Goal: Transaction & Acquisition: Book appointment/travel/reservation

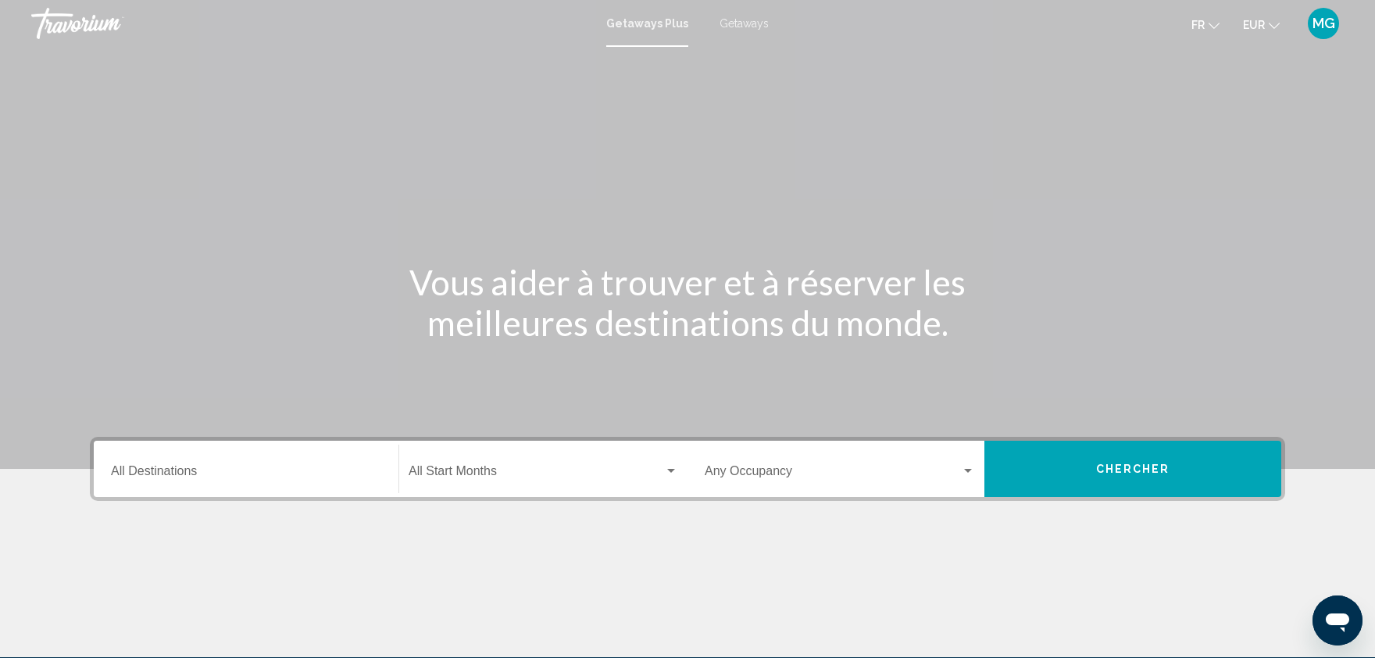
click at [234, 456] on div "Destination All Destinations" at bounding box center [246, 469] width 270 height 49
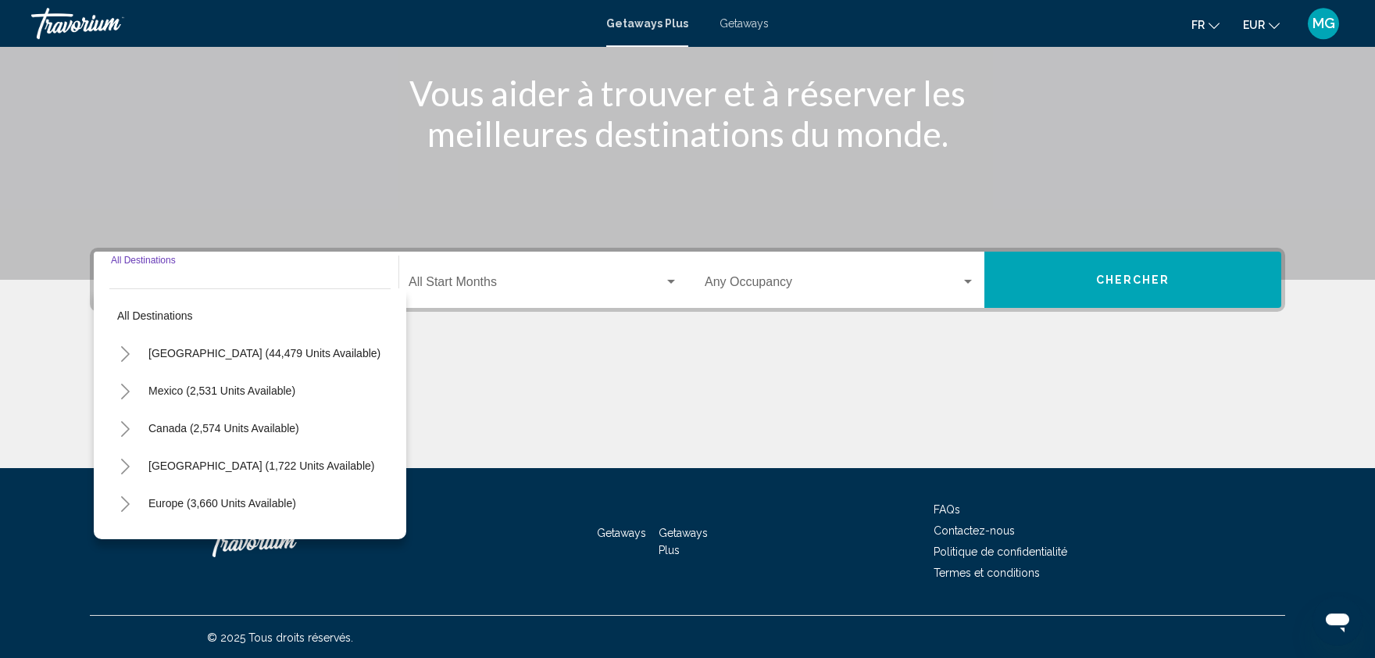
scroll to position [189, 0]
click at [220, 497] on span "Europe (3,660 units available)" at bounding box center [222, 503] width 148 height 13
type input "**********"
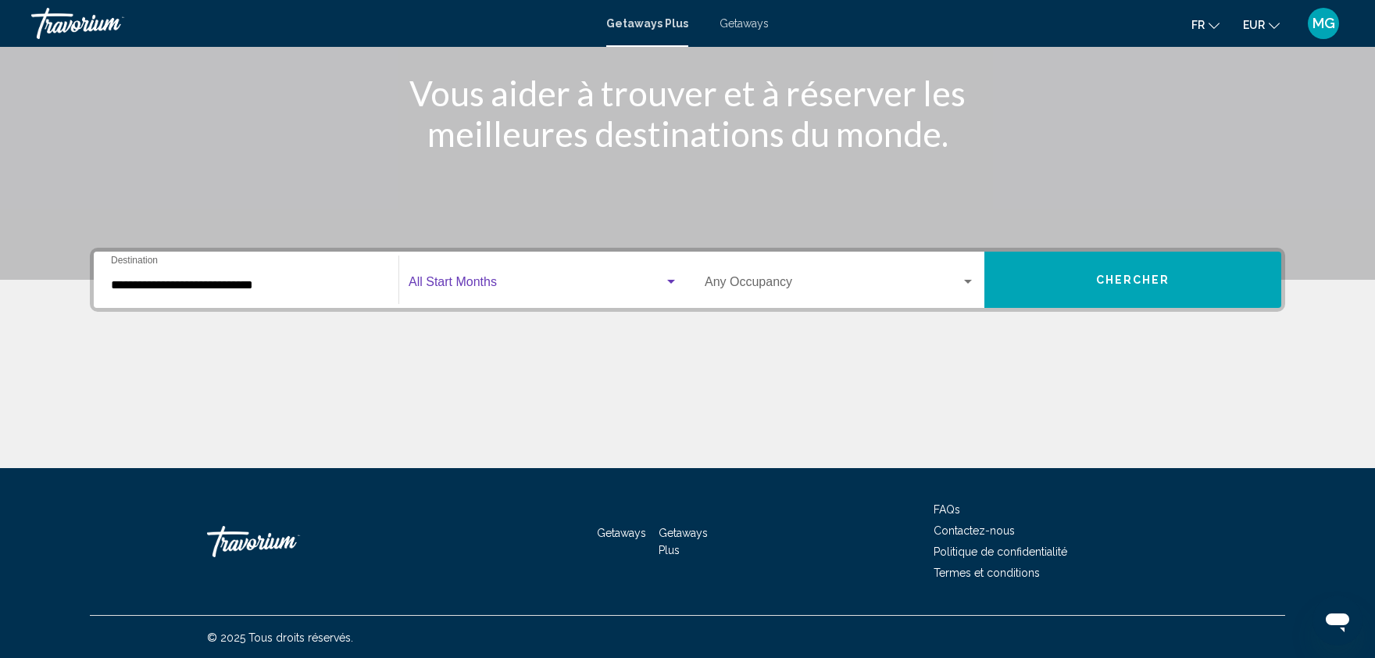
click at [487, 284] on span "Search widget" at bounding box center [537, 285] width 256 height 14
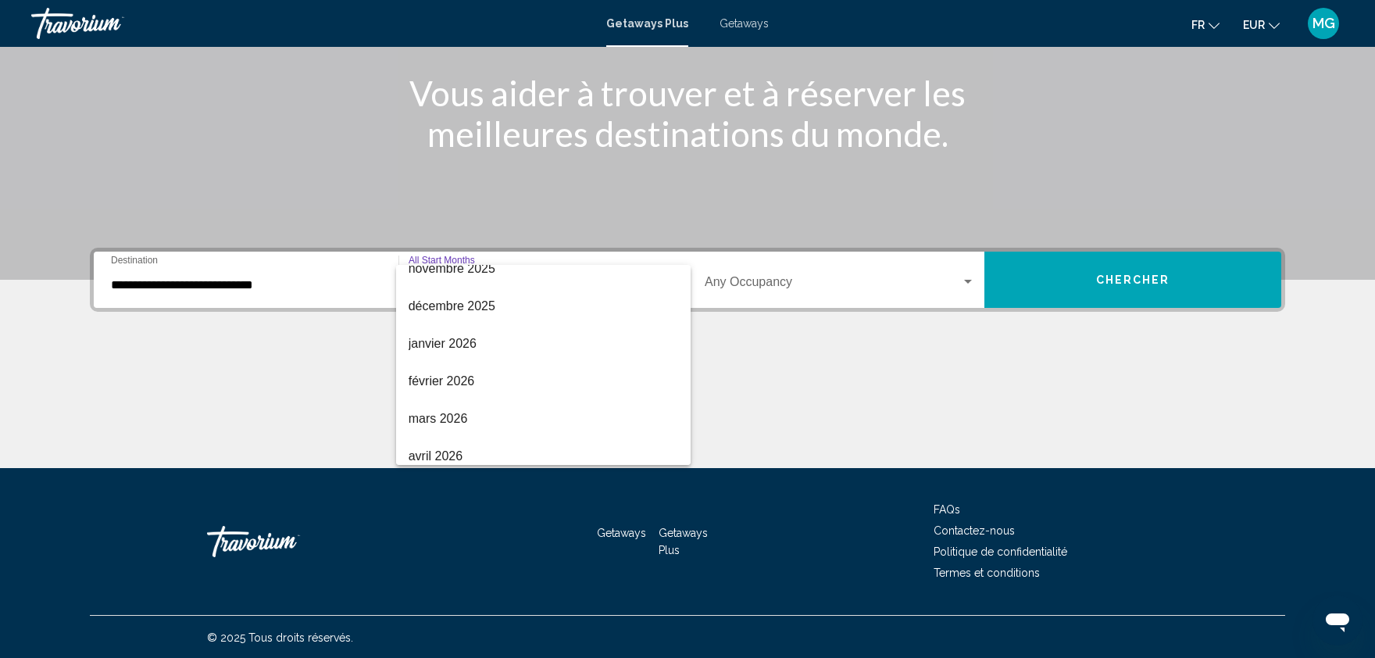
scroll to position [180, 0]
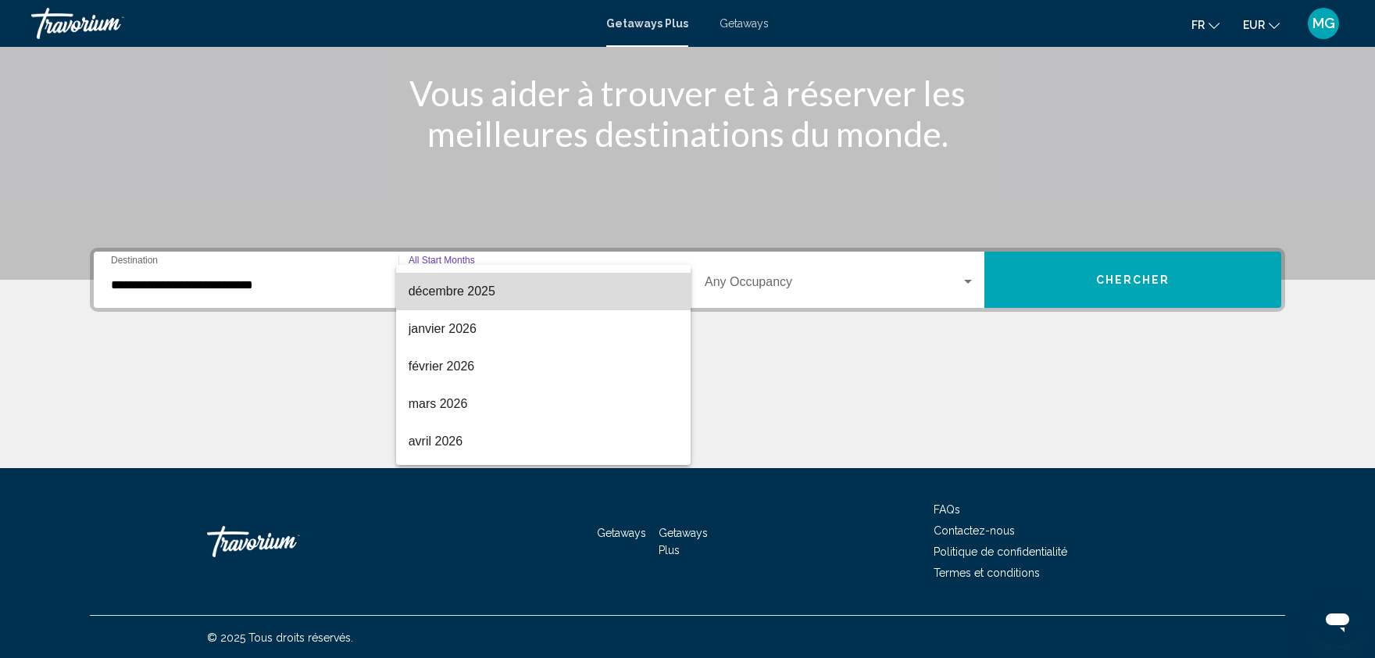
click at [488, 300] on span "décembre 2025" at bounding box center [544, 292] width 270 height 38
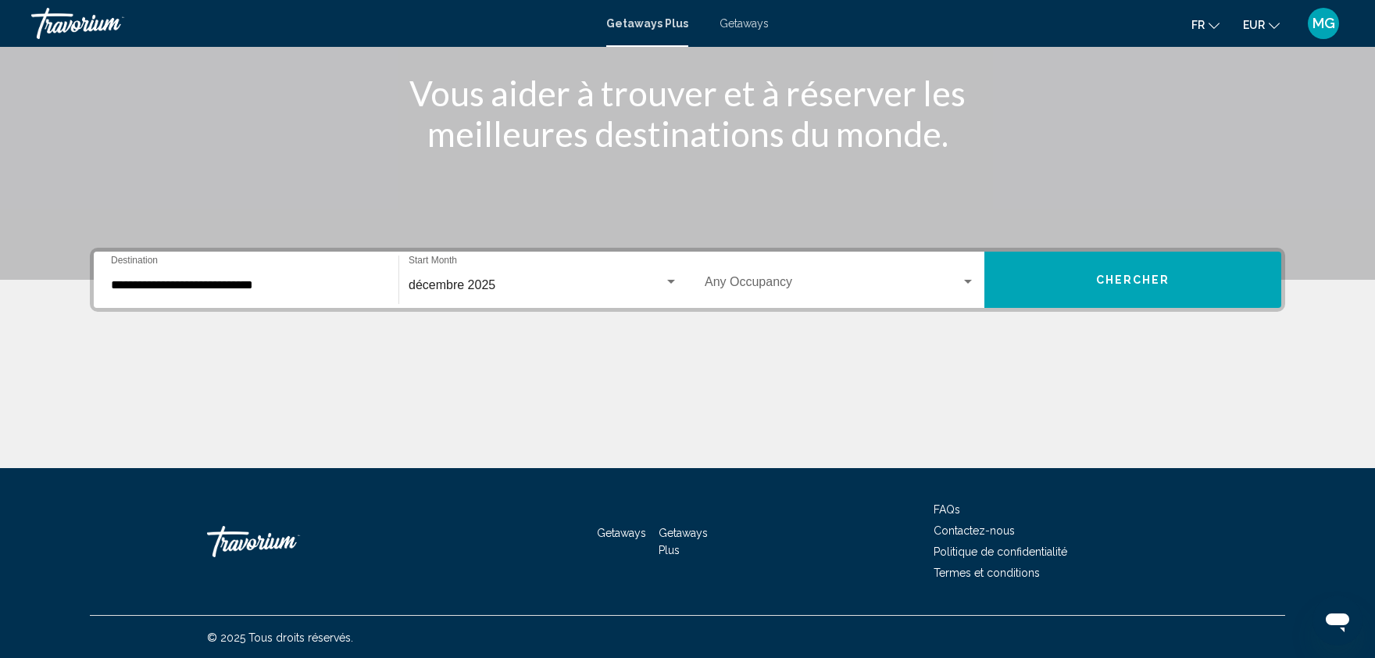
click at [795, 260] on div "Occupancy Any Occupancy" at bounding box center [840, 280] width 270 height 49
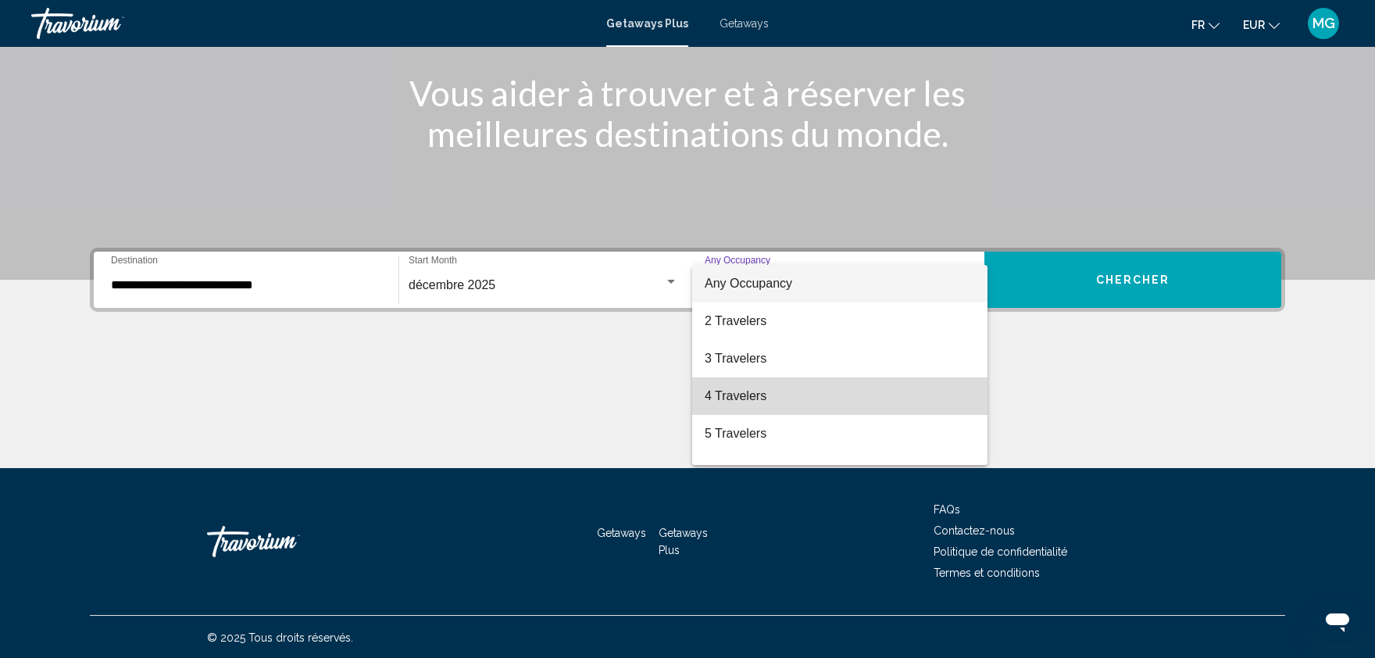
click at [719, 391] on span "4 Travelers" at bounding box center [840, 396] width 270 height 38
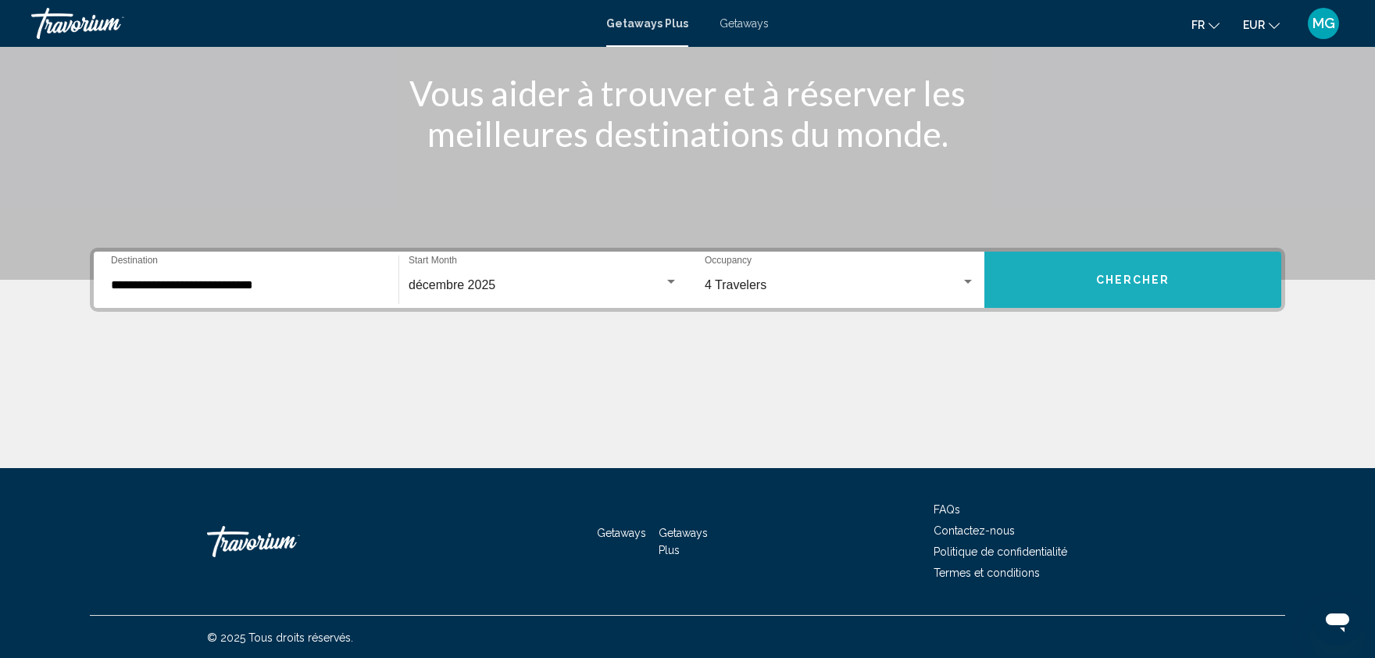
click at [1089, 293] on button "Chercher" at bounding box center [1133, 280] width 297 height 56
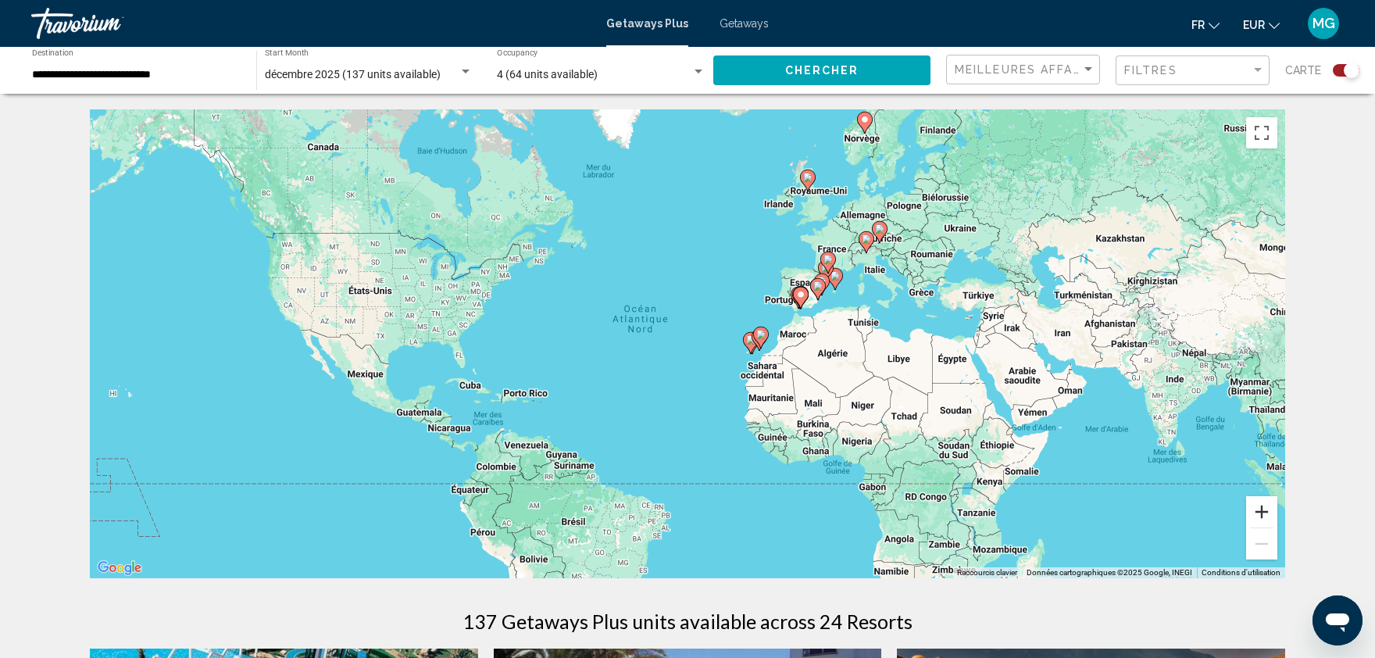
click at [1258, 507] on button "Zoom avant" at bounding box center [1261, 511] width 31 height 31
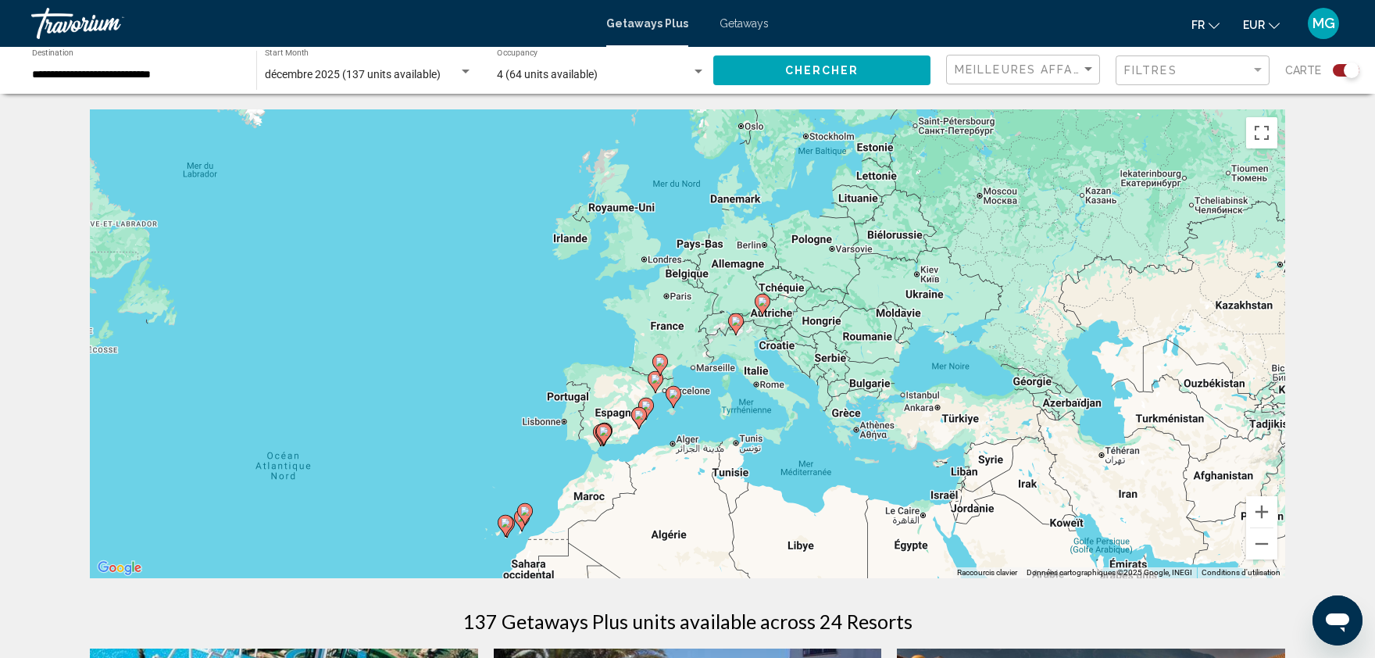
drag, startPoint x: 1053, startPoint y: 284, endPoint x: 738, endPoint y: 456, distance: 359.1
click at [738, 456] on div "Pour activer le glissement avec le clavier, appuyez sur Alt+Entrée. Une fois ce…" at bounding box center [688, 343] width 1196 height 469
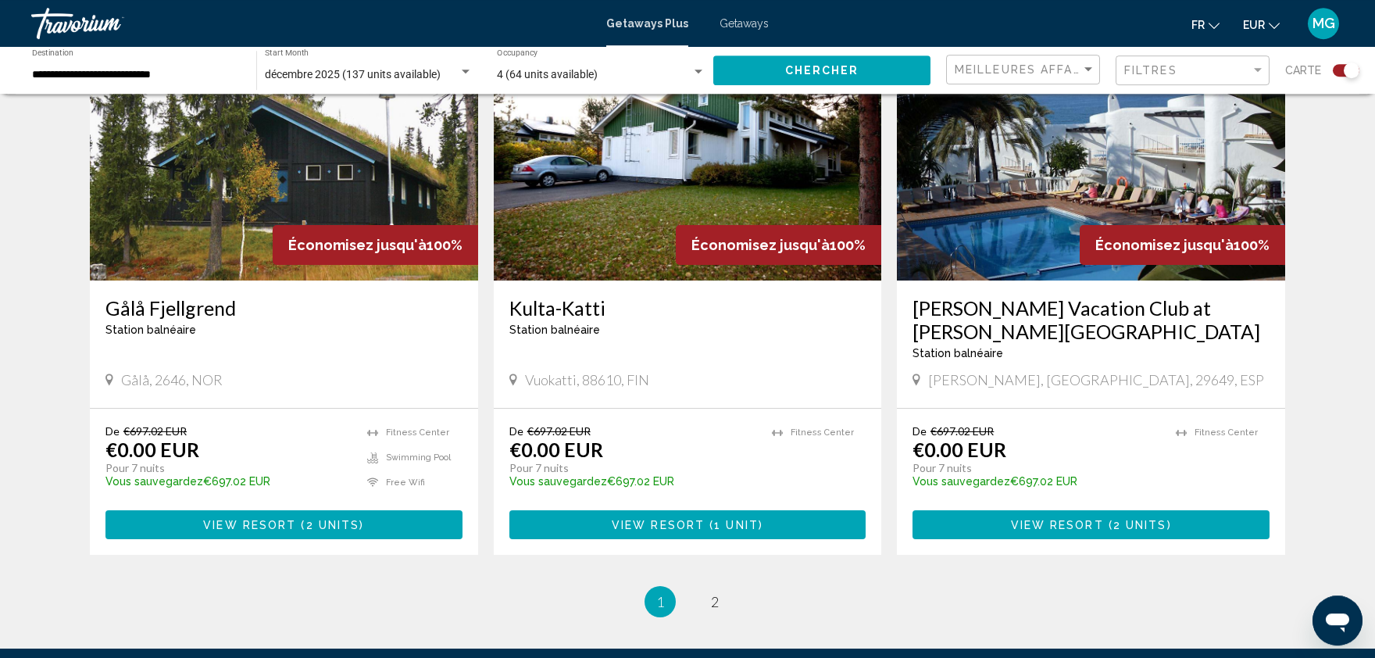
scroll to position [2329, 0]
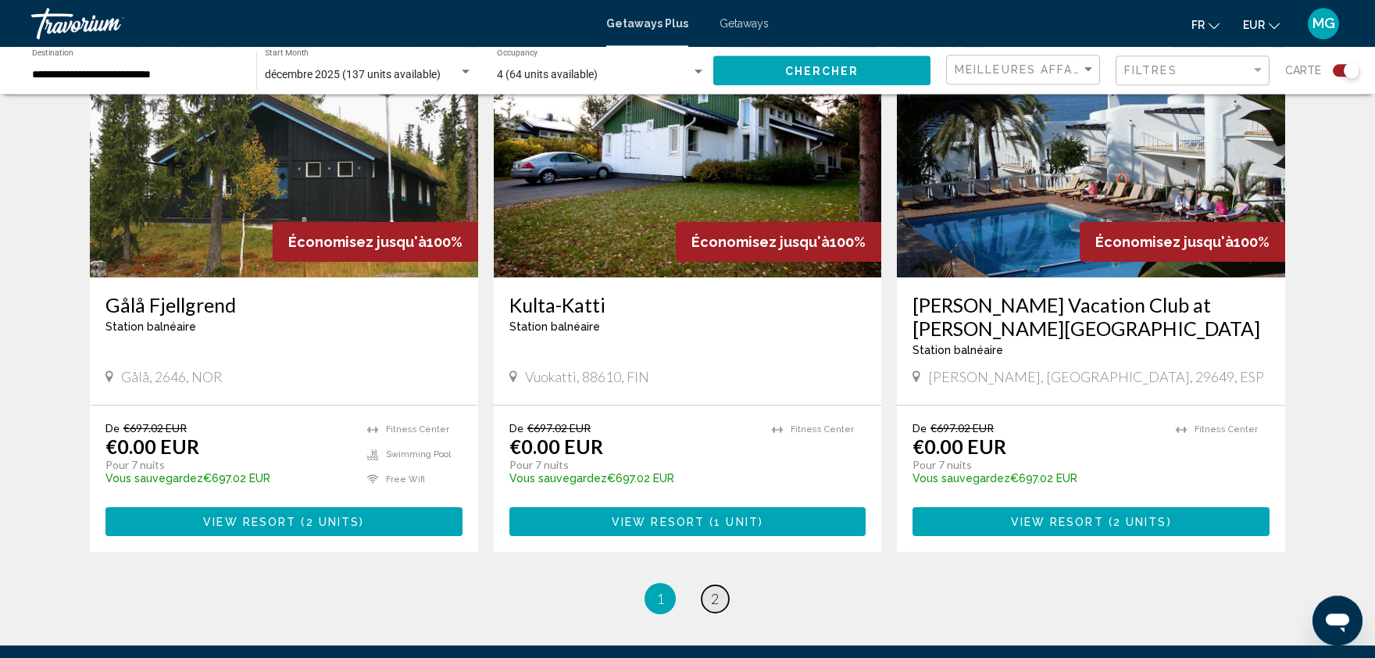
click at [716, 590] on span "2" at bounding box center [715, 598] width 8 height 17
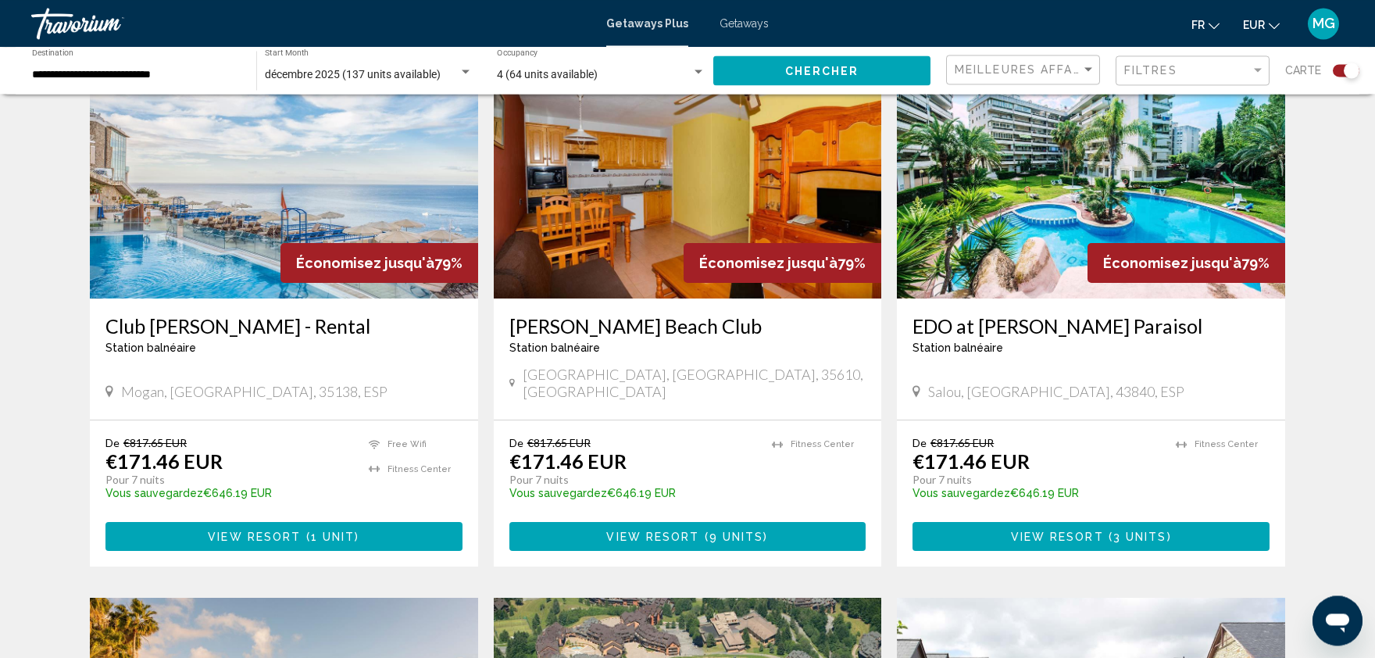
scroll to position [1741, 0]
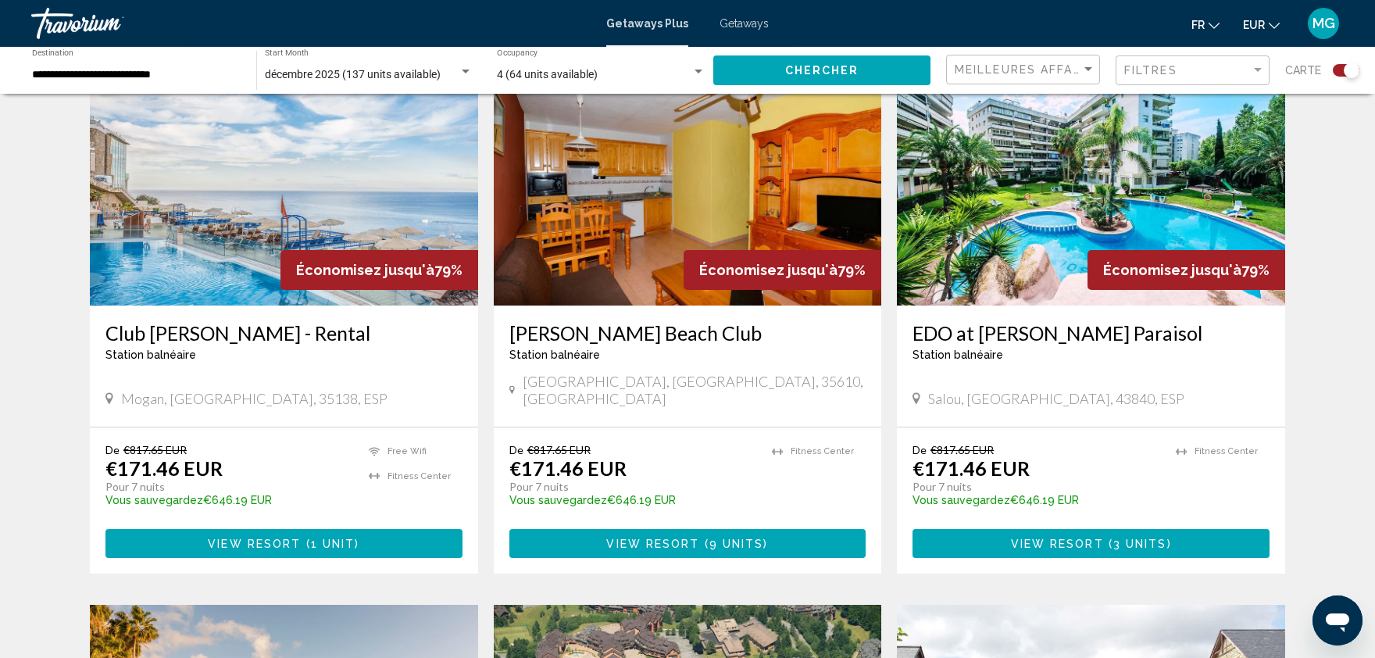
click at [213, 236] on img "Main content" at bounding box center [284, 180] width 388 height 250
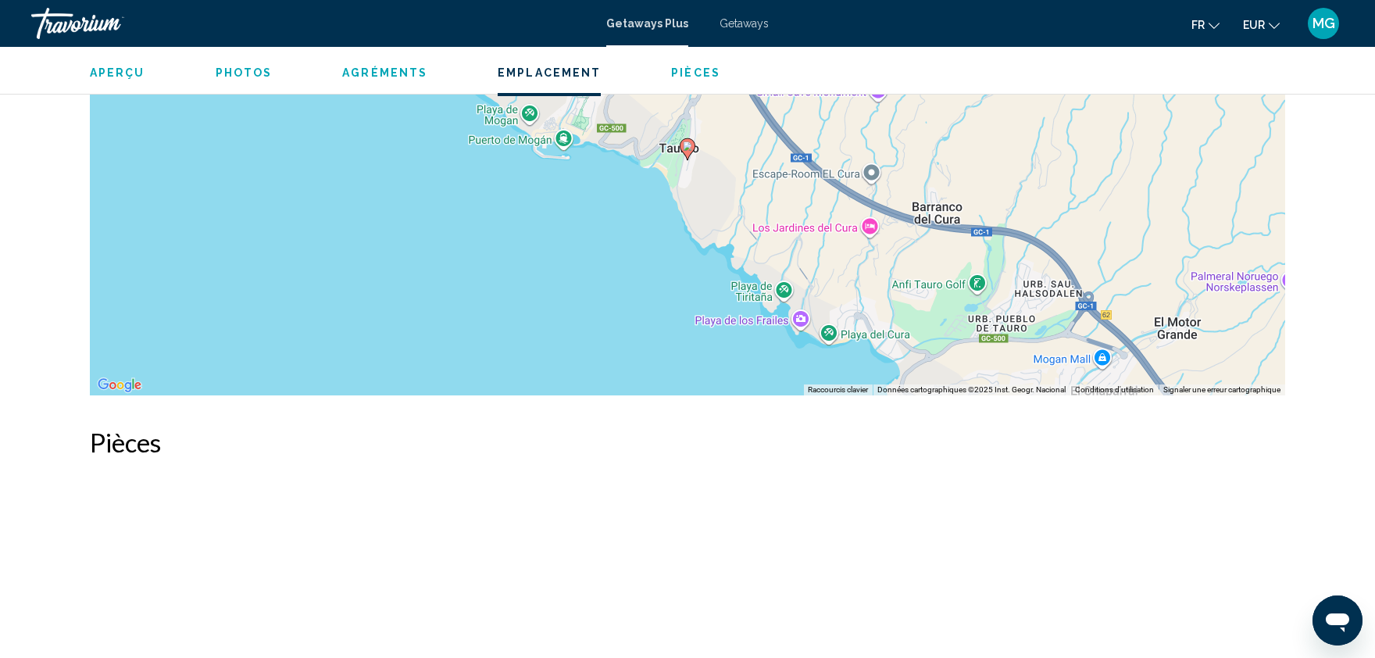
scroll to position [2694, 0]
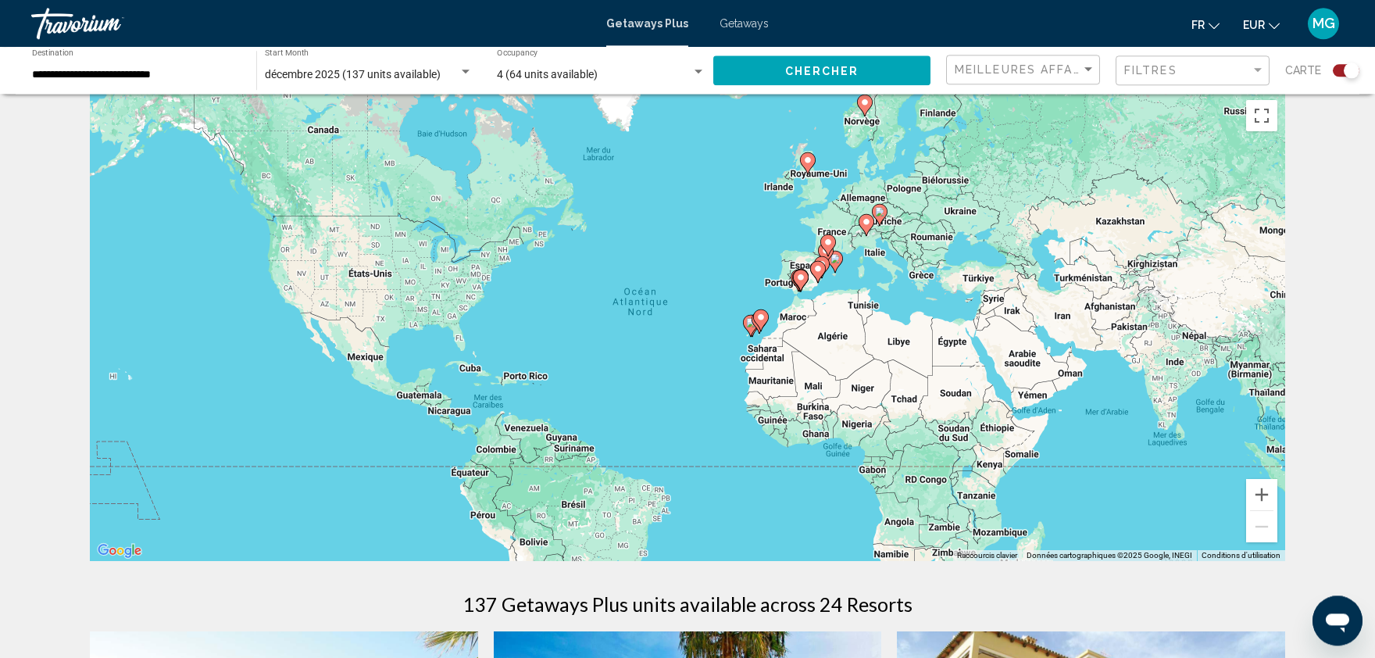
scroll to position [20, 0]
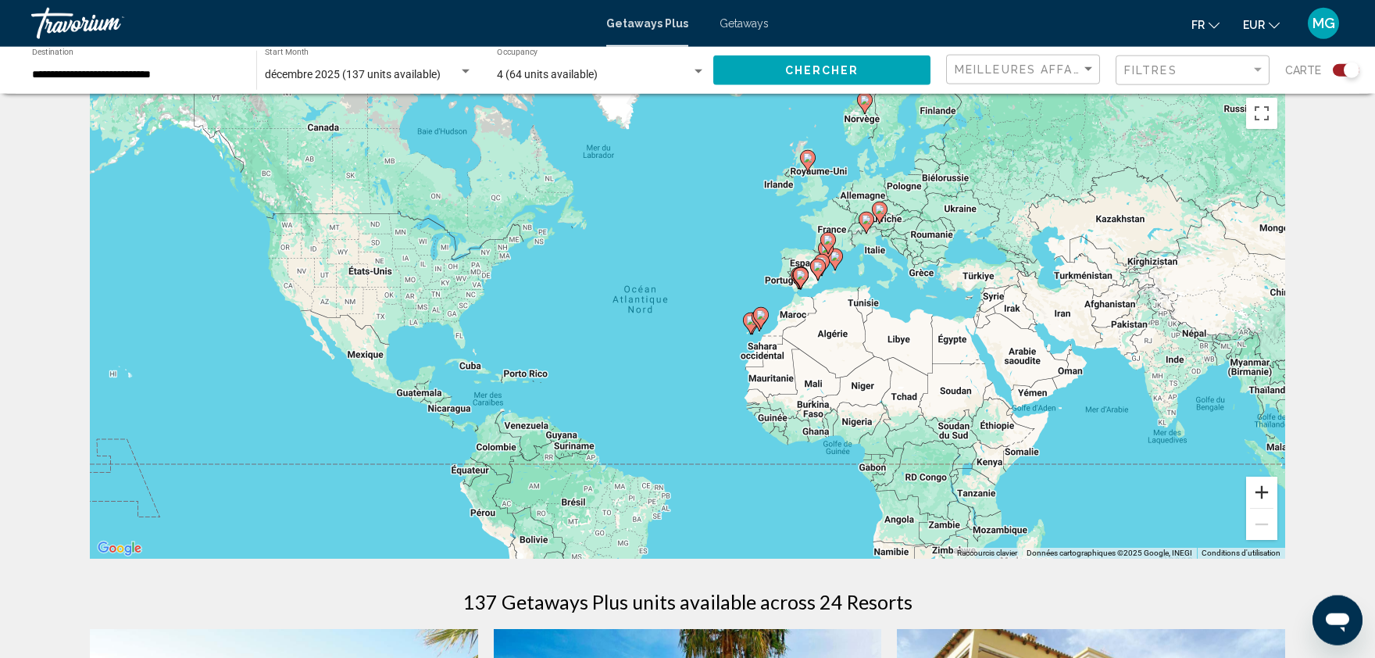
click at [1259, 499] on button "Zoom avant" at bounding box center [1261, 492] width 31 height 31
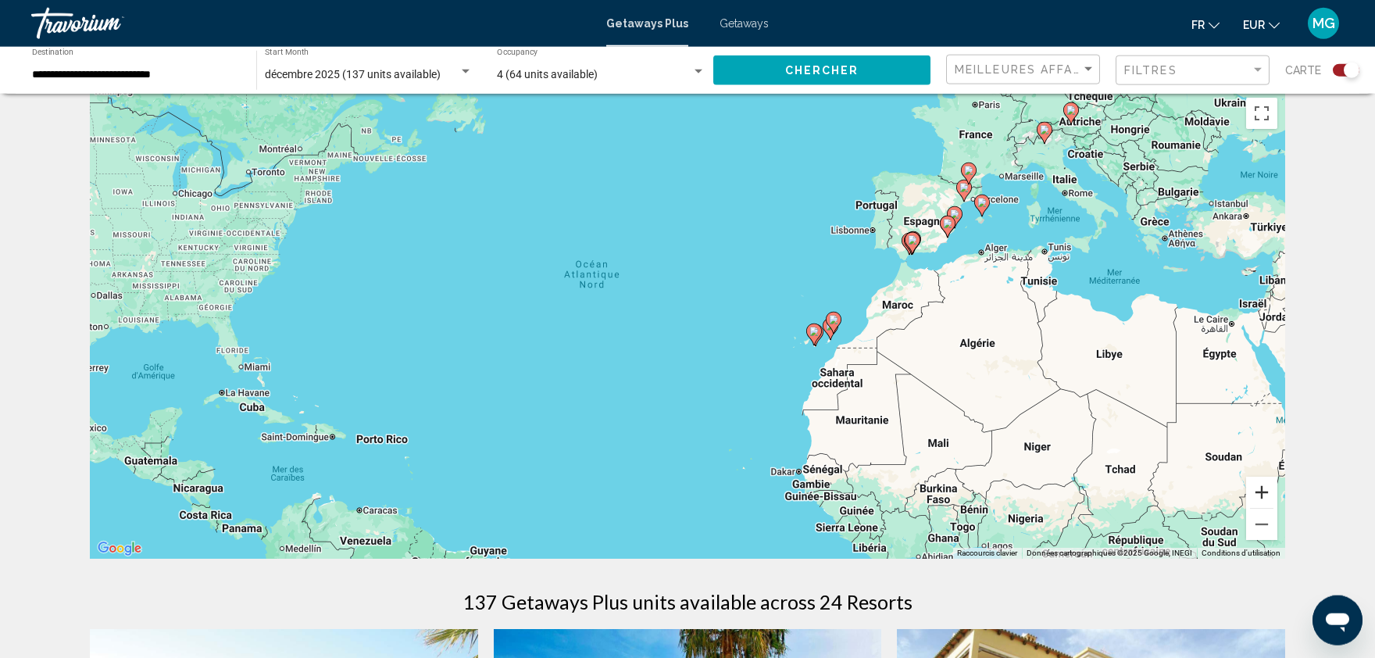
click at [1259, 499] on button "Zoom avant" at bounding box center [1261, 492] width 31 height 31
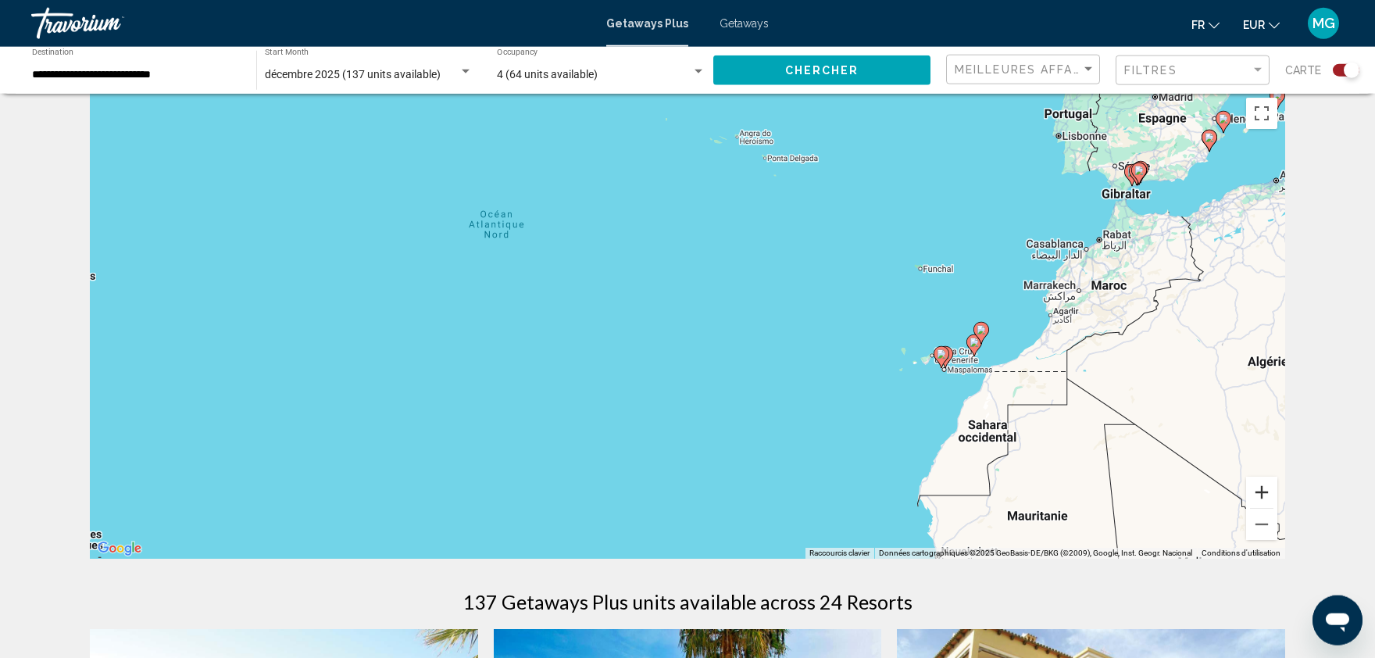
click at [1259, 499] on button "Zoom avant" at bounding box center [1261, 492] width 31 height 31
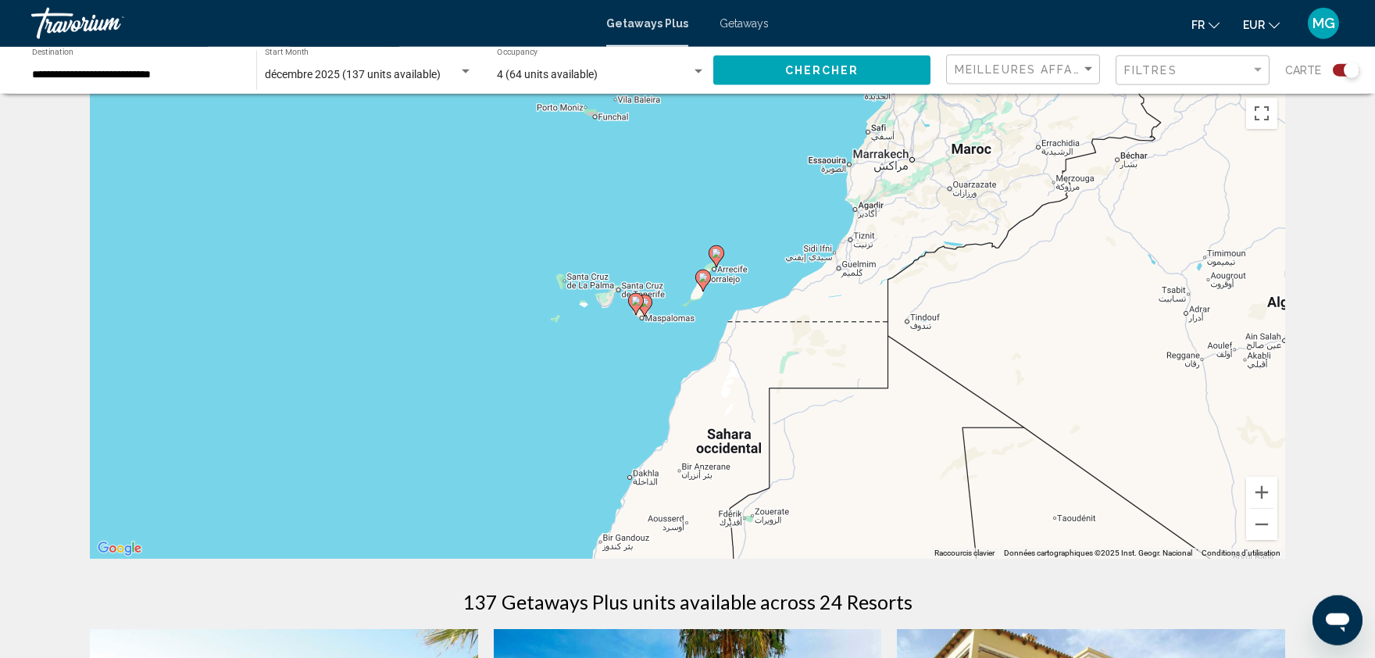
drag, startPoint x: 1213, startPoint y: 418, endPoint x: 652, endPoint y: 321, distance: 569.3
click at [652, 321] on div "Pour activer le glissement avec le clavier, appuyez sur Alt+Entrée. Une fois ce…" at bounding box center [688, 324] width 1196 height 469
click at [1256, 494] on button "Zoom avant" at bounding box center [1261, 492] width 31 height 31
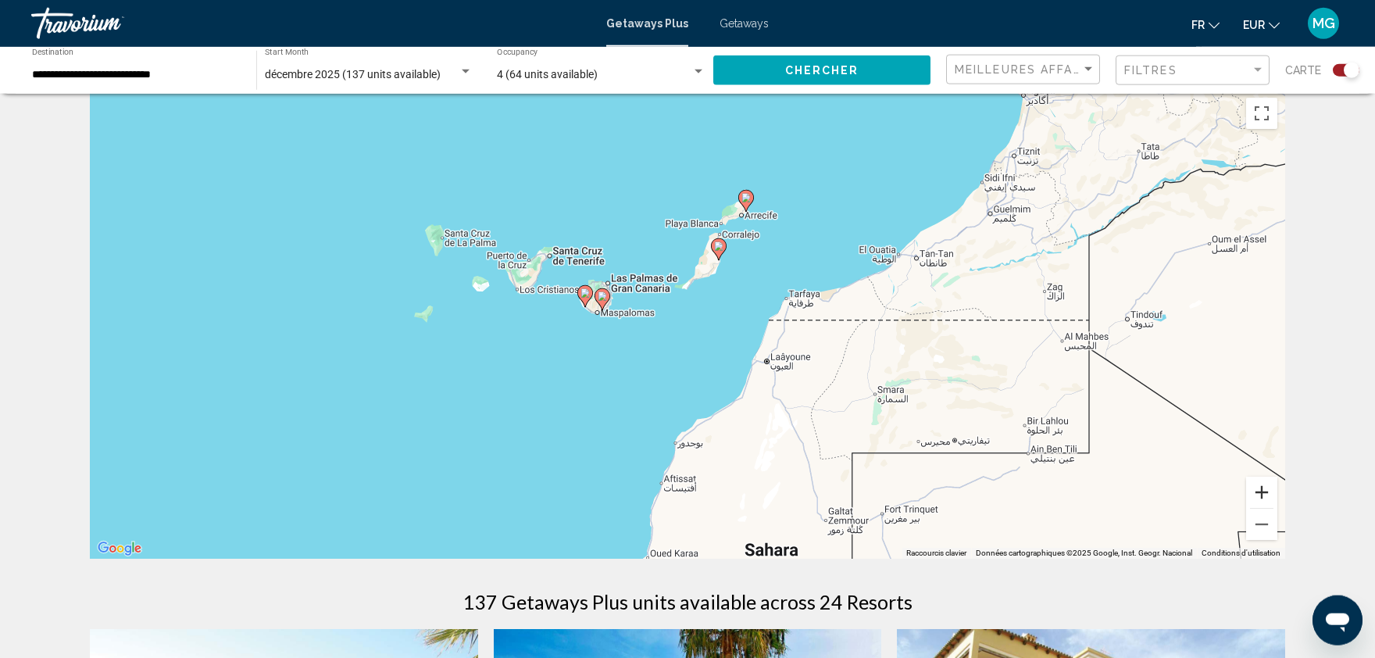
click at [1256, 494] on button "Zoom avant" at bounding box center [1261, 492] width 31 height 31
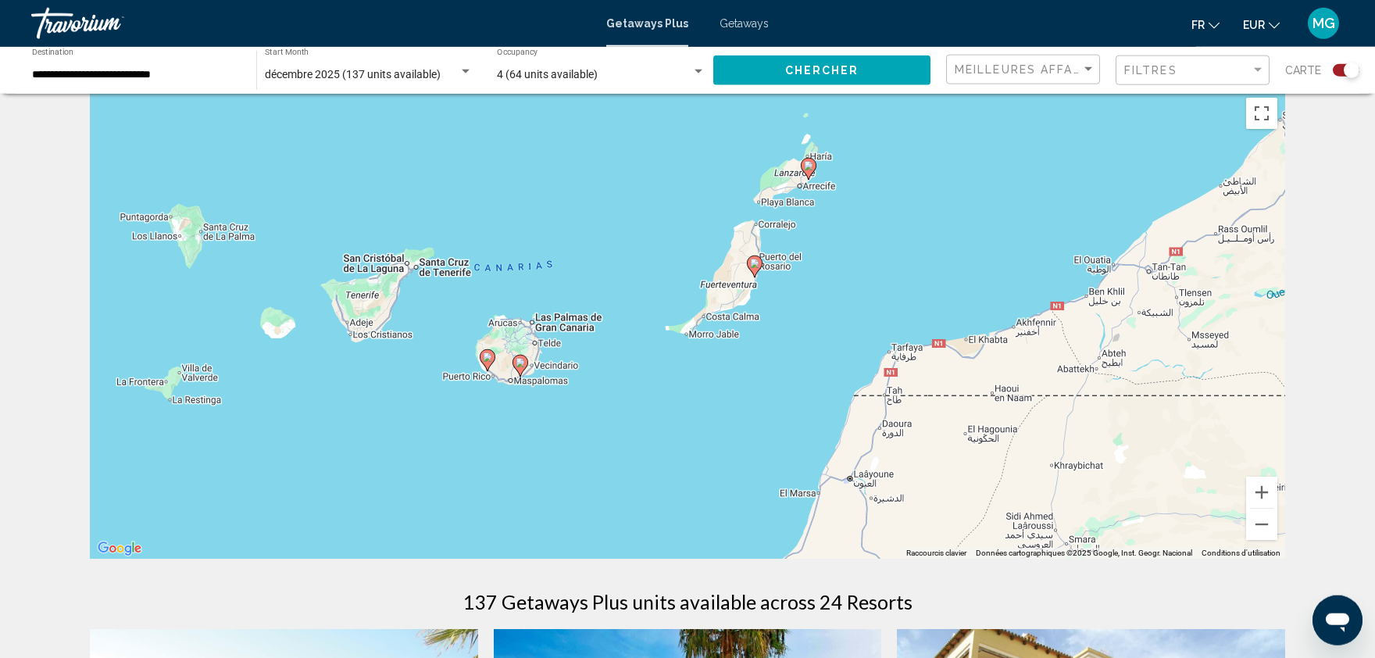
drag, startPoint x: 873, startPoint y: 275, endPoint x: 877, endPoint y: 361, distance: 86.1
click at [877, 361] on div "Pour activer le glissement avec le clavier, appuyez sur Alt+Entrée. Une fois ce…" at bounding box center [688, 324] width 1196 height 469
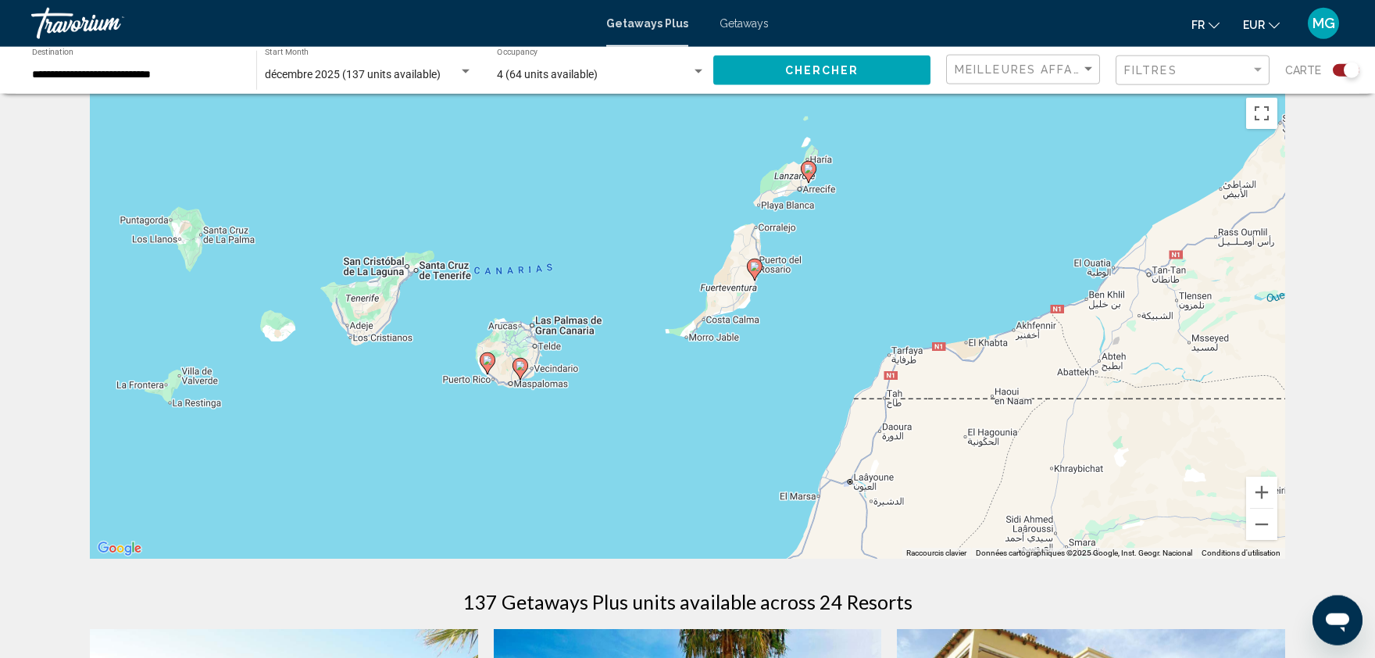
click at [809, 169] on image "Main content" at bounding box center [808, 168] width 9 height 9
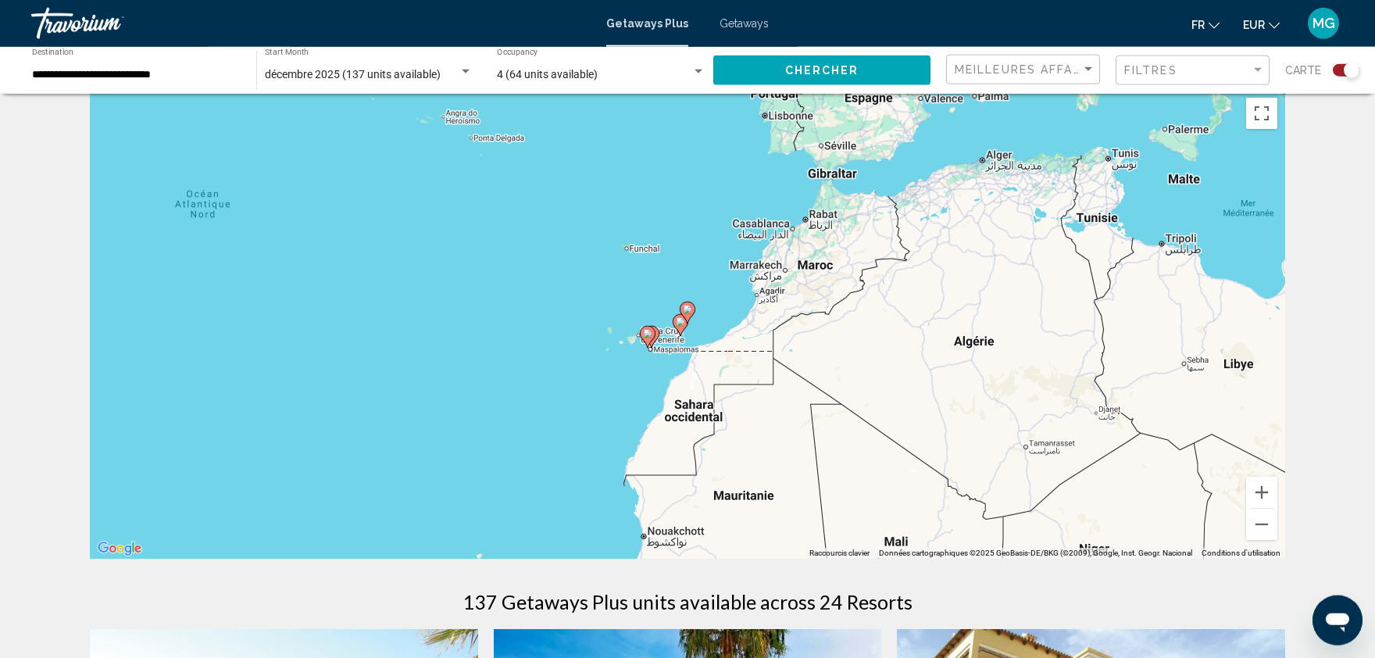
click at [112, 66] on div "**********" at bounding box center [136, 70] width 209 height 43
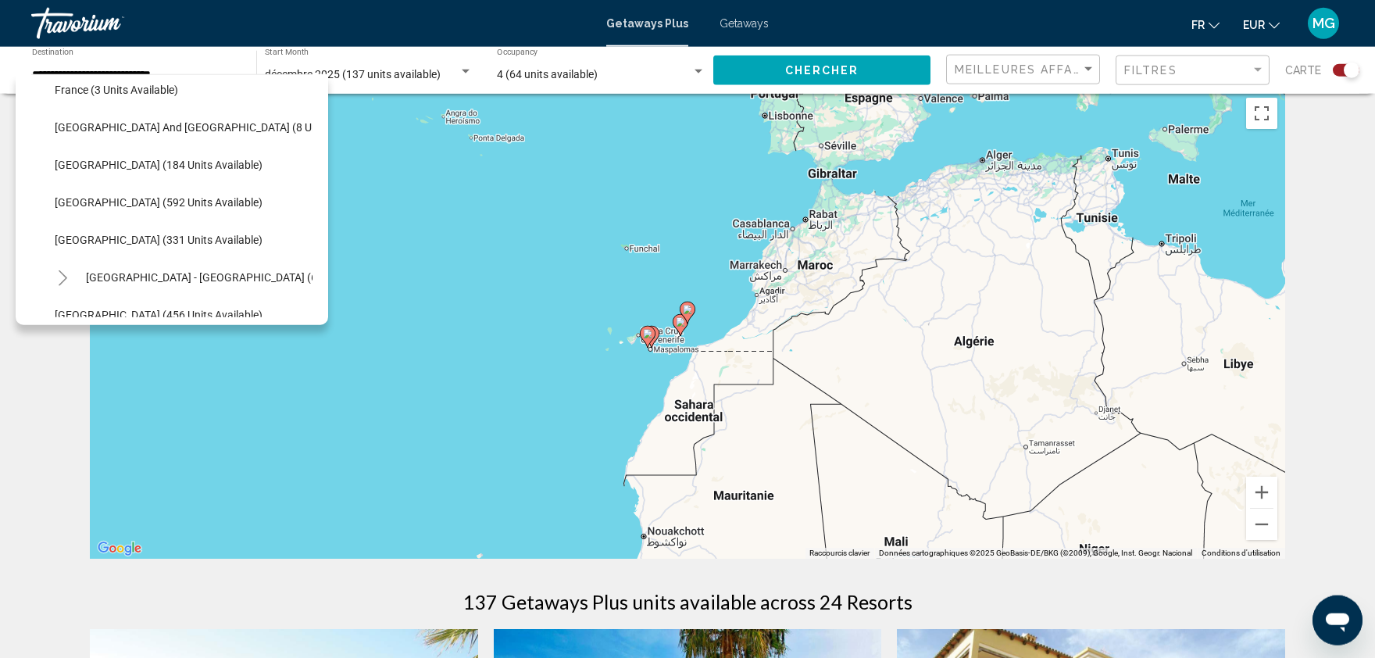
scroll to position [463, 0]
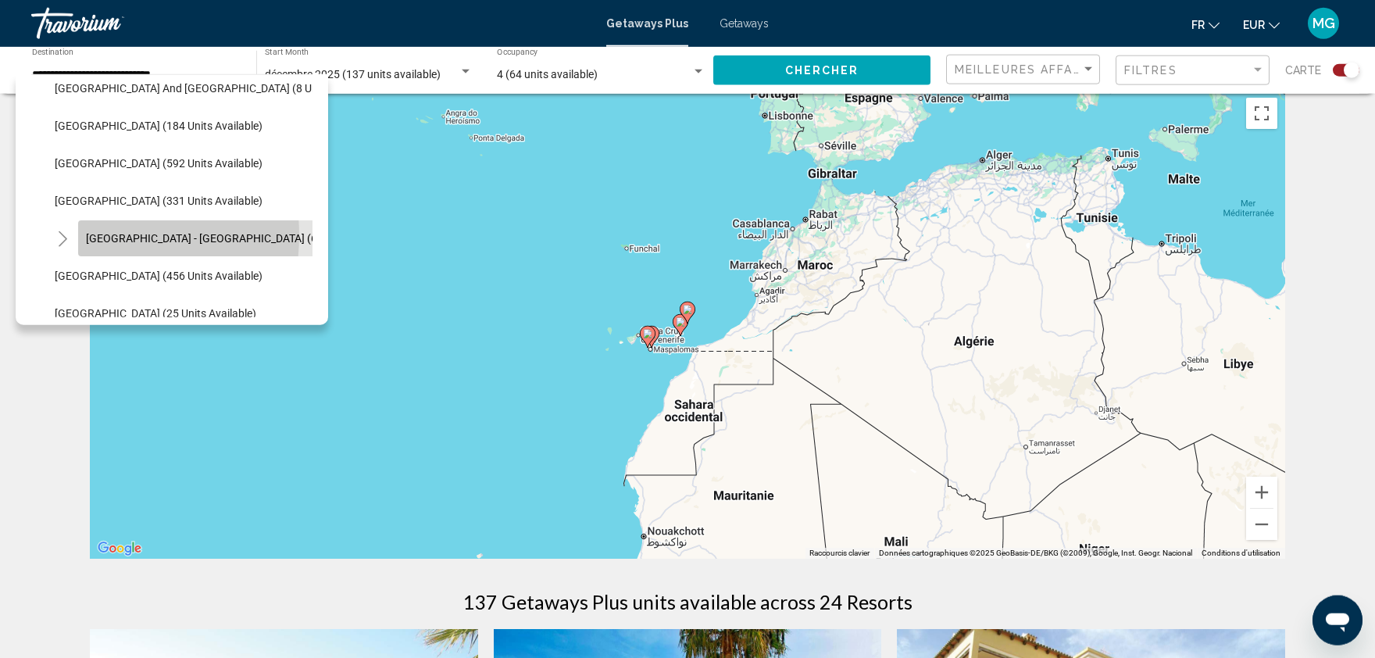
click at [84, 235] on button "[GEOGRAPHIC_DATA] - [GEOGRAPHIC_DATA] (66 units available)" at bounding box center [243, 238] width 331 height 36
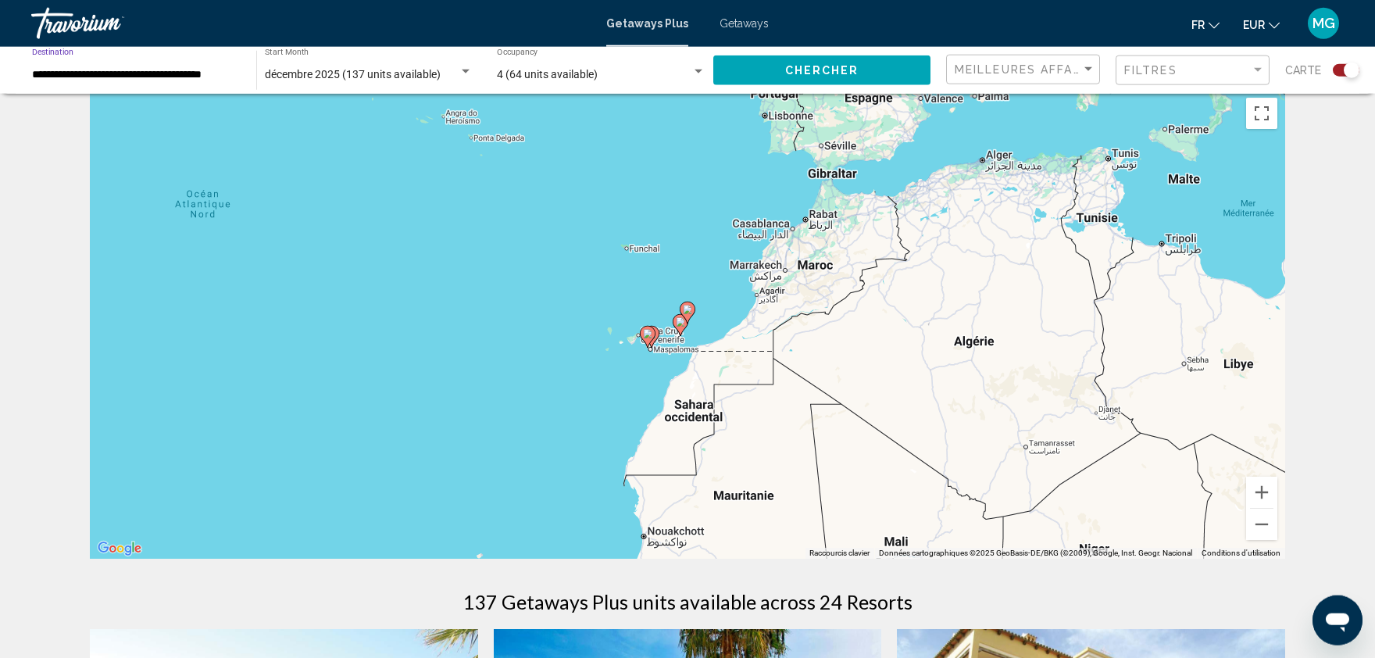
click at [849, 78] on button "Chercher" at bounding box center [821, 69] width 217 height 29
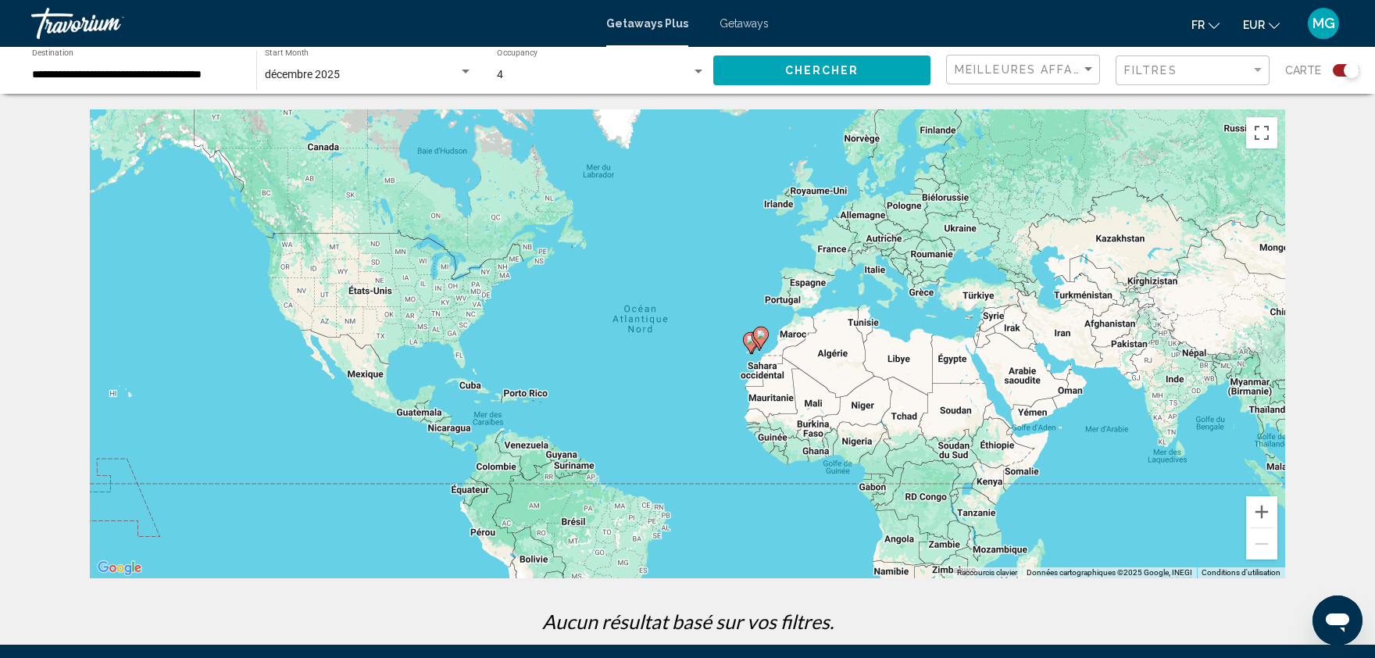
click at [1278, 516] on div "Pour activer le glissement avec le clavier, appuyez sur Alt+Entrée. Une fois ce…" at bounding box center [688, 343] width 1196 height 469
click at [1251, 513] on button "Zoom avant" at bounding box center [1261, 511] width 31 height 31
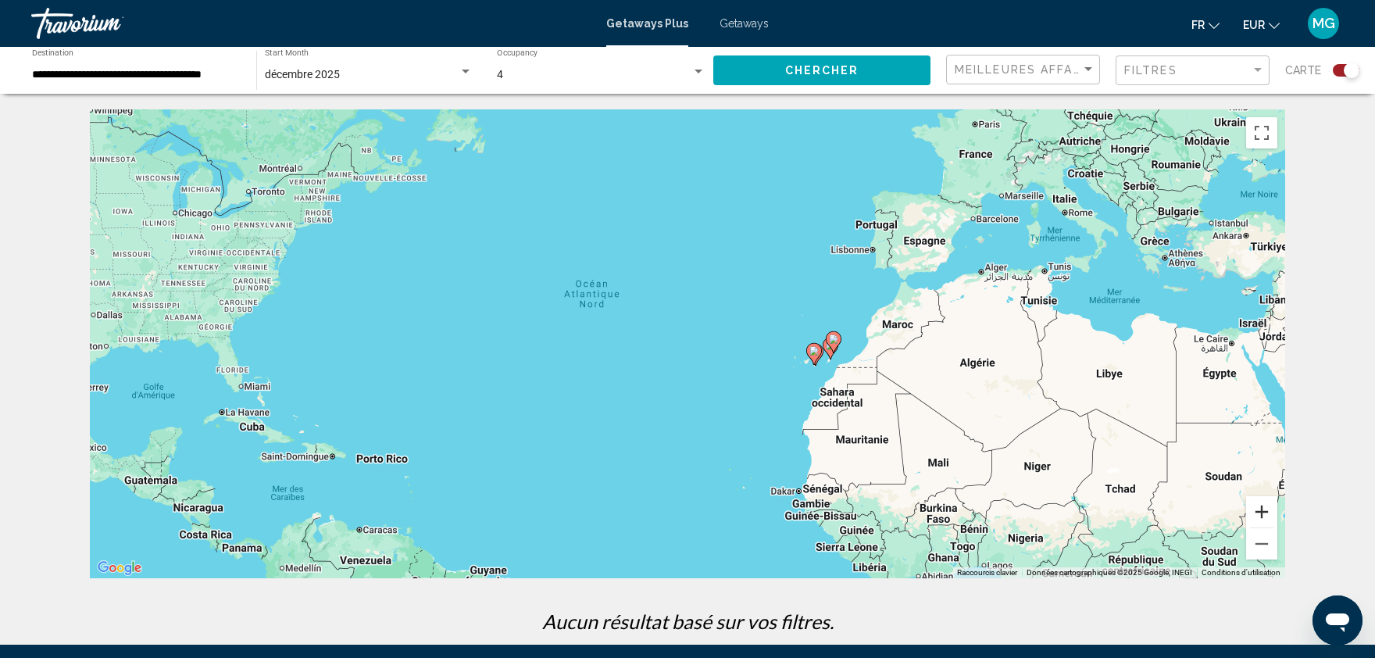
click at [1251, 513] on button "Zoom avant" at bounding box center [1261, 511] width 31 height 31
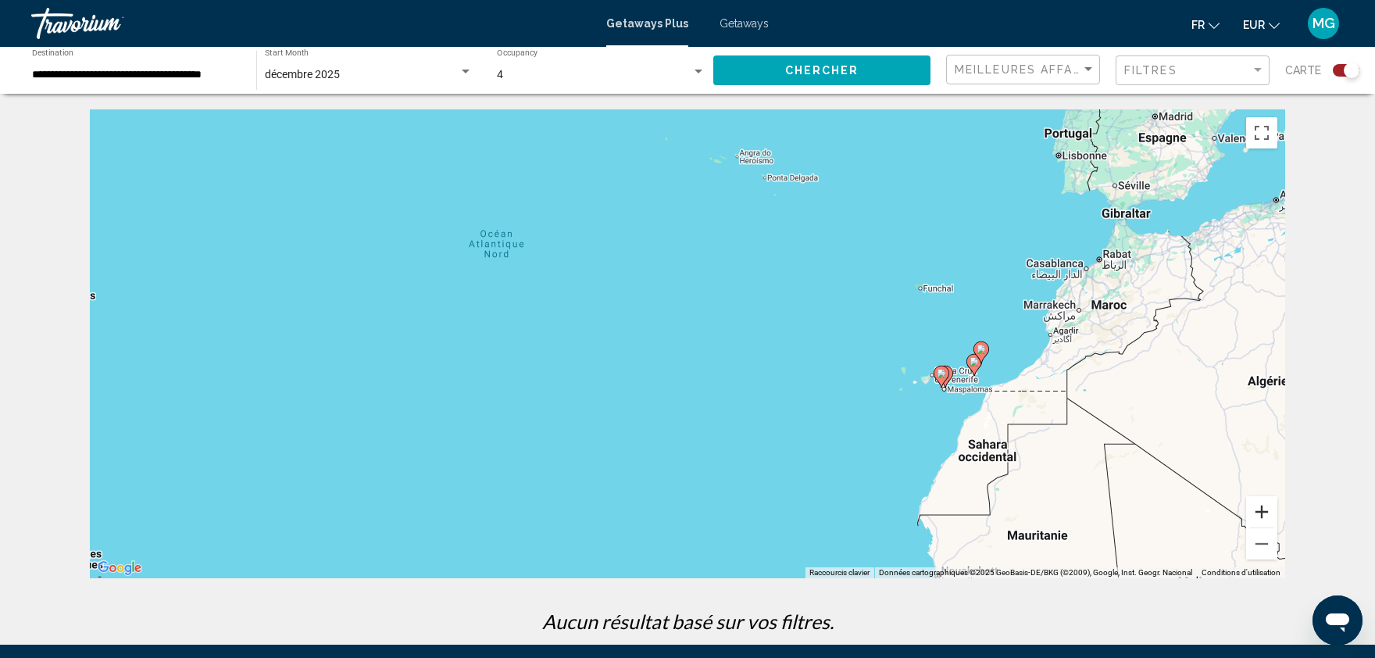
click at [1251, 513] on button "Zoom avant" at bounding box center [1261, 511] width 31 height 31
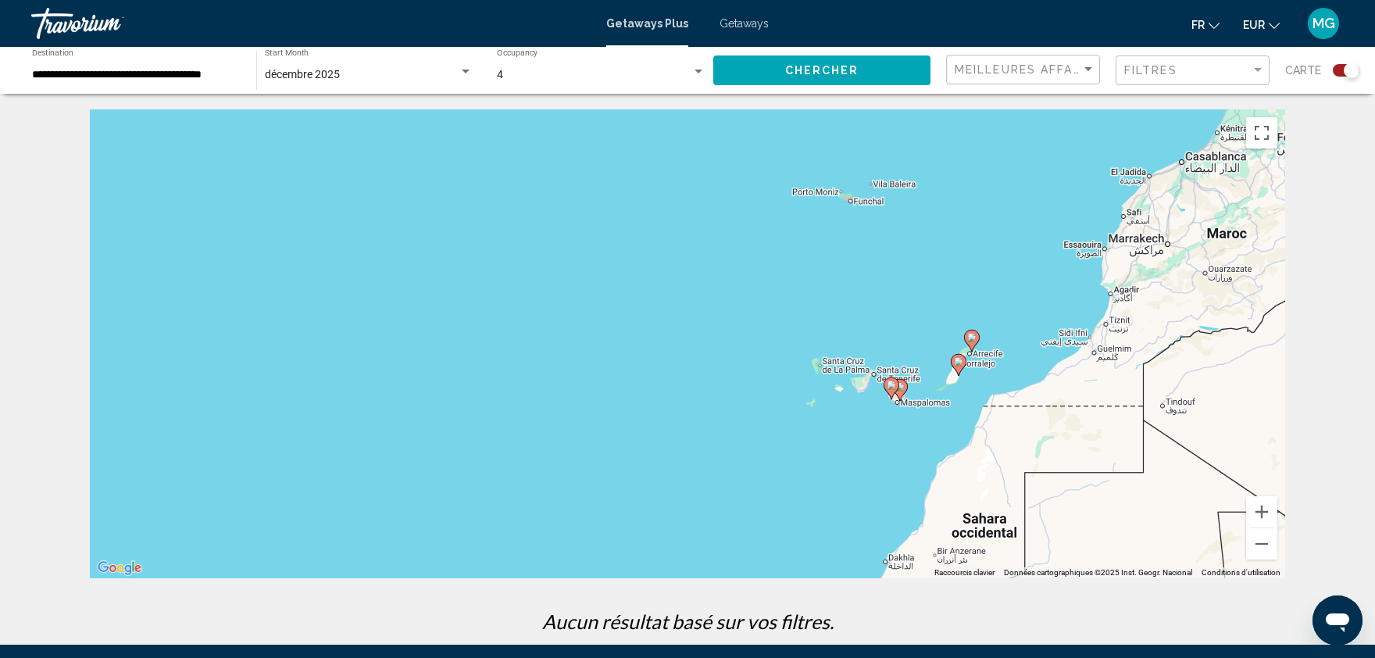
drag, startPoint x: 1214, startPoint y: 419, endPoint x: 885, endPoint y: 391, distance: 330.9
click at [885, 391] on div "Pour activer le glissement avec le clavier, appuyez sur Alt+Entrée. Une fois ce…" at bounding box center [688, 343] width 1196 height 469
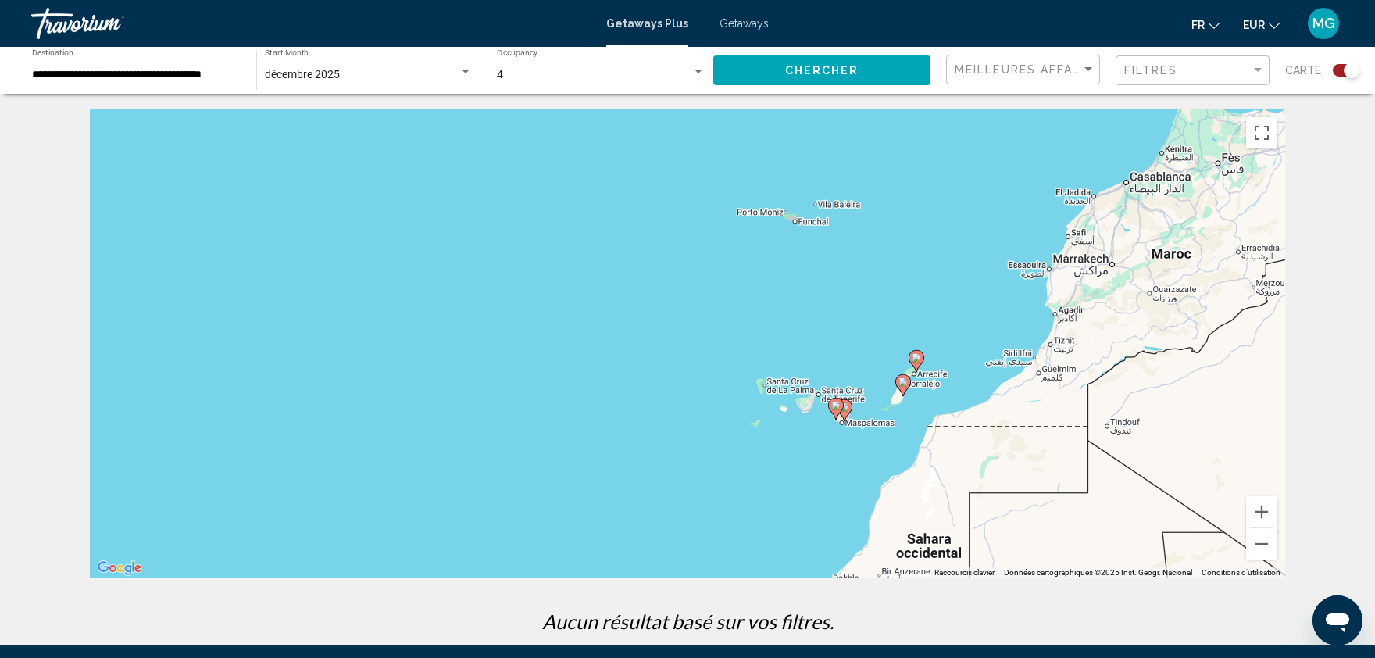
click at [913, 357] on image "Main content" at bounding box center [916, 357] width 9 height 9
type input "**********"
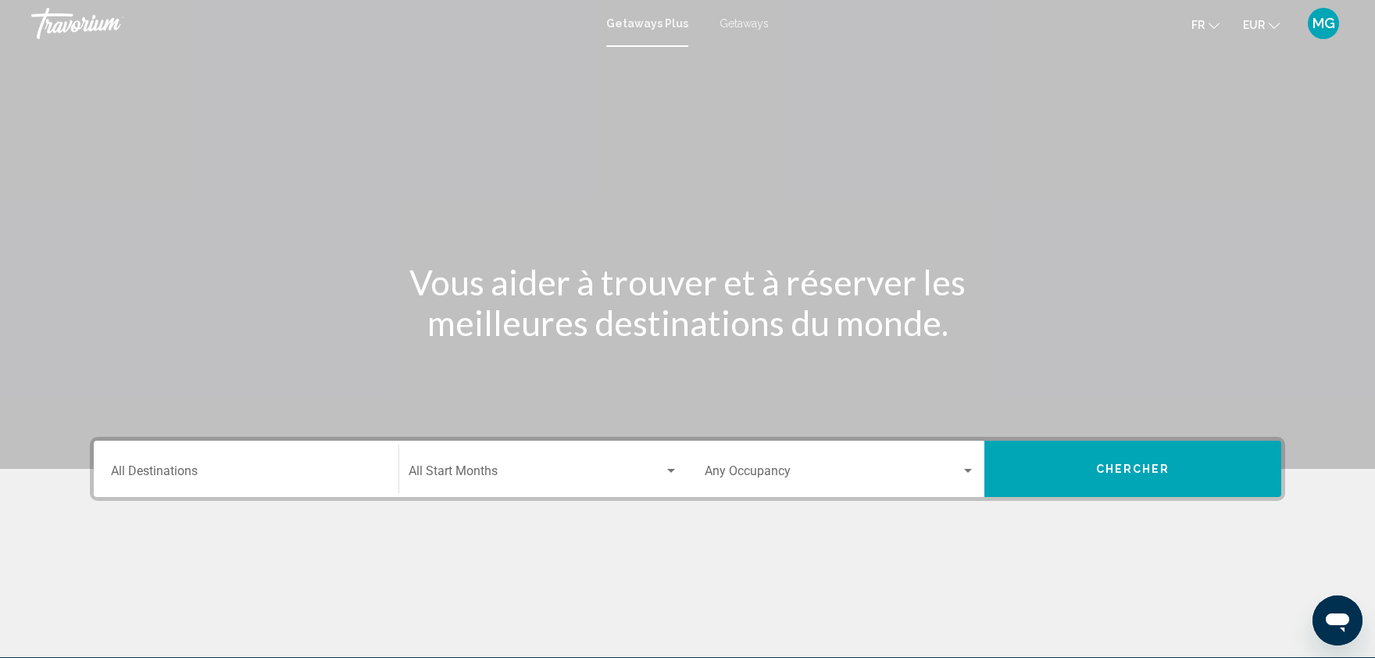
click at [761, 21] on span "Getaways" at bounding box center [744, 23] width 49 height 13
click at [206, 463] on div "Destination All Destinations" at bounding box center [246, 469] width 270 height 49
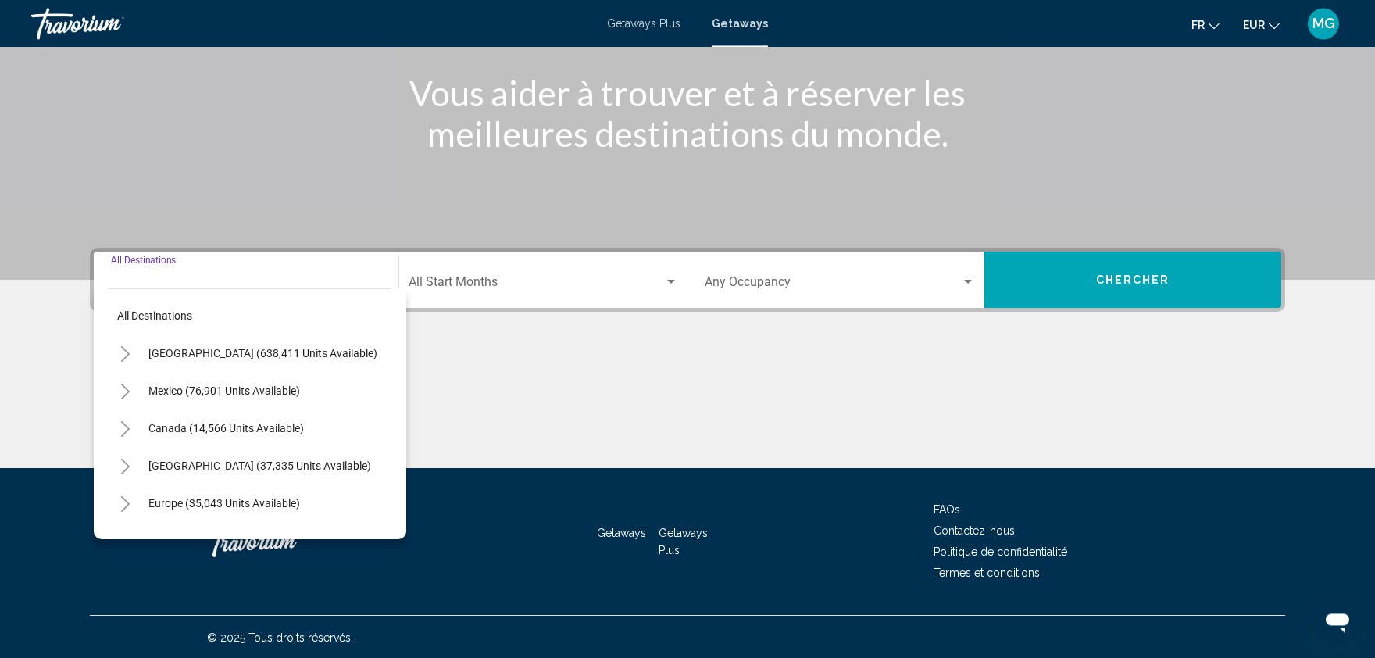
scroll to position [189, 0]
click at [393, 337] on div "All destinations [GEOGRAPHIC_DATA] (638,411 units available) [GEOGRAPHIC_DATA] …" at bounding box center [250, 413] width 313 height 251
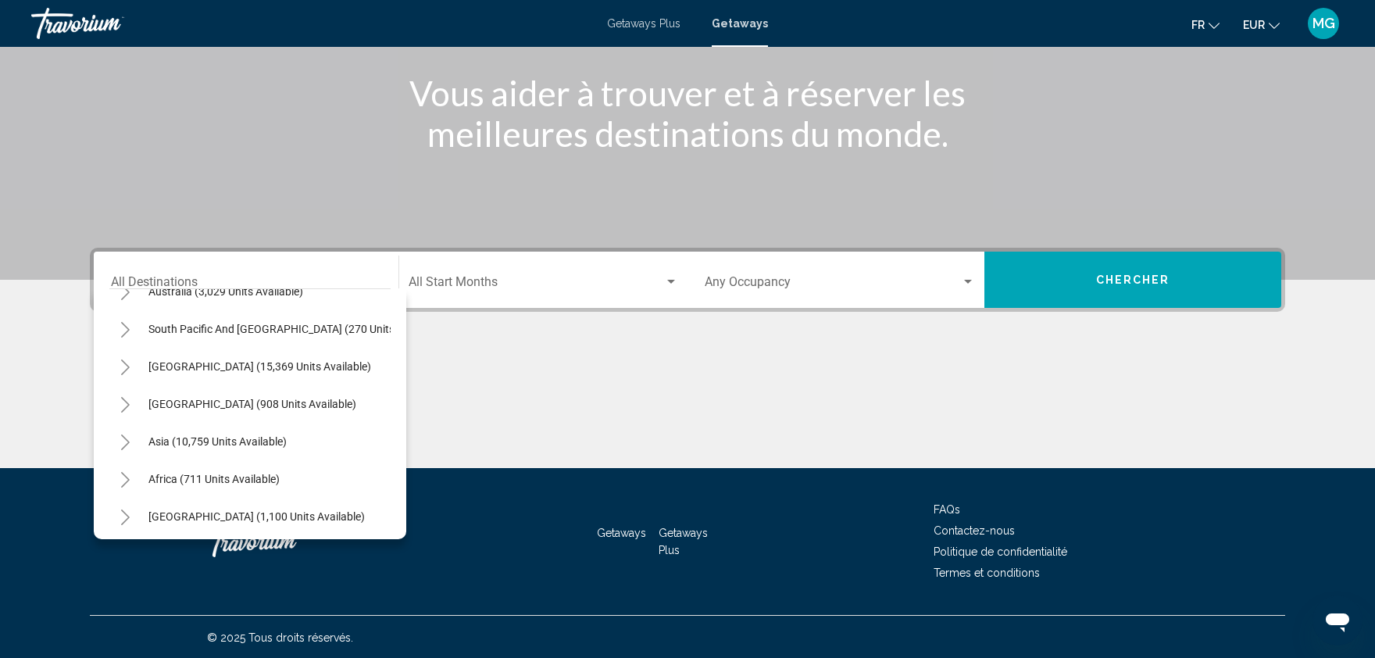
scroll to position [253, 0]
click at [124, 470] on icon "Toggle Africa (711 units available)" at bounding box center [125, 476] width 9 height 16
click at [391, 424] on div "All destinations [GEOGRAPHIC_DATA] (638,411 units available) [GEOGRAPHIC_DATA] …" at bounding box center [250, 413] width 313 height 251
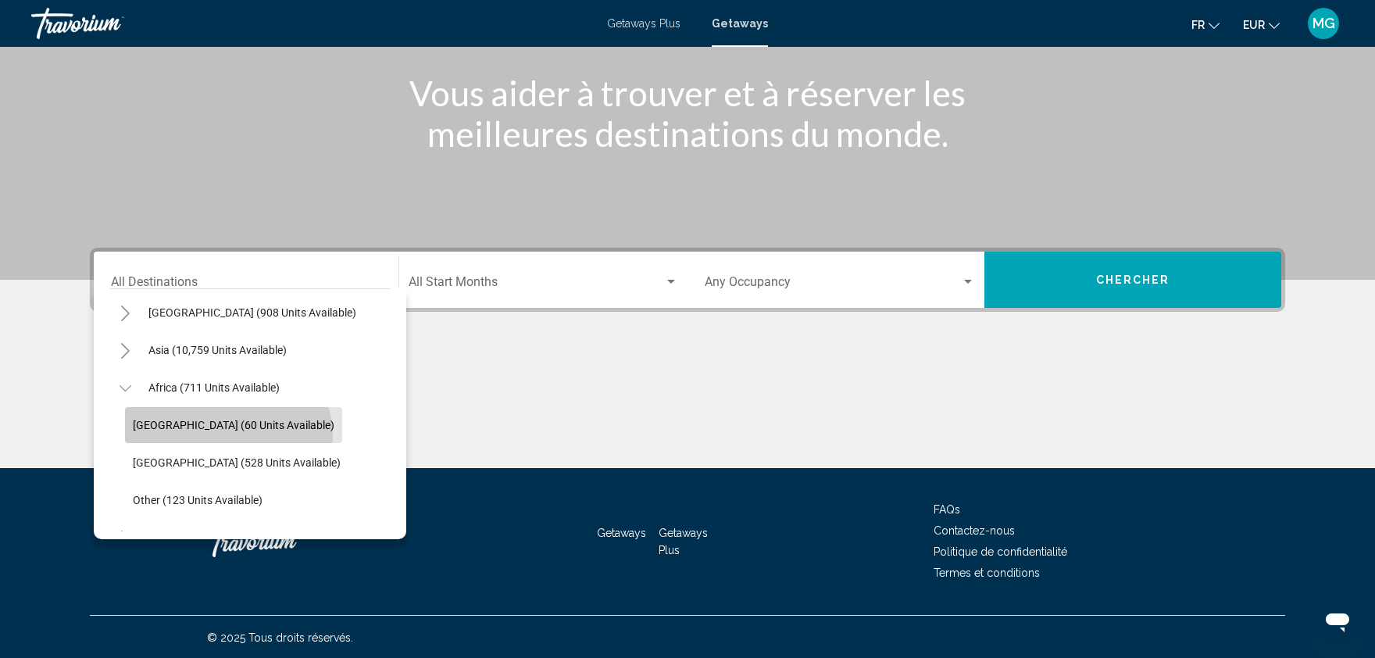
click at [227, 435] on button "[GEOGRAPHIC_DATA] (60 units available)" at bounding box center [233, 425] width 217 height 36
type input "**********"
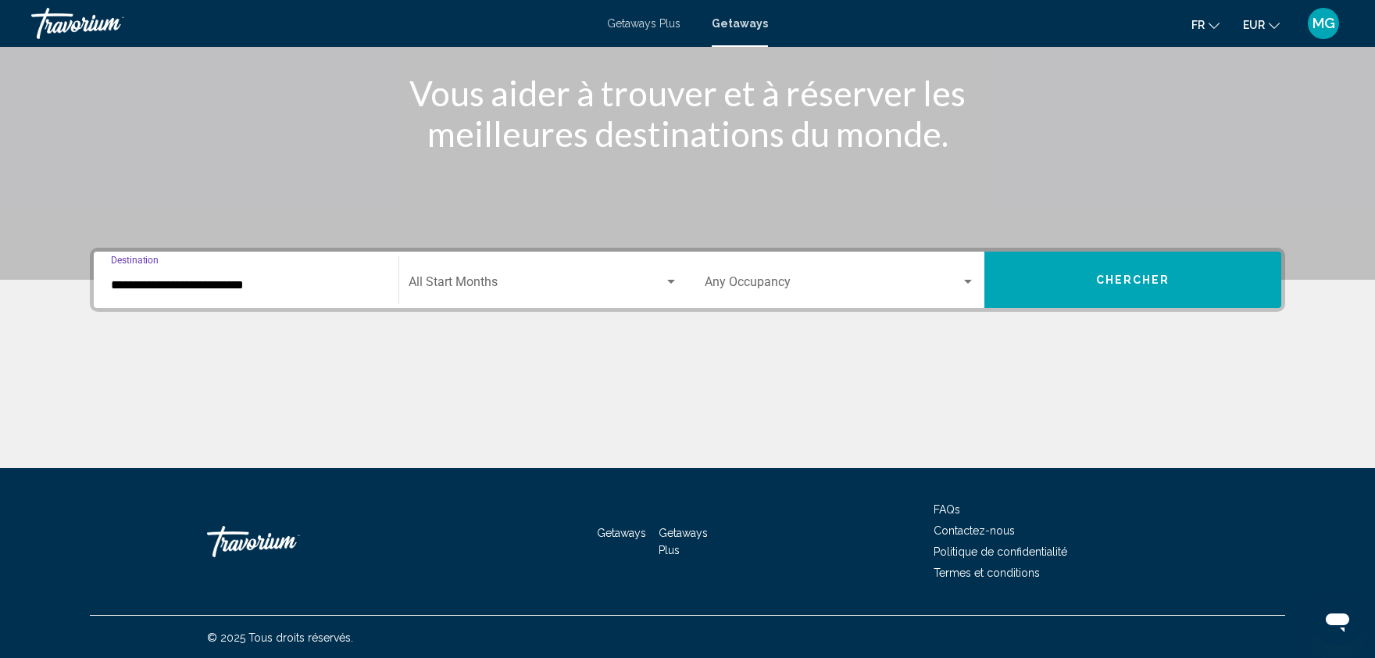
click at [480, 270] on div "Start Month All Start Months" at bounding box center [544, 280] width 270 height 49
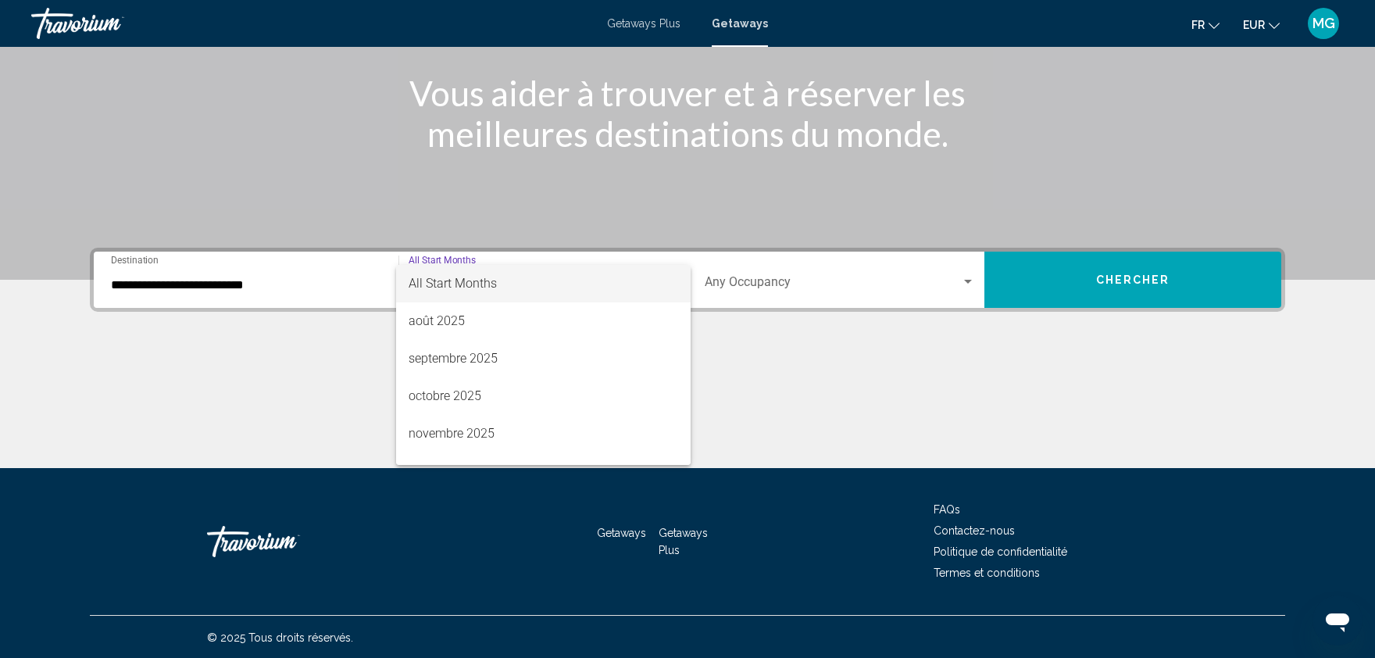
click at [524, 291] on span "All Start Months" at bounding box center [544, 284] width 270 height 38
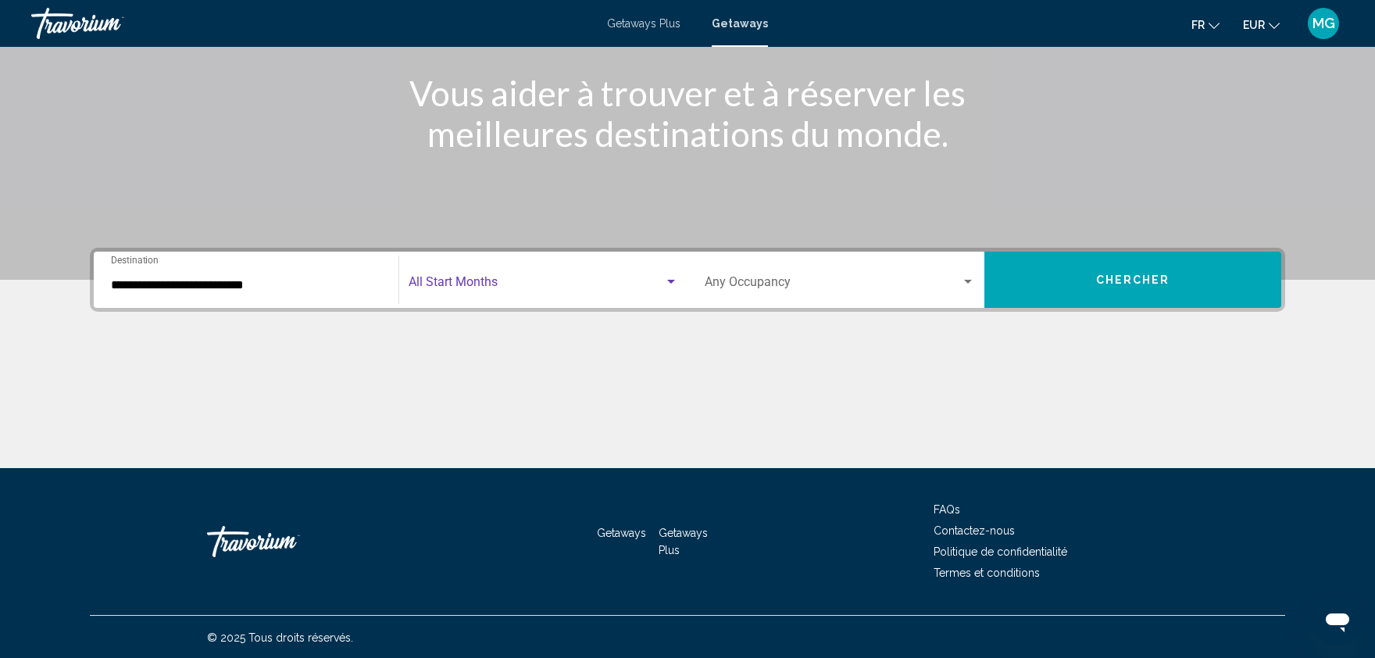
click at [768, 274] on div "Occupancy Any Occupancy" at bounding box center [840, 280] width 270 height 49
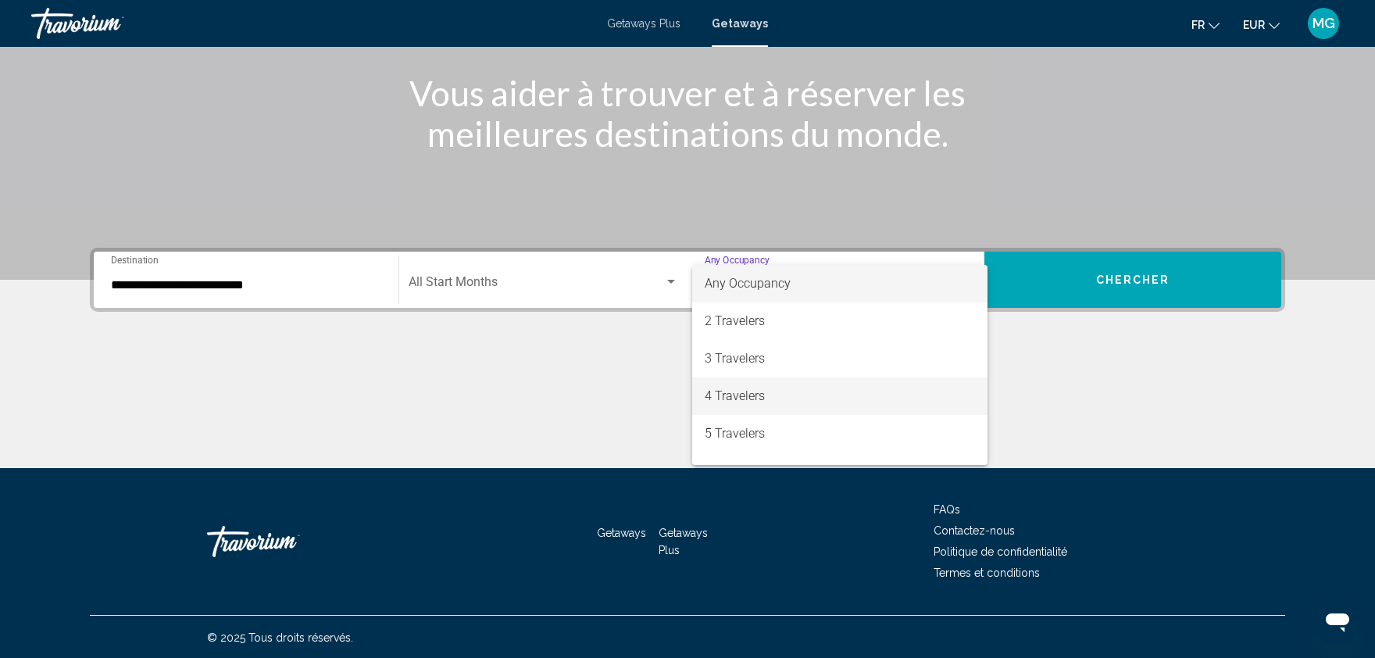
click at [730, 393] on span "4 Travelers" at bounding box center [840, 396] width 270 height 38
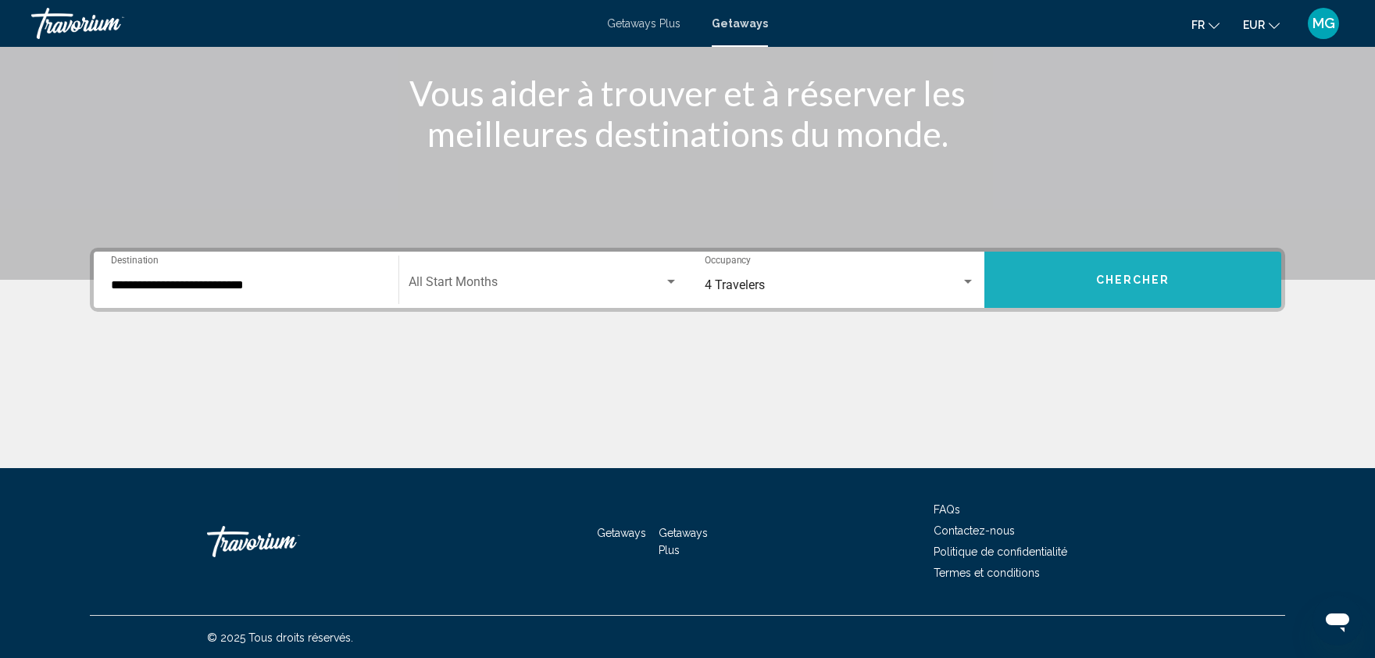
click at [1105, 259] on button "Chercher" at bounding box center [1133, 280] width 297 height 56
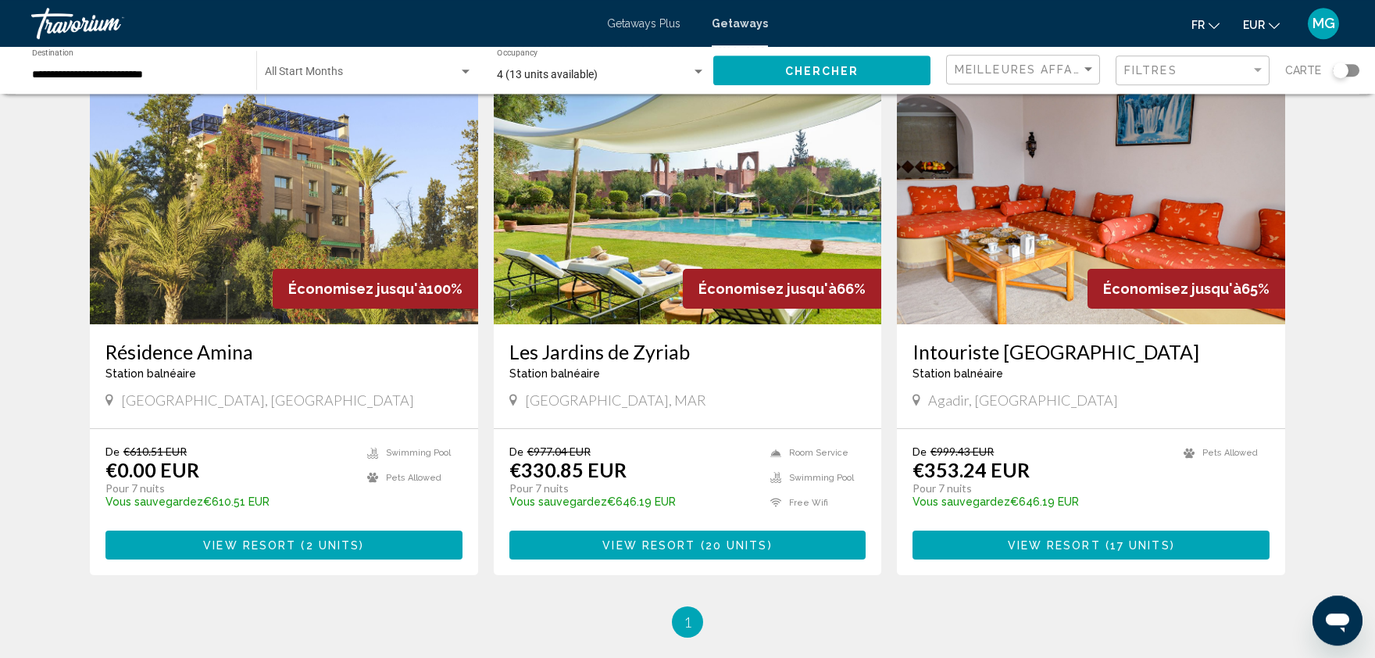
scroll to position [80, 0]
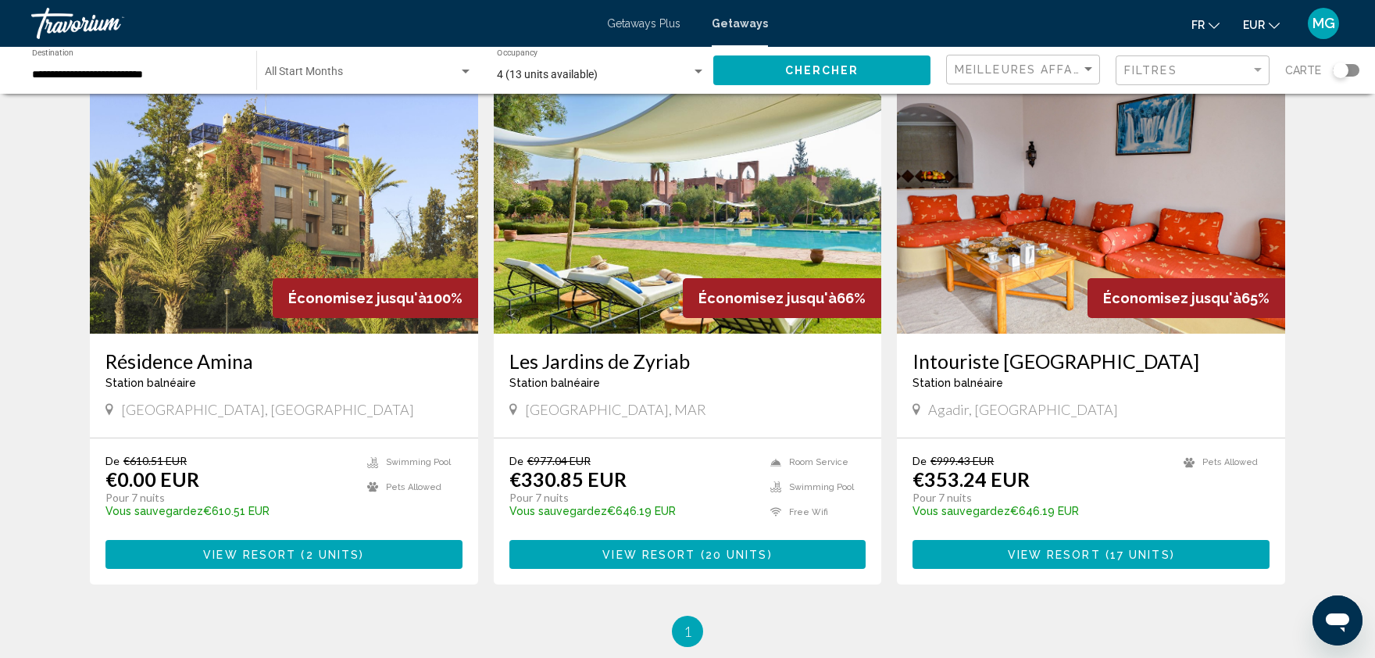
click at [309, 233] on img "Main content" at bounding box center [284, 209] width 388 height 250
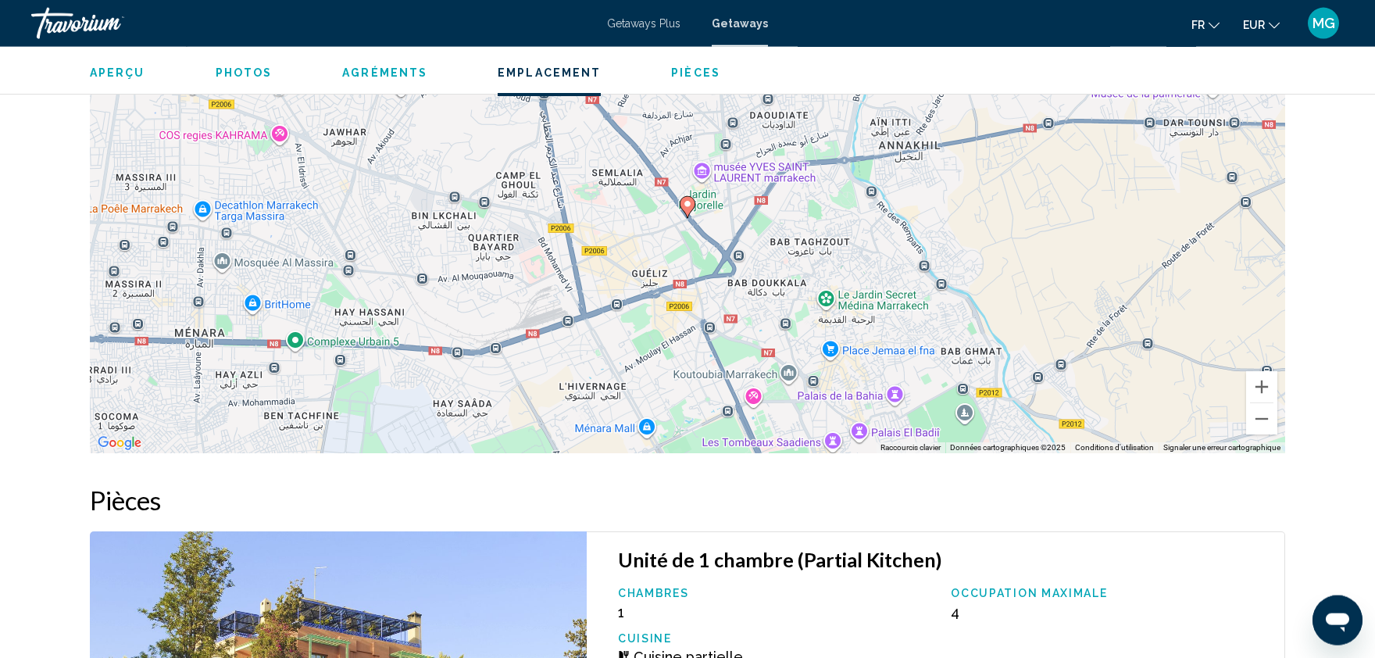
scroll to position [2114, 0]
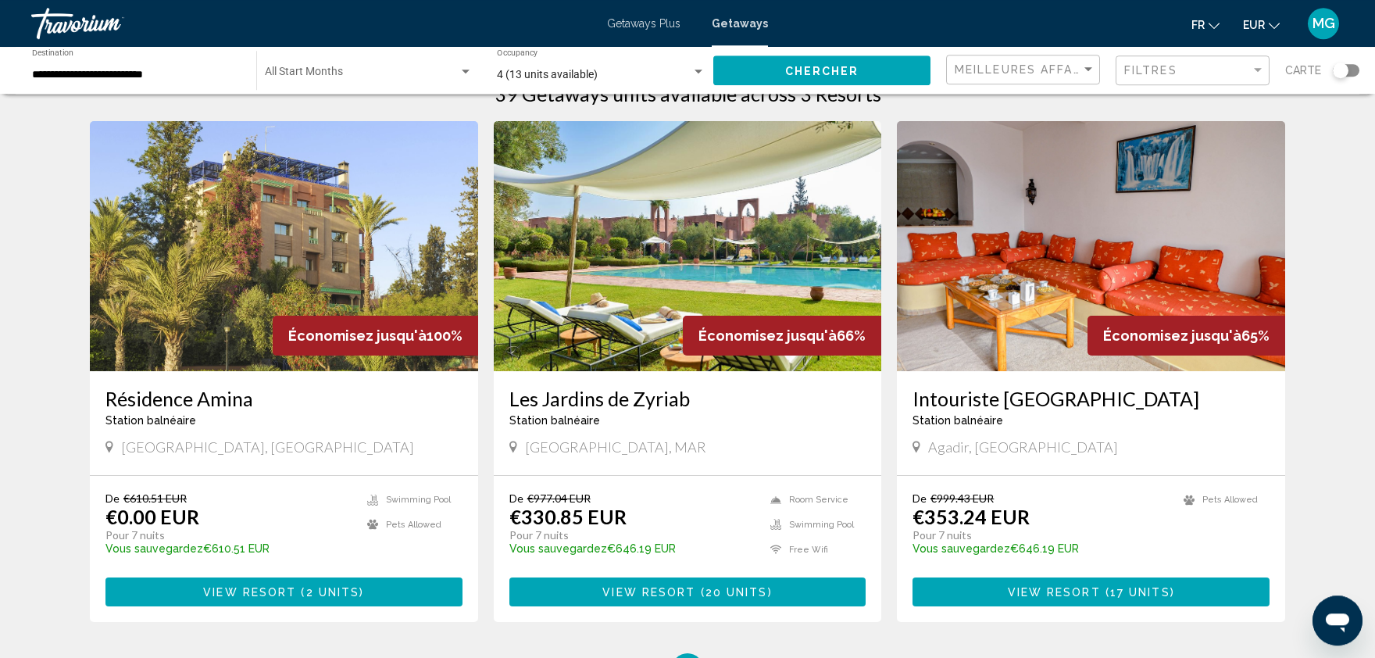
scroll to position [28, 0]
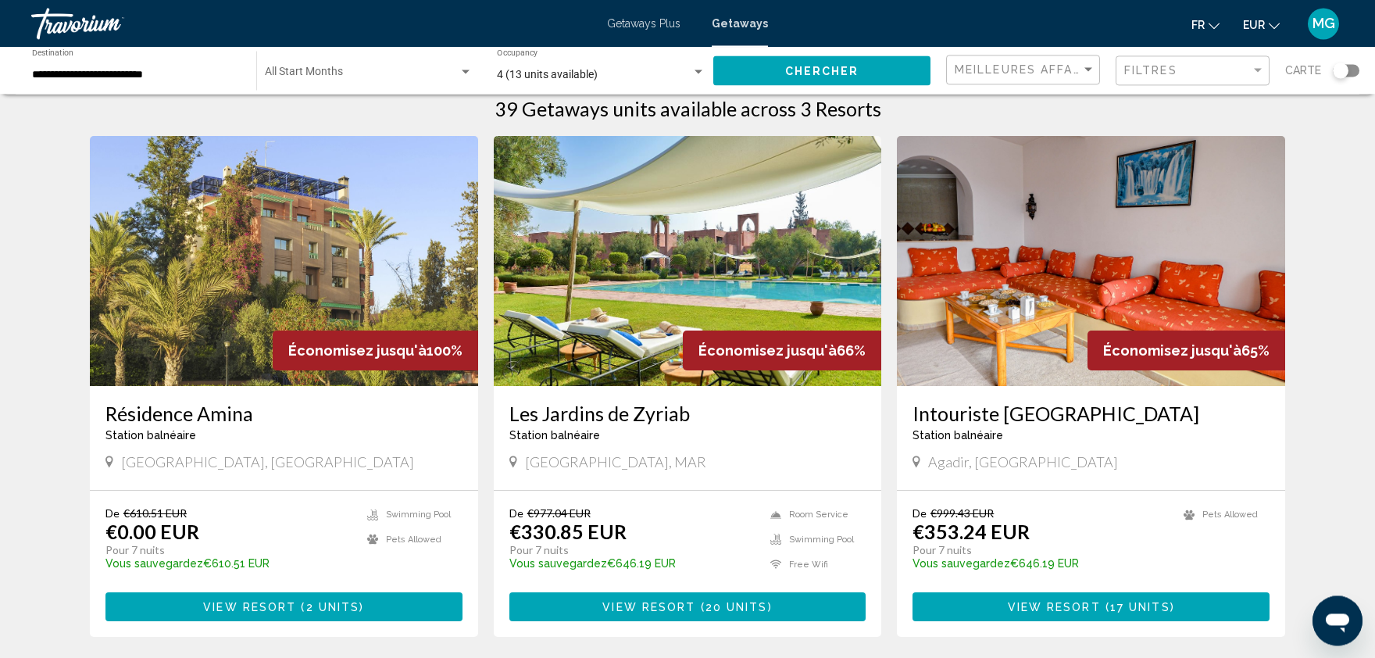
click at [713, 326] on img "Main content" at bounding box center [688, 261] width 388 height 250
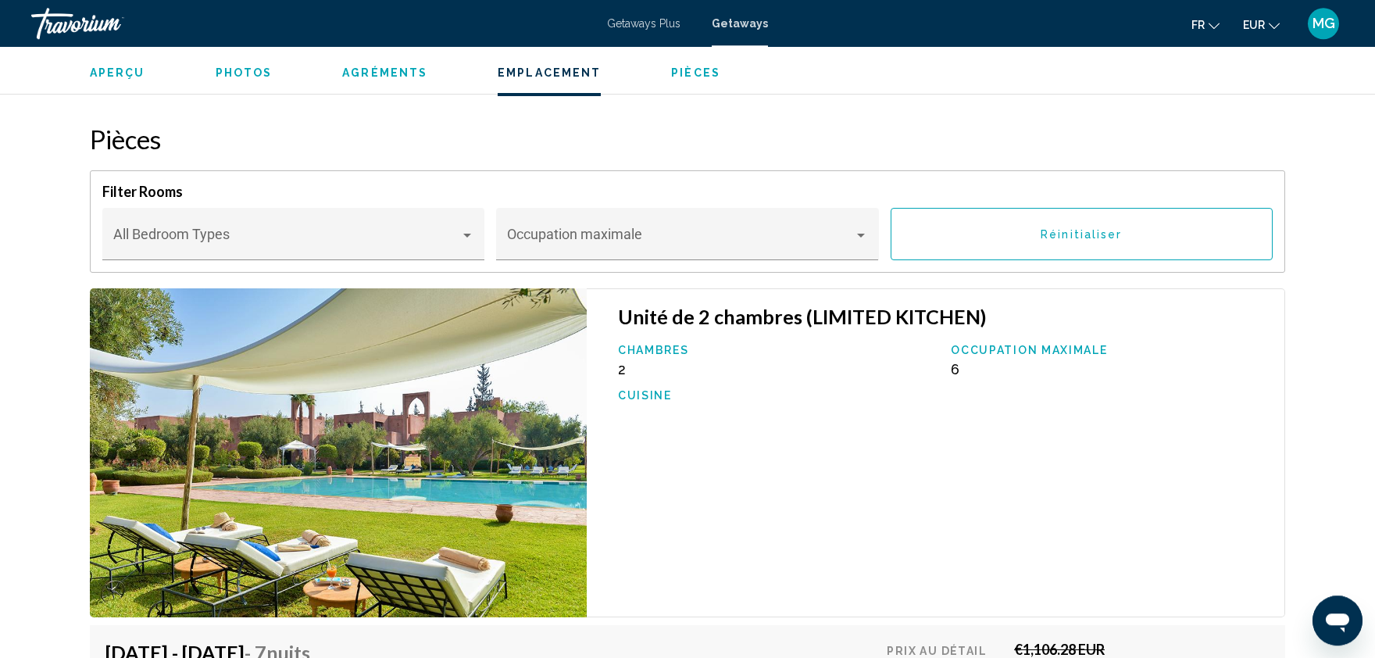
scroll to position [2353, 0]
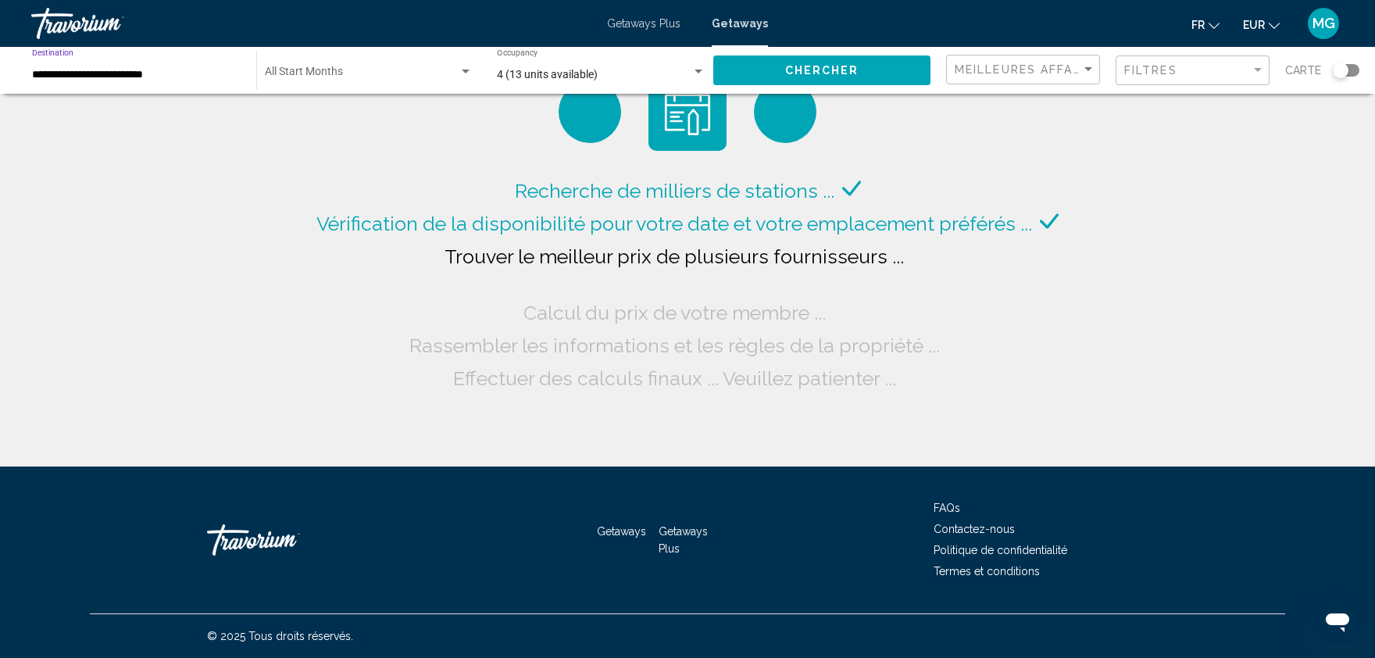
click at [116, 73] on input "**********" at bounding box center [136, 75] width 209 height 13
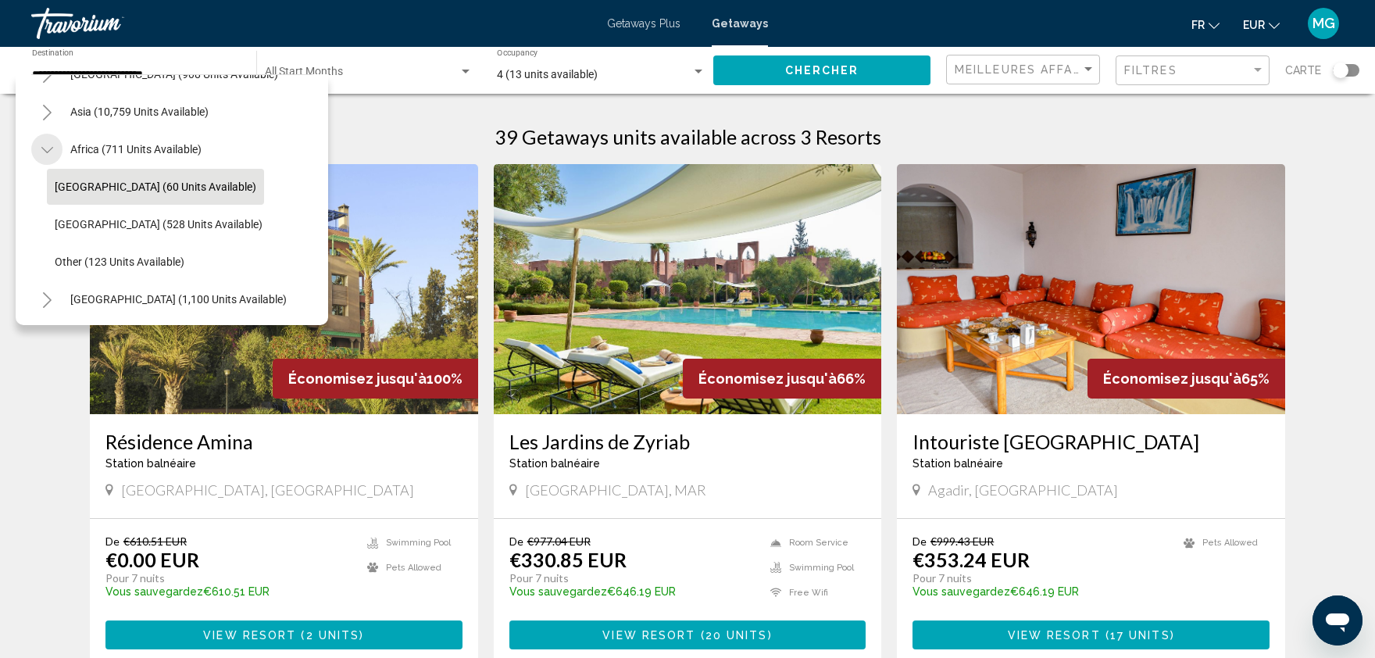
click at [41, 154] on icon "Toggle Africa (711 units available)" at bounding box center [47, 150] width 12 height 16
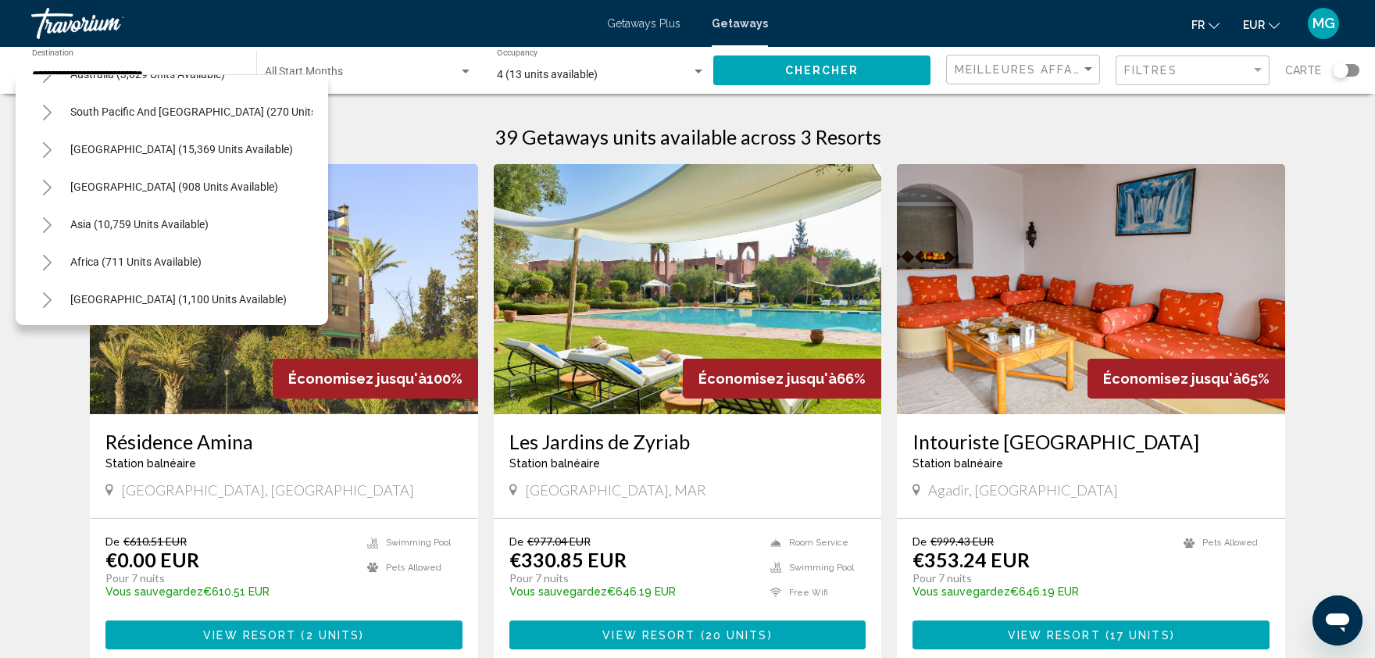
click at [51, 220] on icon "Toggle Asia (10,759 units available)" at bounding box center [47, 225] width 12 height 16
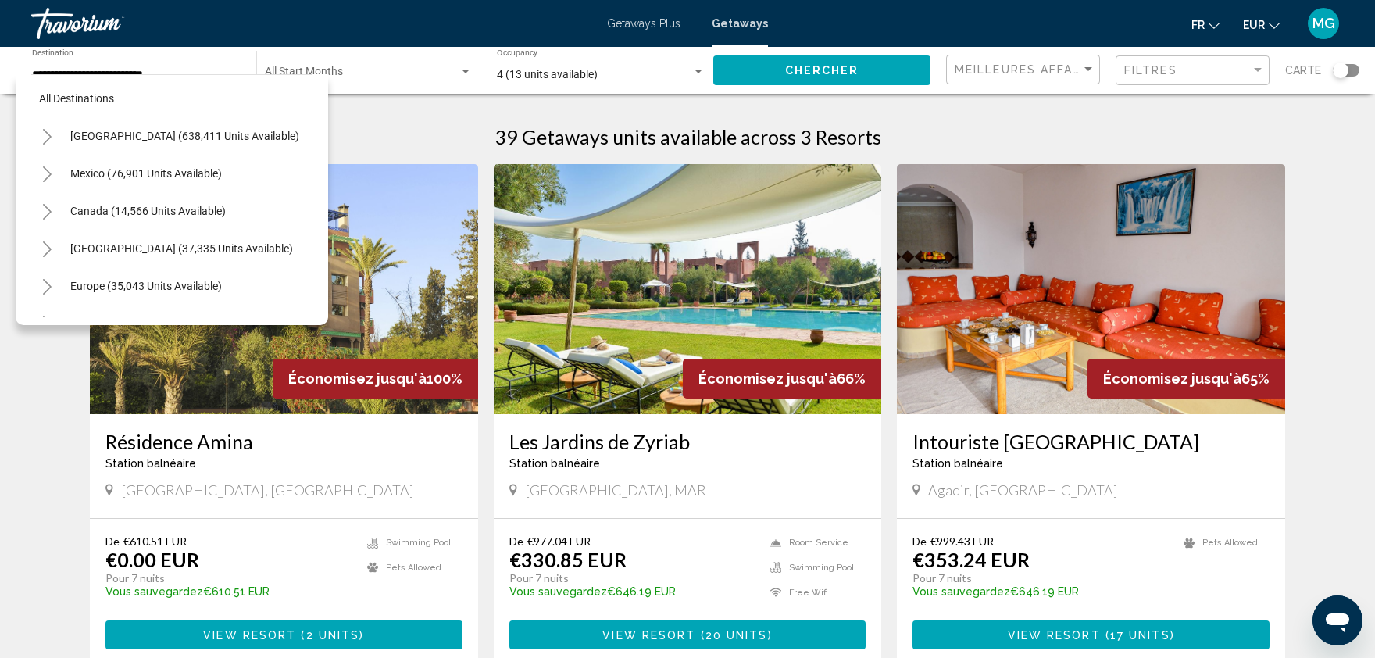
scroll to position [0, 0]
click at [38, 144] on button "Toggle United States (638,411 units available)" at bounding box center [46, 138] width 31 height 31
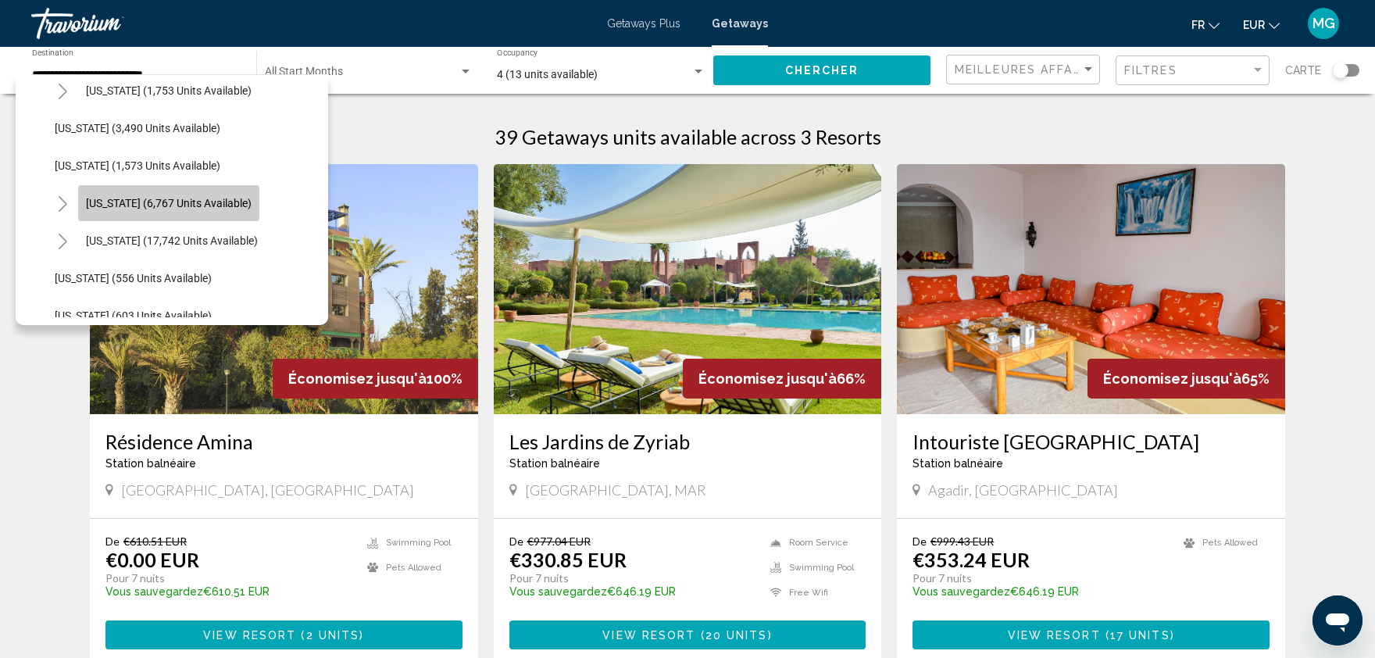
click at [197, 200] on span "[US_STATE] (6,767 units available)" at bounding box center [169, 203] width 166 height 13
type input "**********"
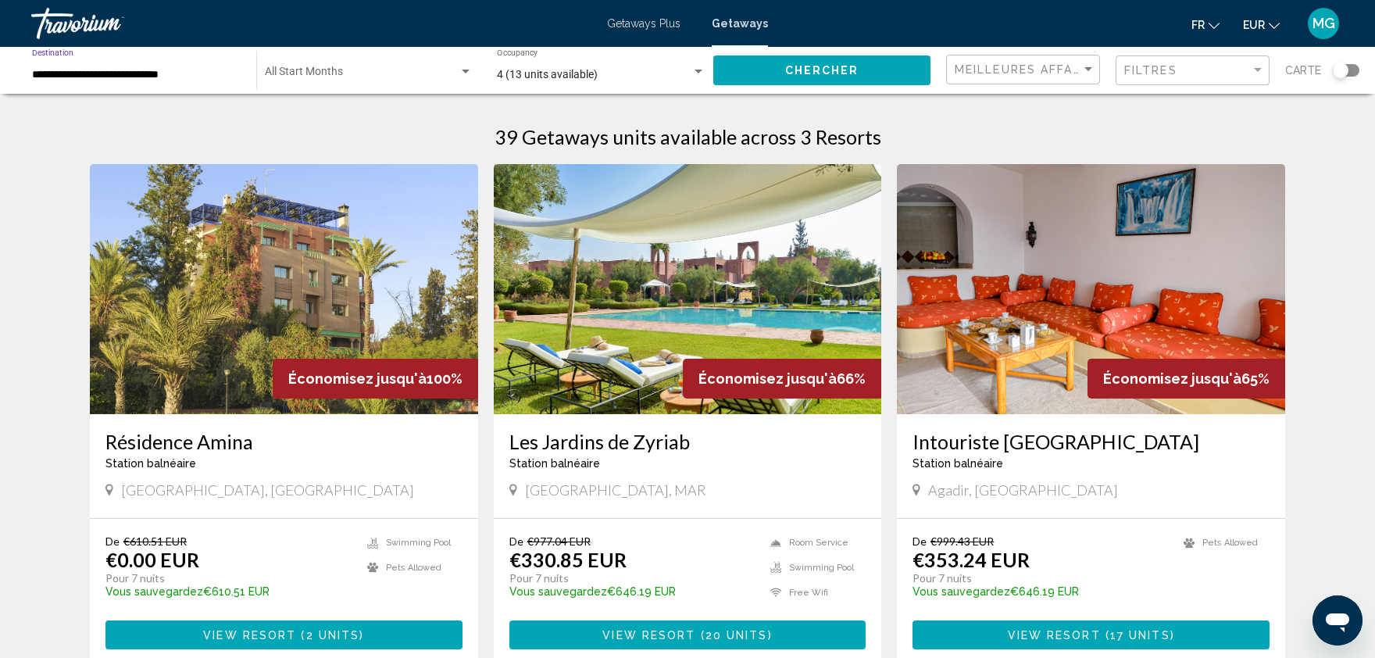
click at [413, 75] on span "Search widget" at bounding box center [362, 75] width 194 height 13
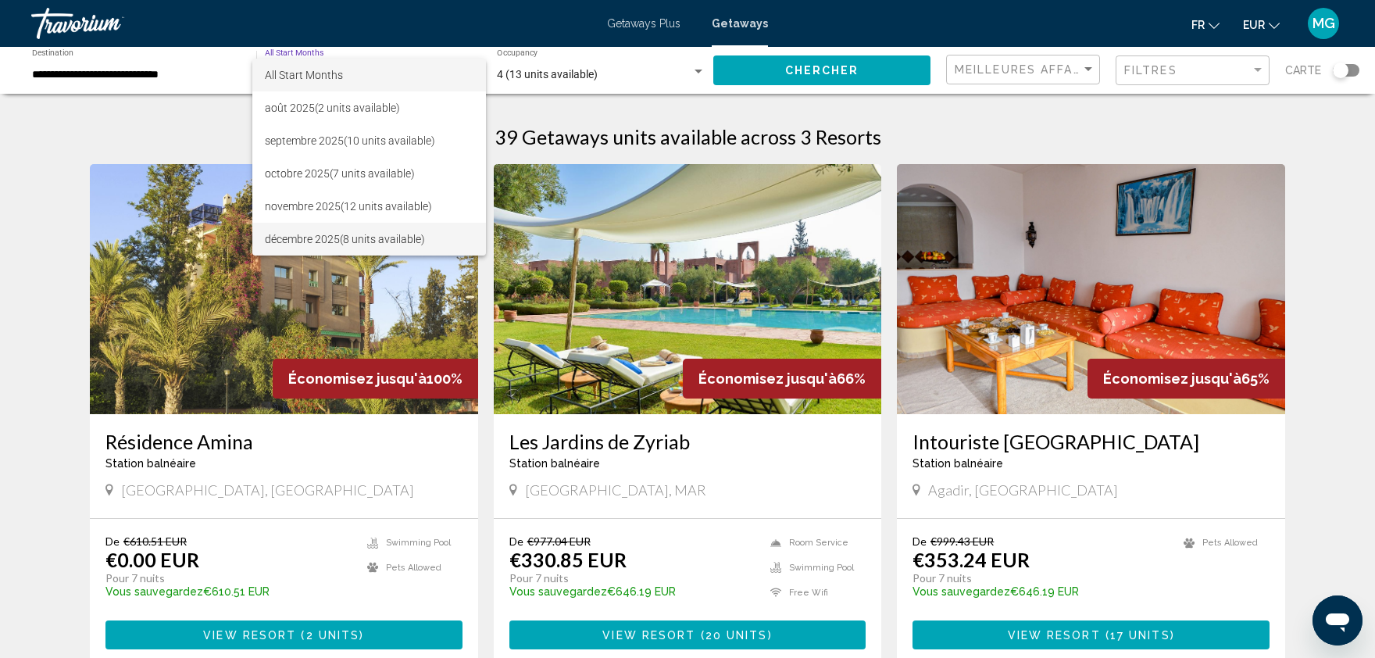
click at [328, 238] on span "décembre 2025 (8 units available)" at bounding box center [369, 239] width 208 height 33
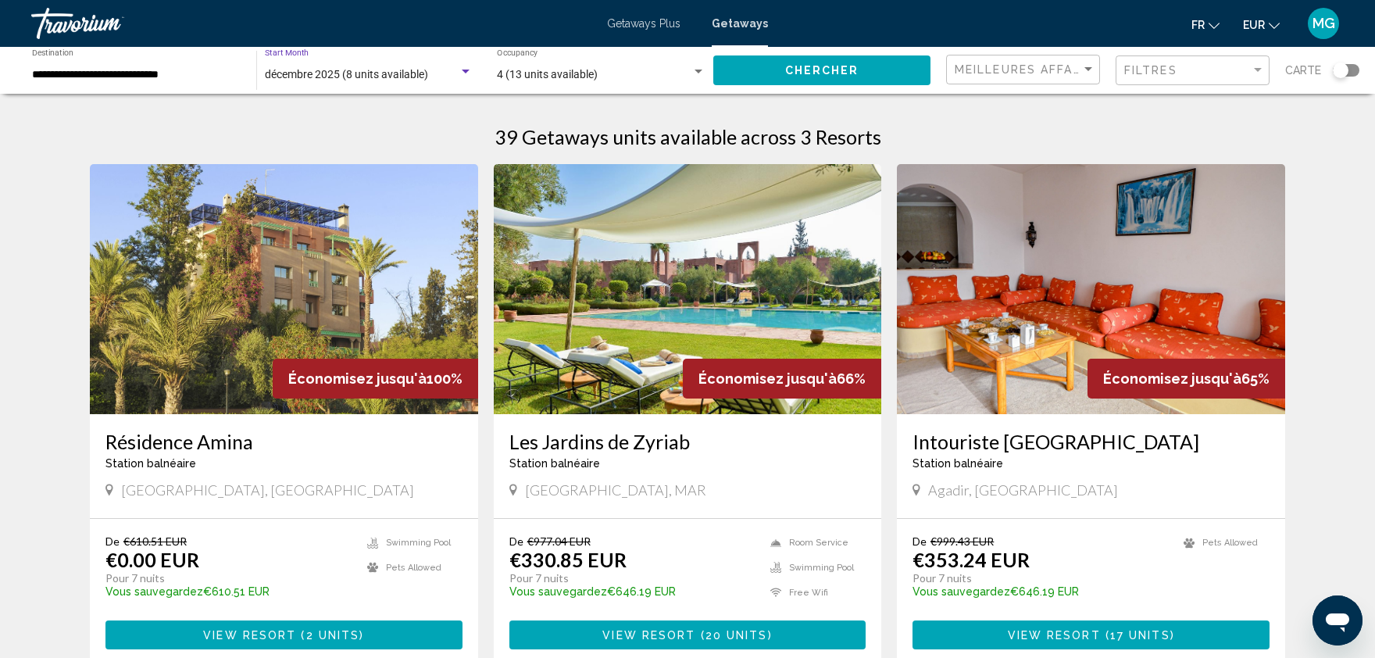
scroll to position [21, 0]
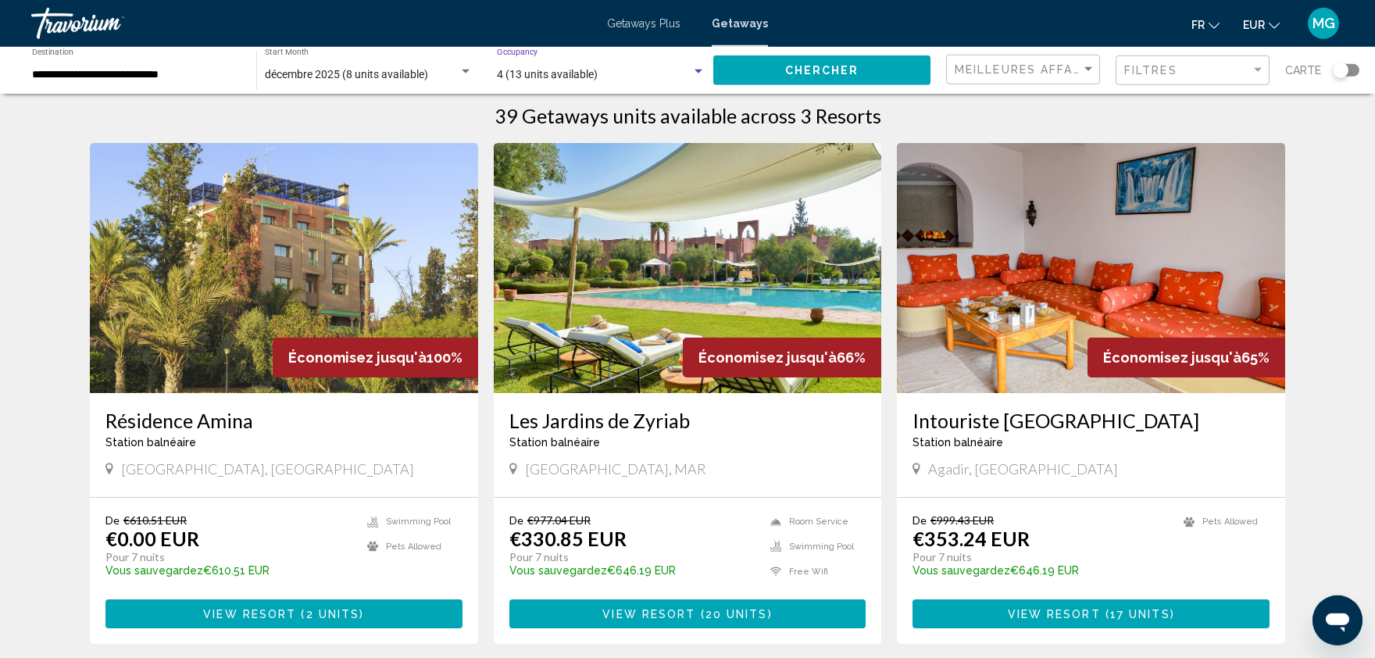
click at [578, 78] on span "4 (13 units available)" at bounding box center [547, 74] width 101 height 13
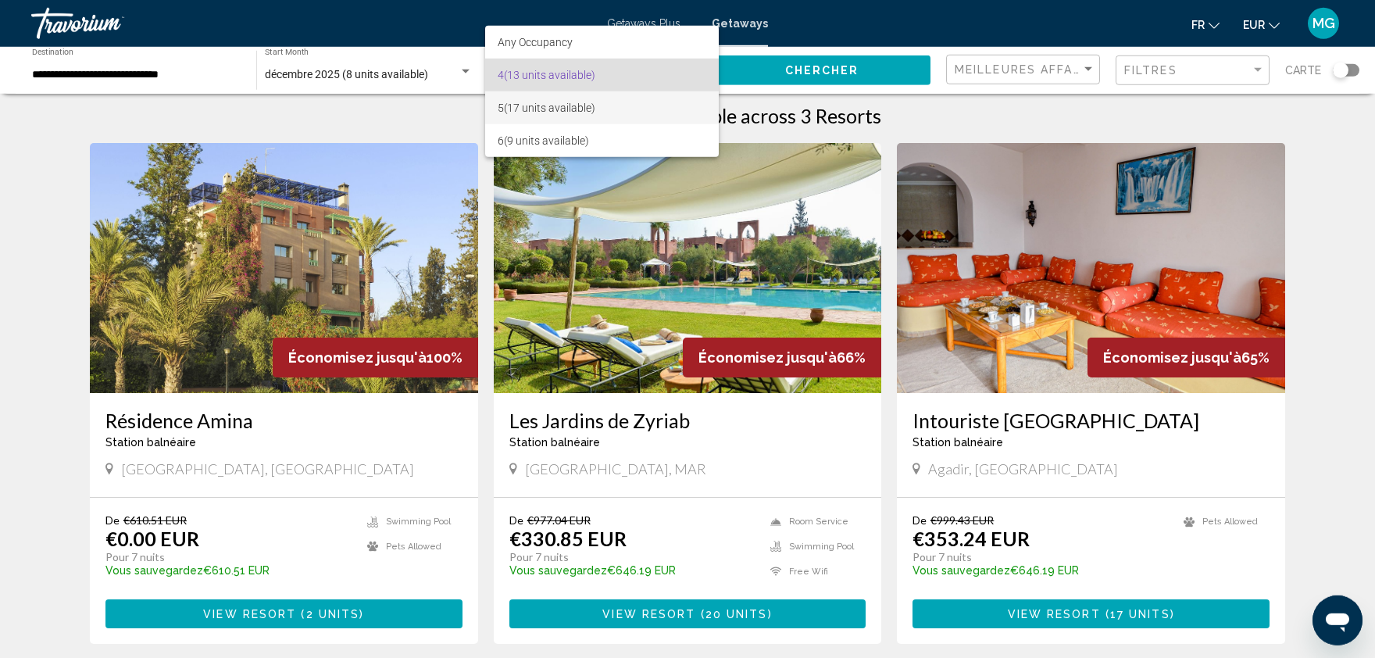
click at [556, 104] on span "5 (17 units available)" at bounding box center [602, 107] width 209 height 33
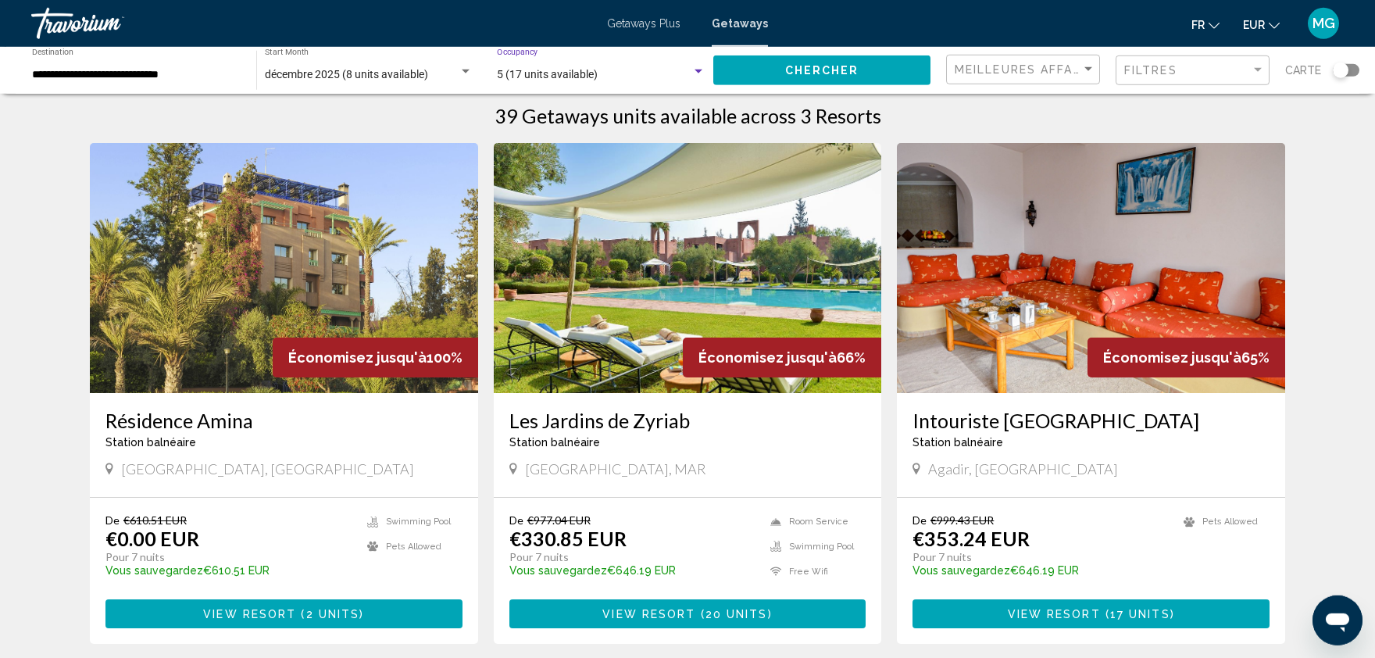
click at [804, 76] on span "Chercher" at bounding box center [822, 71] width 74 height 13
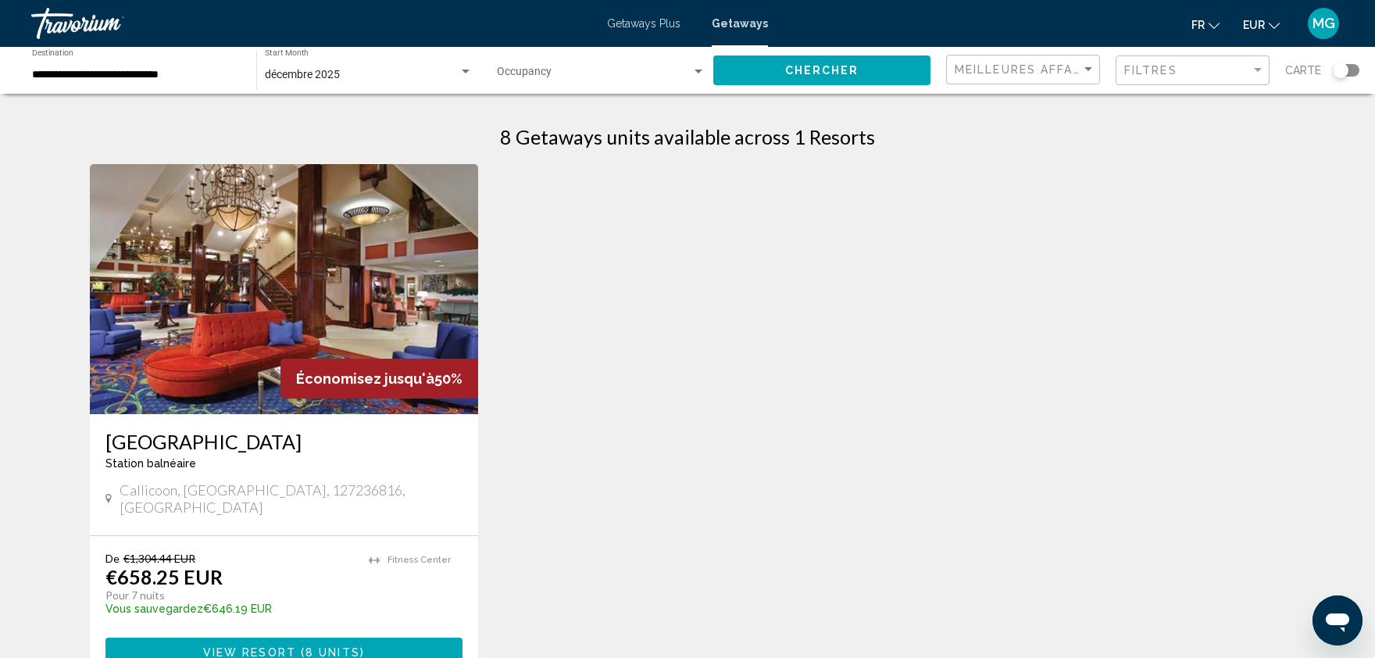
click at [297, 280] on img "Main content" at bounding box center [284, 289] width 388 height 250
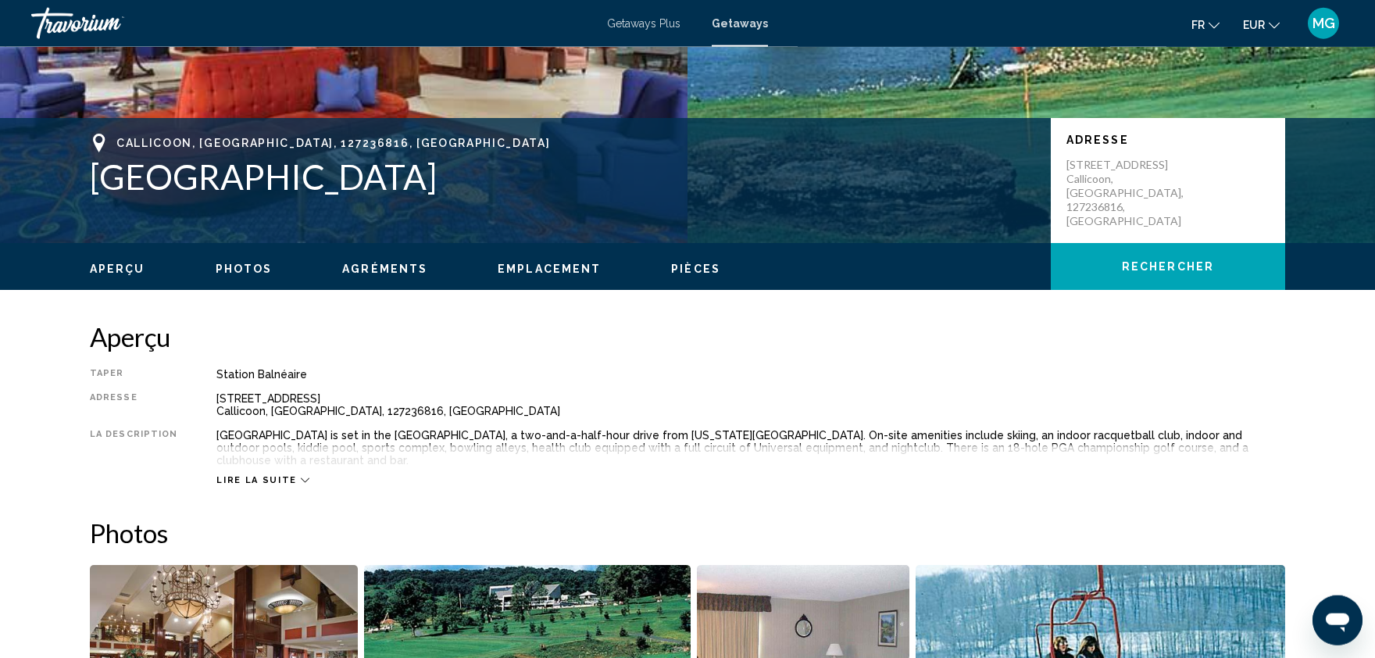
scroll to position [276, 0]
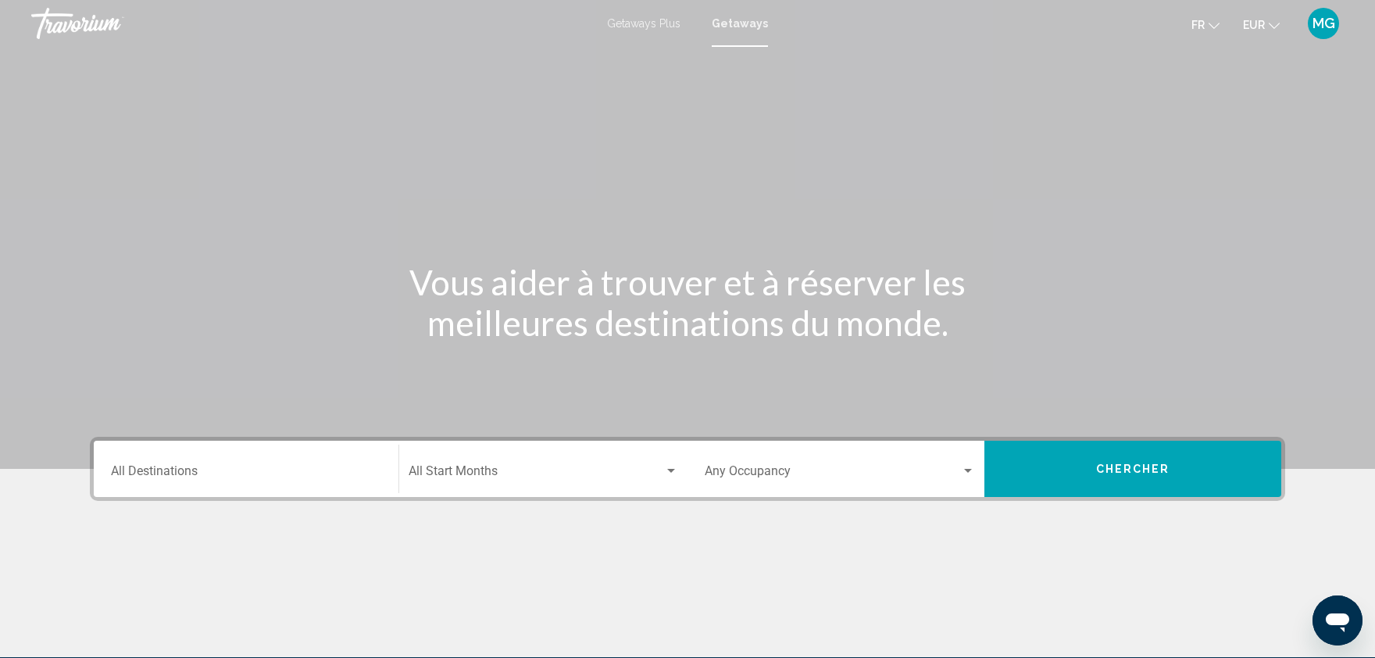
click at [225, 466] on div "Destination All Destinations" at bounding box center [246, 469] width 270 height 49
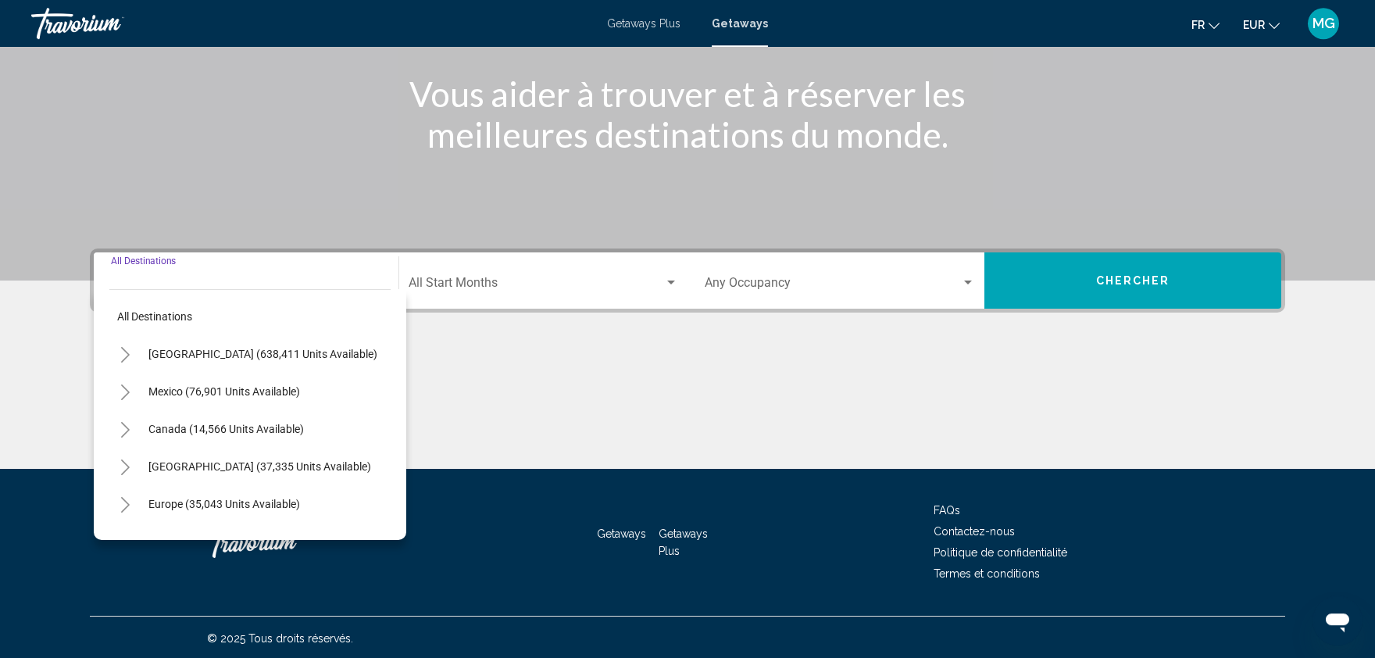
scroll to position [189, 0]
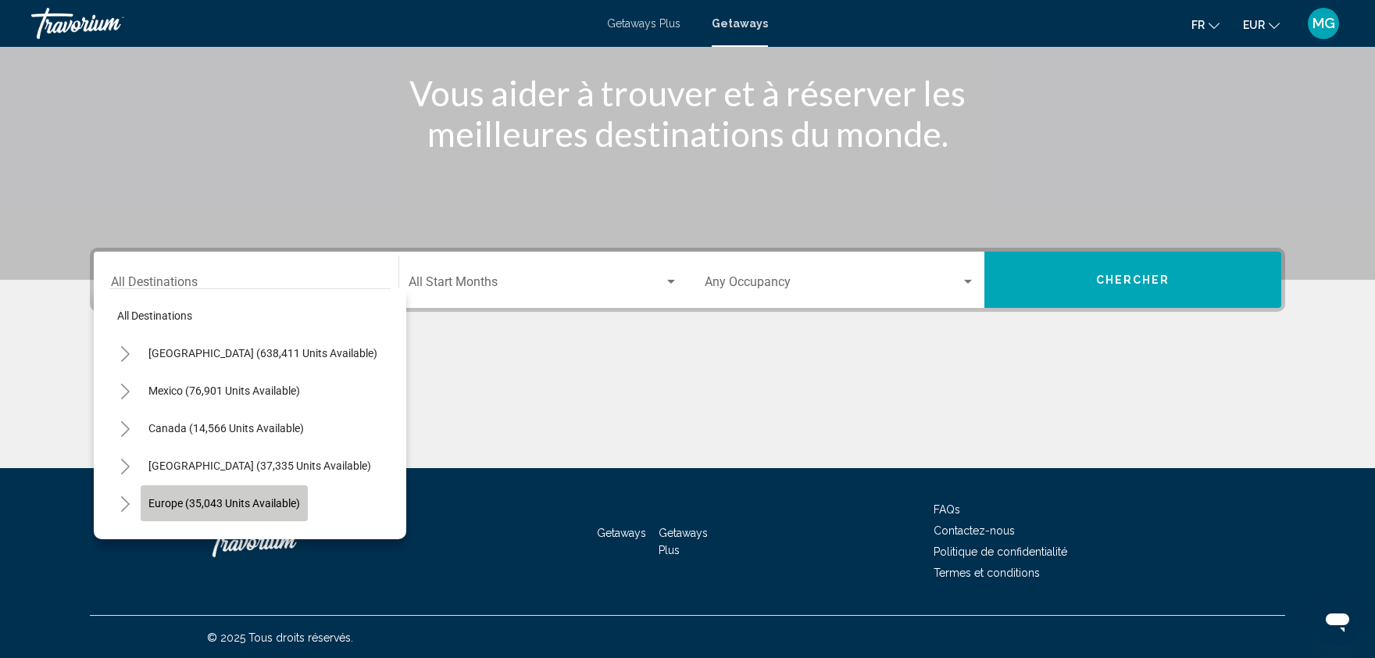
click at [210, 513] on button "Europe (35,043 units available)" at bounding box center [224, 503] width 167 height 36
type input "**********"
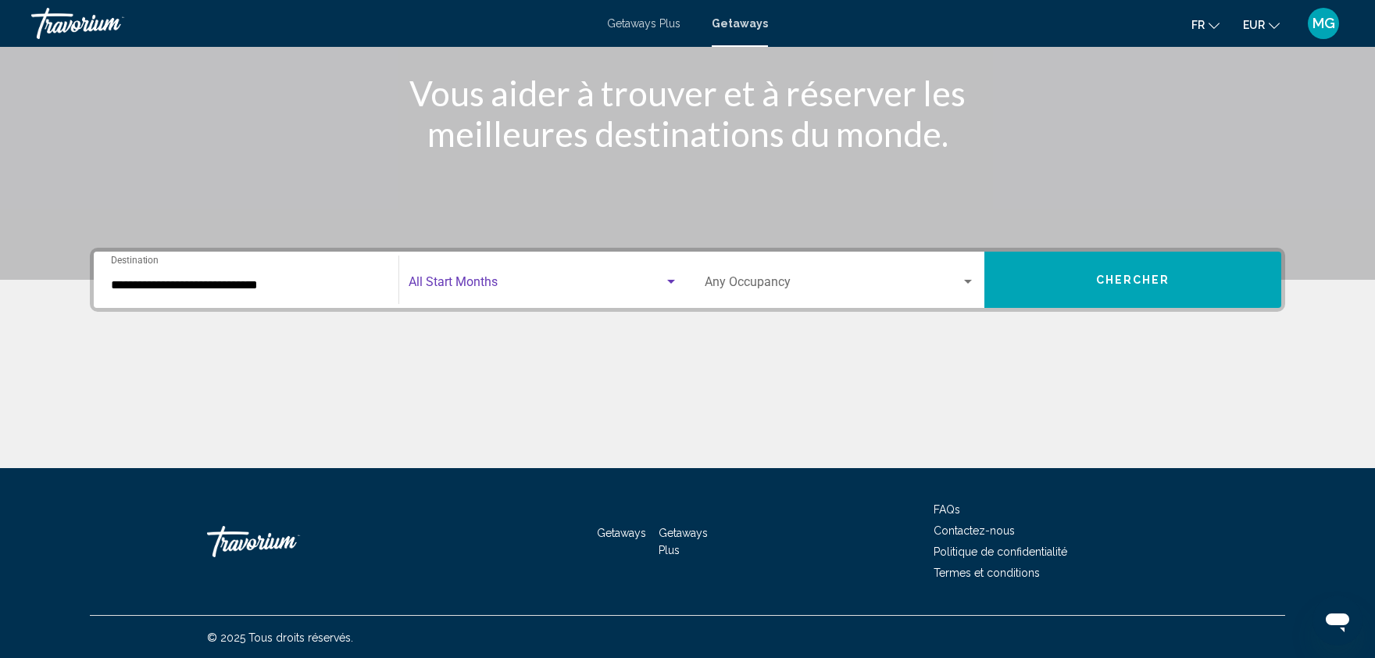
click at [503, 288] on span "Search widget" at bounding box center [537, 285] width 256 height 14
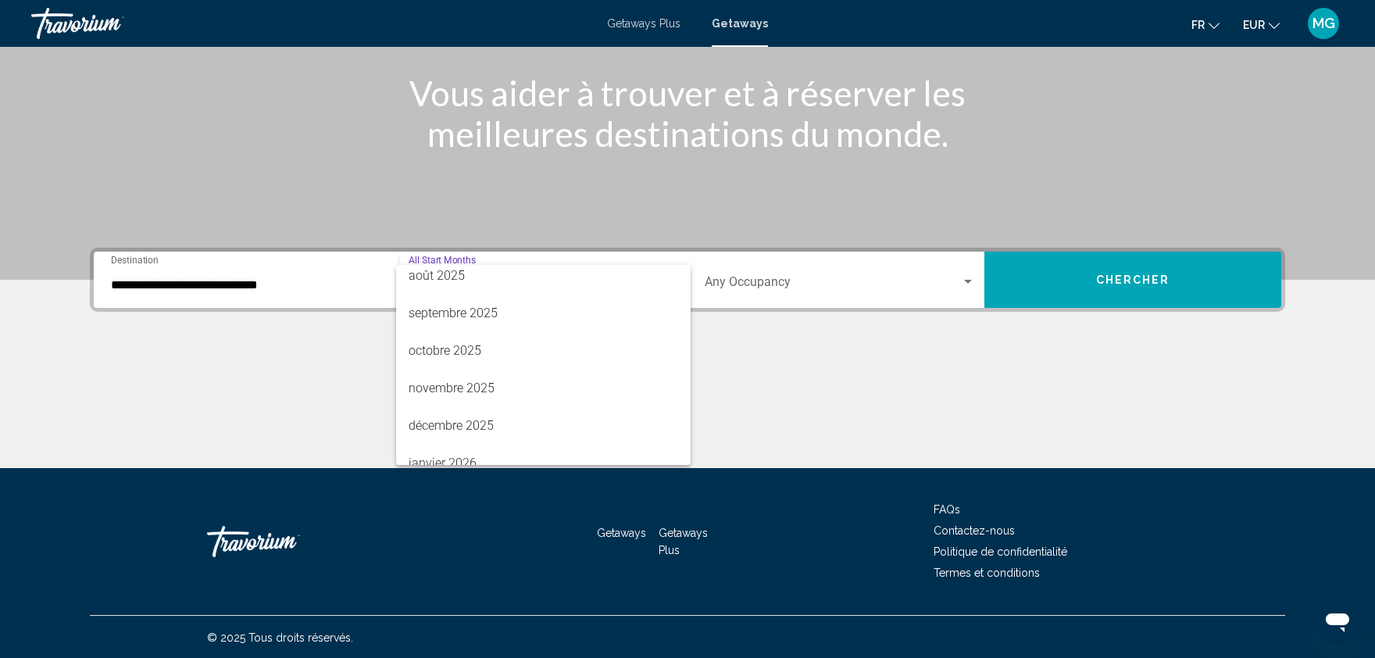
scroll to position [48, 0]
click at [475, 429] on span "décembre 2025" at bounding box center [544, 424] width 270 height 38
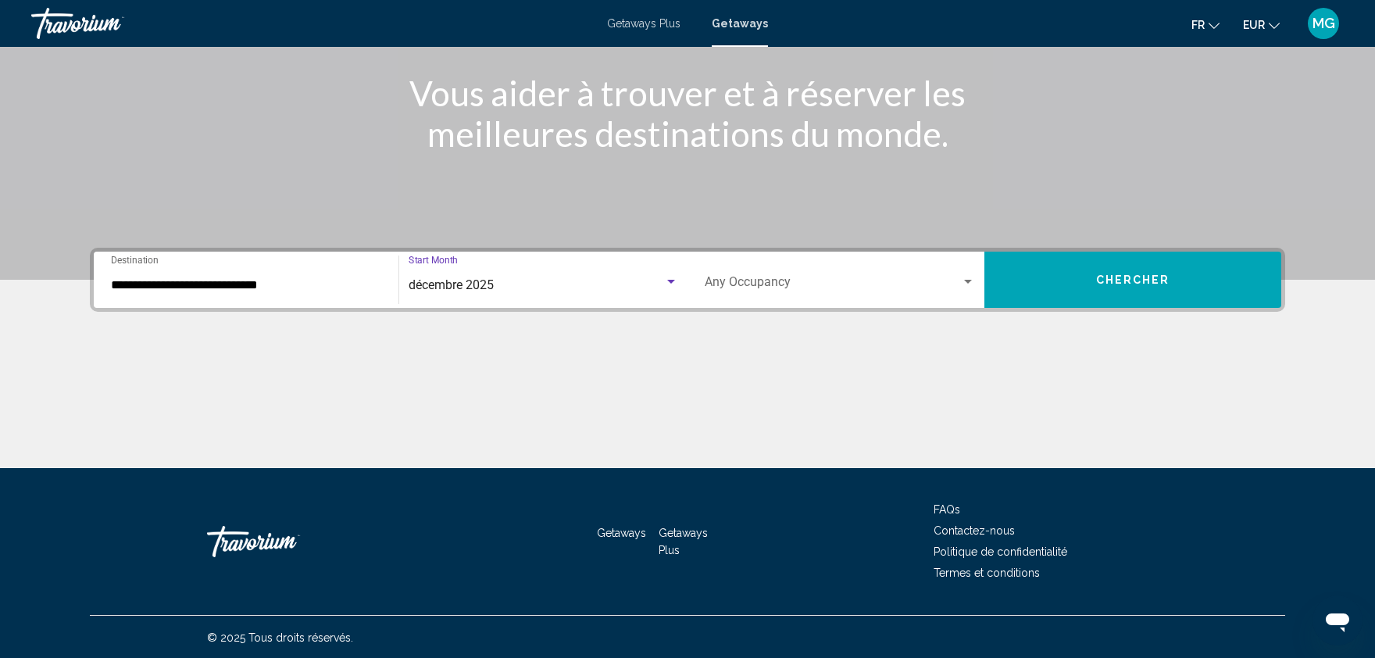
click at [795, 290] on span "Search widget" at bounding box center [833, 285] width 256 height 14
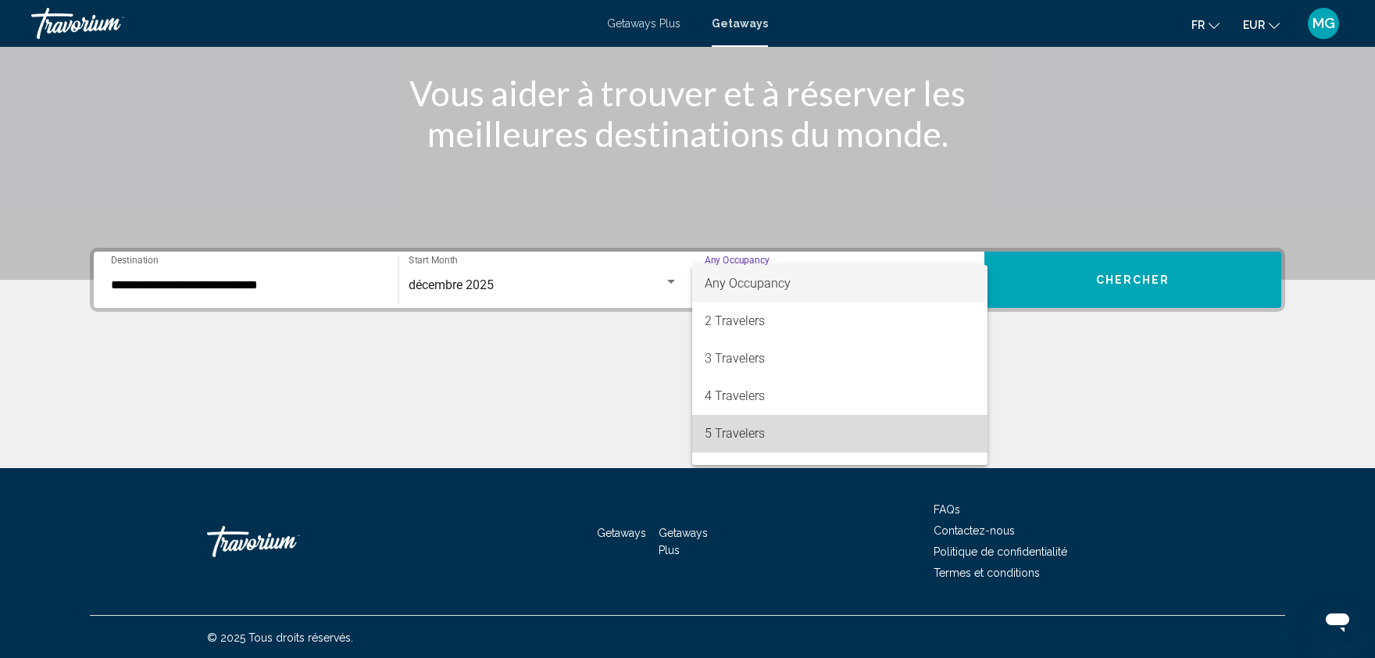
click at [732, 427] on span "5 Travelers" at bounding box center [840, 434] width 270 height 38
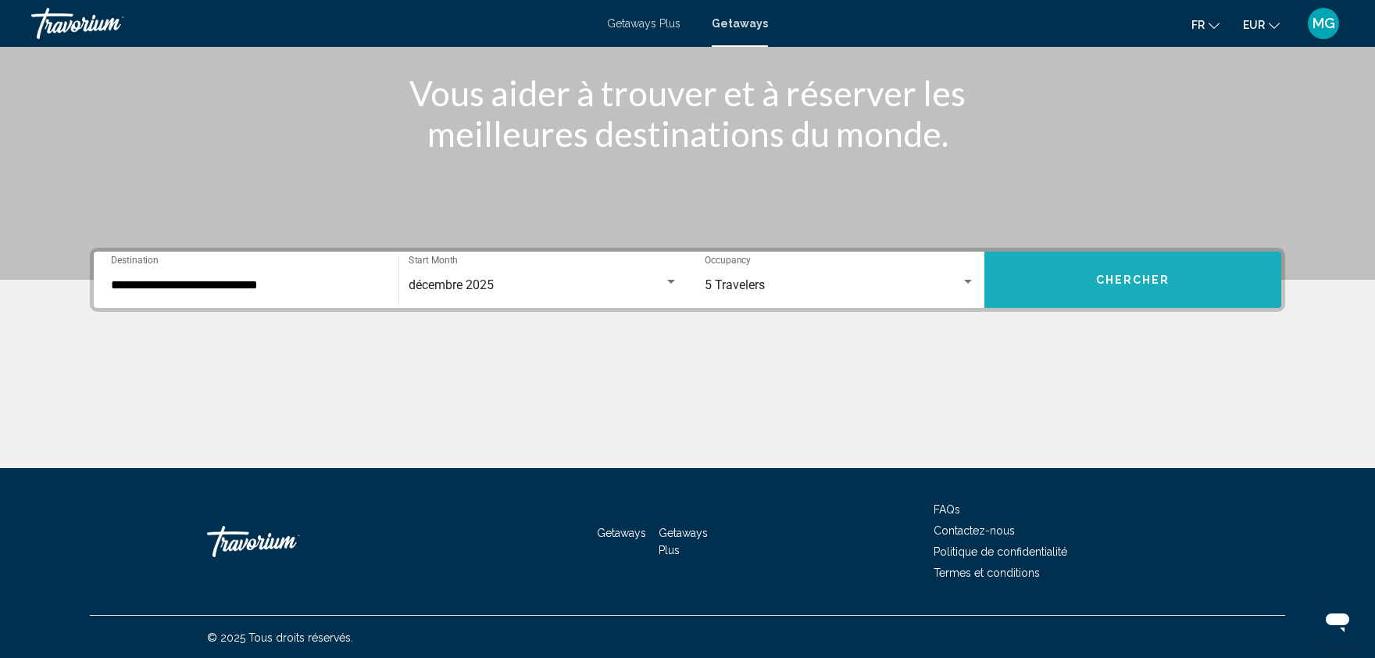
click at [1144, 267] on button "Chercher" at bounding box center [1133, 280] width 297 height 56
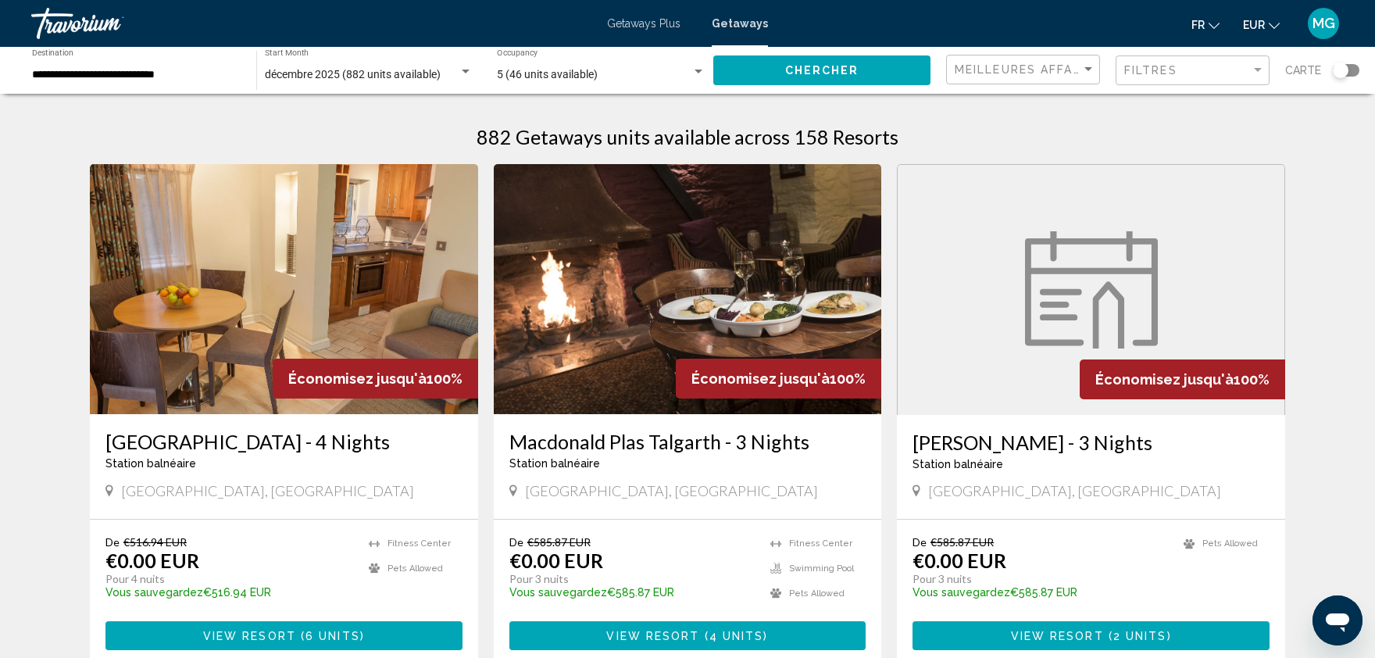
click at [1351, 70] on div "Search widget" at bounding box center [1346, 70] width 27 height 13
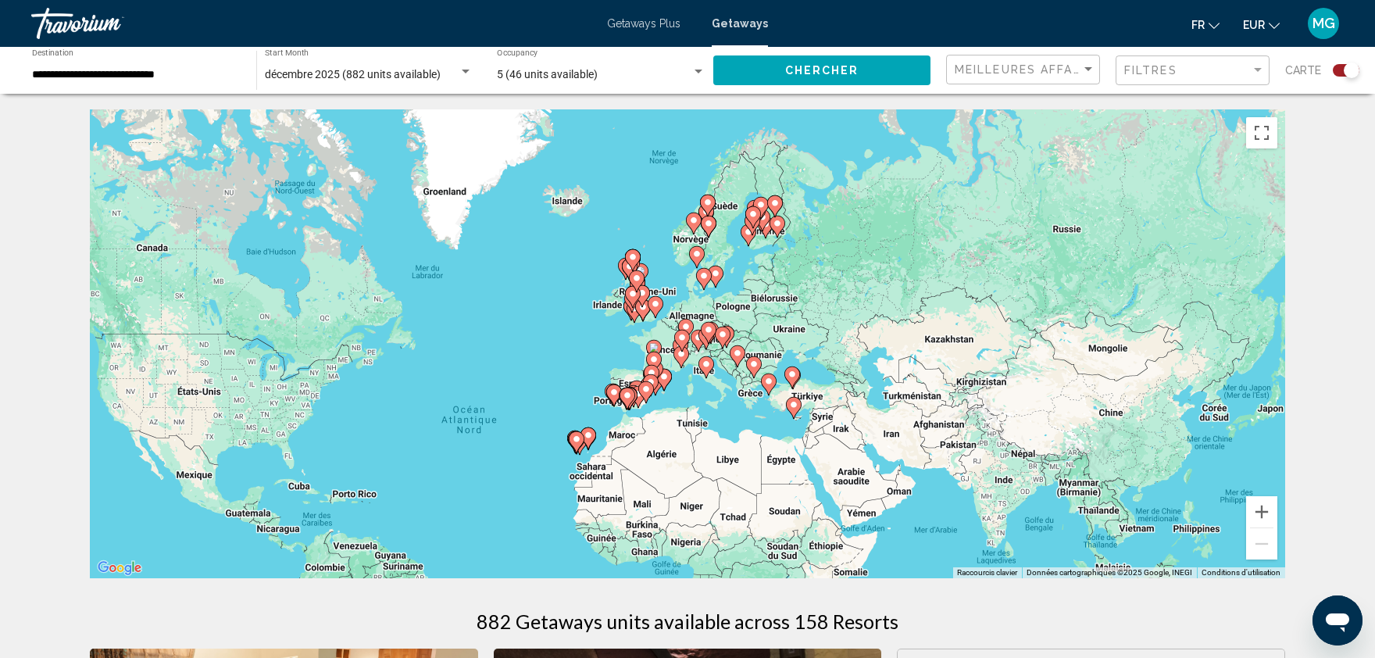
drag, startPoint x: 1046, startPoint y: 259, endPoint x: 872, endPoint y: 363, distance: 202.9
click at [872, 363] on div "Pour activer le glissement avec le clavier, appuyez sur Alt+Entrée. Une fois ce…" at bounding box center [688, 343] width 1196 height 469
click at [1256, 507] on button "Zoom avant" at bounding box center [1261, 511] width 31 height 31
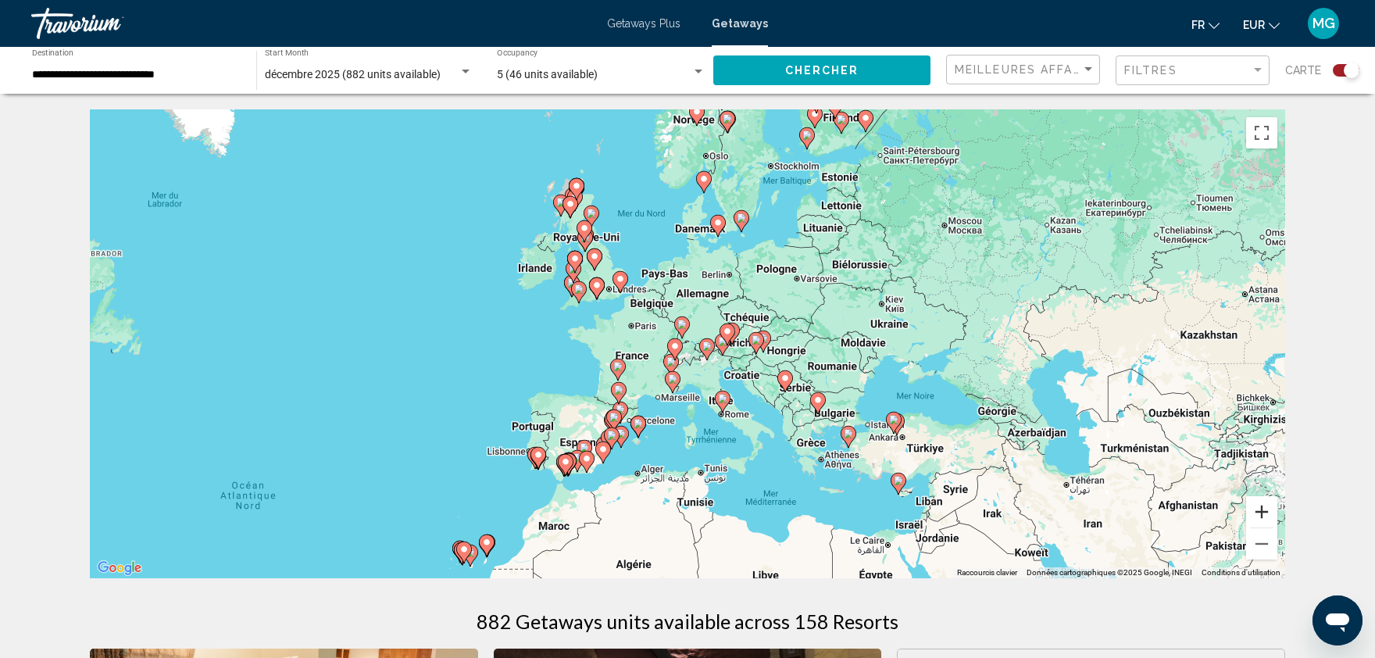
click at [1256, 507] on button "Zoom avant" at bounding box center [1261, 511] width 31 height 31
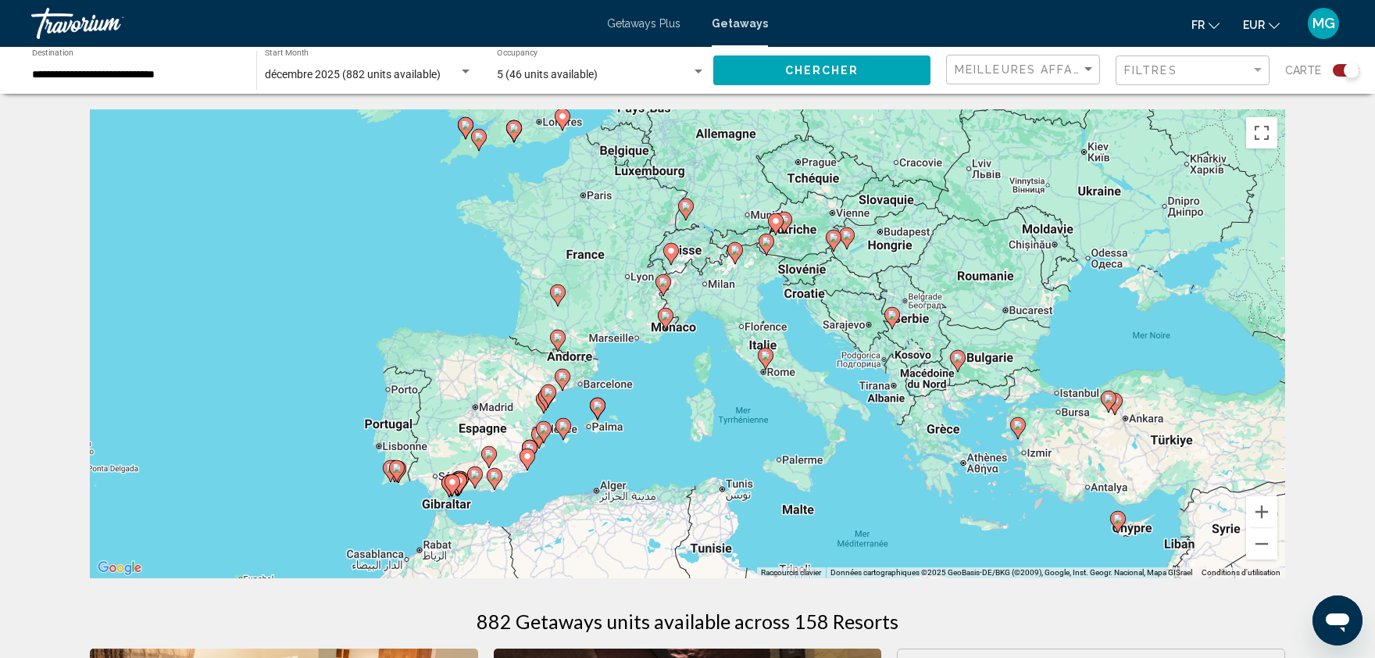
drag, startPoint x: 1082, startPoint y: 360, endPoint x: 1090, endPoint y: 237, distance: 123.7
click at [1090, 237] on div "Pour activer le glissement avec le clavier, appuyez sur Alt+Entrée. Une fois ce…" at bounding box center [688, 343] width 1196 height 469
click at [667, 320] on image "Main content" at bounding box center [665, 315] width 9 height 9
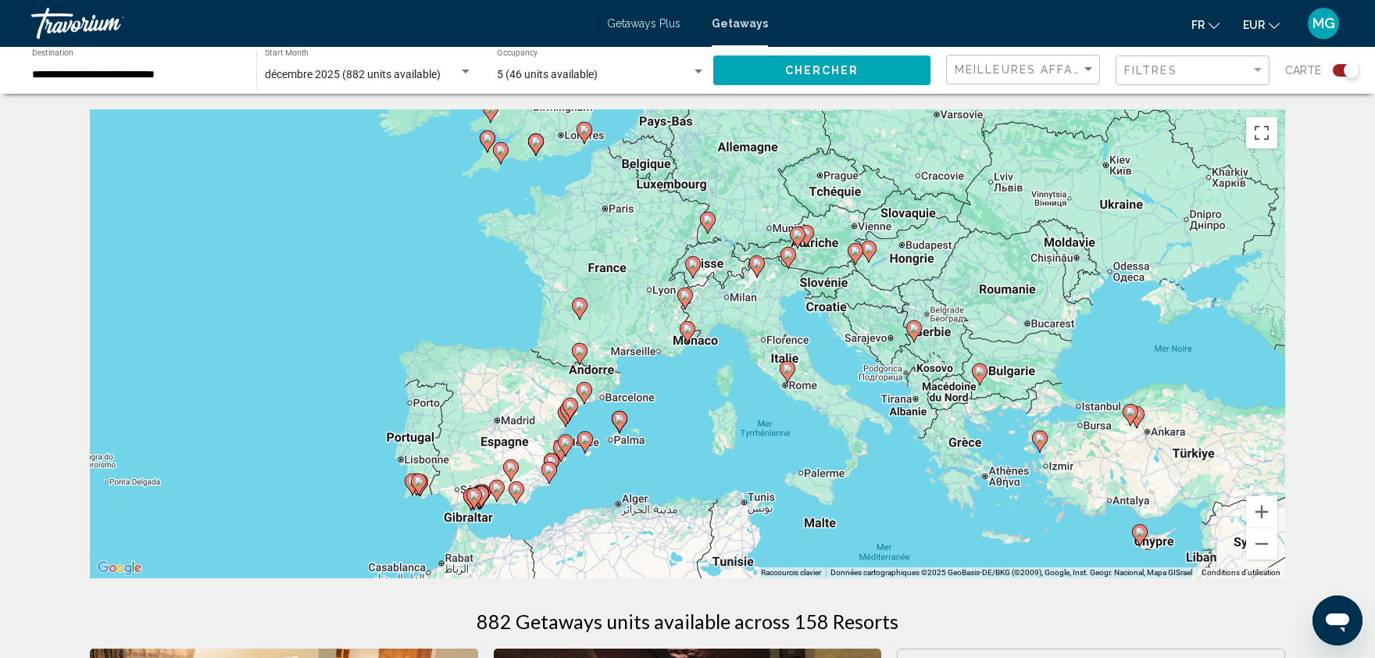
click at [689, 333] on image "Main content" at bounding box center [687, 328] width 9 height 9
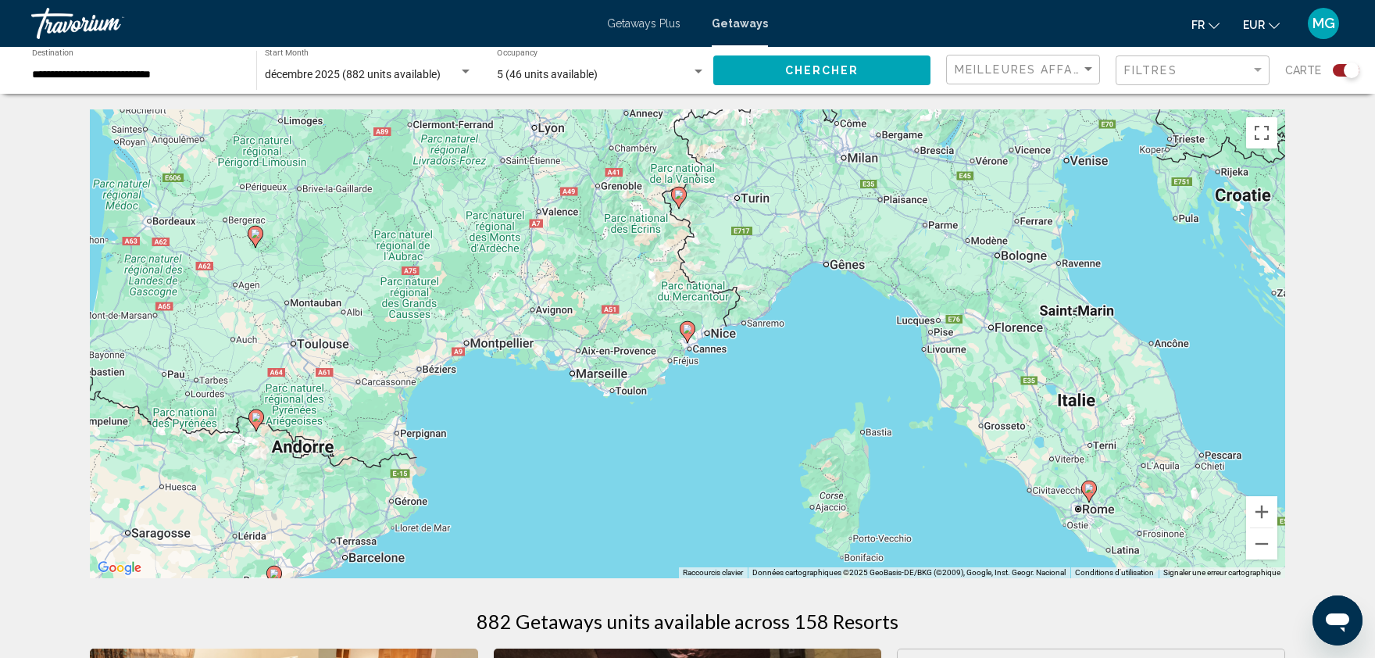
click at [689, 333] on image "Main content" at bounding box center [687, 328] width 9 height 9
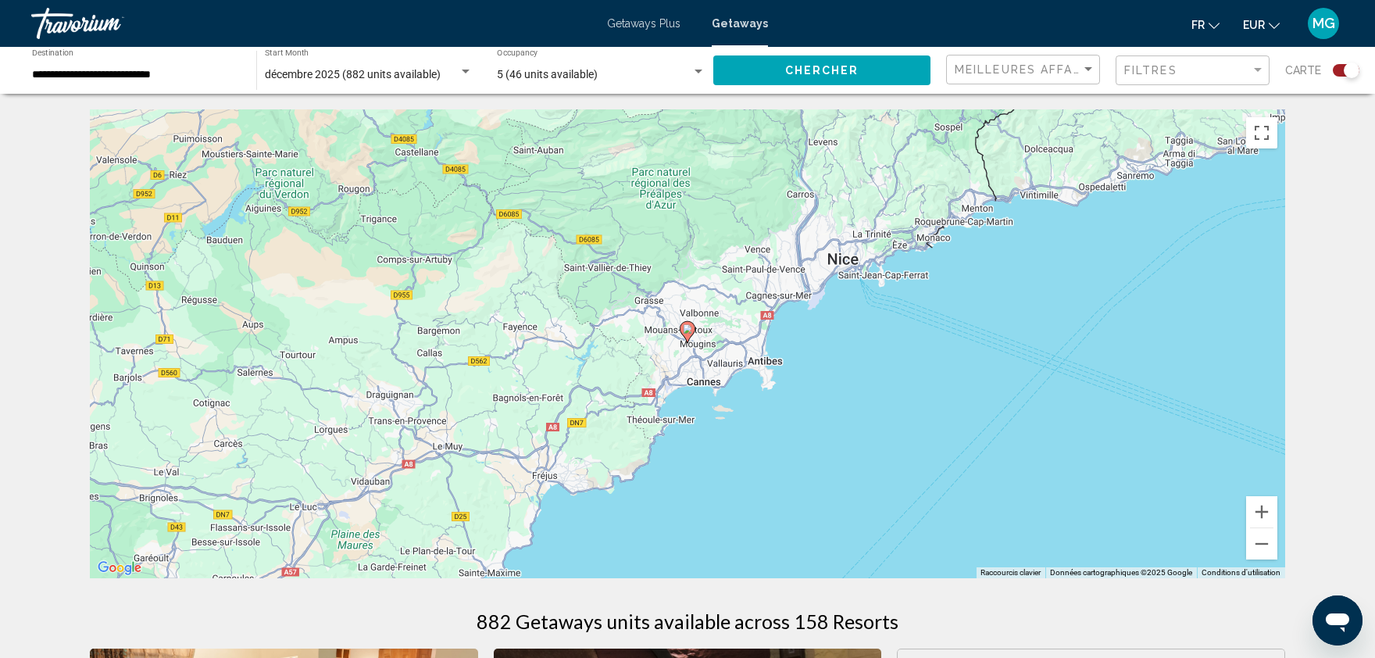
click at [689, 333] on image "Main content" at bounding box center [687, 328] width 9 height 9
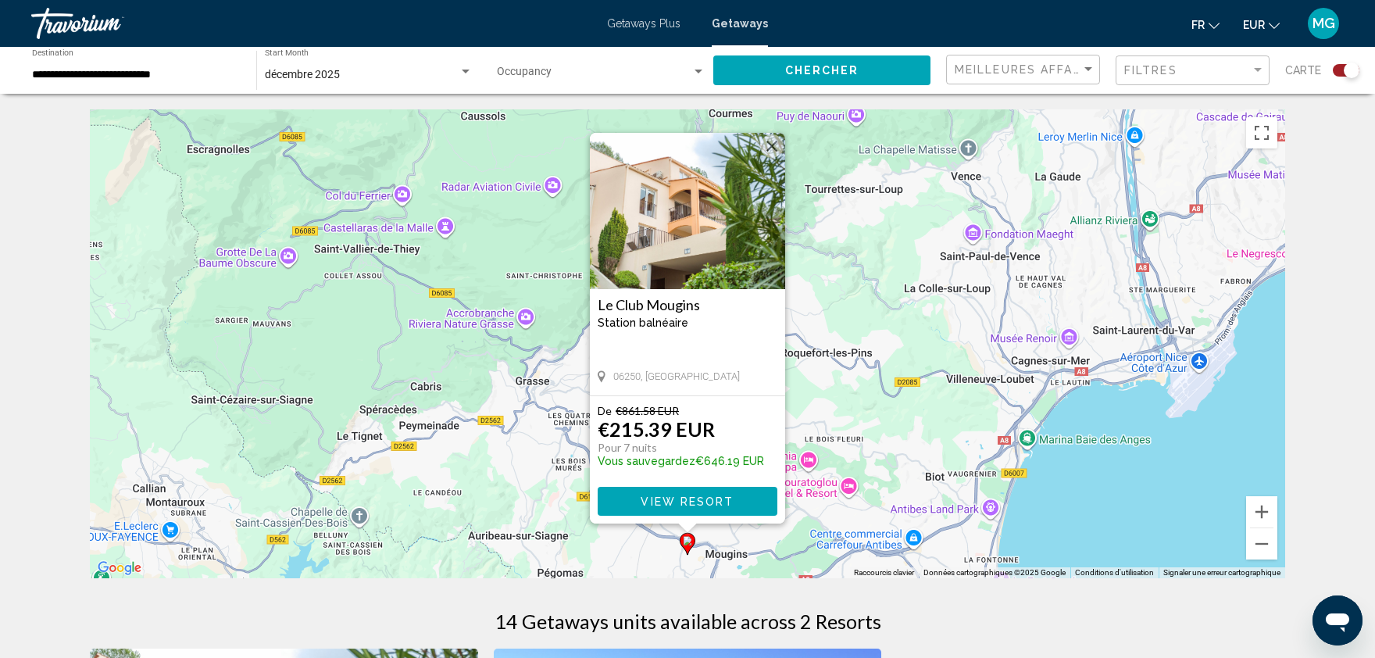
click at [848, 271] on div "Pour activer le glissement avec le clavier, appuyez sur Alt+Entrée. Une fois ce…" at bounding box center [688, 343] width 1196 height 469
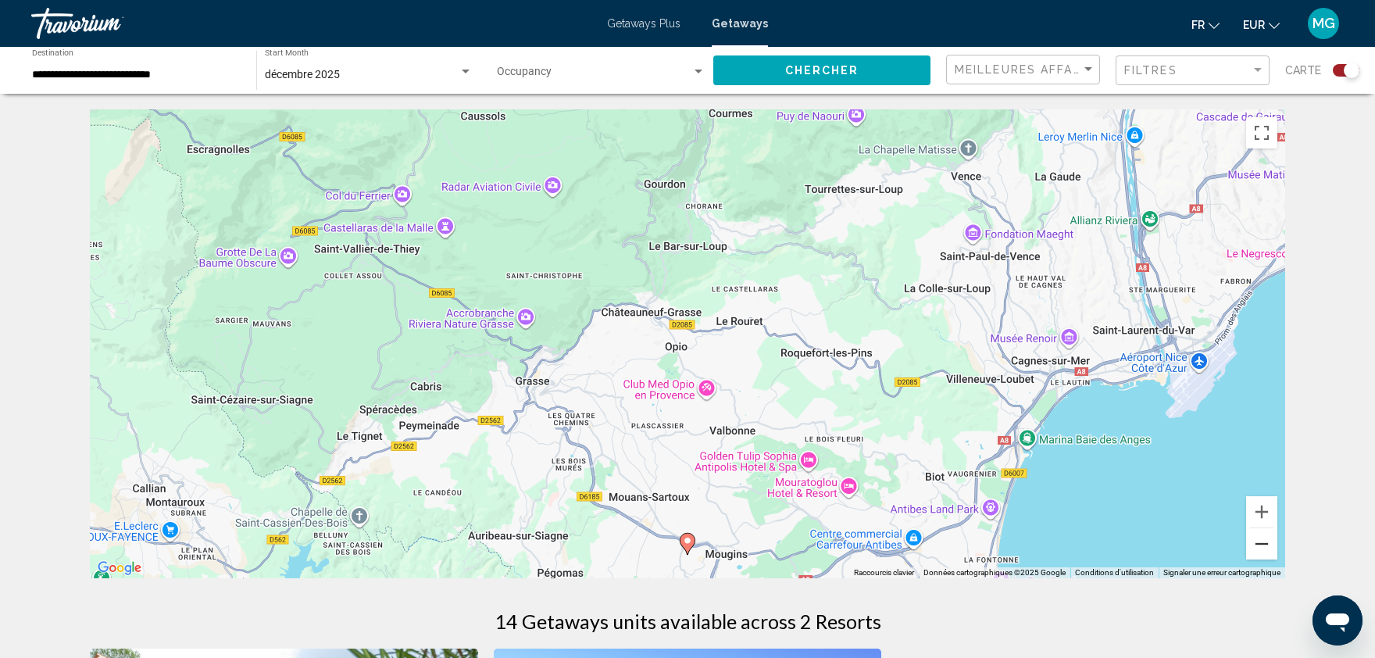
click at [1263, 547] on button "Zoom arrière" at bounding box center [1261, 543] width 31 height 31
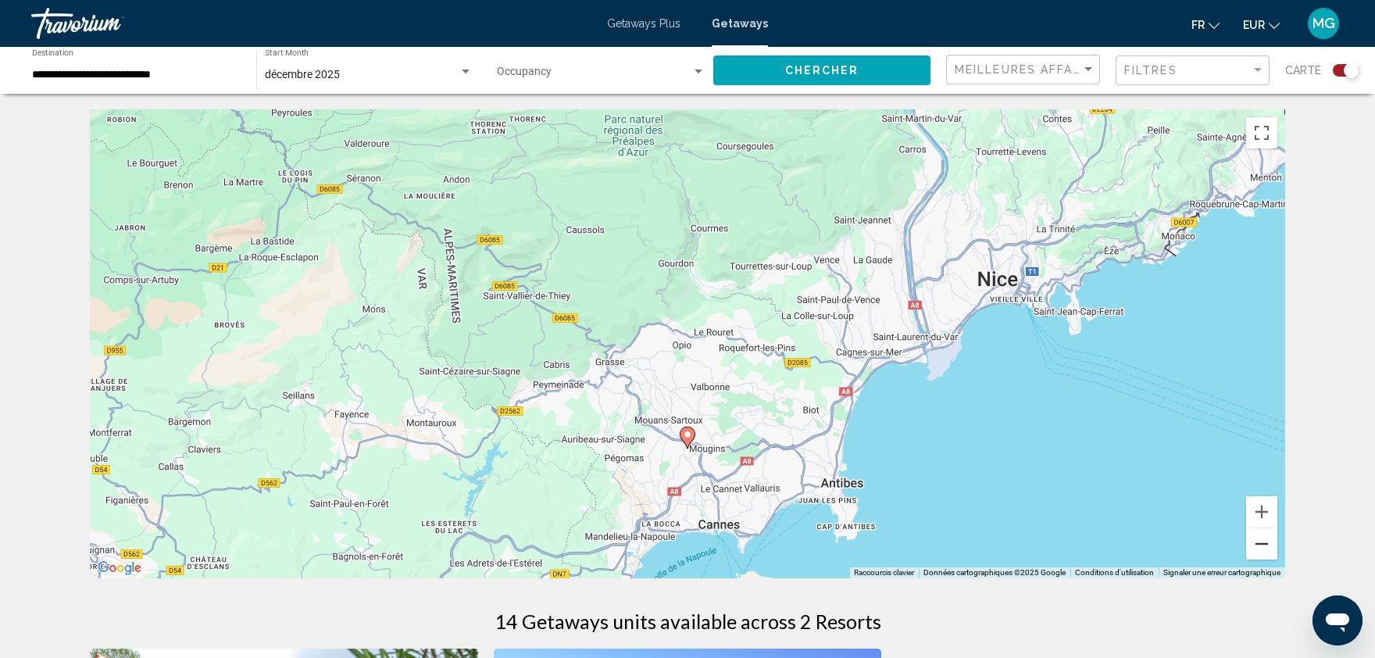
click at [1263, 547] on button "Zoom arrière" at bounding box center [1261, 543] width 31 height 31
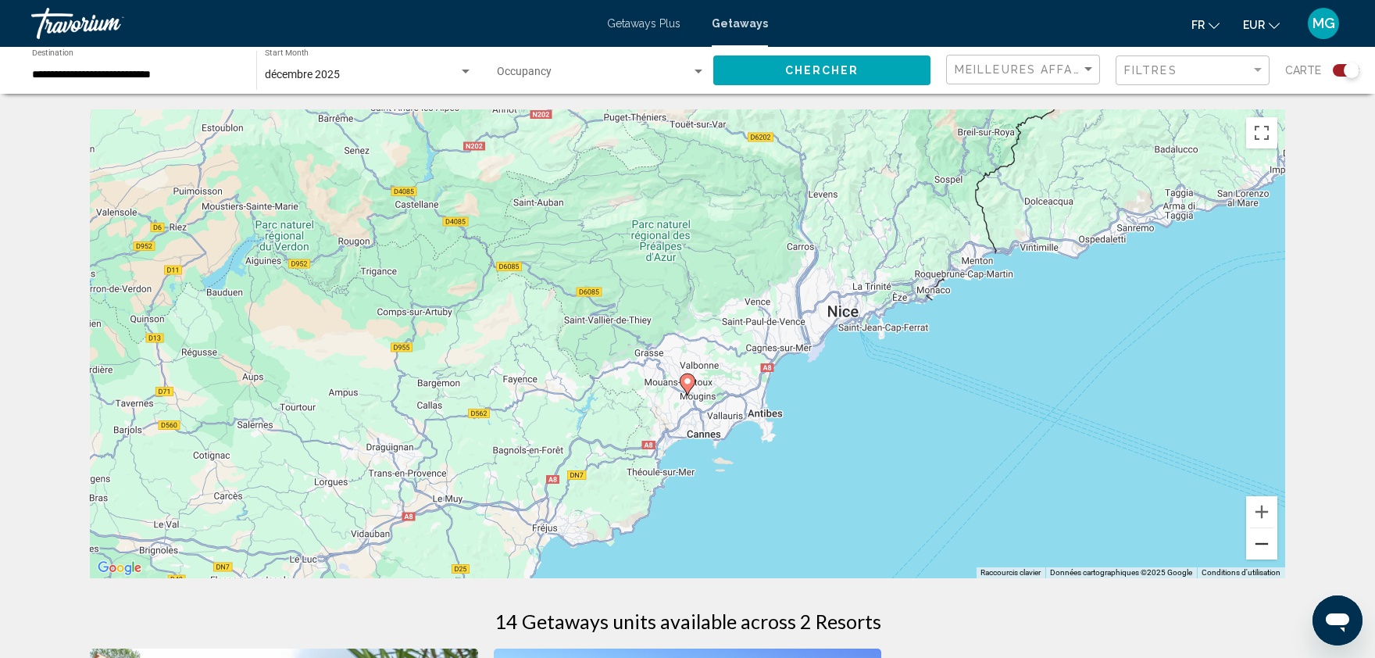
click at [1263, 547] on button "Zoom arrière" at bounding box center [1261, 543] width 31 height 31
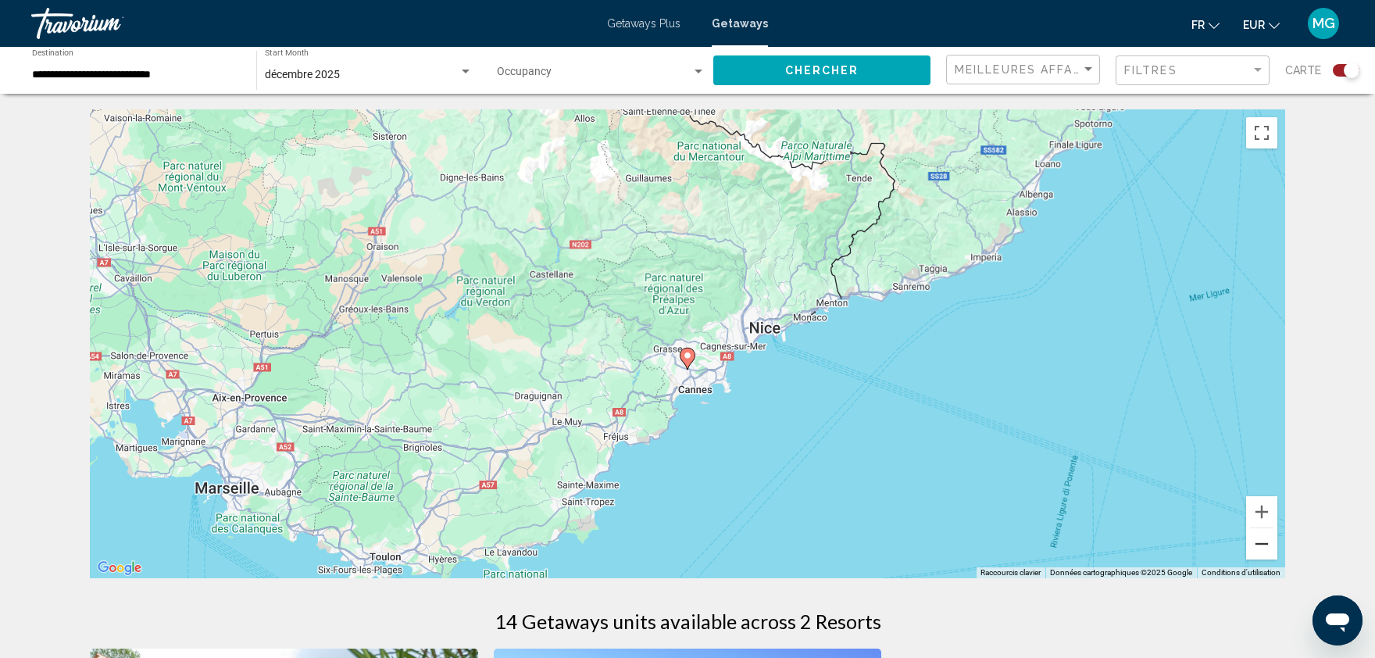
click at [1263, 547] on button "Zoom arrière" at bounding box center [1261, 543] width 31 height 31
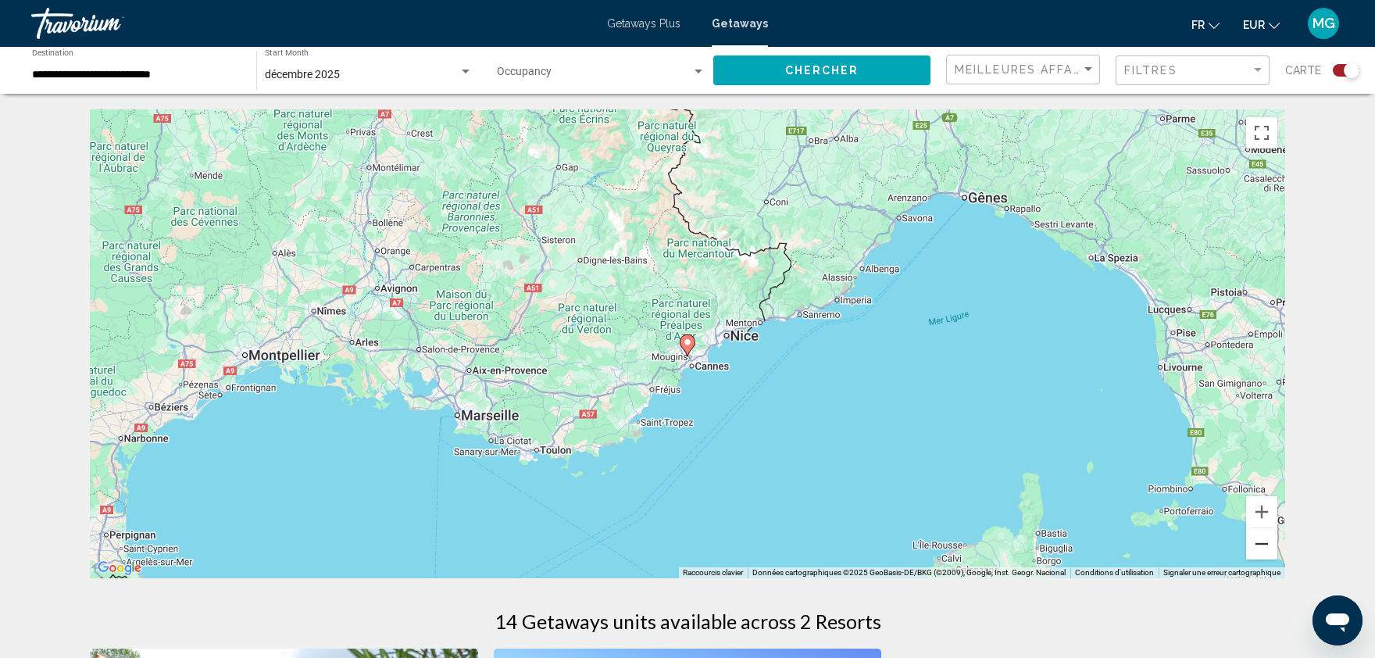
click at [1263, 547] on button "Zoom arrière" at bounding box center [1261, 543] width 31 height 31
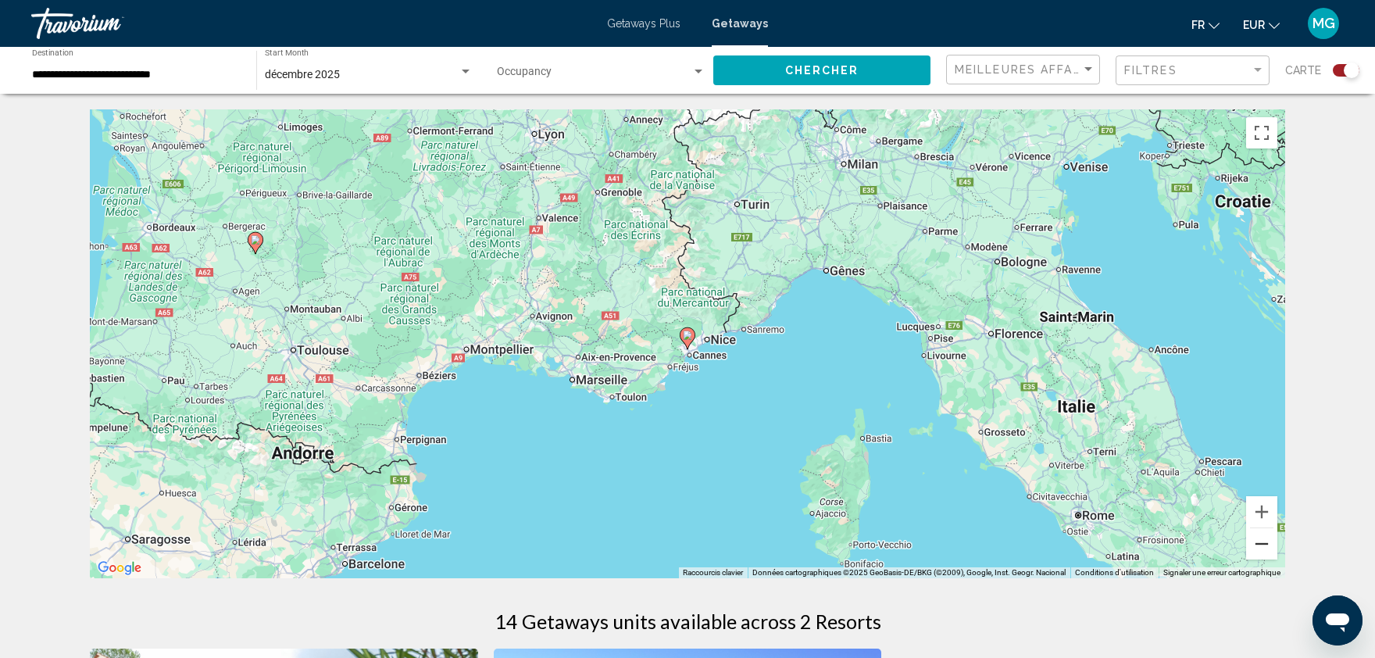
click at [1263, 547] on button "Zoom arrière" at bounding box center [1261, 543] width 31 height 31
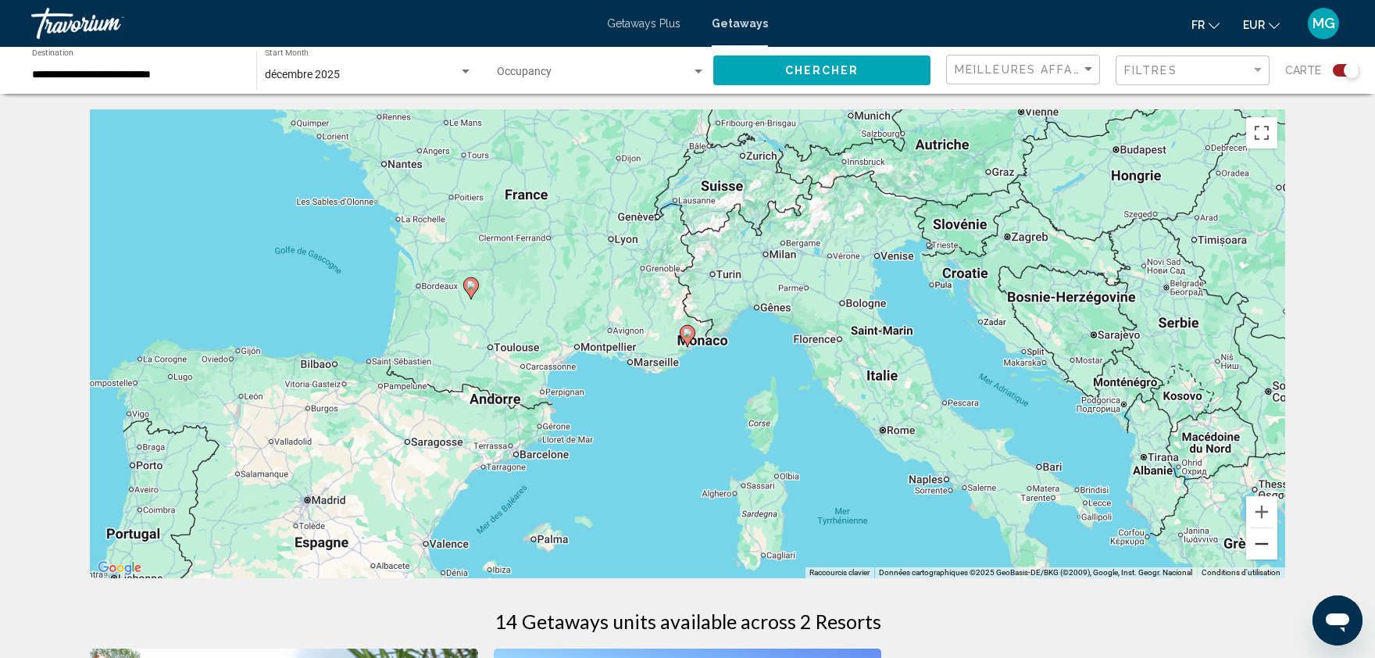
click at [1263, 547] on button "Zoom arrière" at bounding box center [1261, 543] width 31 height 31
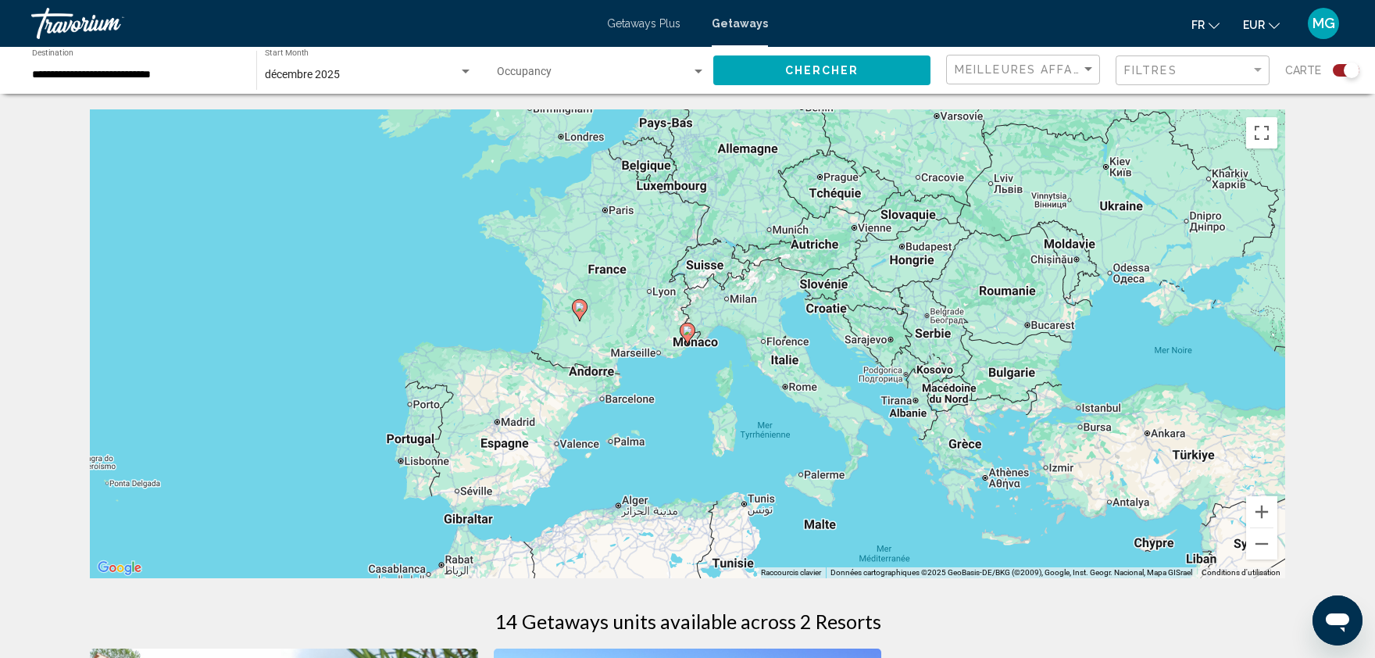
click at [831, 77] on span "Chercher" at bounding box center [822, 71] width 74 height 13
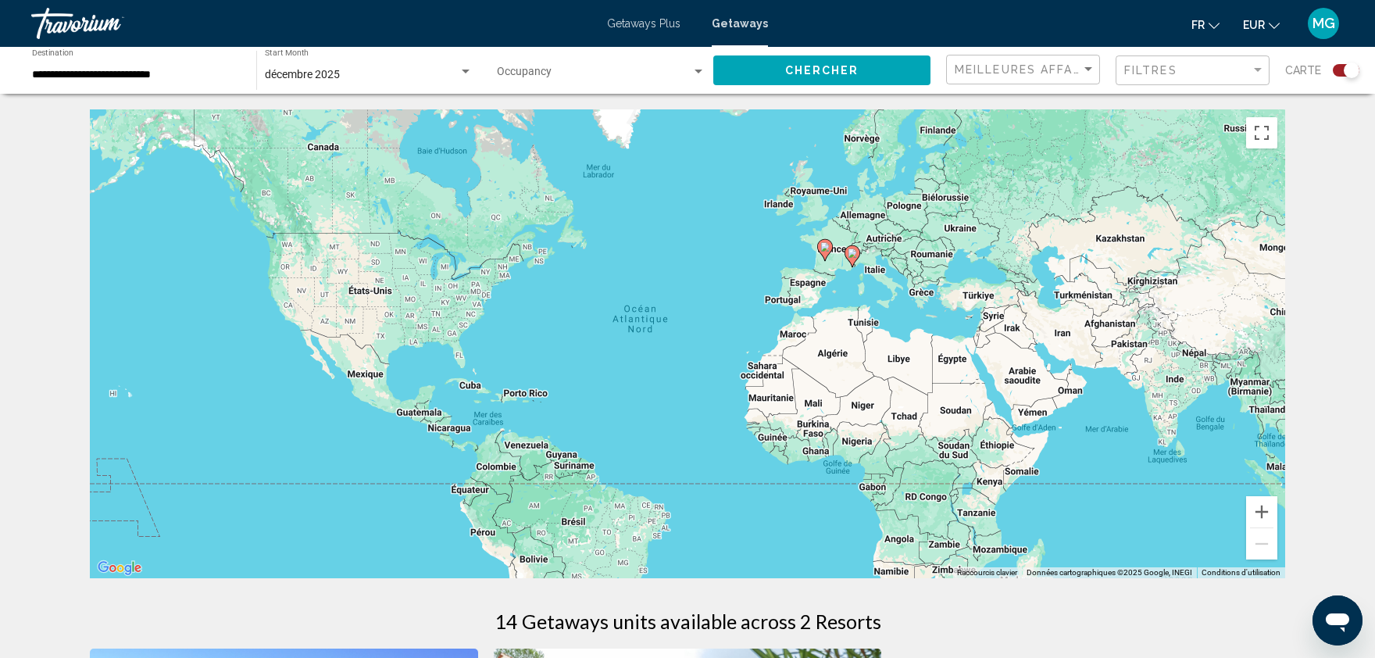
click at [492, 70] on div "Occupancy Any Occupancy" at bounding box center [601, 70] width 225 height 43
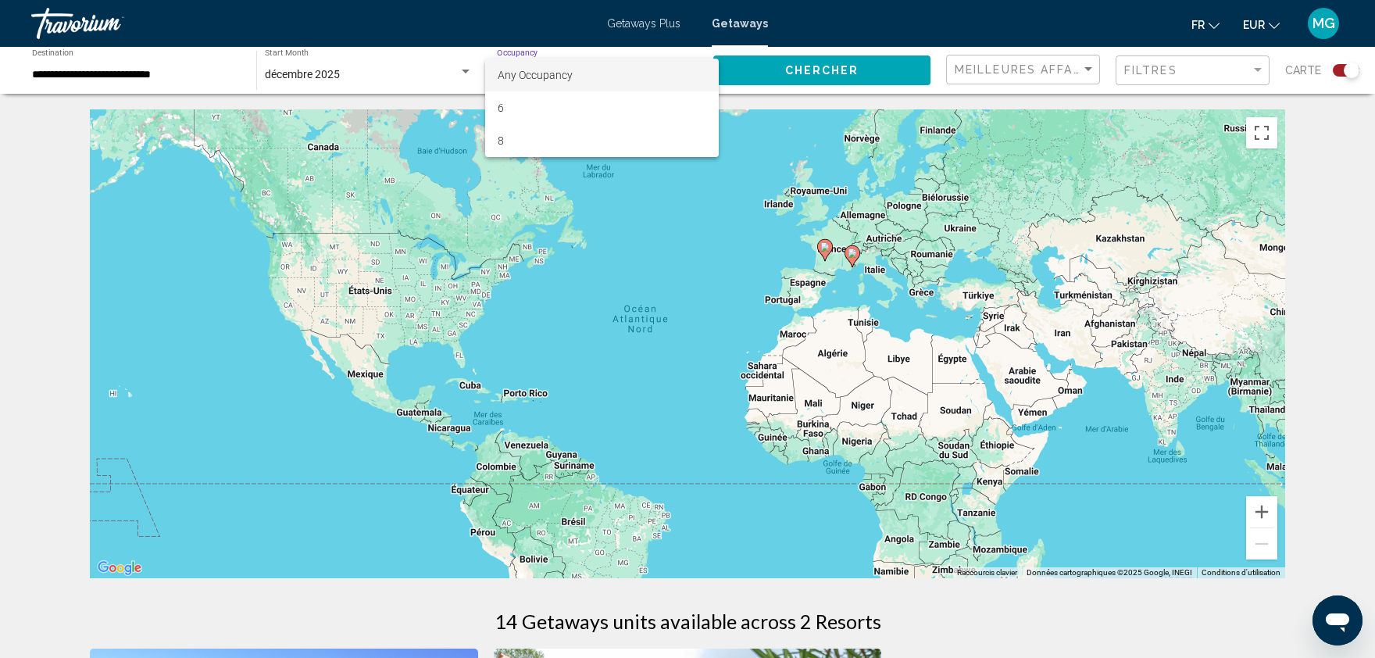
click at [195, 55] on div at bounding box center [687, 329] width 1375 height 658
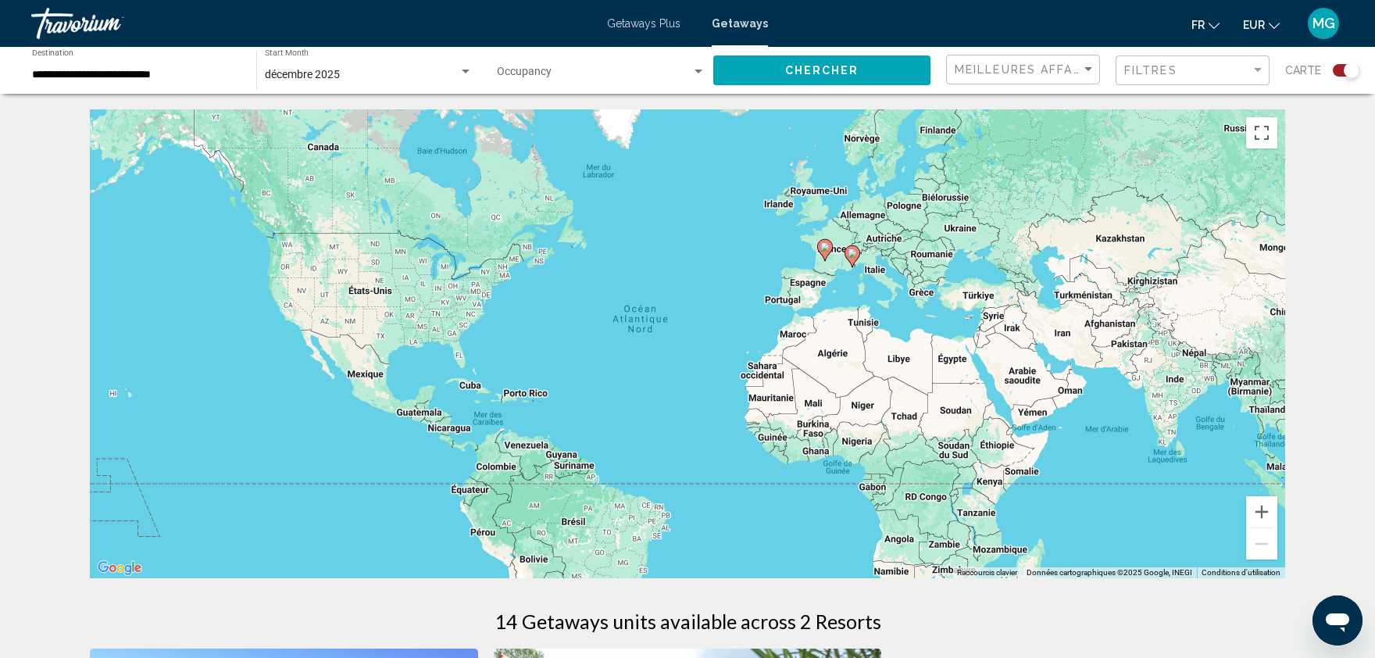
click at [165, 73] on input "**********" at bounding box center [136, 75] width 209 height 13
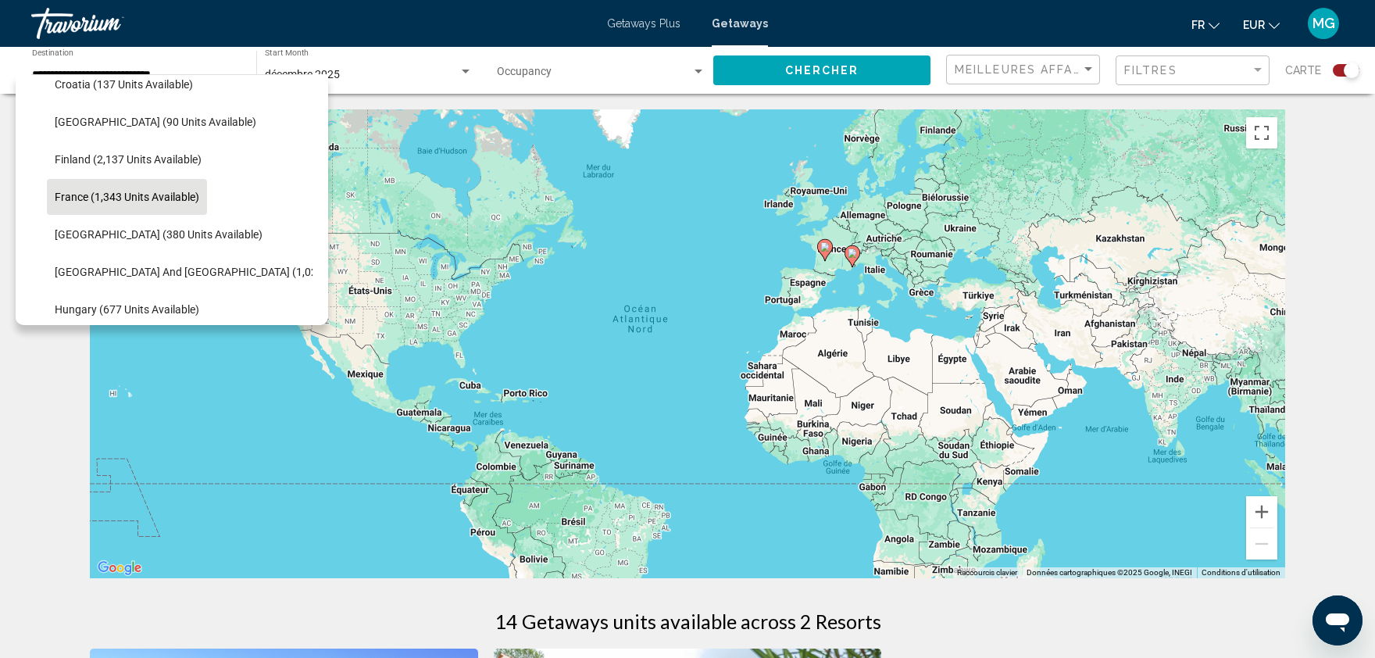
scroll to position [138, 0]
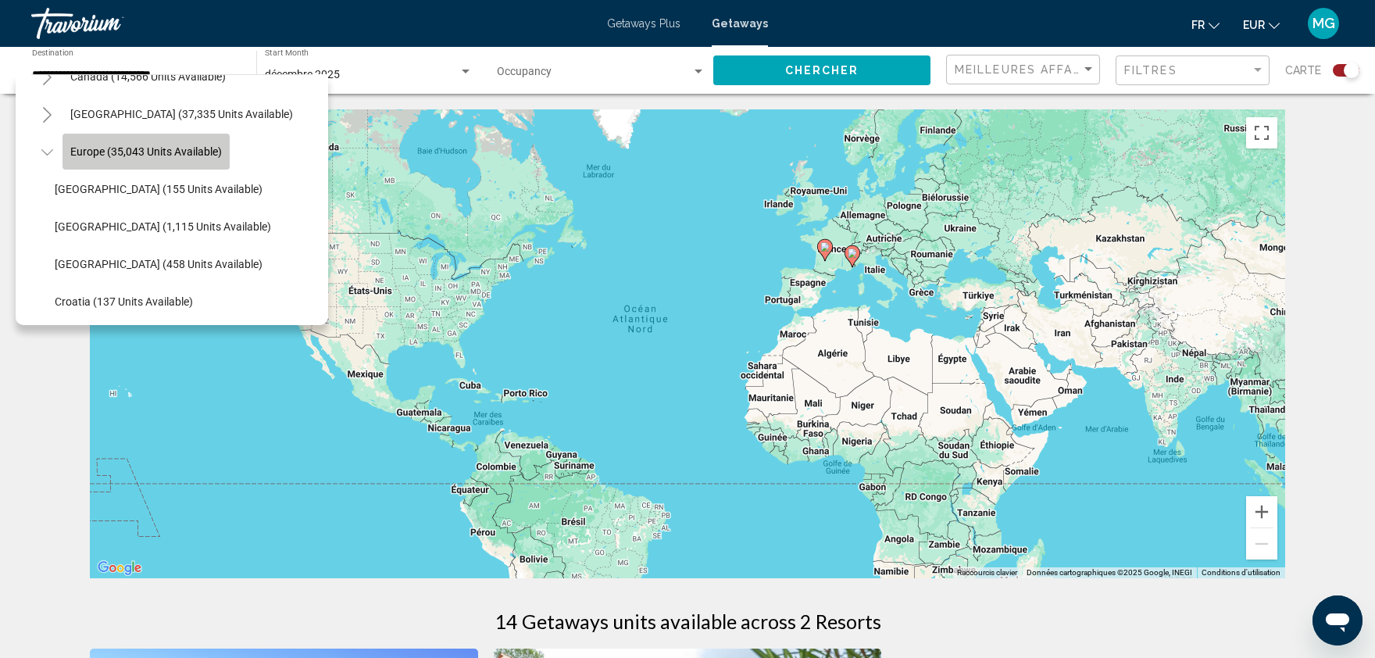
click at [152, 160] on button "Europe (35,043 units available)" at bounding box center [146, 152] width 167 height 36
type input "**********"
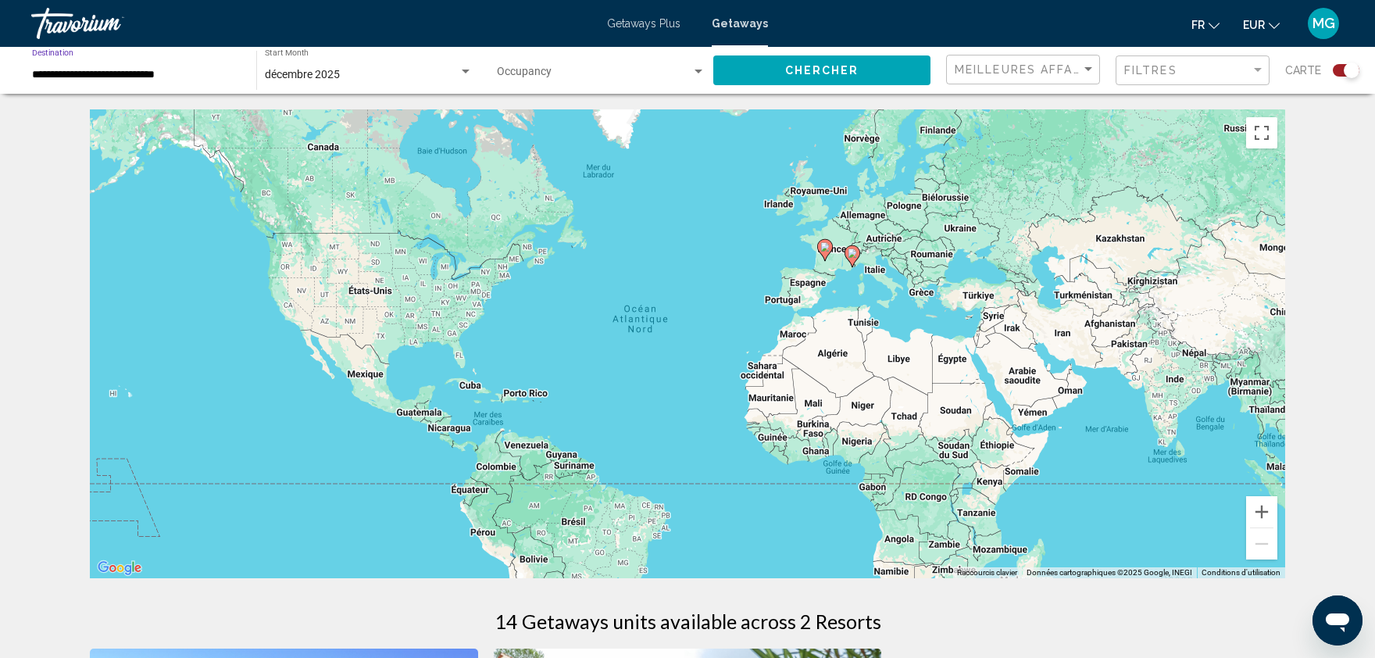
click at [576, 83] on div "Occupancy Any Occupancy" at bounding box center [601, 70] width 209 height 43
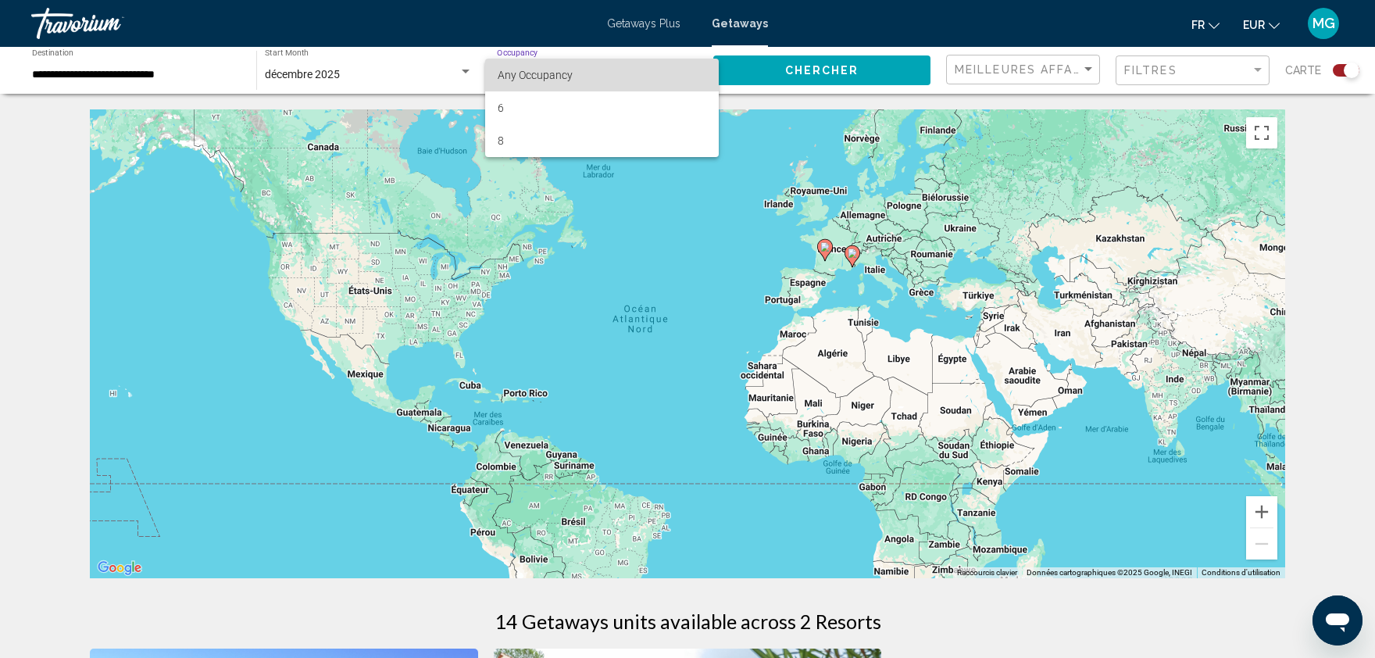
click at [559, 80] on span "Any Occupancy" at bounding box center [535, 75] width 75 height 13
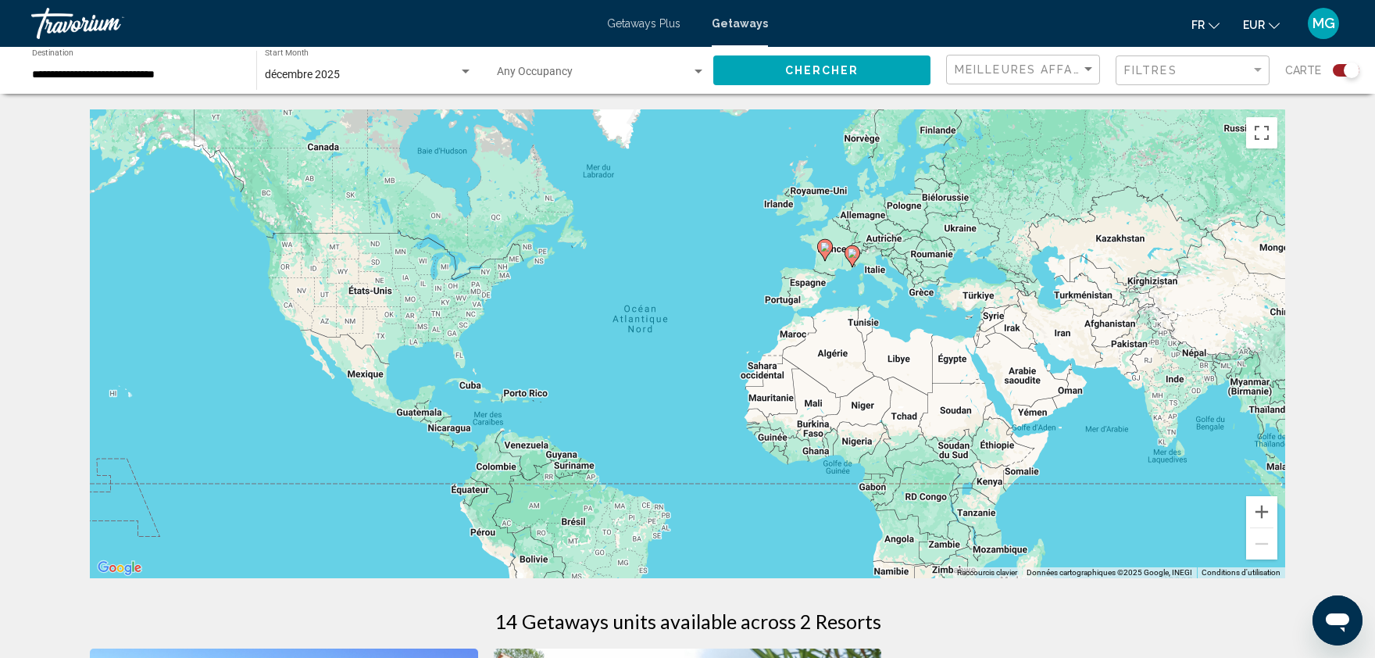
click at [572, 65] on div "Occupancy Any Occupancy" at bounding box center [601, 70] width 209 height 43
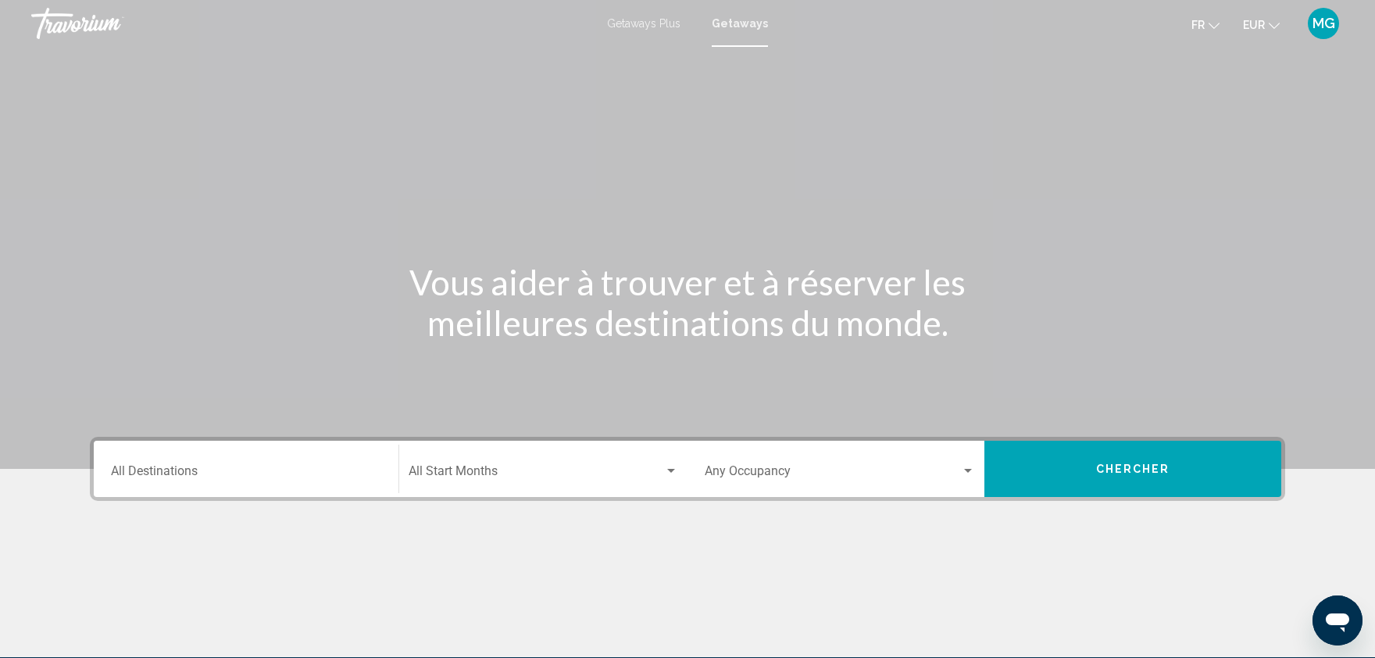
click at [235, 484] on div "Destination All Destinations" at bounding box center [246, 469] width 270 height 49
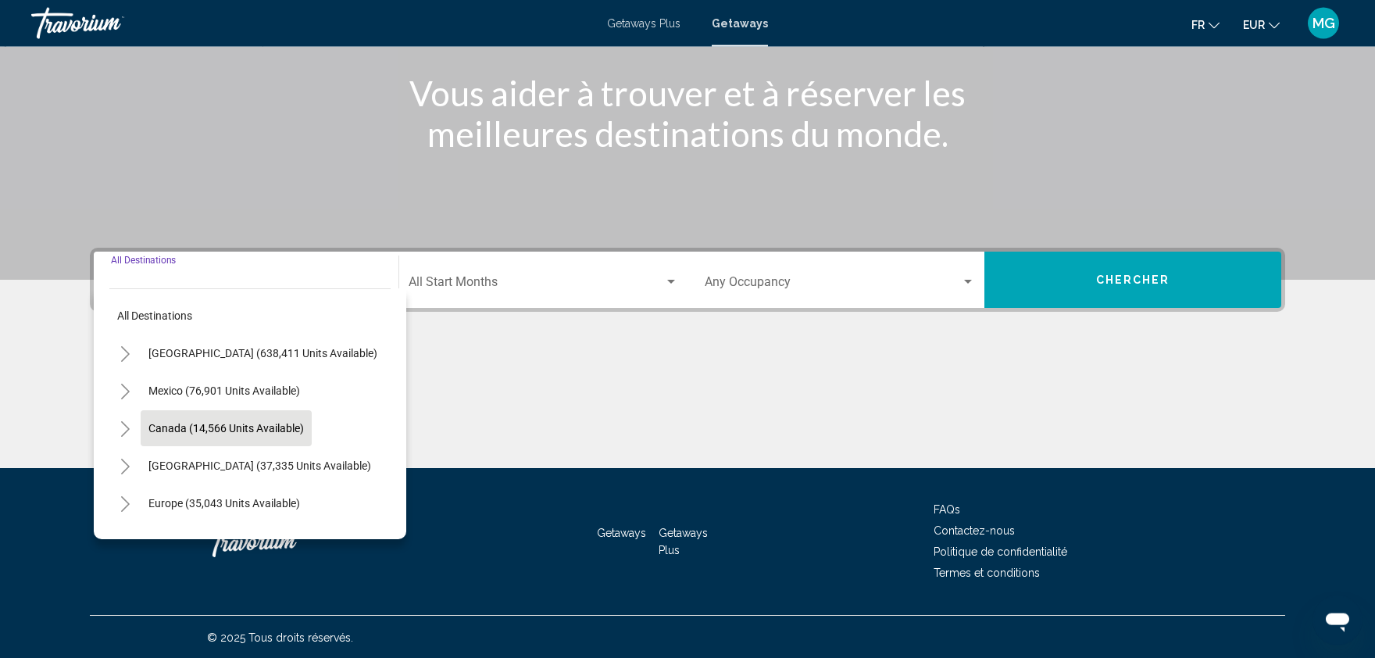
scroll to position [189, 0]
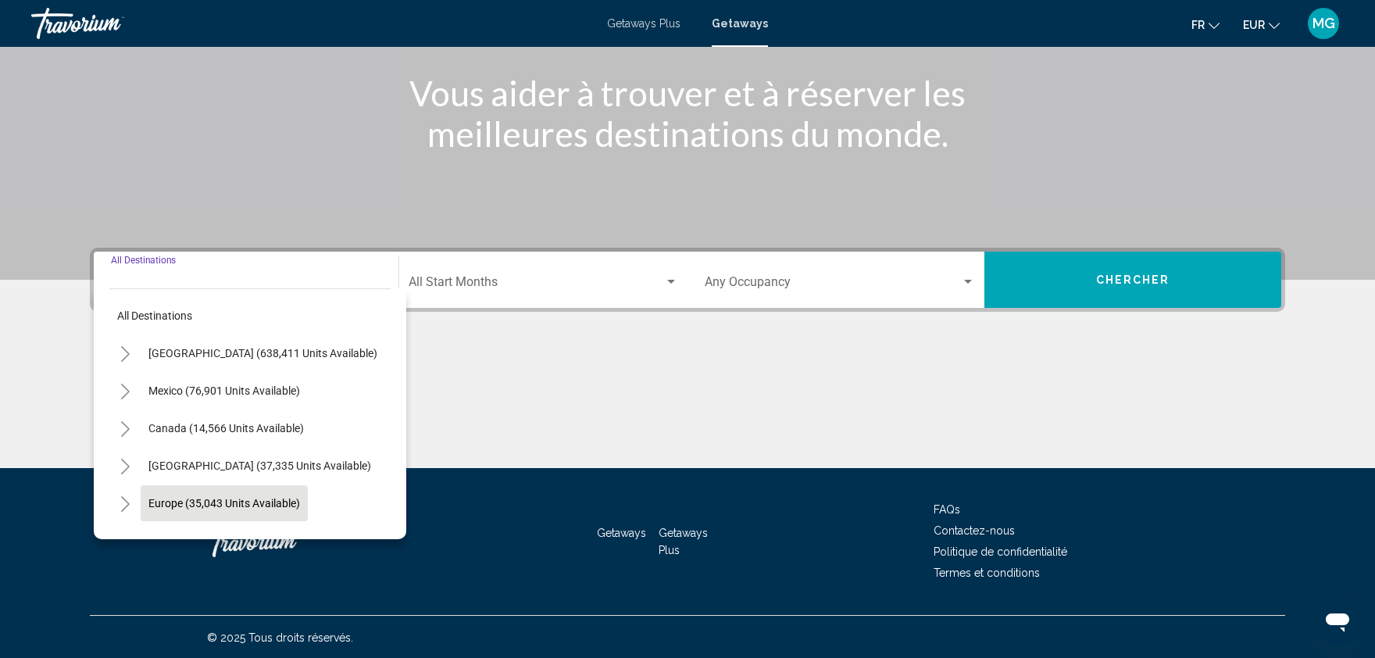
click at [228, 488] on button "Europe (35,043 units available)" at bounding box center [224, 503] width 167 height 36
type input "**********"
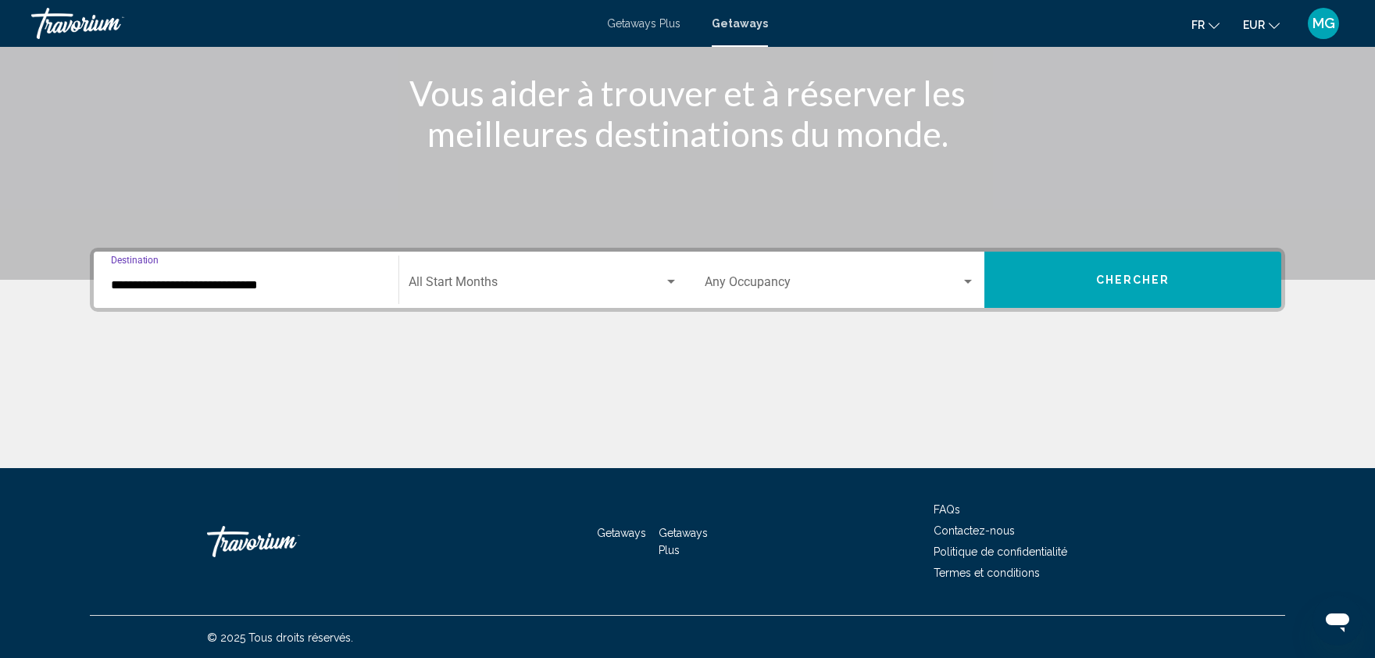
click at [477, 288] on span "Search widget" at bounding box center [537, 285] width 256 height 14
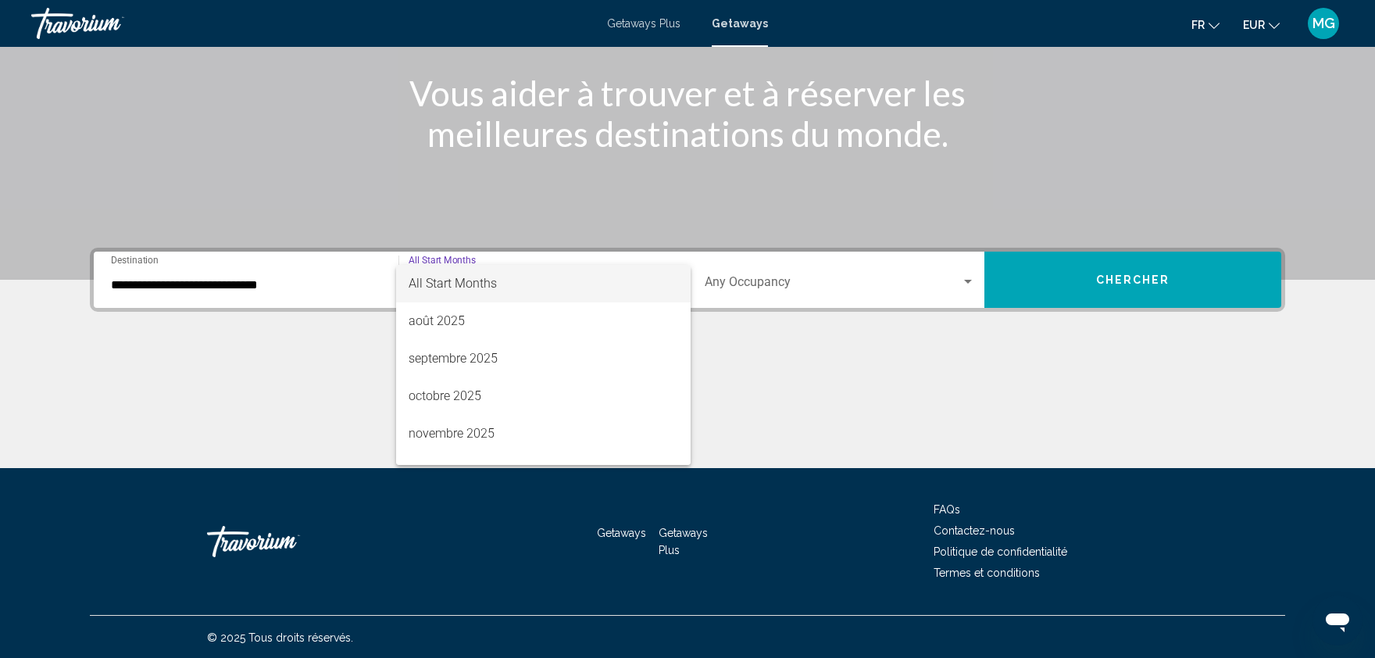
scroll to position [180, 0]
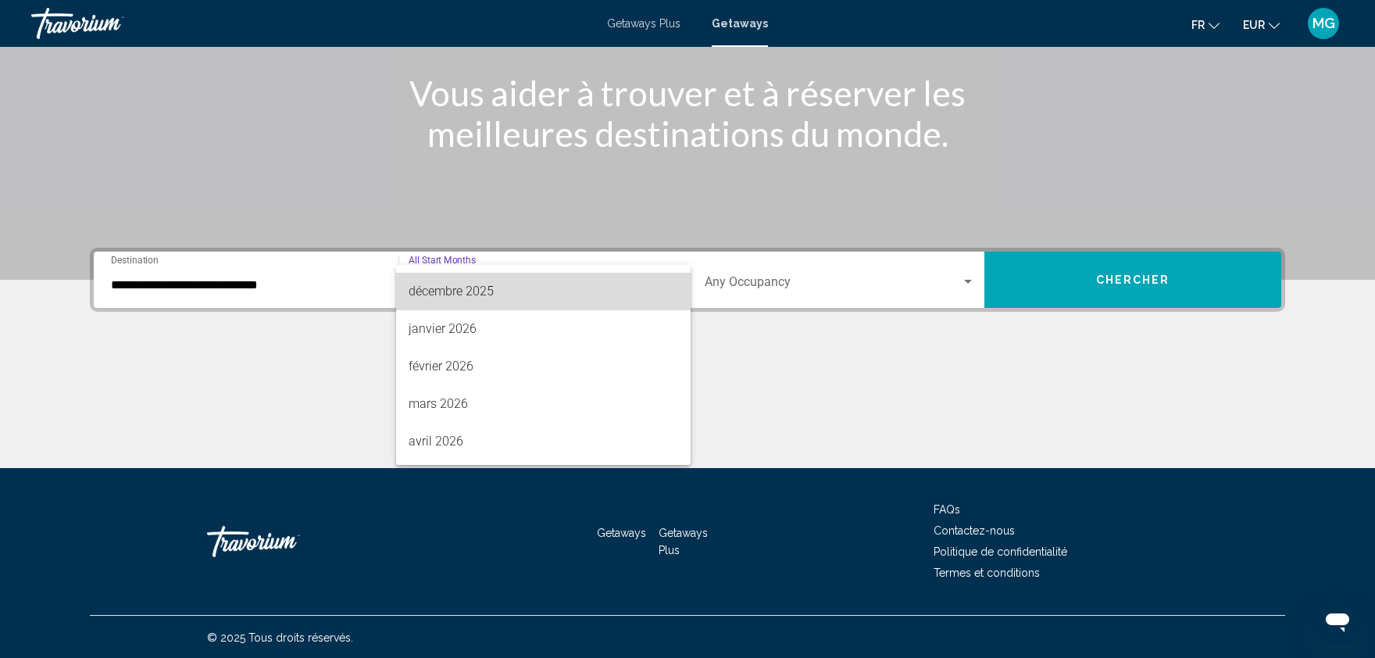
click at [565, 299] on span "décembre 2025" at bounding box center [544, 292] width 270 height 38
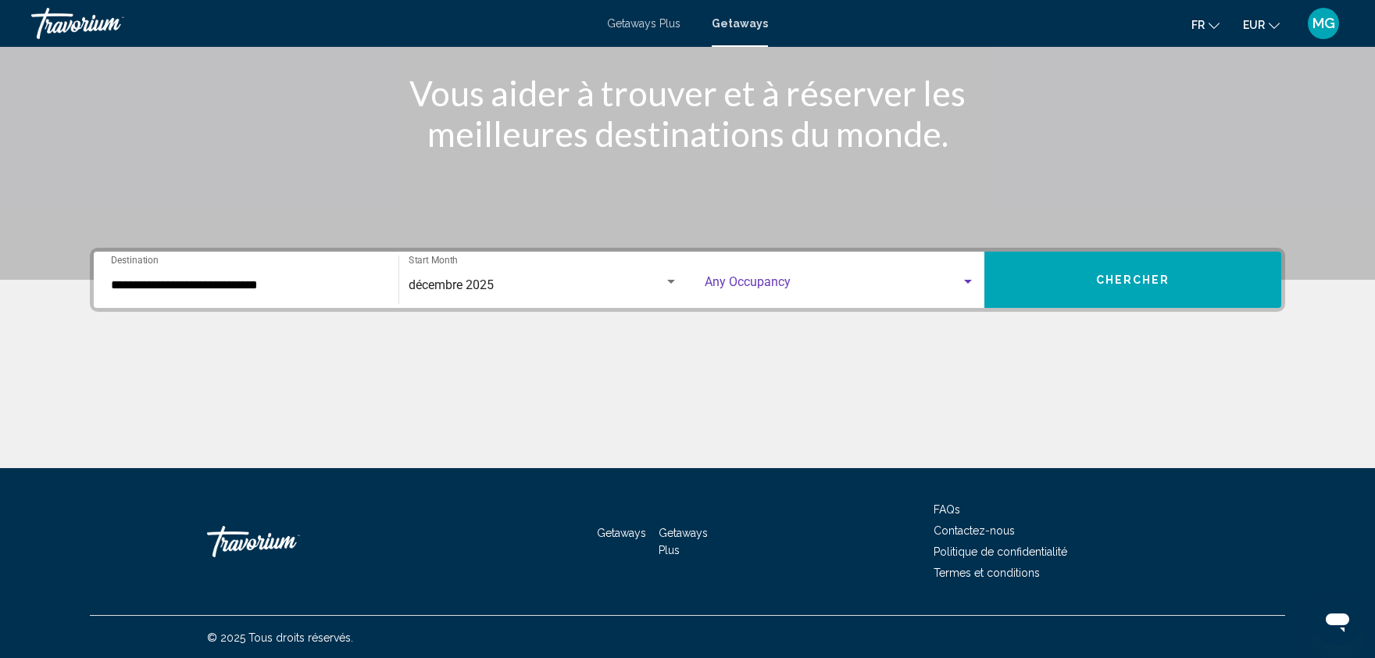
click at [791, 280] on span "Search widget" at bounding box center [833, 285] width 256 height 14
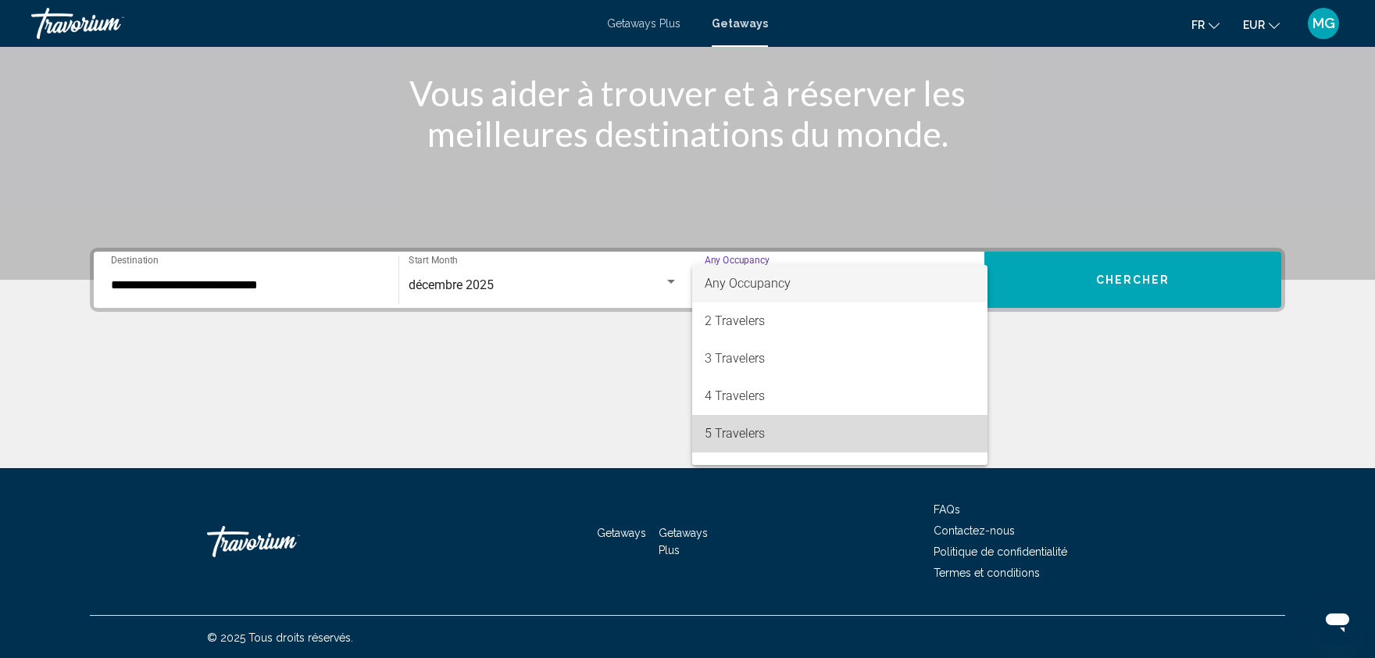
click at [715, 446] on span "5 Travelers" at bounding box center [840, 434] width 270 height 38
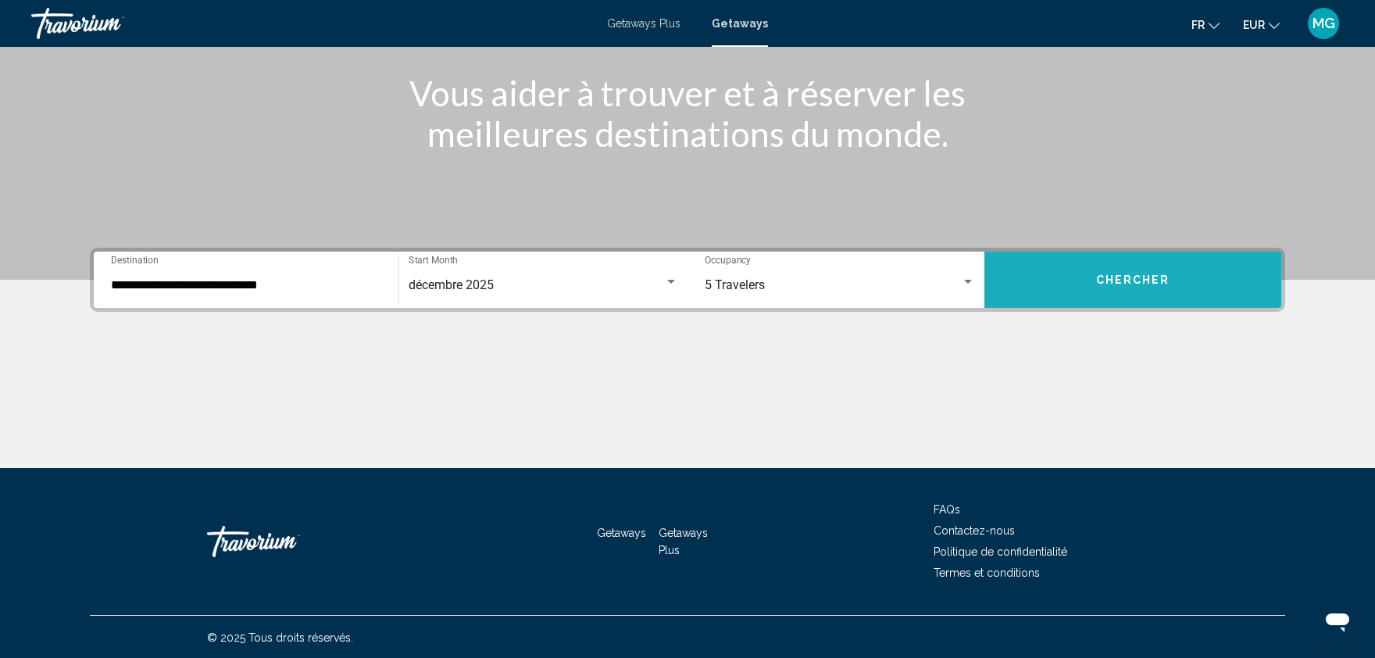
click at [1117, 291] on button "Chercher" at bounding box center [1133, 280] width 297 height 56
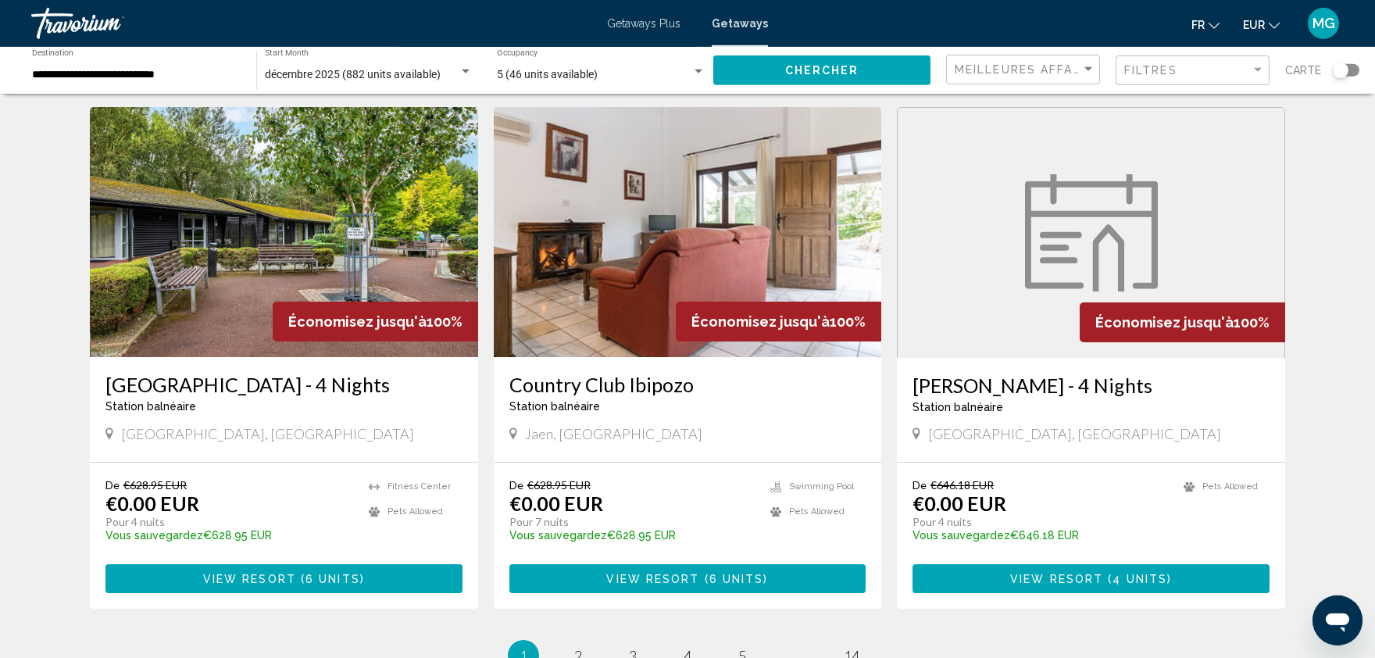
scroll to position [1724, 0]
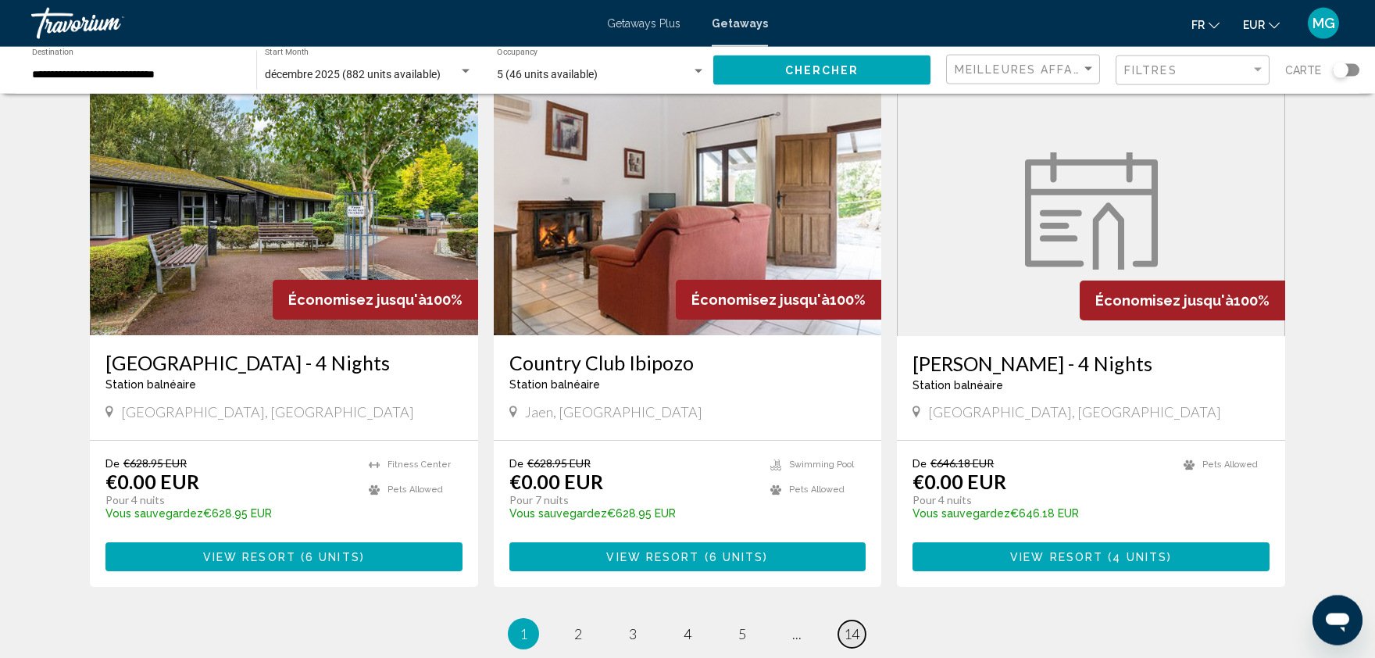
click at [856, 625] on span "14" at bounding box center [852, 633] width 16 height 17
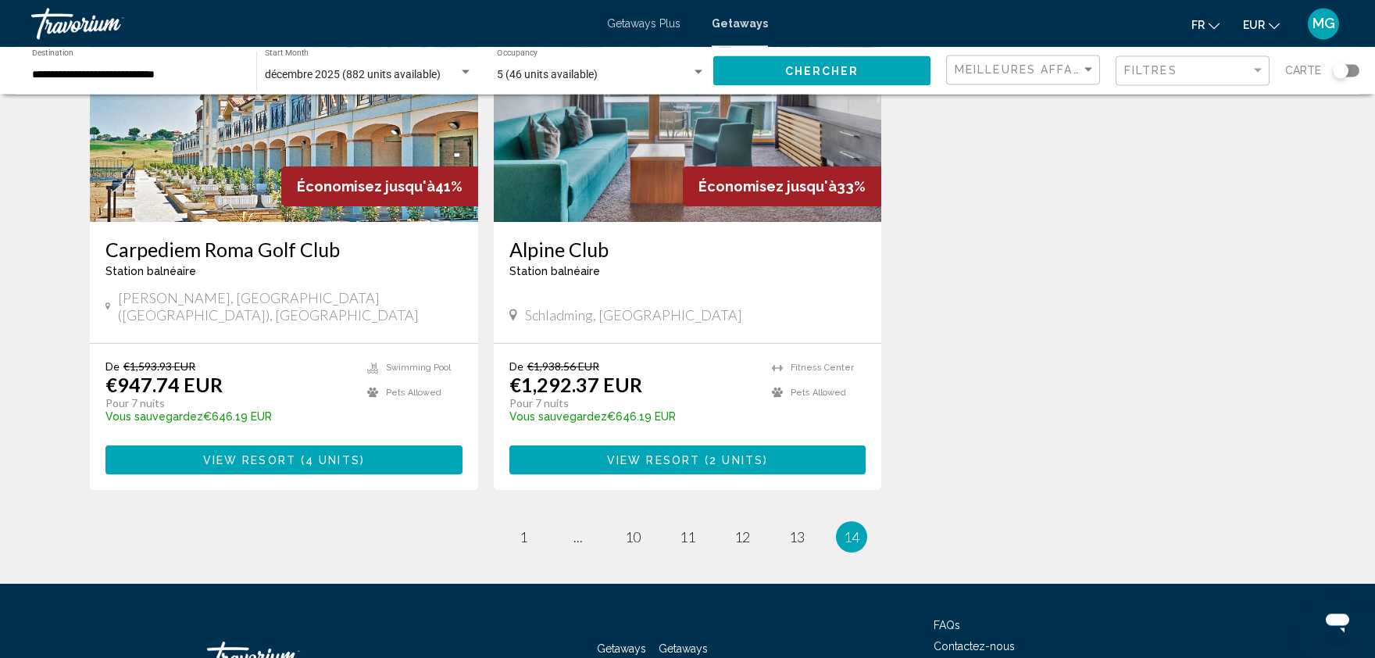
scroll to position [138, 0]
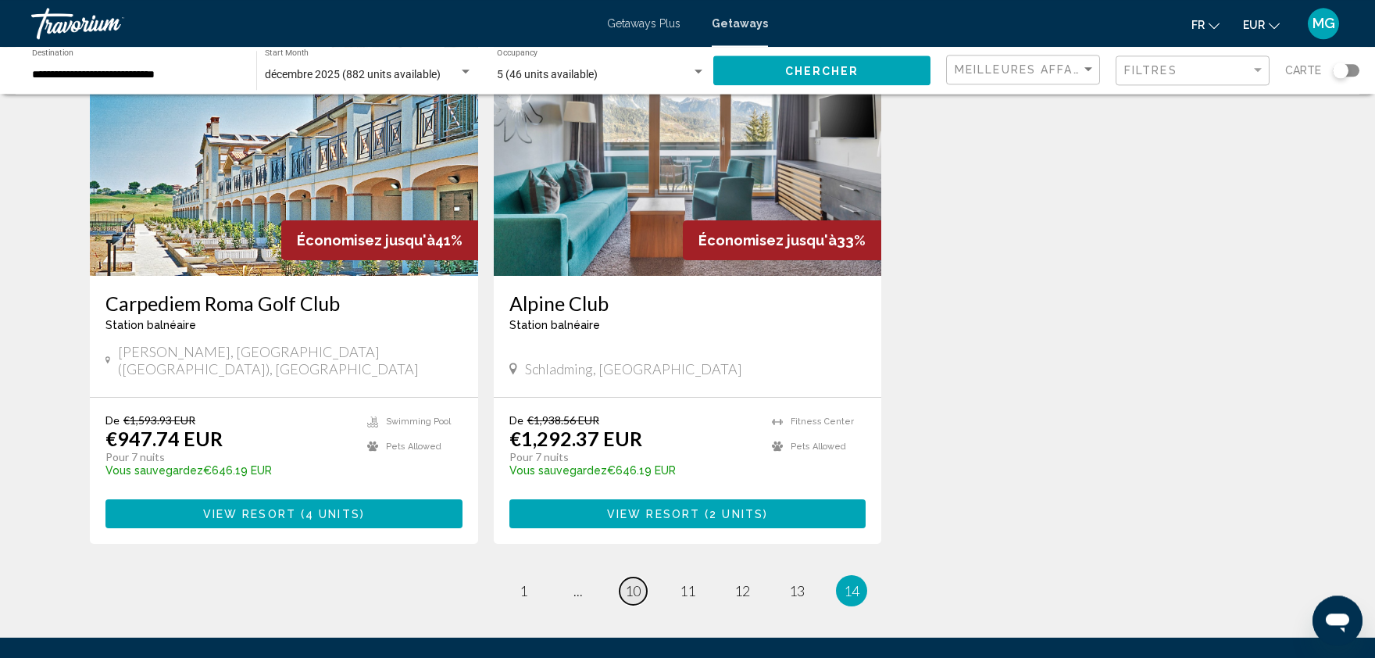
click at [631, 582] on span "10" at bounding box center [633, 590] width 16 height 17
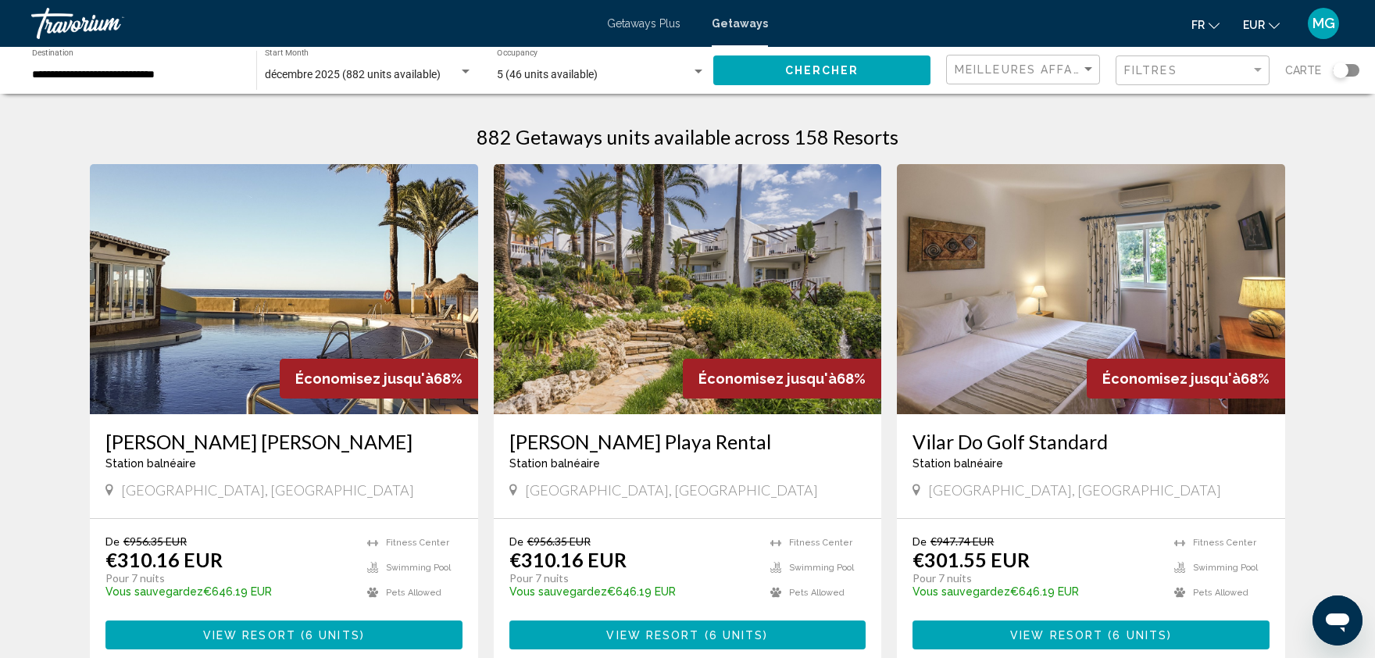
click at [1352, 65] on div "Search widget" at bounding box center [1346, 70] width 27 height 13
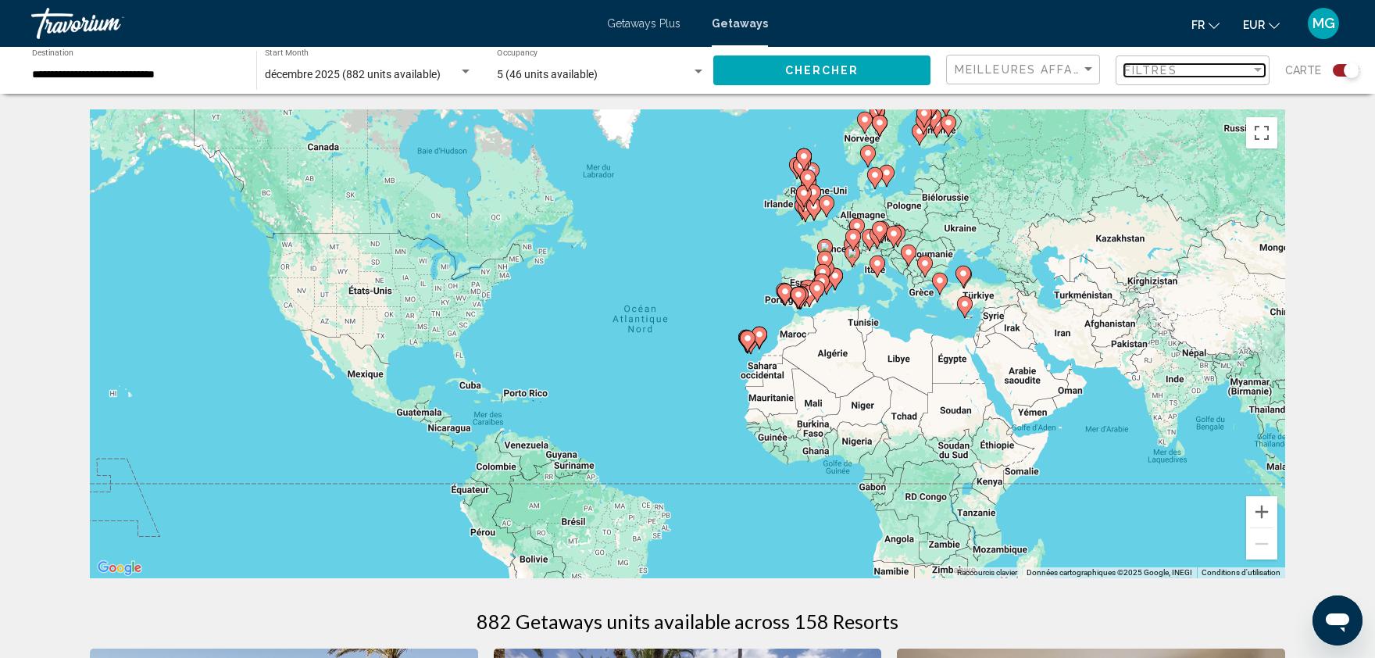
click at [1228, 68] on div "Filtres" at bounding box center [1187, 70] width 127 height 13
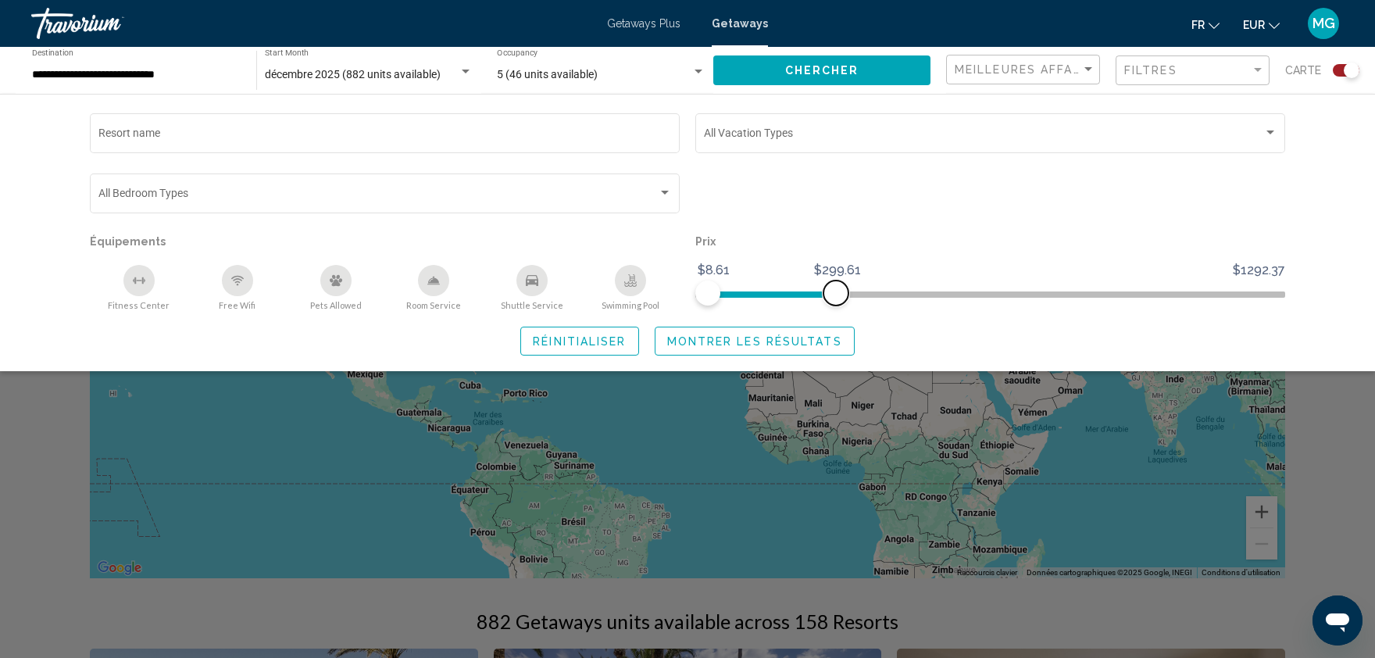
drag, startPoint x: 1271, startPoint y: 291, endPoint x: 836, endPoint y: 302, distance: 434.6
click at [836, 302] on span "Search widget" at bounding box center [836, 293] width 25 height 25
click at [738, 341] on span "Montrer les résultats" at bounding box center [754, 341] width 175 height 13
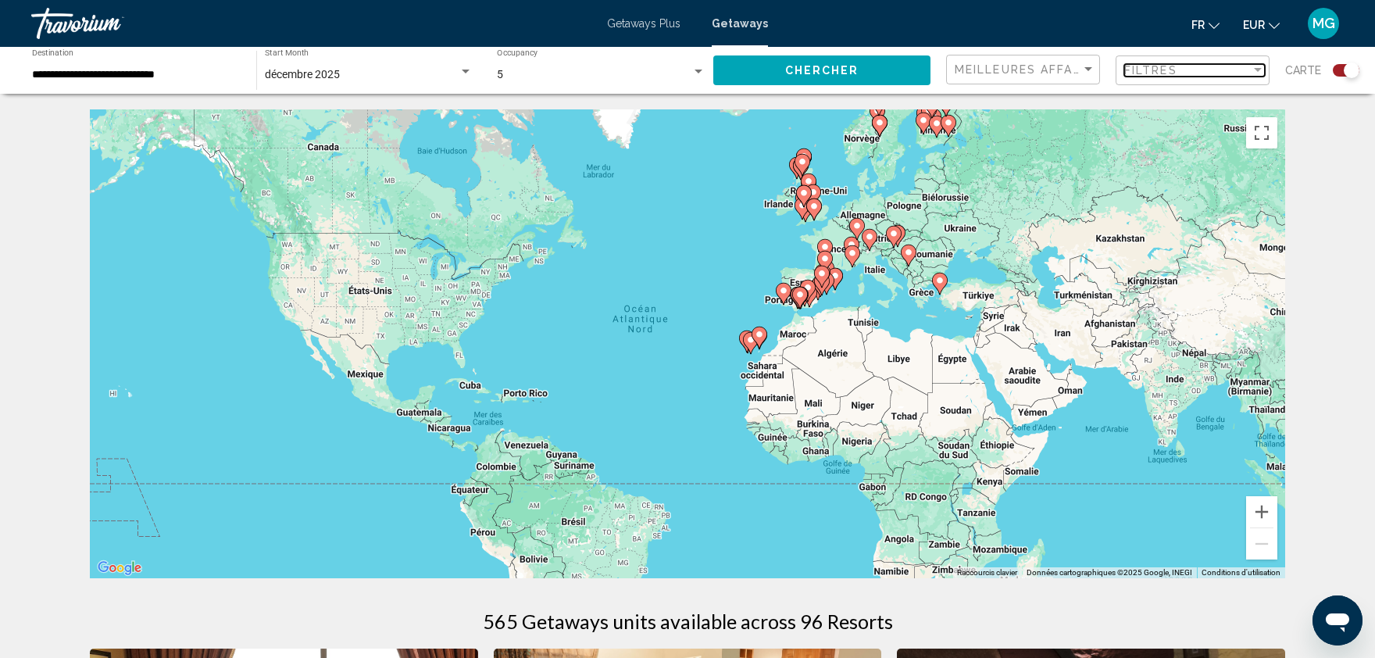
click at [1217, 71] on div "Filtres" at bounding box center [1187, 70] width 127 height 13
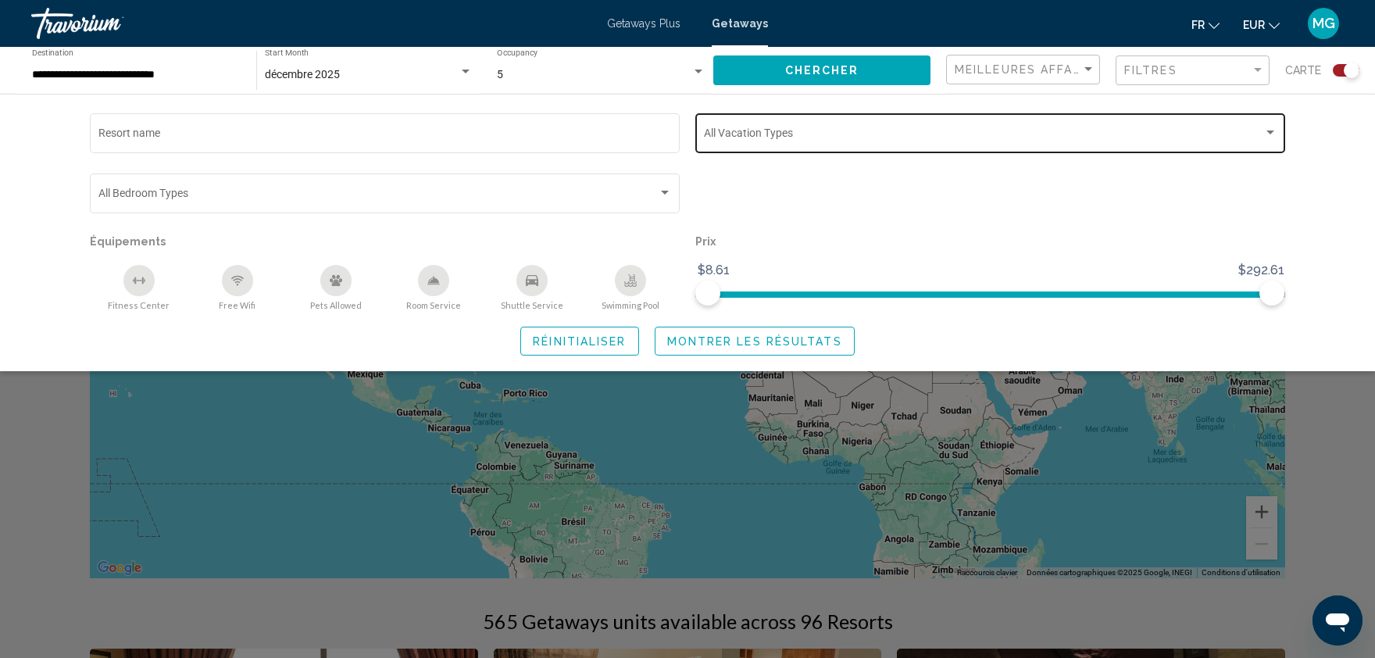
click at [735, 145] on div "Vacation Types All Vacation Types" at bounding box center [991, 131] width 574 height 43
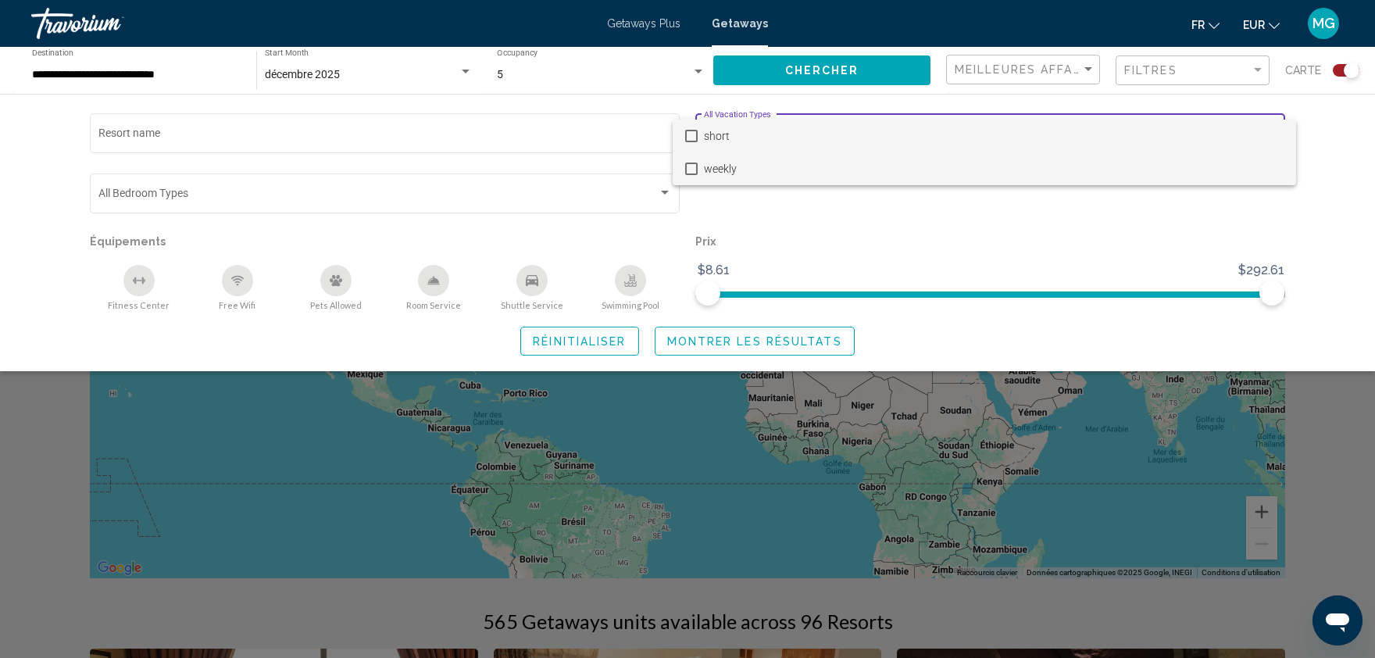
click at [716, 162] on span "weekly" at bounding box center [994, 168] width 580 height 33
click at [728, 340] on div at bounding box center [687, 329] width 1375 height 658
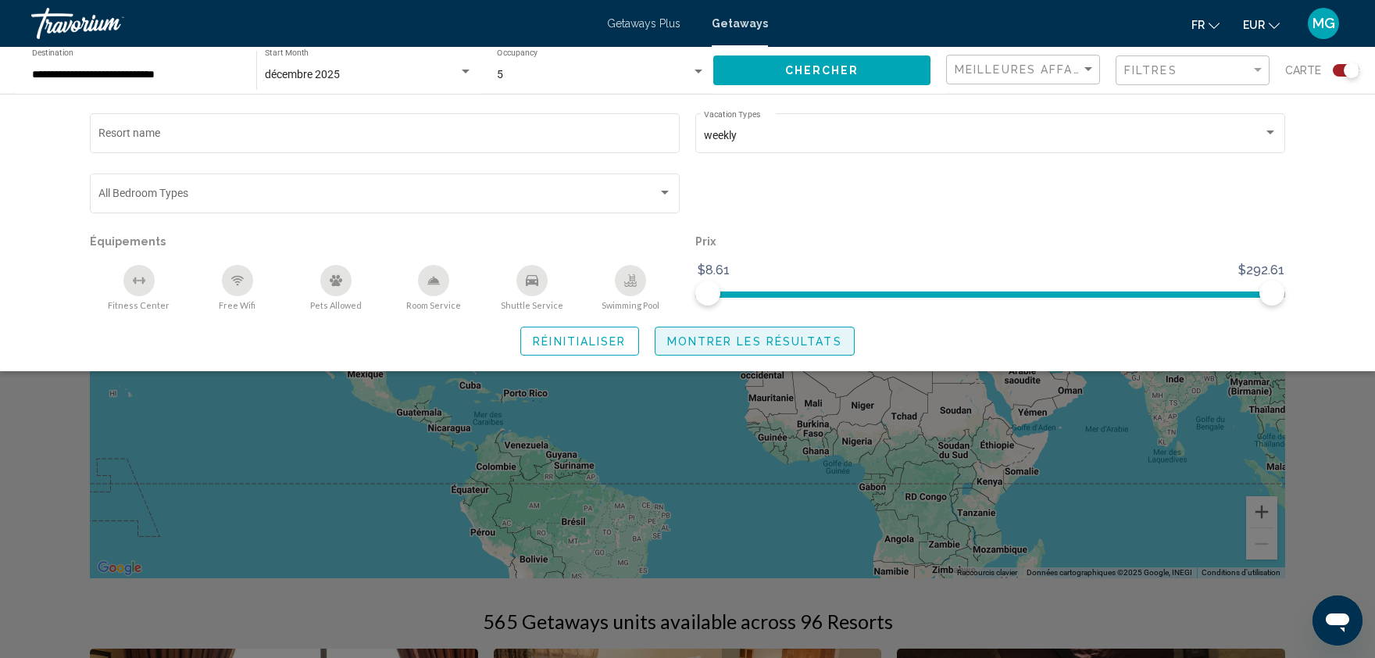
click at [802, 341] on span "Montrer les résultats" at bounding box center [754, 341] width 175 height 13
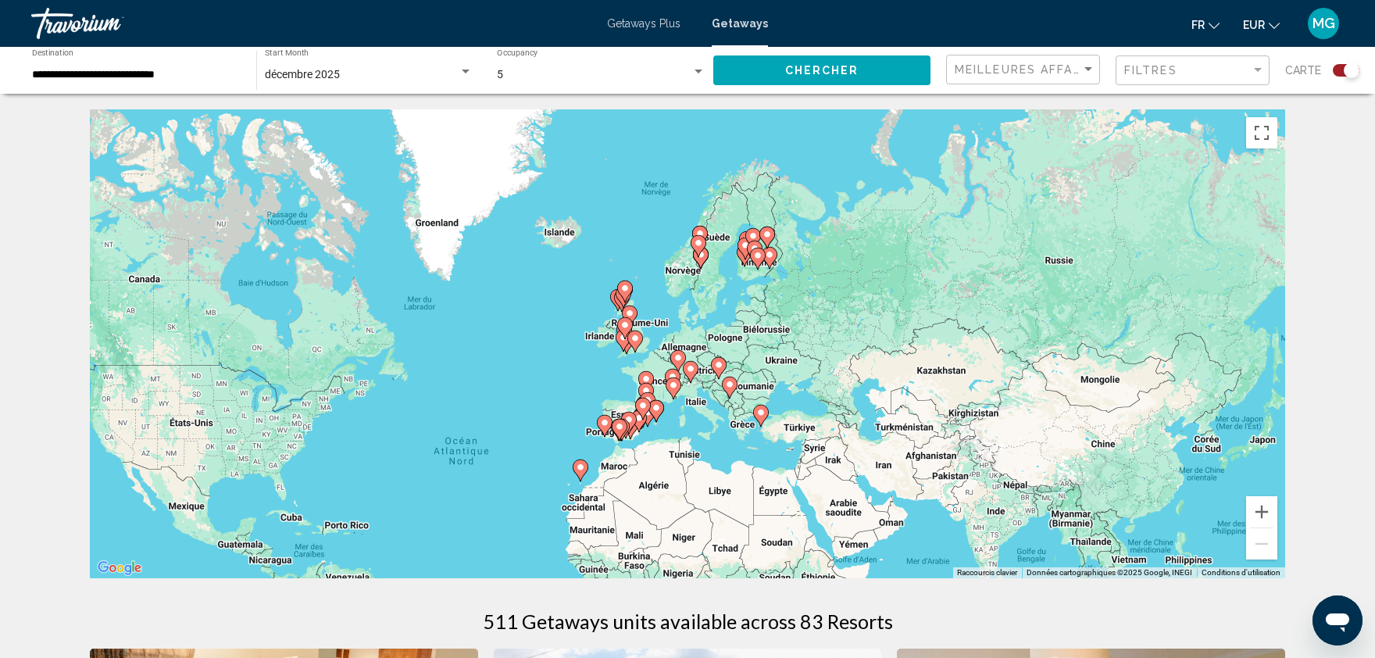
drag, startPoint x: 1028, startPoint y: 274, endPoint x: 845, endPoint y: 409, distance: 226.9
click at [845, 409] on div "Pour activer le glissement avec le clavier, appuyez sur Alt+Entrée. Une fois ce…" at bounding box center [688, 343] width 1196 height 469
click at [1256, 515] on button "Zoom avant" at bounding box center [1261, 511] width 31 height 31
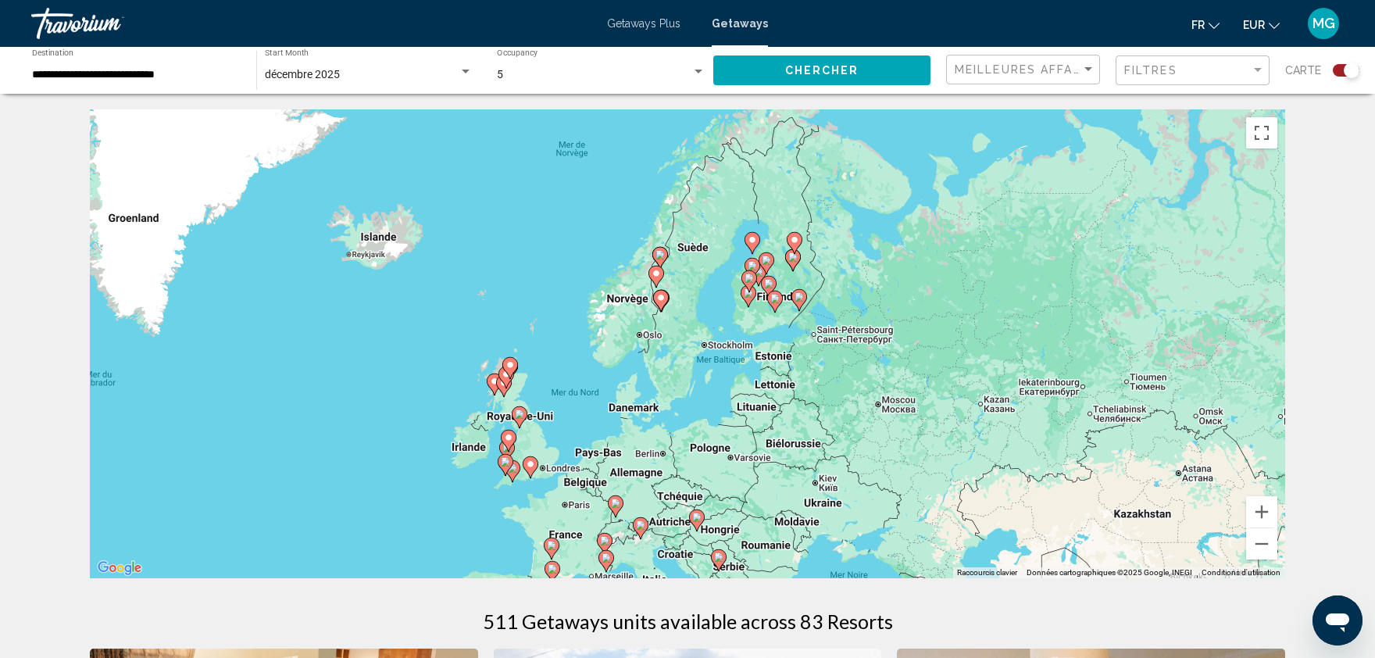
drag, startPoint x: 835, startPoint y: 208, endPoint x: 780, endPoint y: 331, distance: 135.4
click at [780, 331] on div "Pour activer le glissement avec le clavier, appuyez sur Alt+Entrée. Une fois ce…" at bounding box center [688, 343] width 1196 height 469
click at [1260, 499] on button "Zoom avant" at bounding box center [1261, 511] width 31 height 31
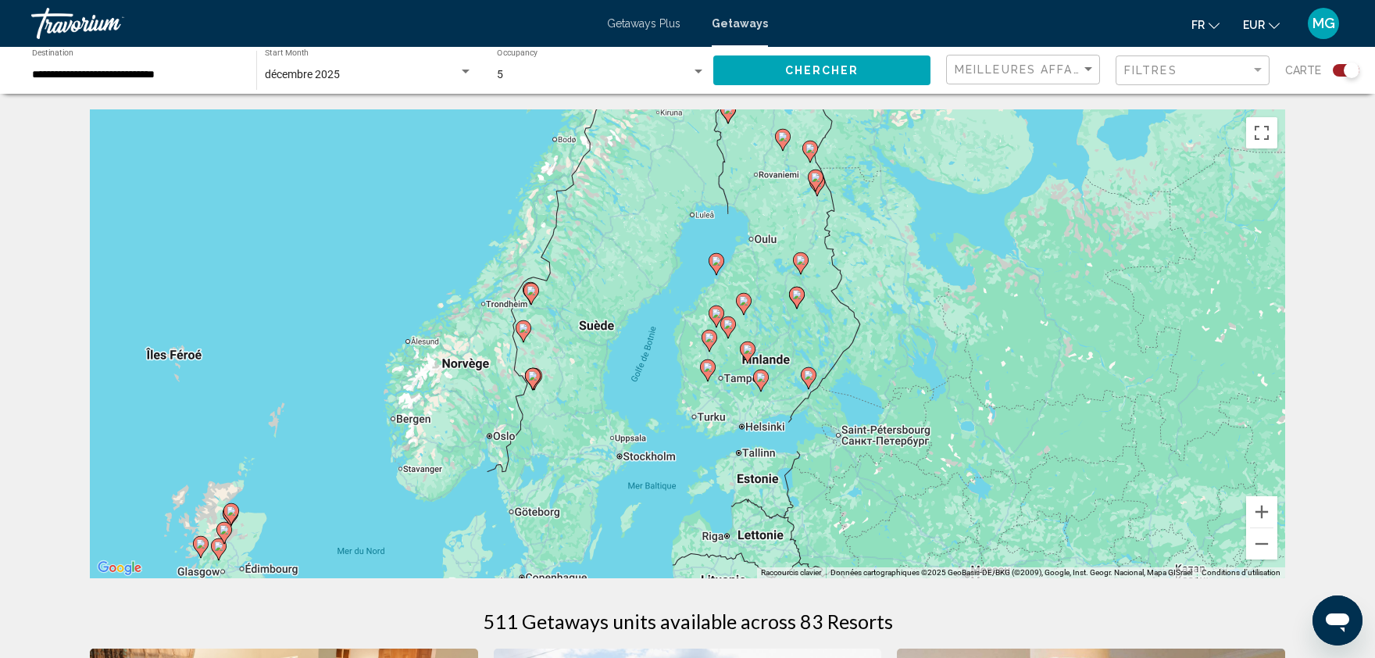
drag, startPoint x: 1084, startPoint y: 320, endPoint x: 977, endPoint y: 435, distance: 157.0
click at [977, 435] on div "Pour activer le glissement avec le clavier, appuyez sur Alt+Entrée. Une fois ce…" at bounding box center [688, 343] width 1196 height 469
click at [1253, 514] on button "Zoom avant" at bounding box center [1261, 511] width 31 height 31
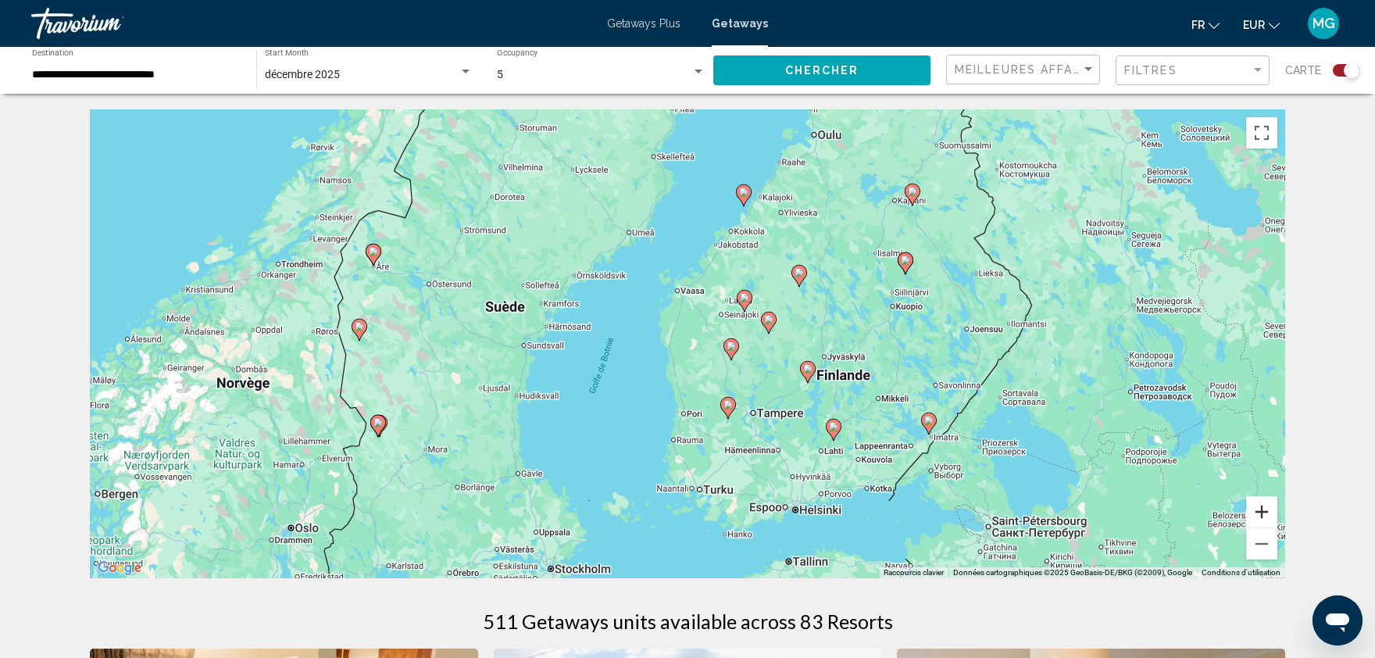
click at [1253, 514] on button "Zoom avant" at bounding box center [1261, 511] width 31 height 31
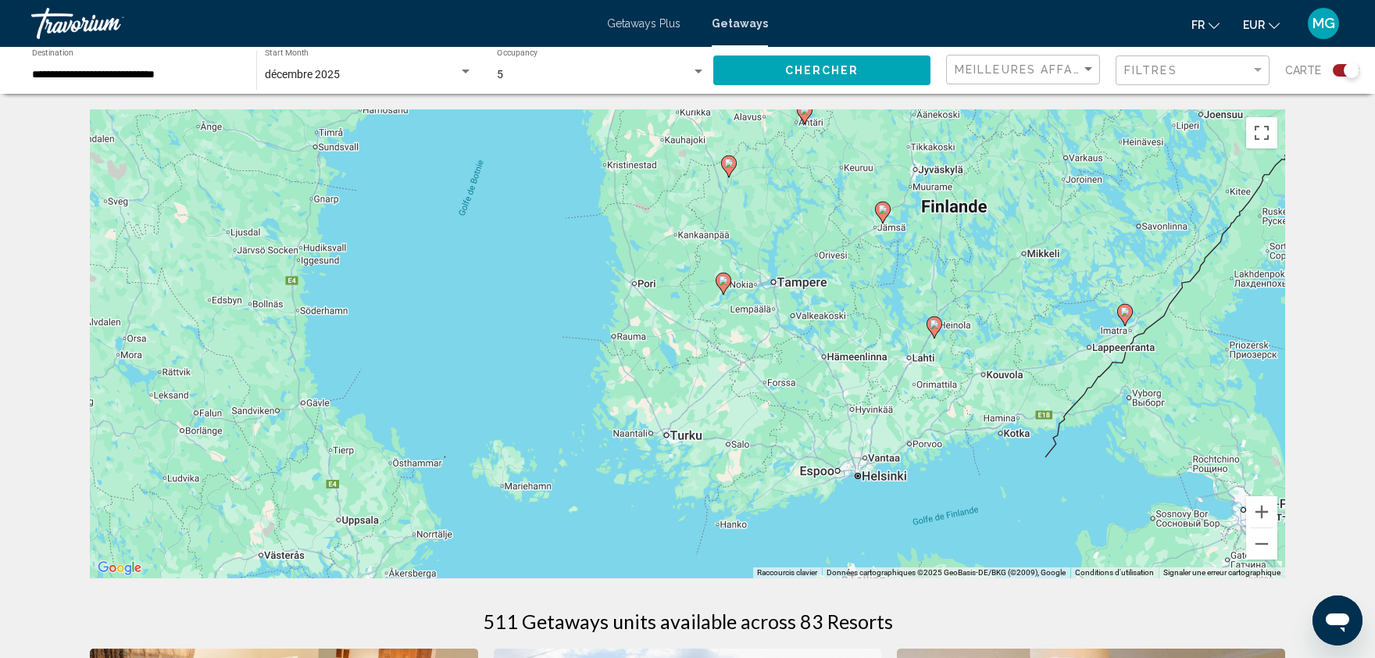
drag, startPoint x: 1023, startPoint y: 476, endPoint x: 976, endPoint y: 273, distance: 207.7
click at [976, 273] on div "Pour activer le glissement avec le clavier, appuyez sur Alt+Entrée. Une fois ce…" at bounding box center [688, 343] width 1196 height 469
click at [937, 327] on image "Main content" at bounding box center [934, 324] width 9 height 9
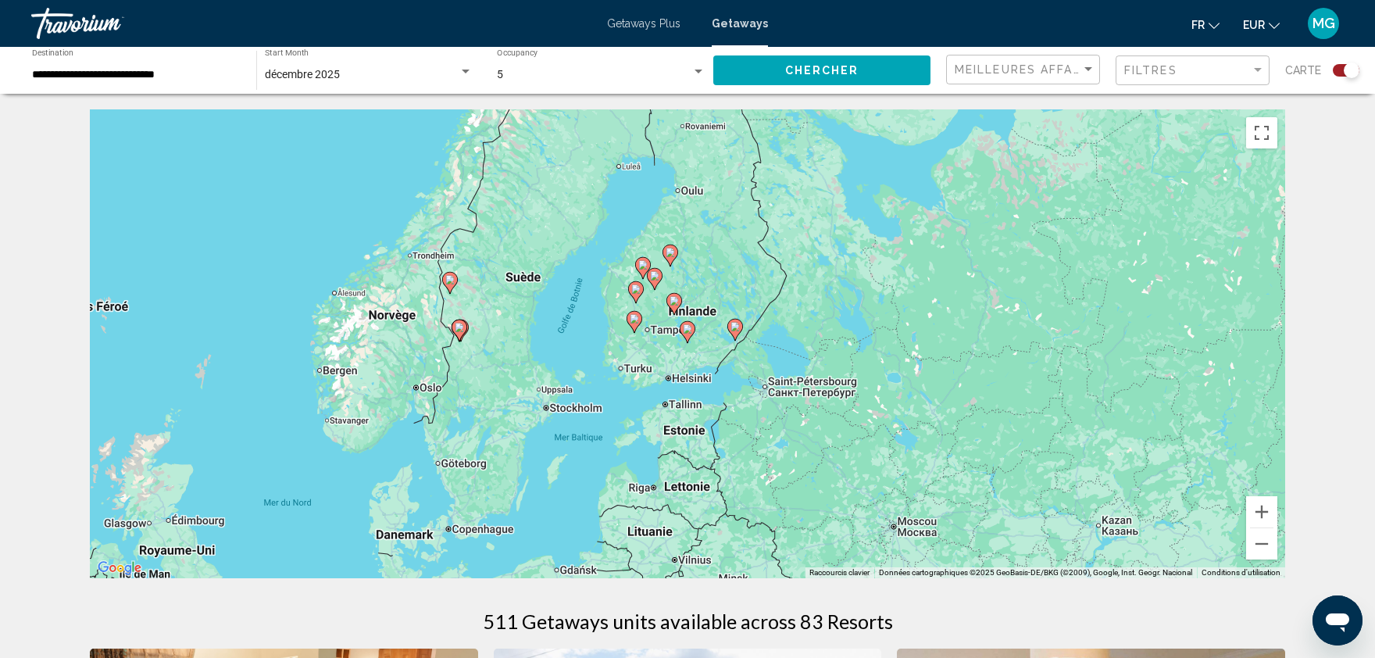
click at [689, 331] on image "Main content" at bounding box center [687, 328] width 9 height 9
type input "**********"
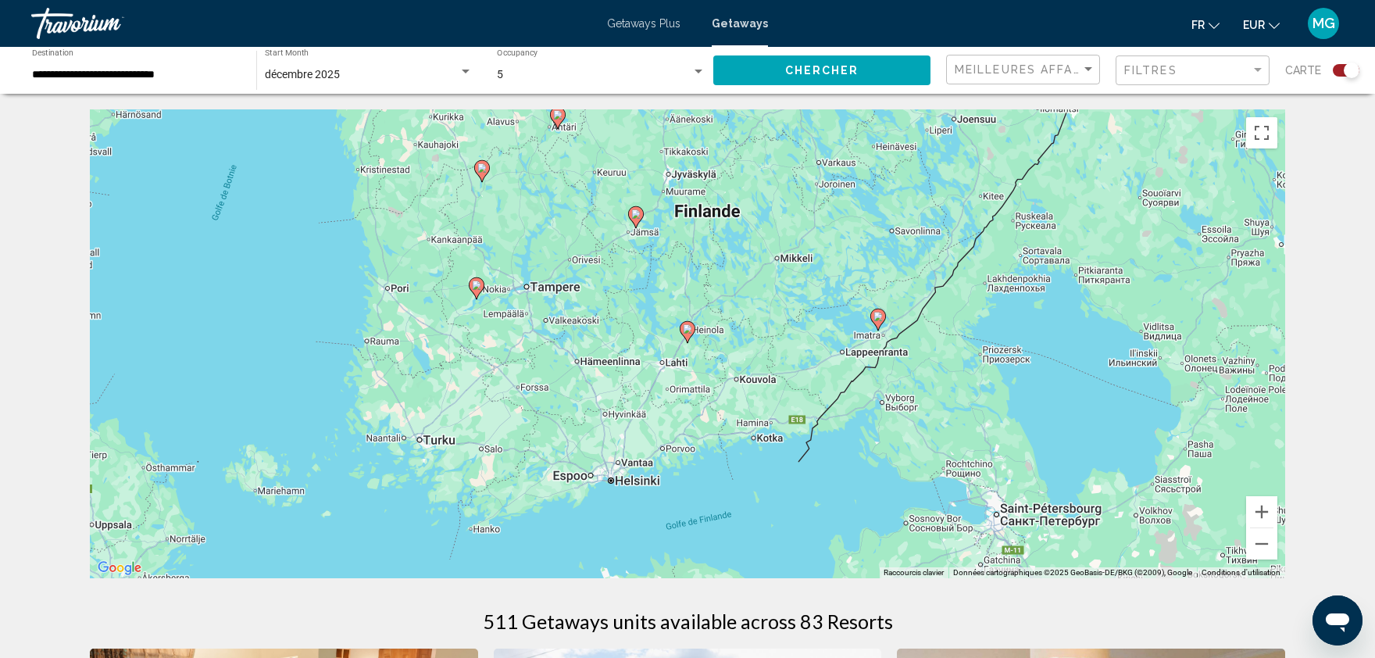
click at [695, 331] on icon "Main content" at bounding box center [688, 332] width 16 height 22
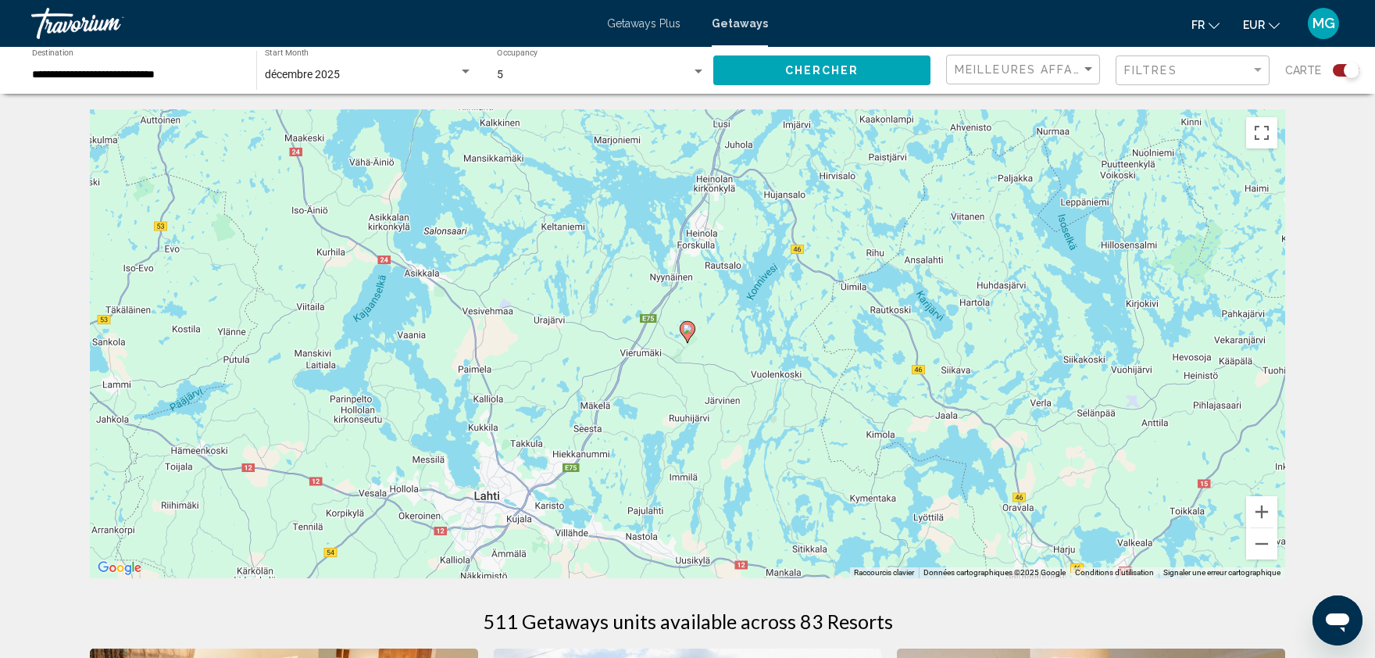
click at [687, 331] on image "Main content" at bounding box center [687, 328] width 9 height 9
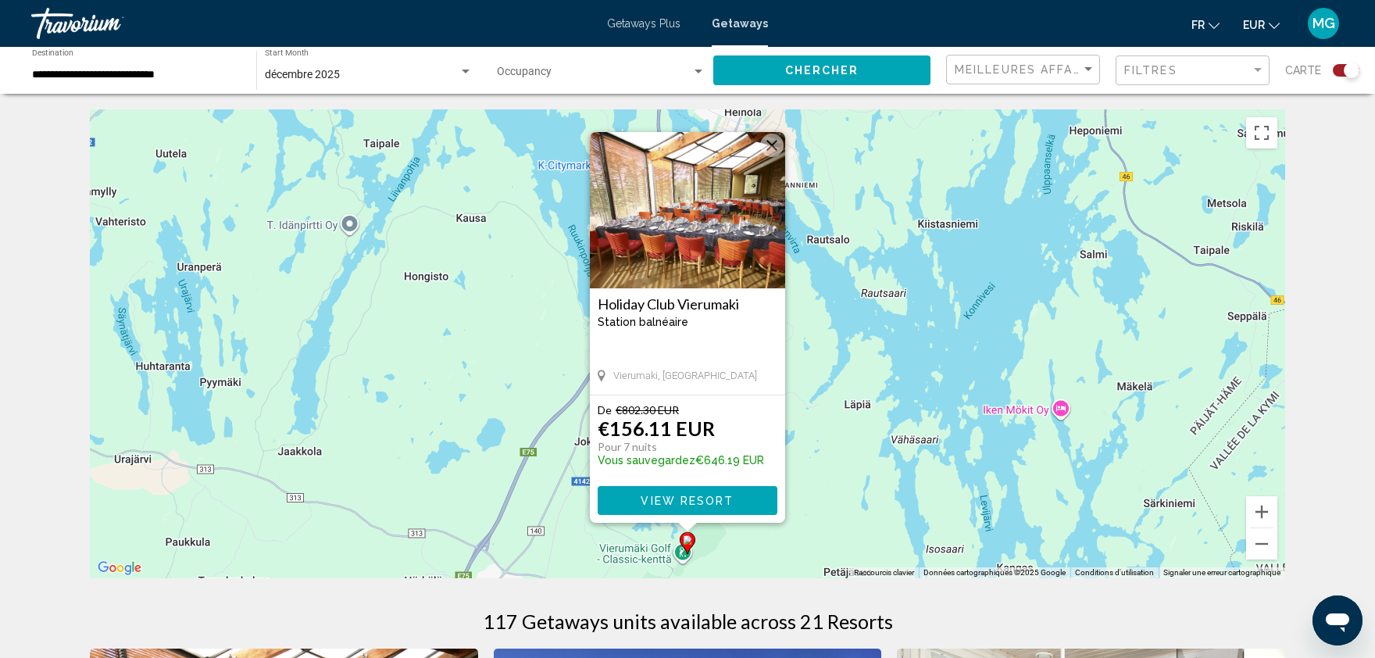
click at [774, 145] on button "Fermer" at bounding box center [771, 145] width 23 height 23
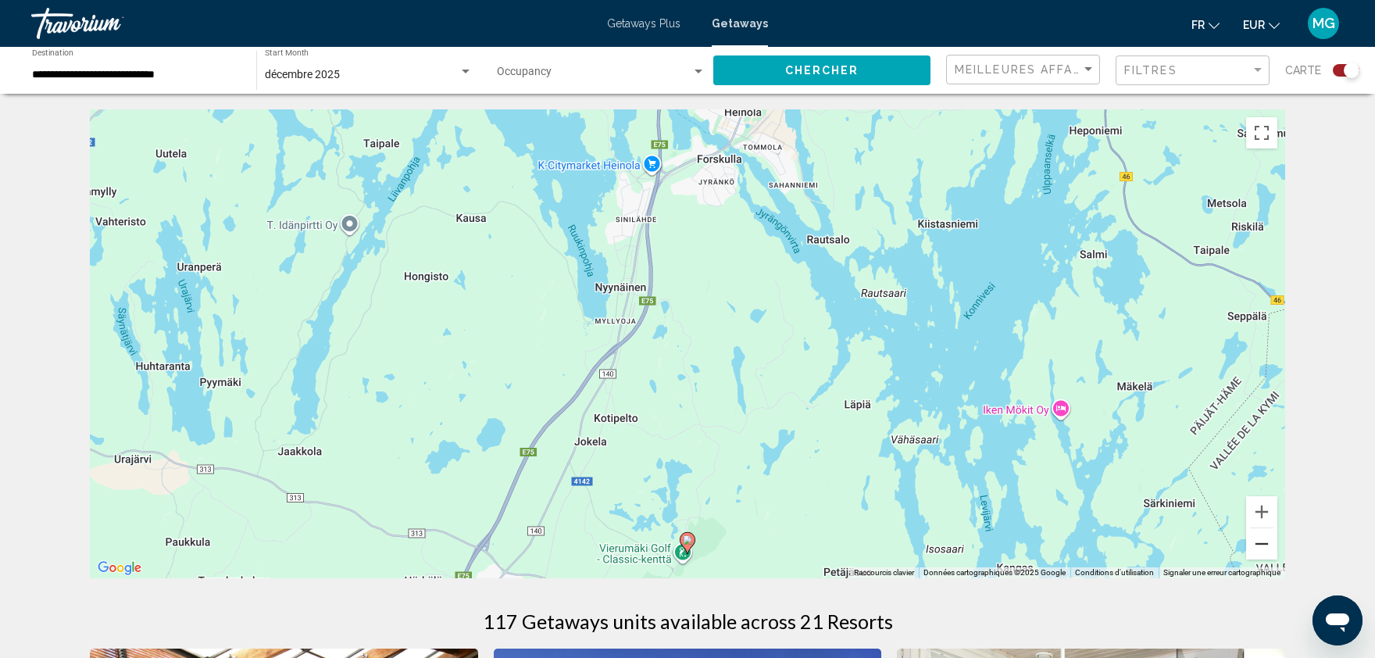
click at [1258, 541] on button "Zoom arrière" at bounding box center [1261, 543] width 31 height 31
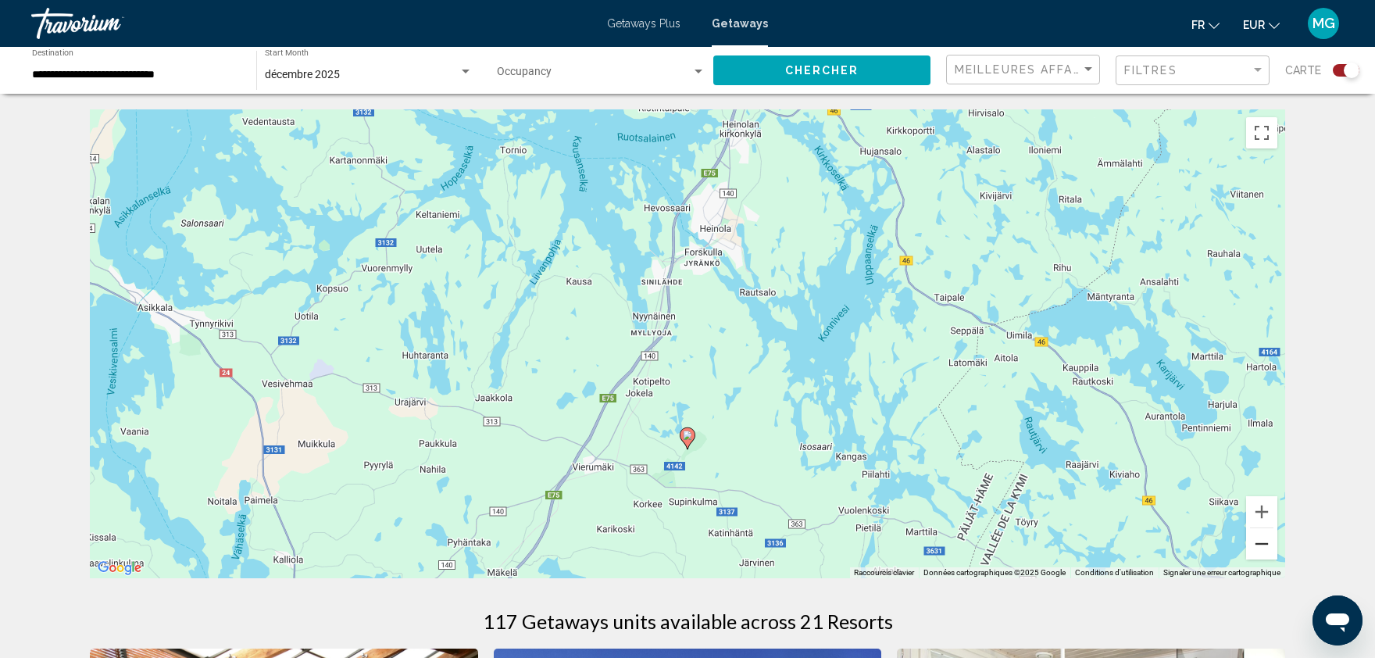
click at [1258, 541] on button "Zoom arrière" at bounding box center [1261, 543] width 31 height 31
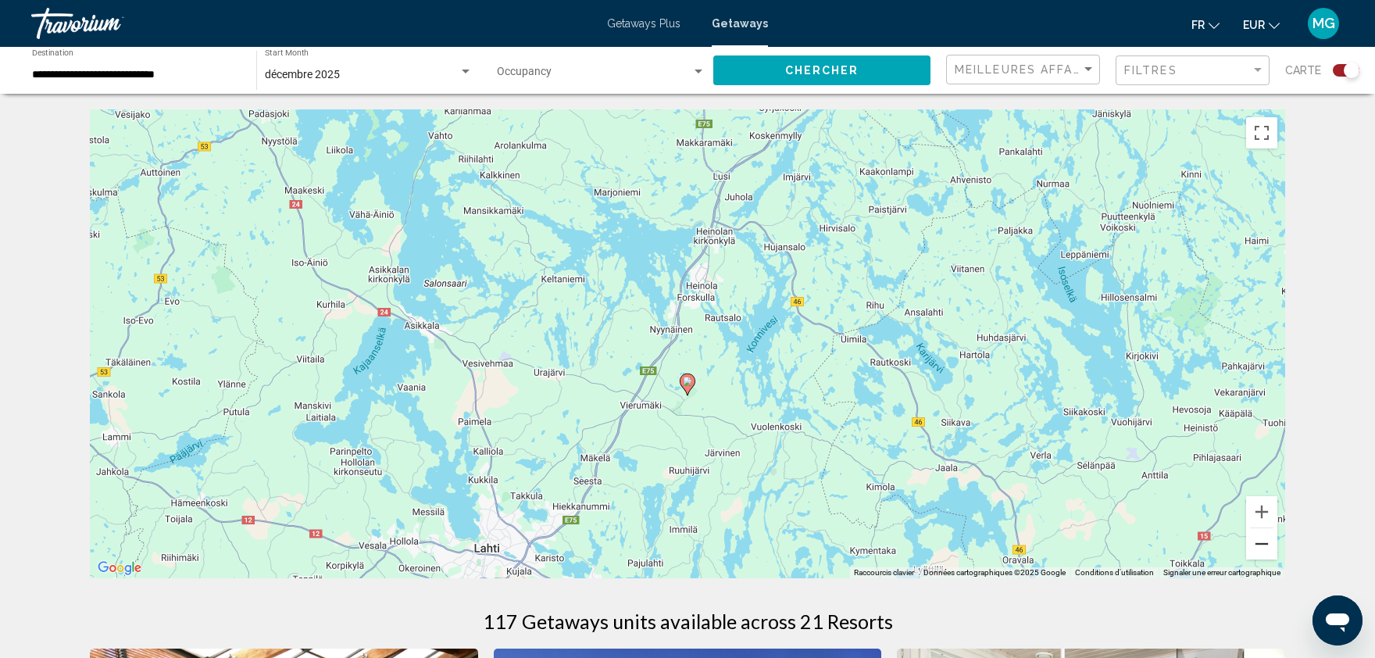
click at [1258, 541] on button "Zoom arrière" at bounding box center [1261, 543] width 31 height 31
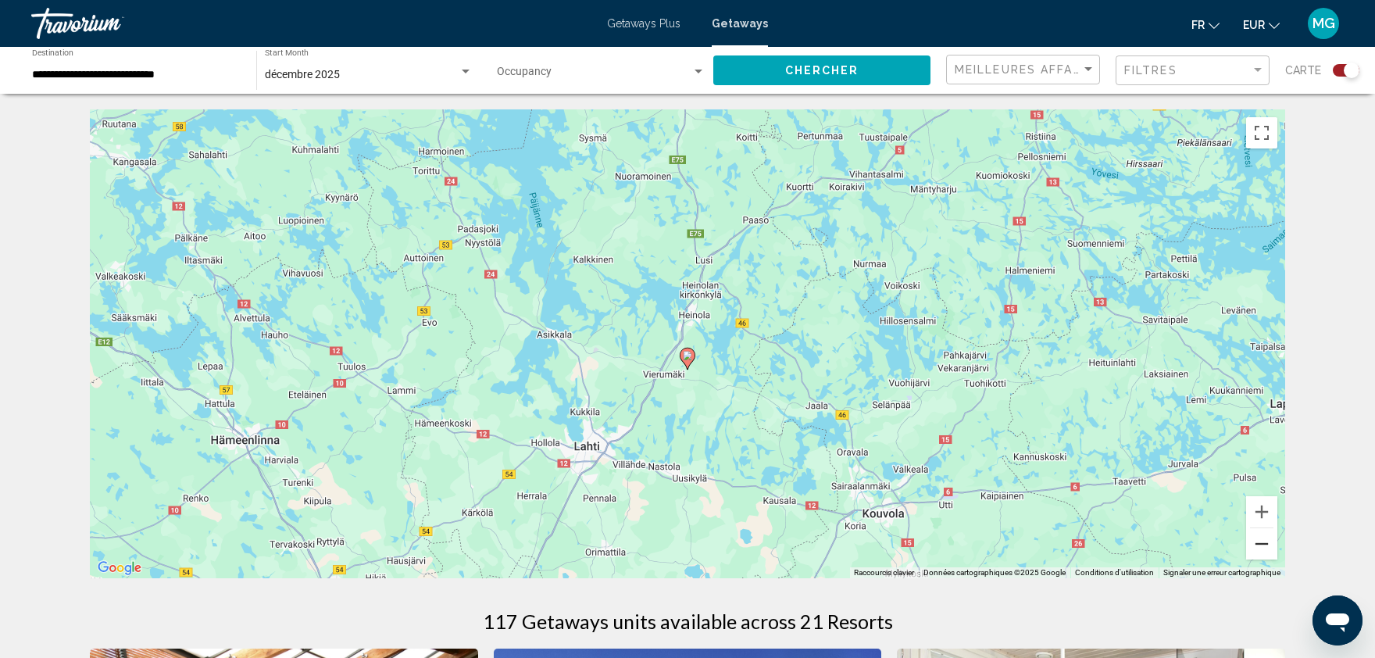
click at [1258, 541] on button "Zoom arrière" at bounding box center [1261, 543] width 31 height 31
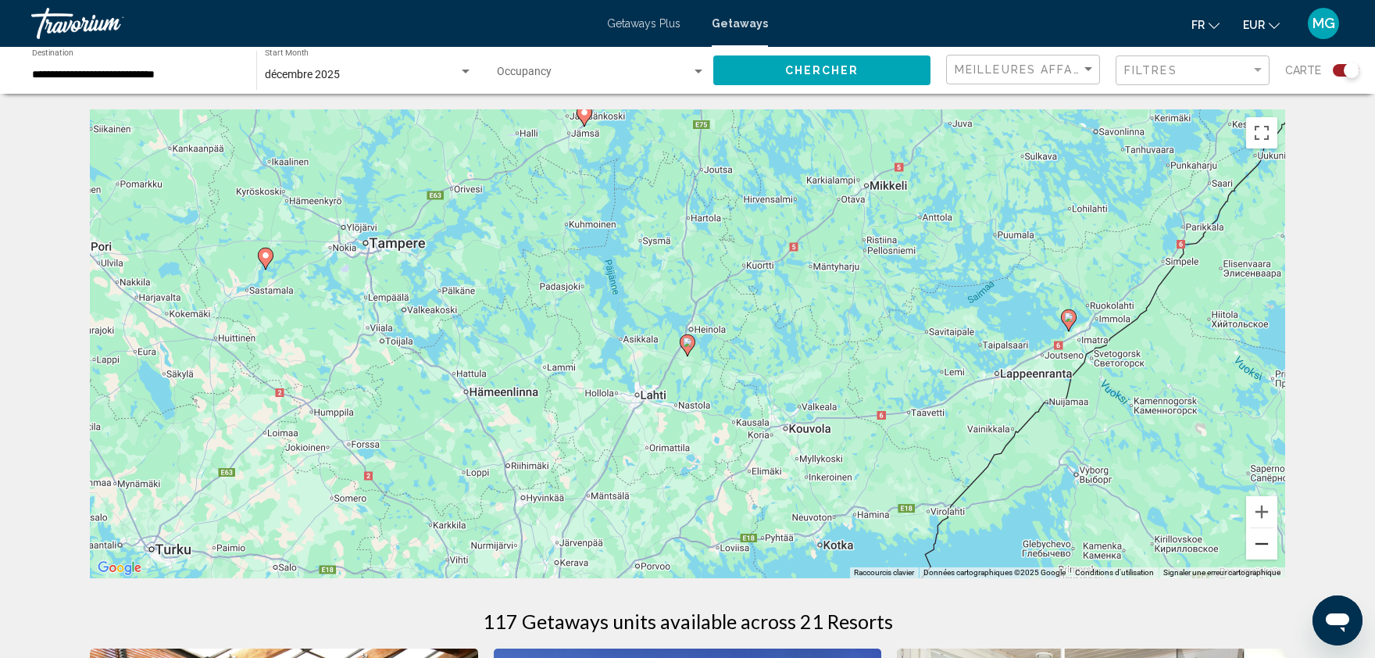
click at [1258, 541] on button "Zoom arrière" at bounding box center [1261, 543] width 31 height 31
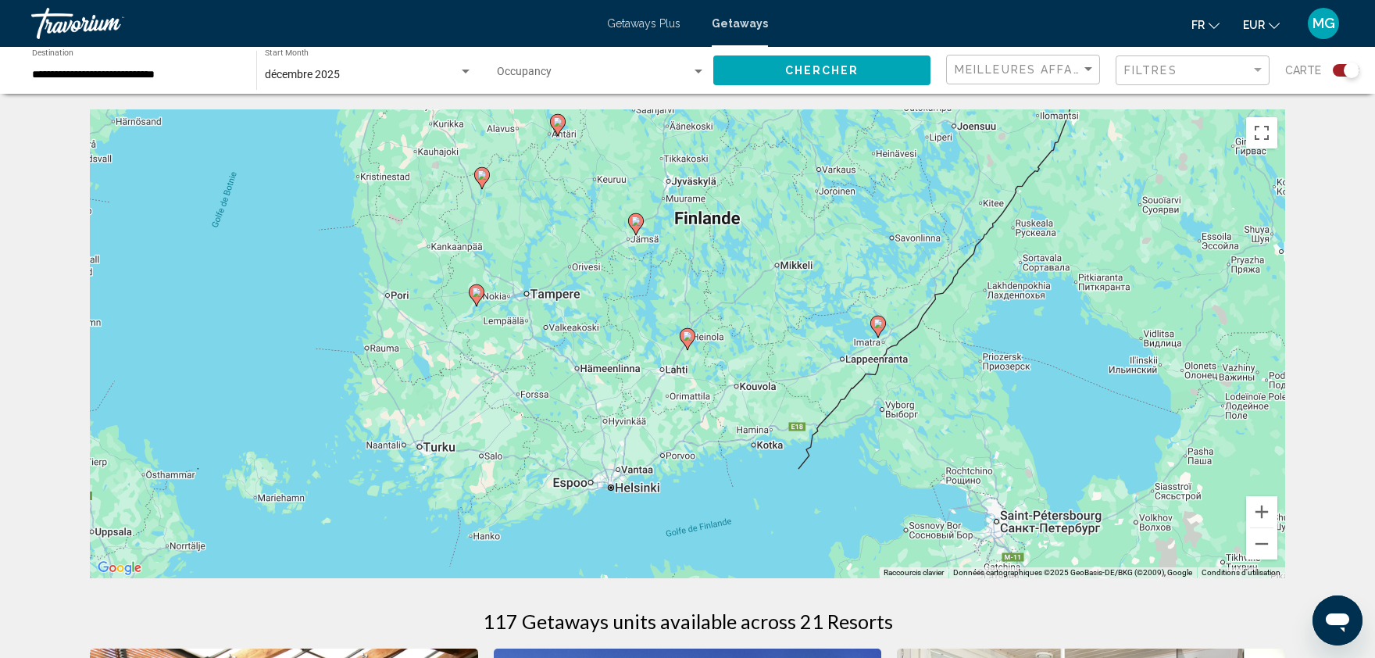
click at [873, 316] on gmp-advanced-marker "Main content" at bounding box center [878, 326] width 16 height 23
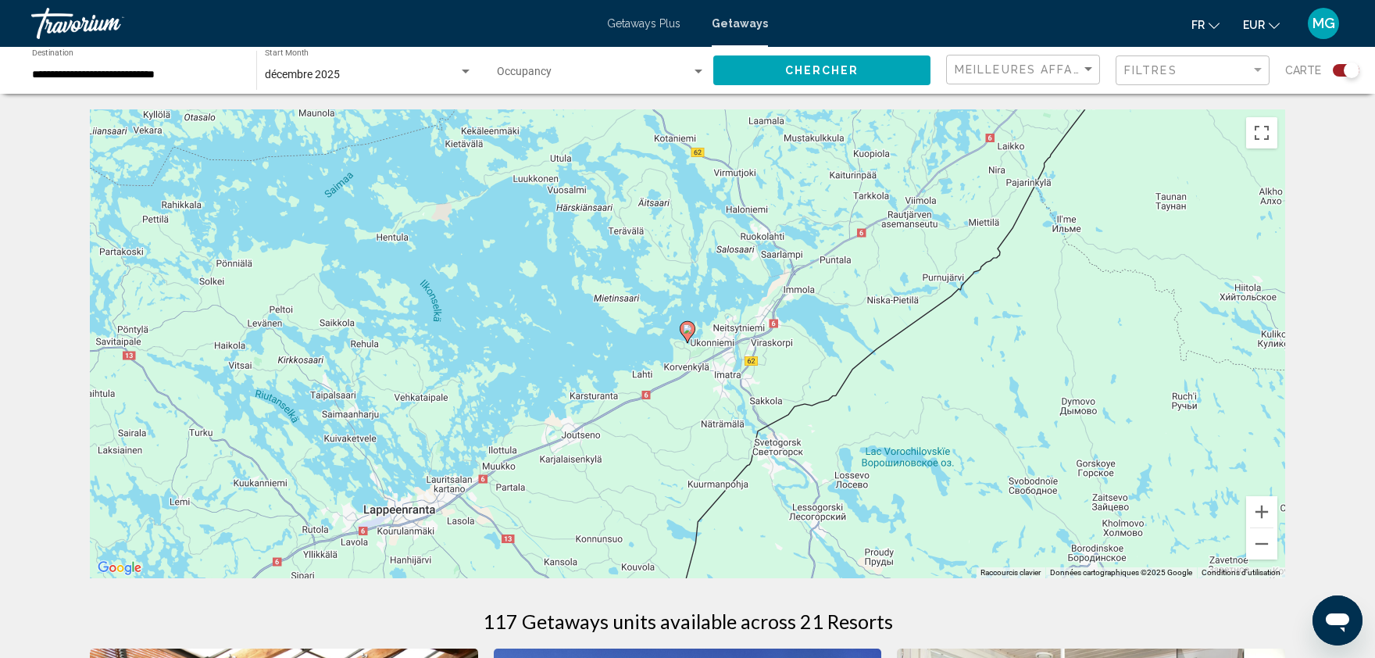
click at [686, 331] on image "Main content" at bounding box center [687, 328] width 9 height 9
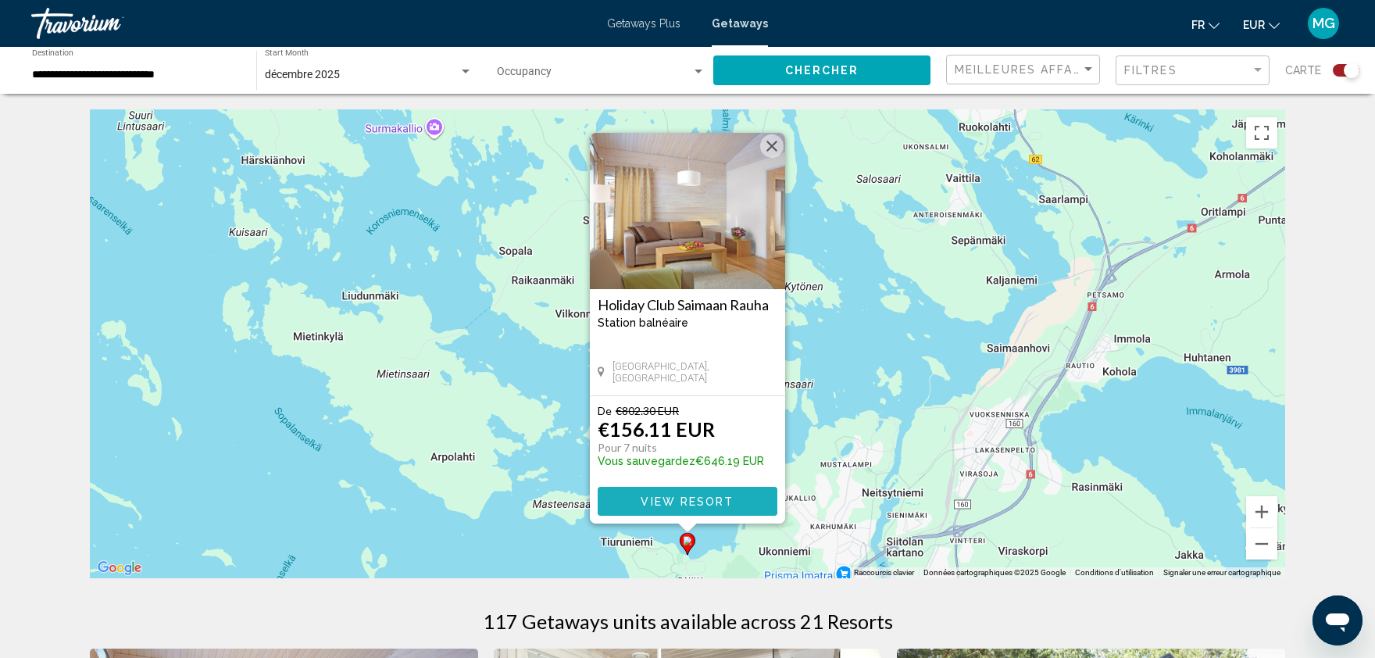
click at [688, 495] on span "View Resort" at bounding box center [687, 501] width 93 height 13
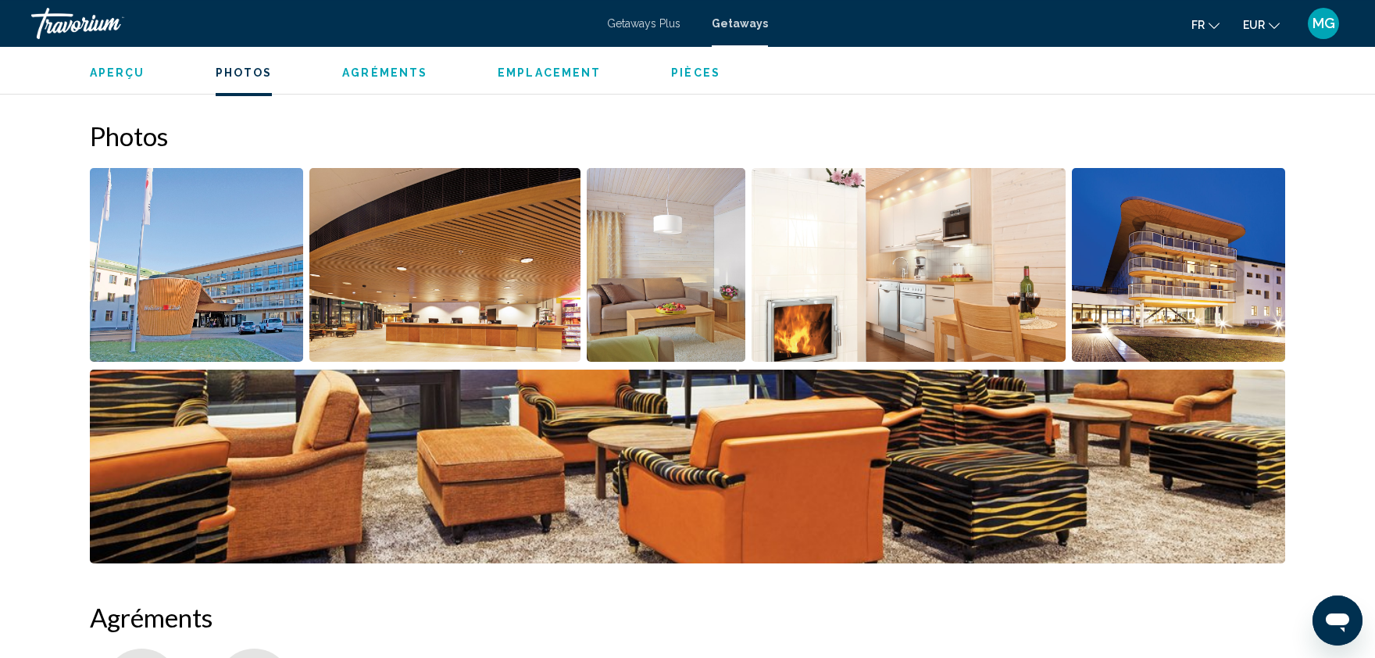
scroll to position [665, 0]
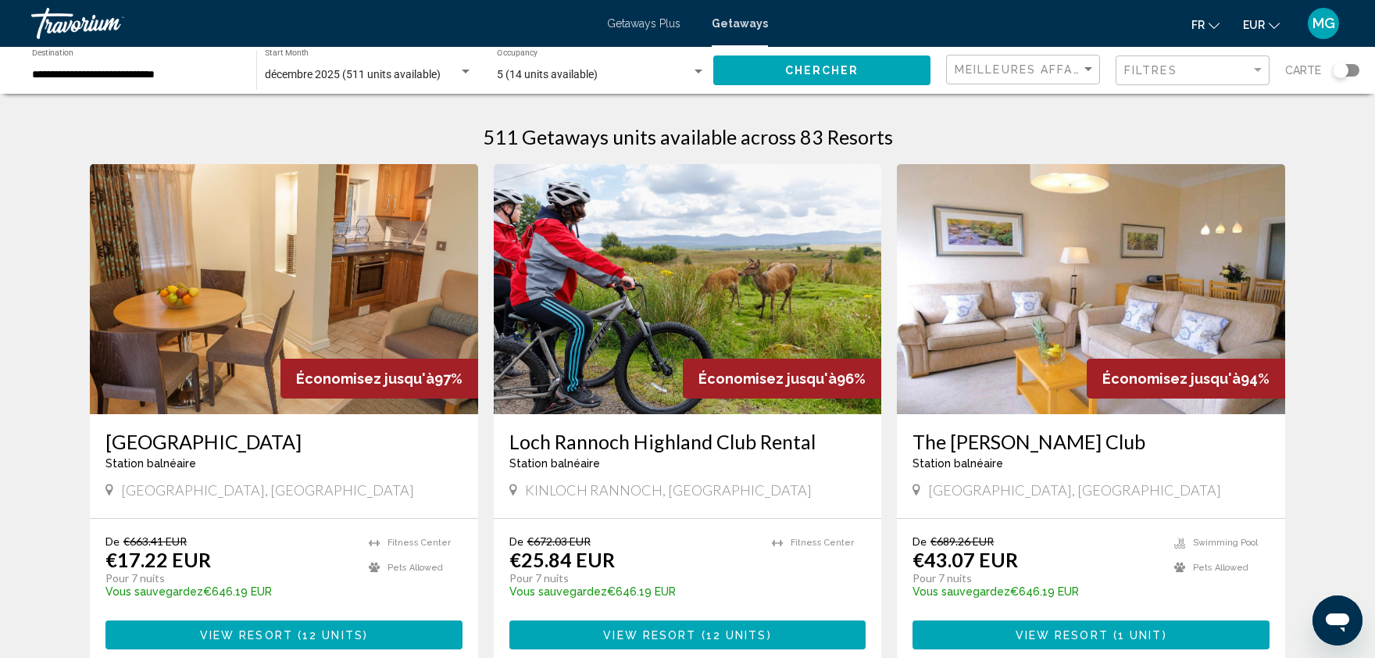
click at [1129, 527] on div "De €689.26 EUR €43.07 EUR Pour 7 nuits Vous sauvegardez €646.19 EUR temp 3.2 Sw…" at bounding box center [1091, 592] width 388 height 146
click at [1349, 73] on div "Search widget" at bounding box center [1346, 70] width 27 height 13
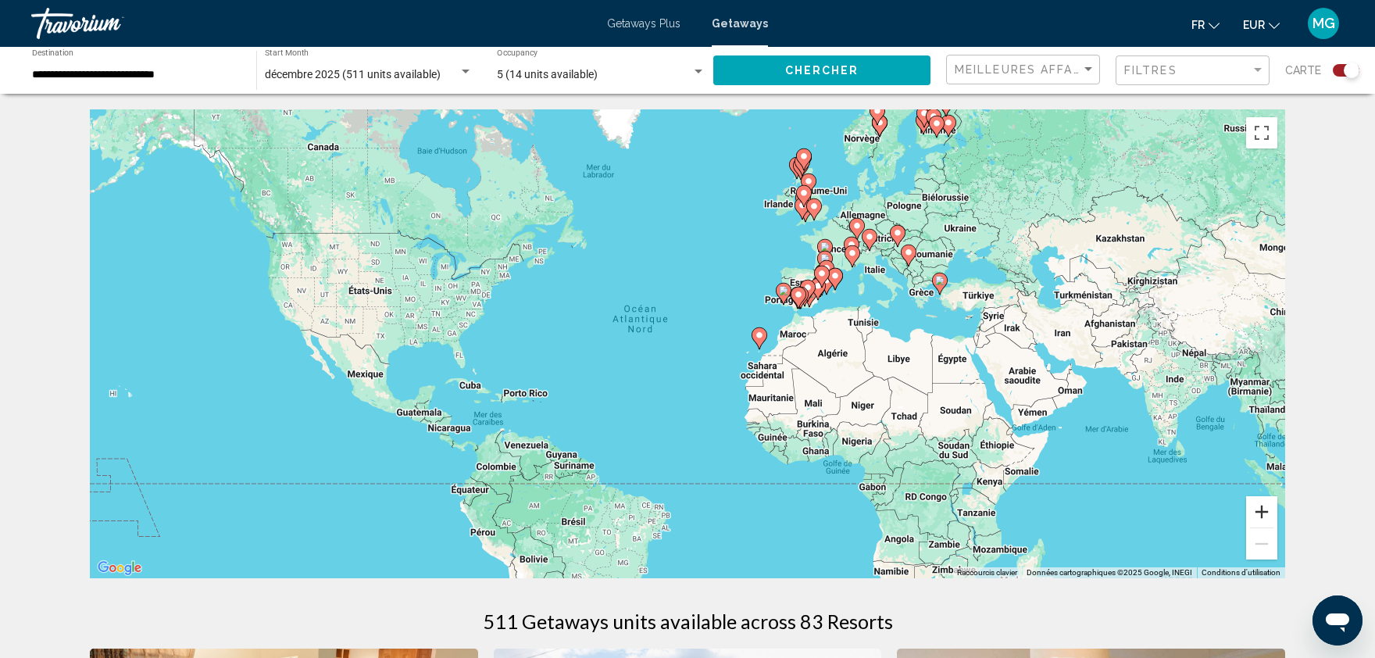
click at [1256, 516] on button "Zoom avant" at bounding box center [1261, 511] width 31 height 31
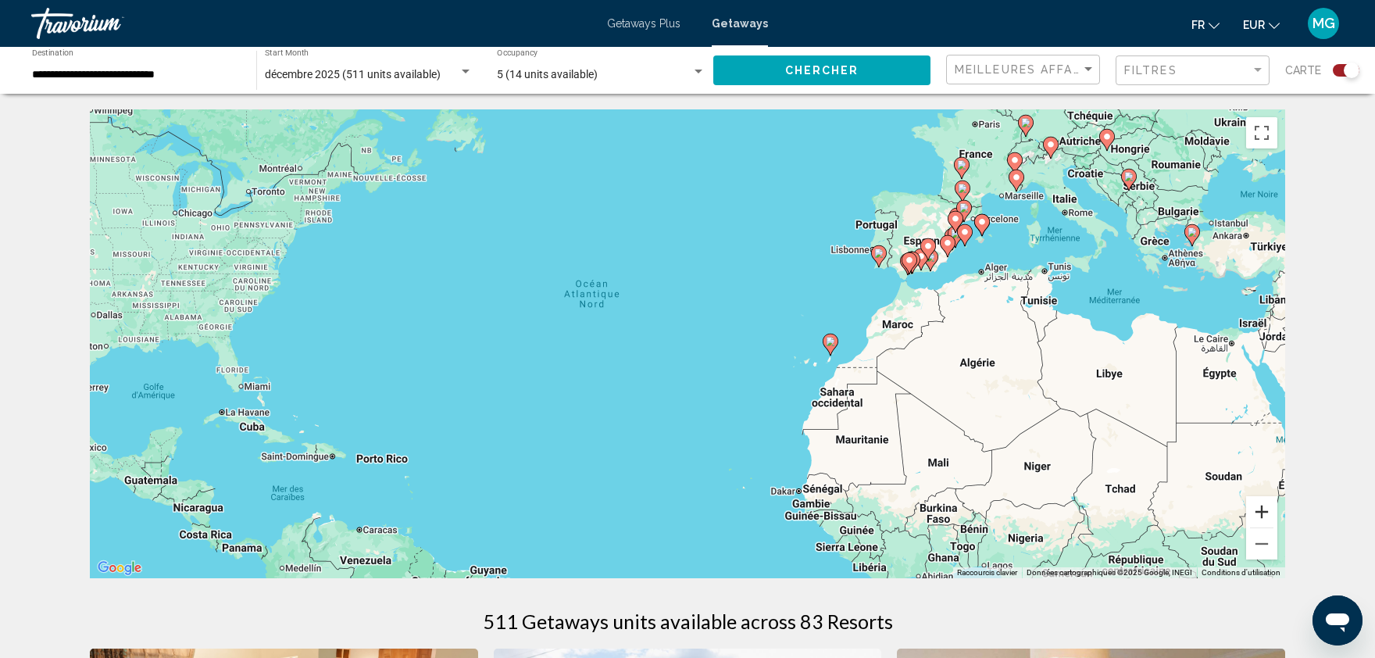
click at [1256, 516] on button "Zoom avant" at bounding box center [1261, 511] width 31 height 31
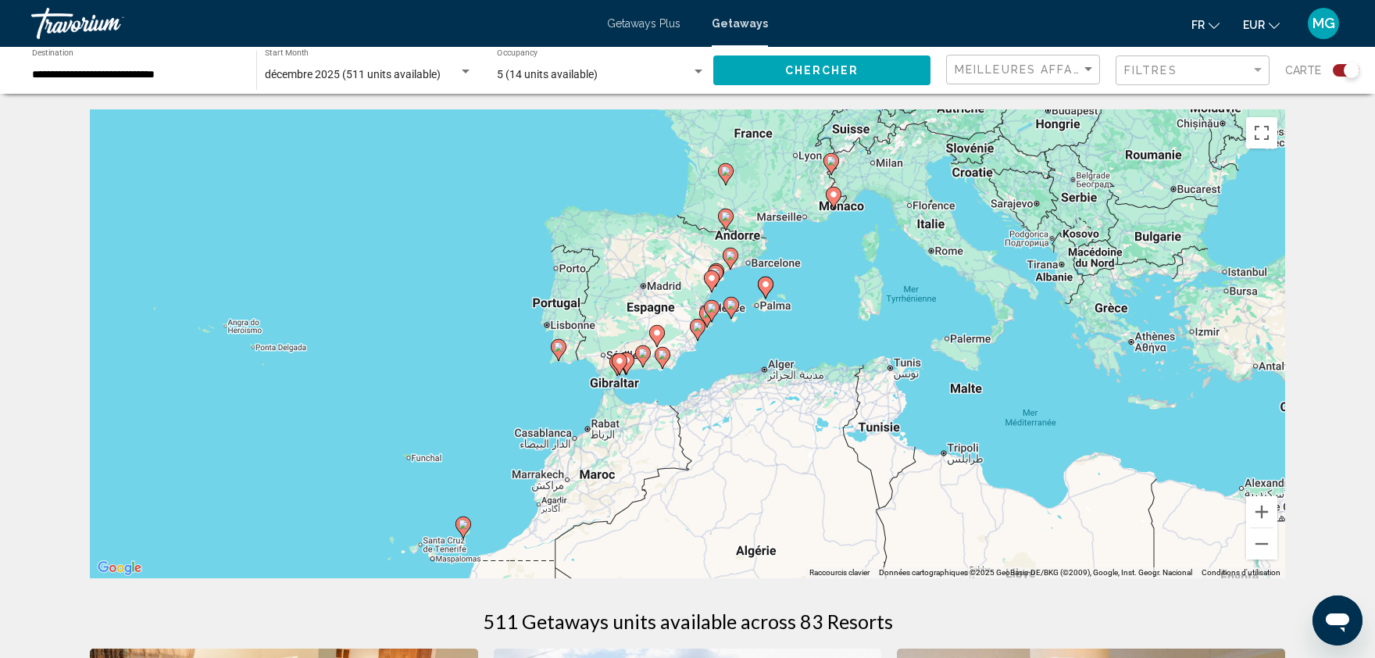
drag, startPoint x: 1184, startPoint y: 251, endPoint x: 670, endPoint y: 423, distance: 541.4
click at [670, 423] on div "Pour activer le glissement avec le clavier, appuyez sur Alt+Entrée. Une fois ce…" at bounding box center [688, 343] width 1196 height 469
click at [1252, 508] on button "Zoom avant" at bounding box center [1261, 511] width 31 height 31
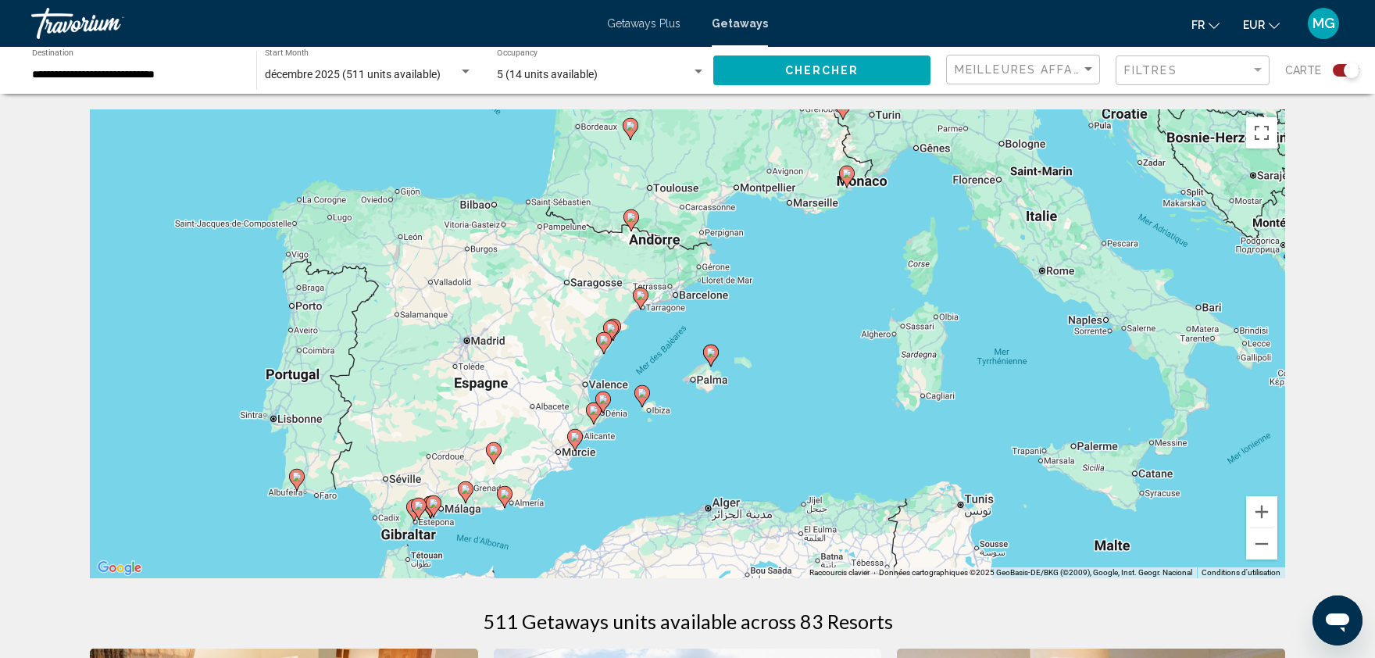
drag, startPoint x: 925, startPoint y: 211, endPoint x: 792, endPoint y: 325, distance: 175.1
click at [792, 325] on div "Pour activer le glissement avec le clavier, appuyez sur Alt+Entrée. Une fois ce…" at bounding box center [688, 343] width 1196 height 469
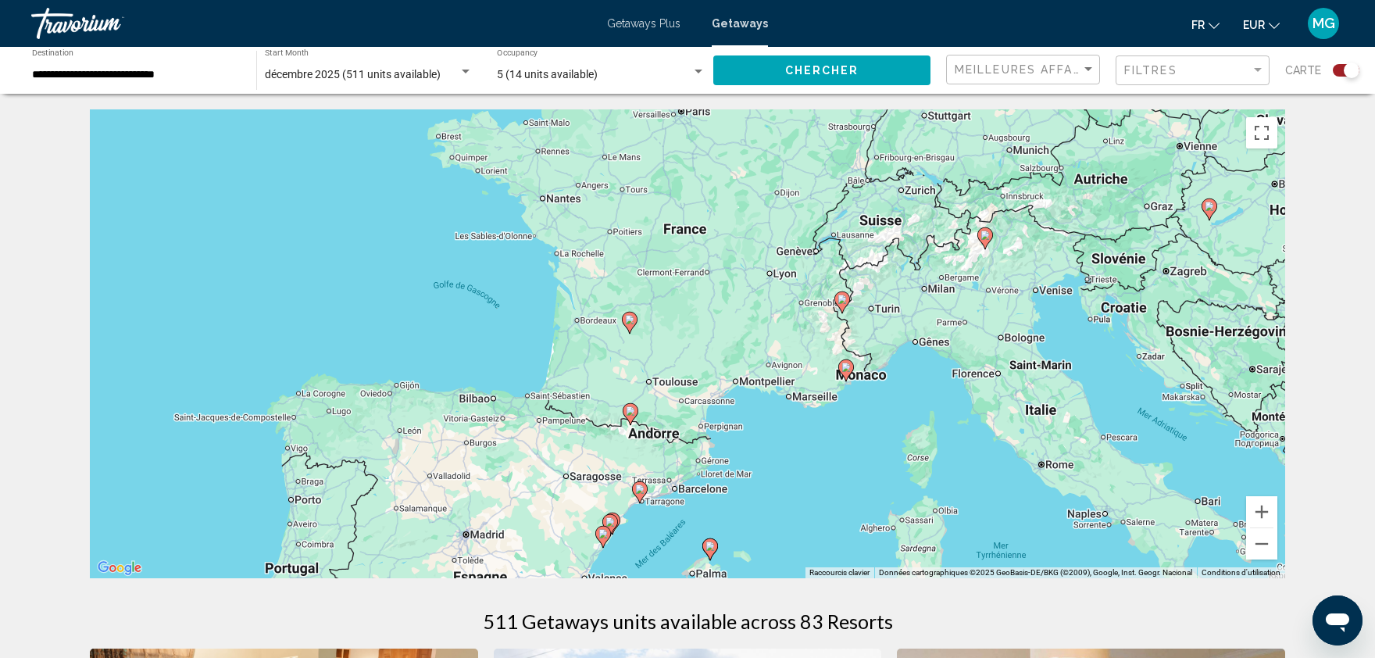
drag, startPoint x: 1188, startPoint y: 302, endPoint x: 1187, endPoint y: 498, distance: 195.3
click at [1187, 498] on div "Pour activer le glissement avec le clavier, appuyez sur Alt+Entrée. Une fois ce…" at bounding box center [688, 343] width 1196 height 469
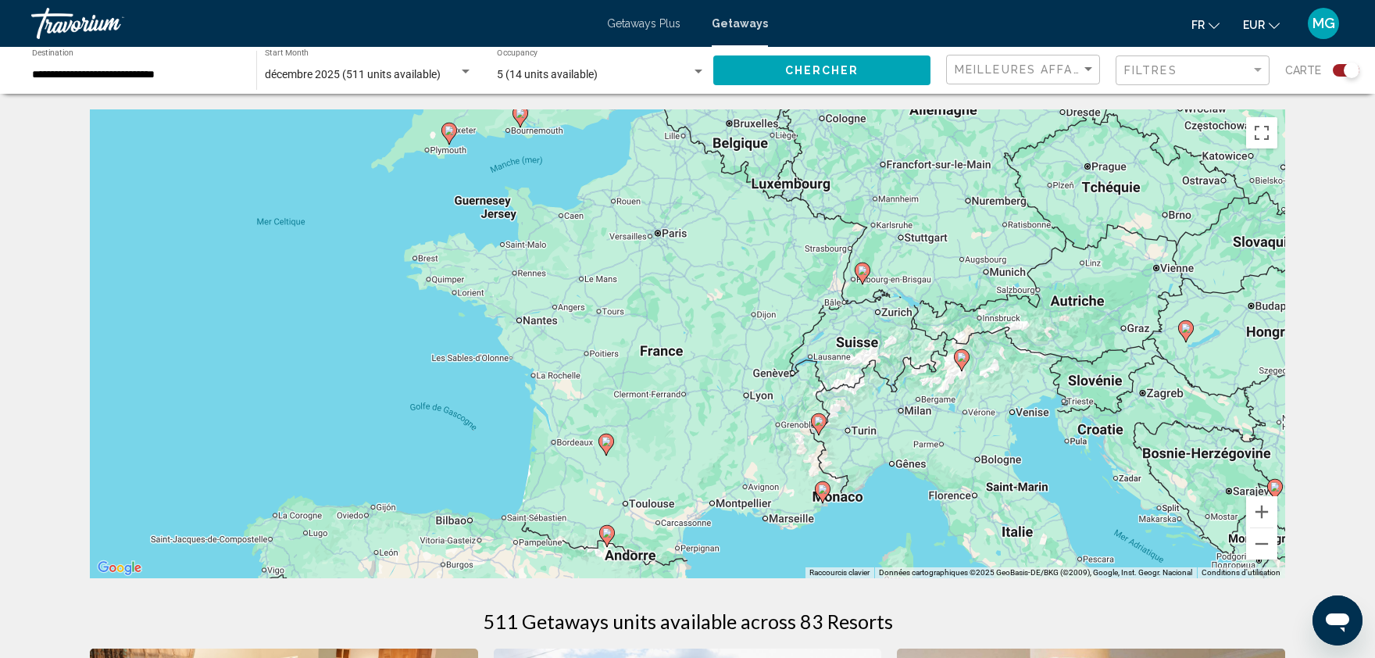
drag, startPoint x: 1092, startPoint y: 216, endPoint x: 1067, endPoint y: 342, distance: 128.1
click at [1067, 342] on div "Pour activer le glissement avec le clavier, appuyez sur Alt+Entrée. Une fois ce…" at bounding box center [688, 343] width 1196 height 469
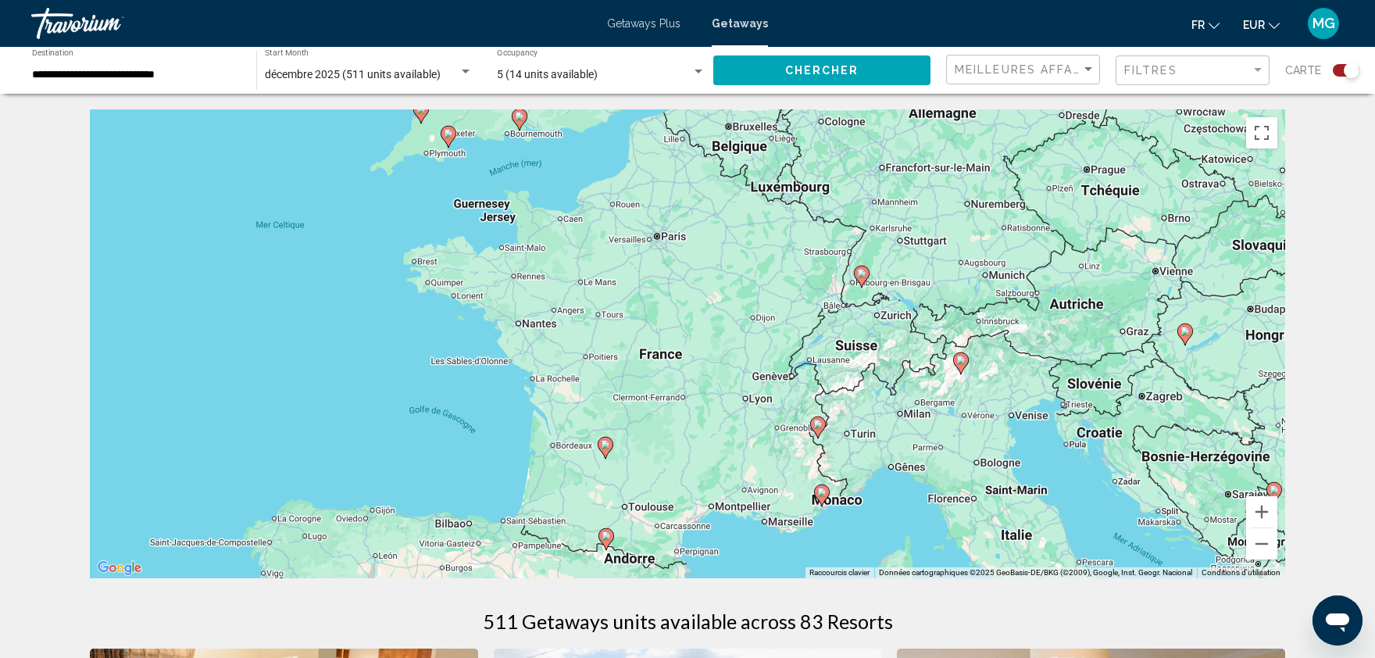
click at [863, 281] on icon "Main content" at bounding box center [862, 276] width 14 height 20
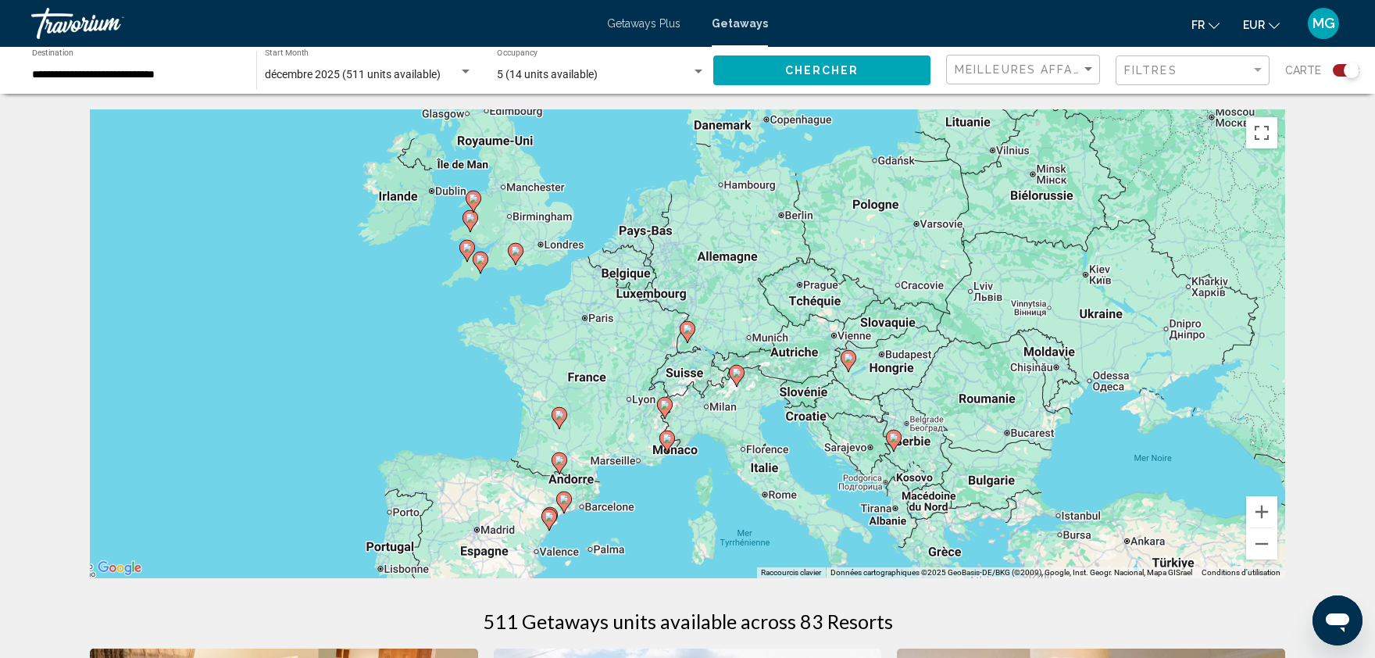
click at [685, 325] on image "Main content" at bounding box center [687, 328] width 9 height 9
type input "**********"
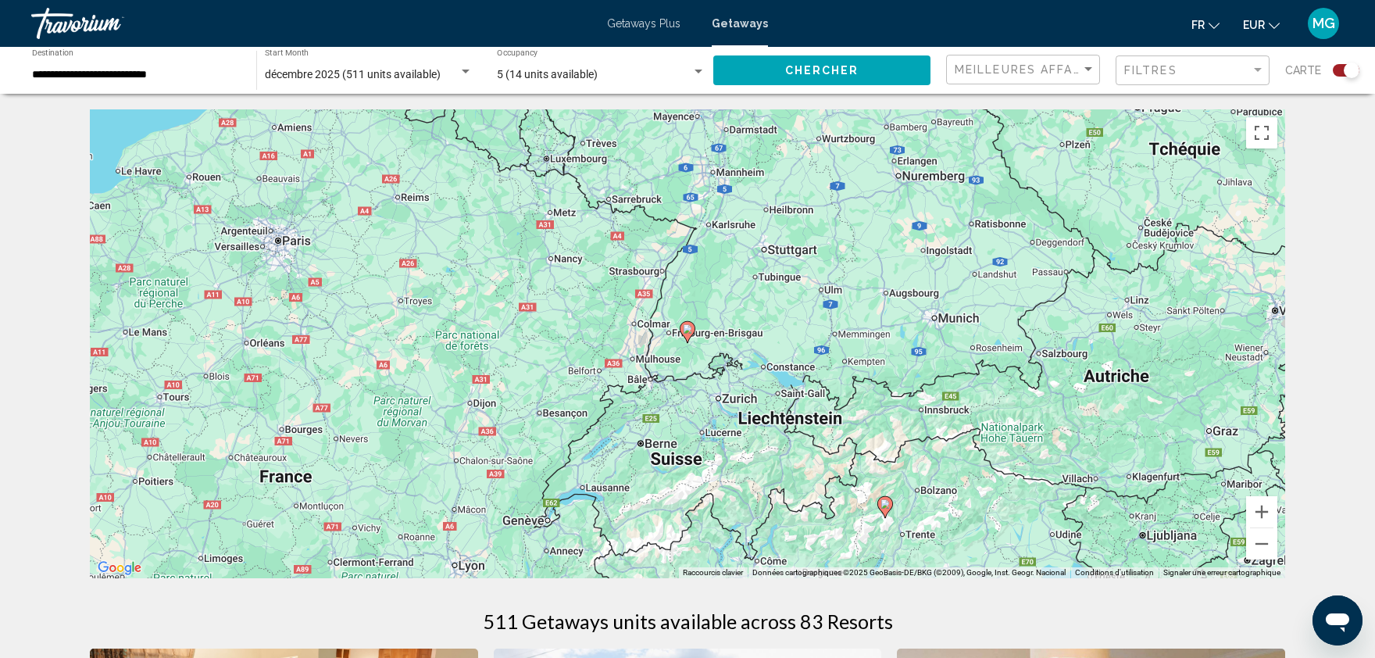
click at [685, 325] on image "Main content" at bounding box center [687, 328] width 9 height 9
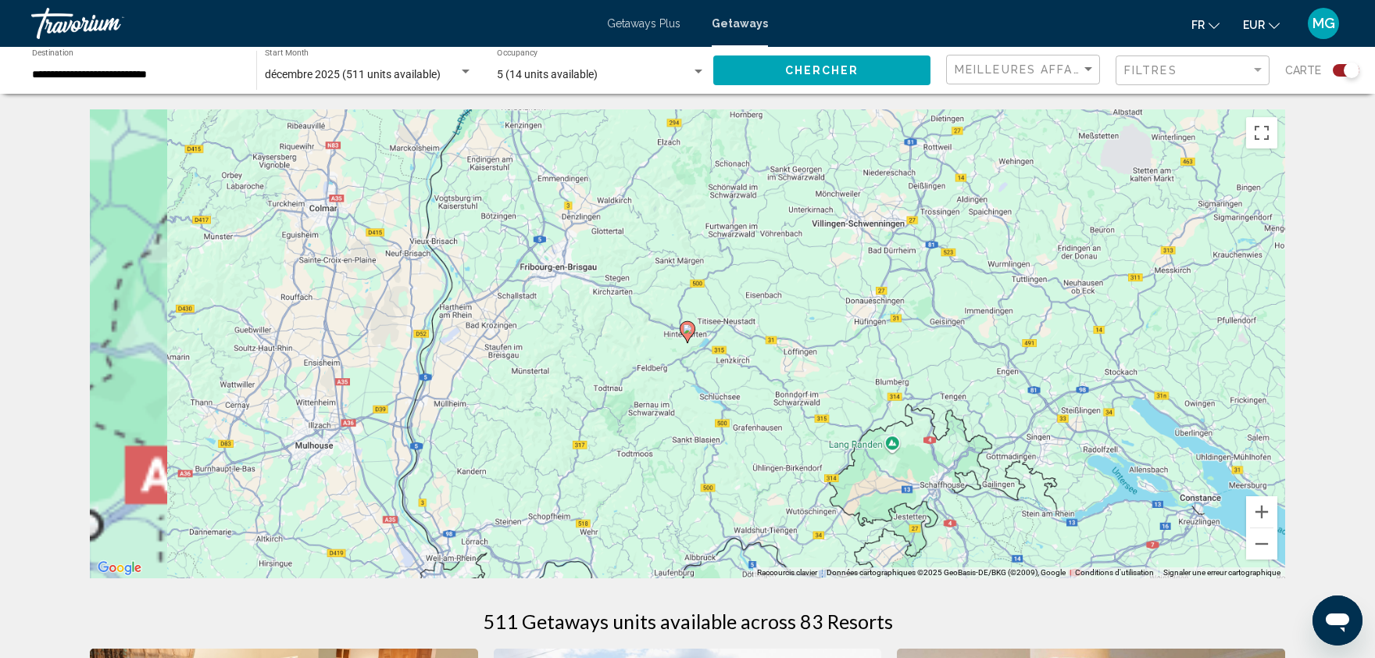
click at [685, 325] on image "Main content" at bounding box center [687, 328] width 9 height 9
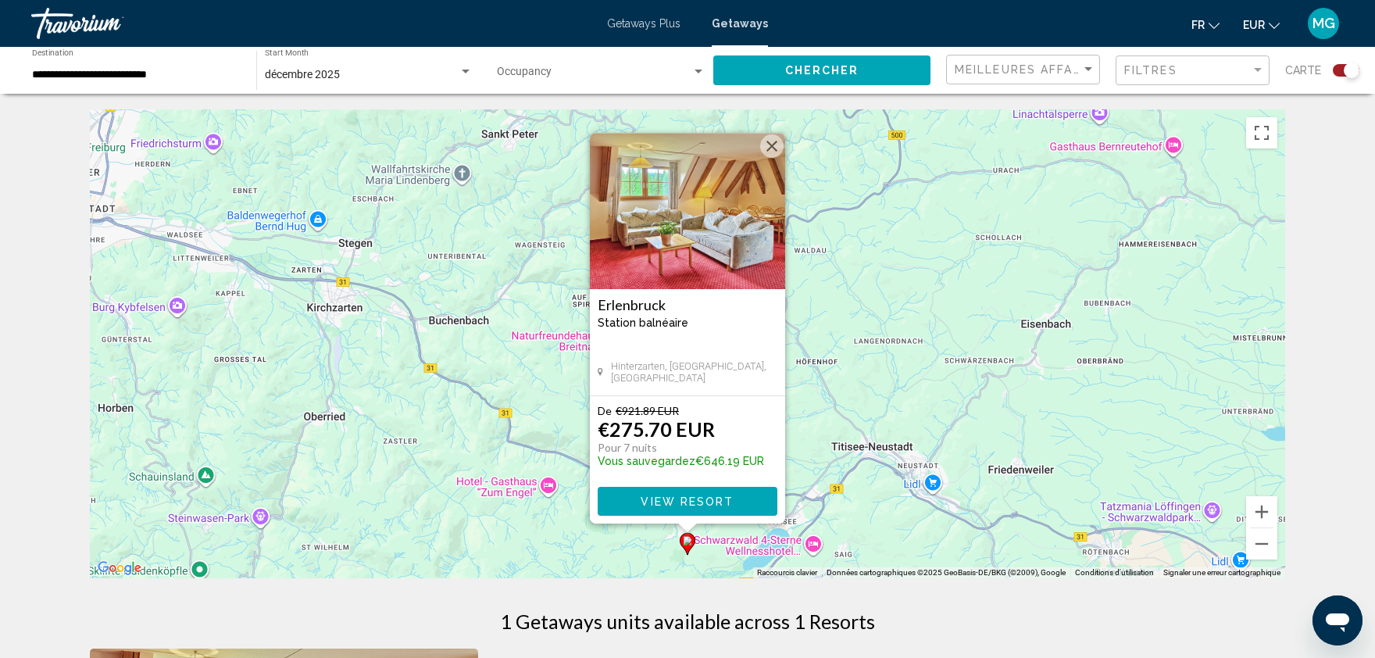
click at [714, 216] on img "Main content" at bounding box center [687, 211] width 195 height 156
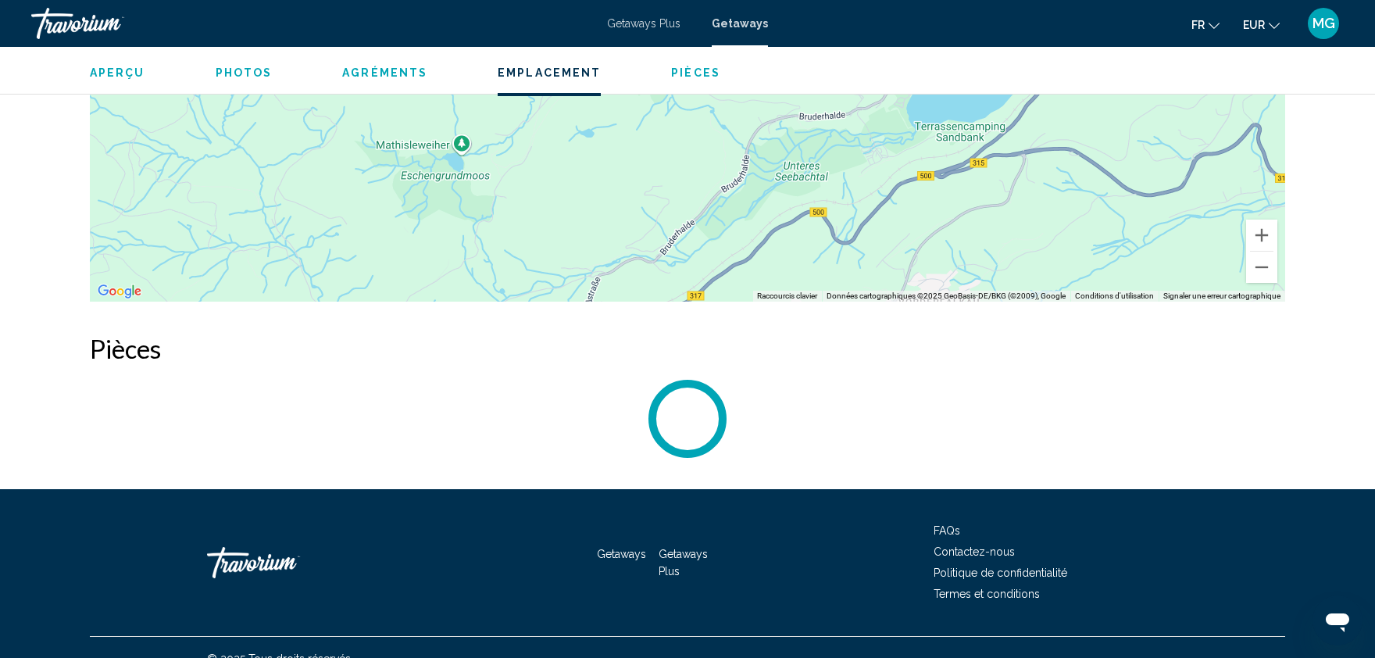
scroll to position [2947, 0]
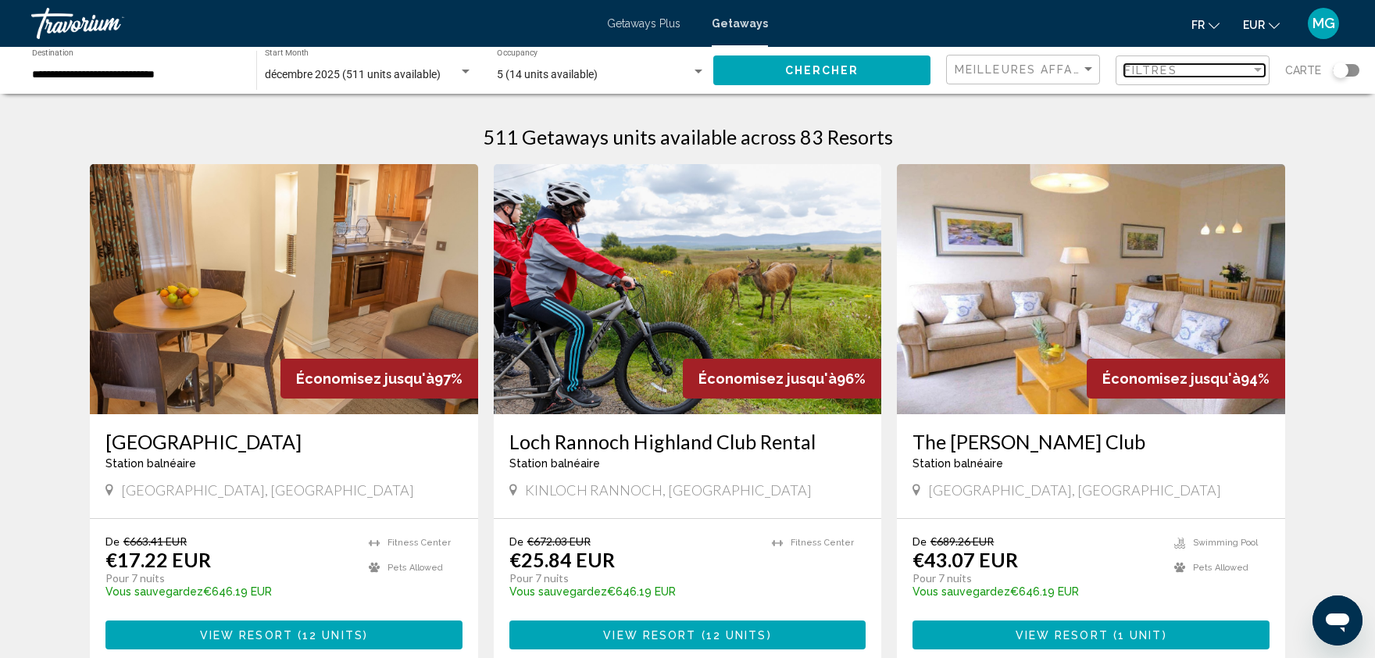
click at [1148, 69] on span "Filtres" at bounding box center [1150, 70] width 53 height 13
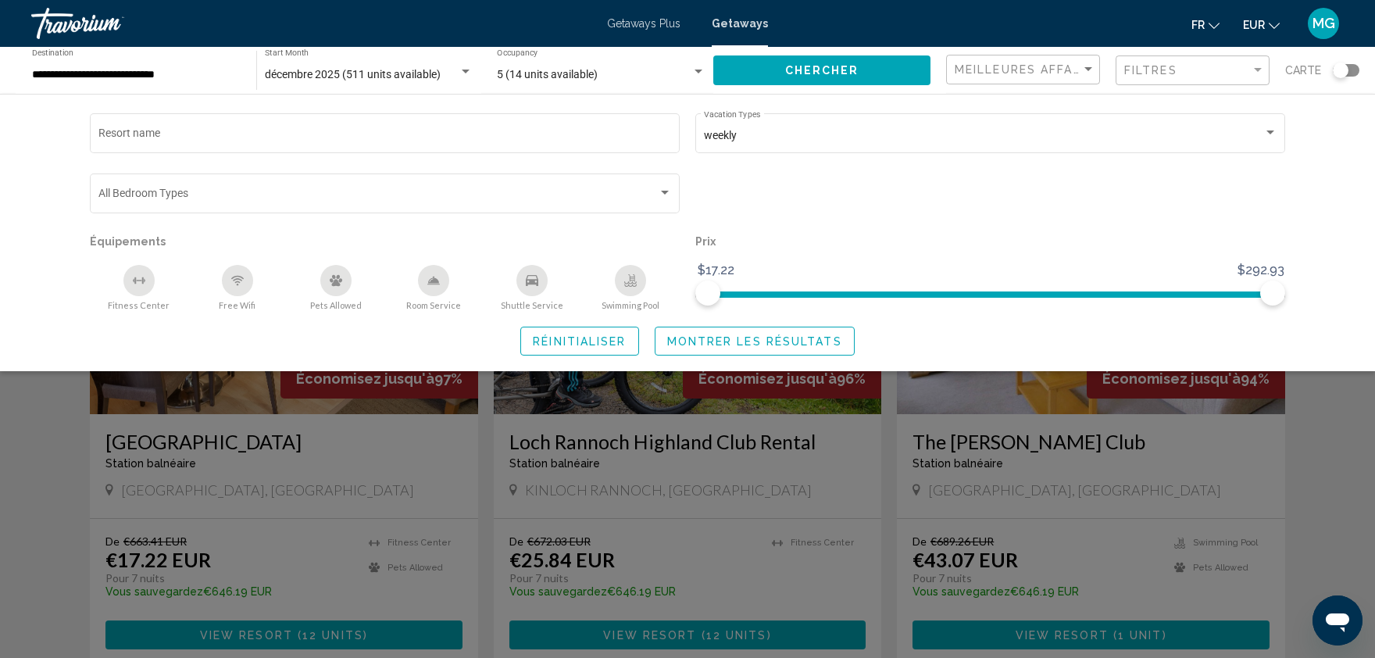
click at [460, 73] on div "Search widget" at bounding box center [466, 72] width 14 height 13
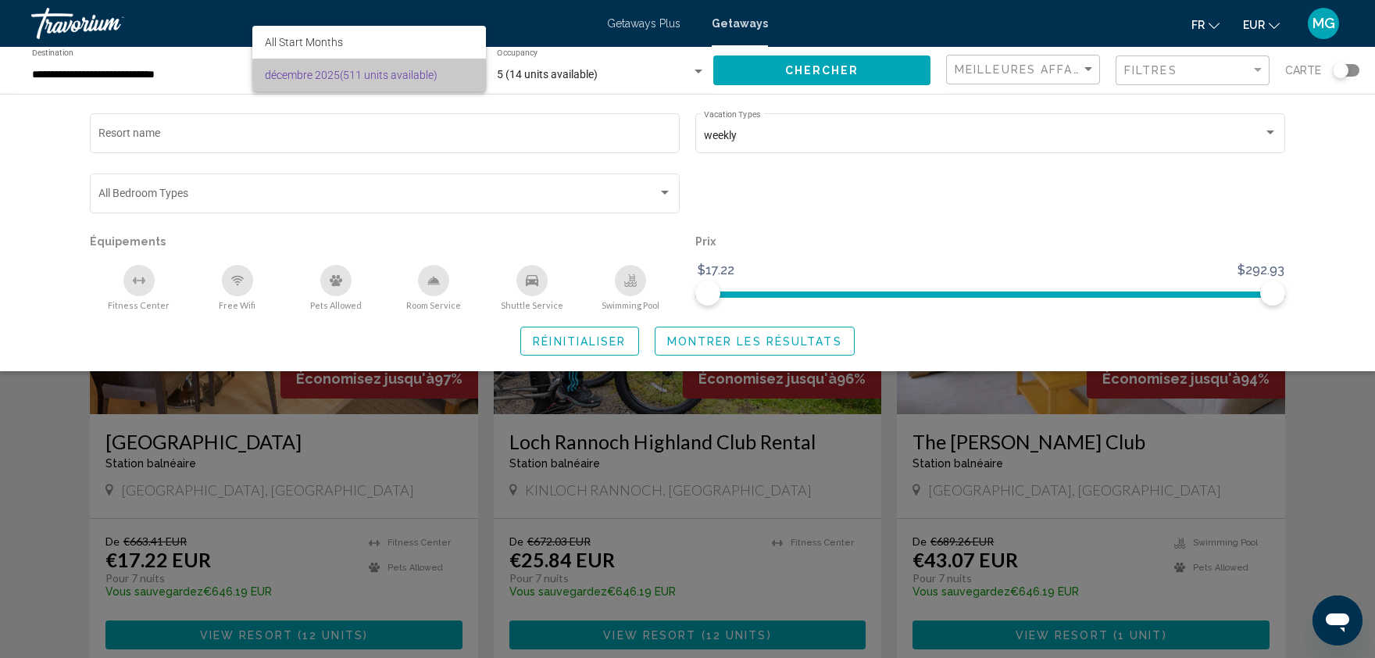
click at [460, 73] on span "décembre 2025 (511 units available)" at bounding box center [369, 75] width 208 height 33
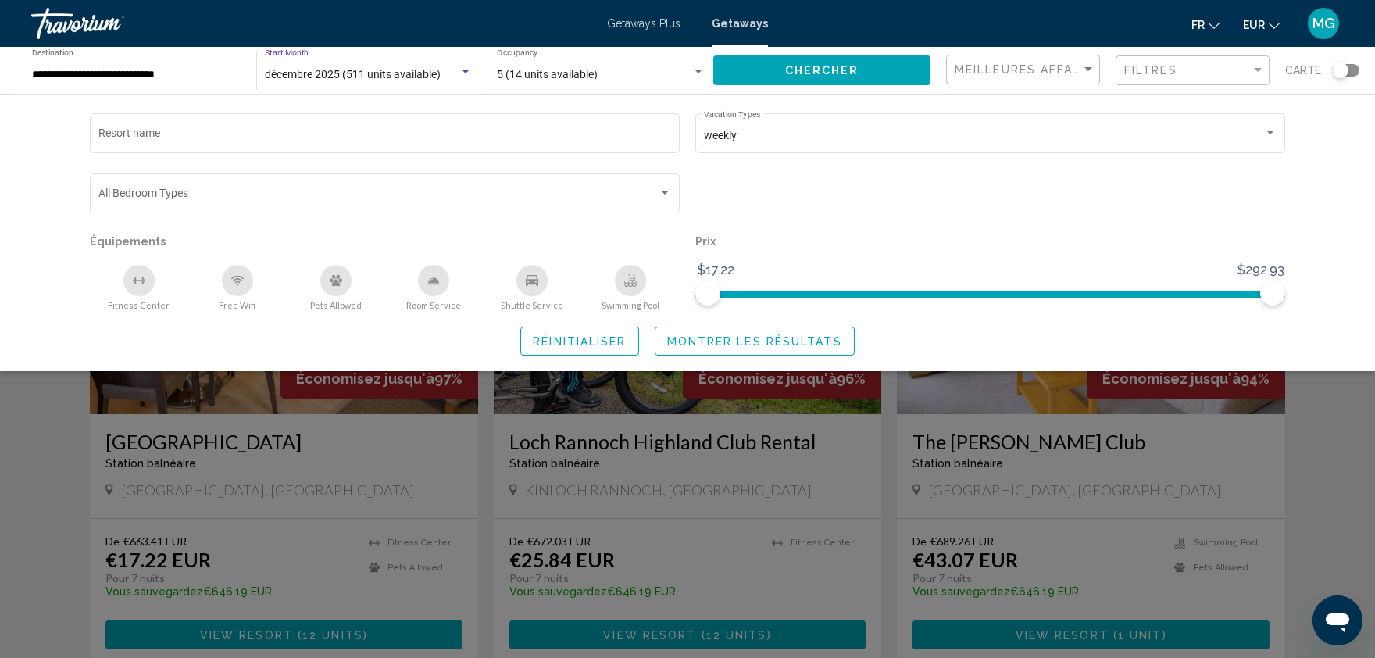
click at [1365, 372] on div "Search widget" at bounding box center [687, 446] width 1375 height 424
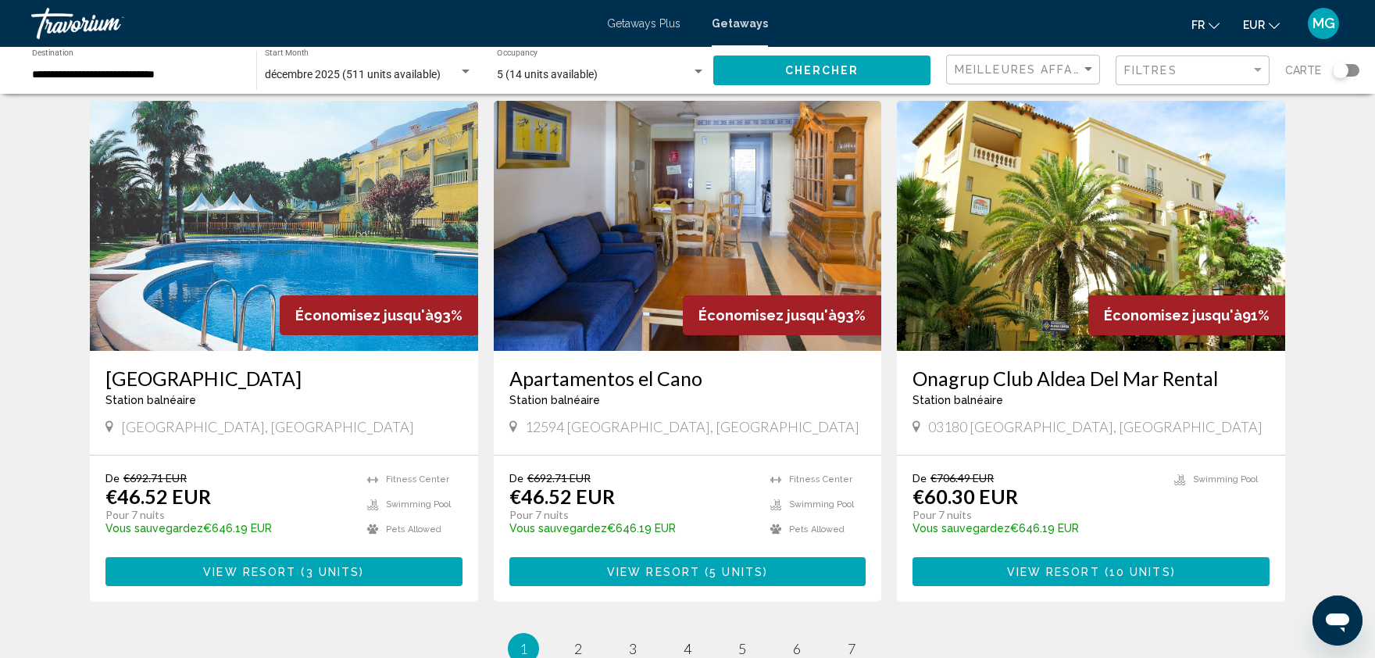
scroll to position [1695, 0]
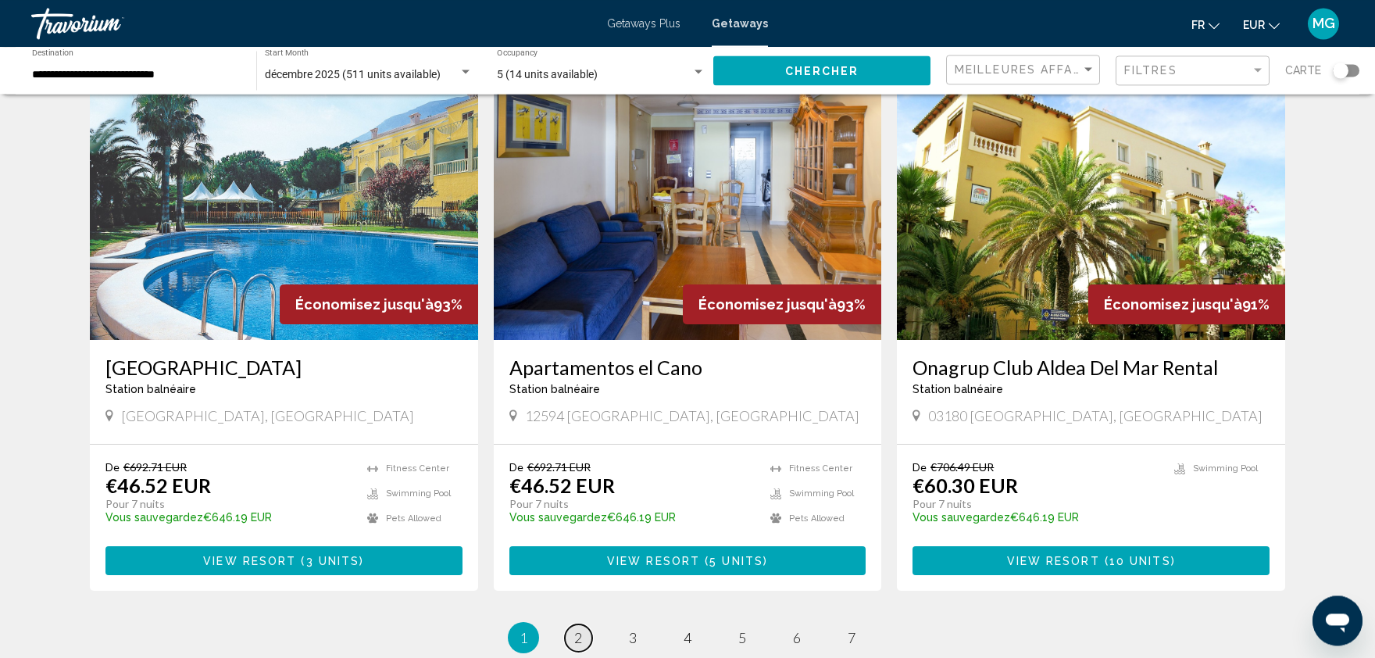
click at [572, 624] on link "page 2" at bounding box center [578, 637] width 27 height 27
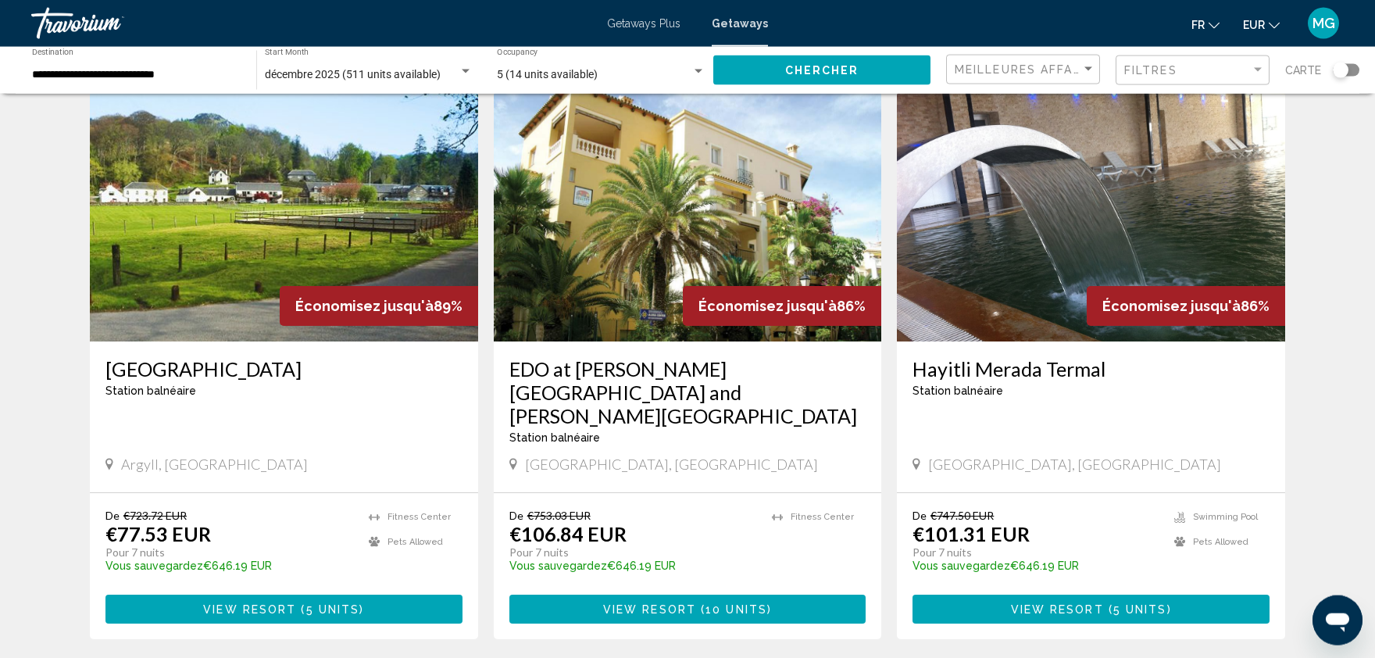
scroll to position [76, 0]
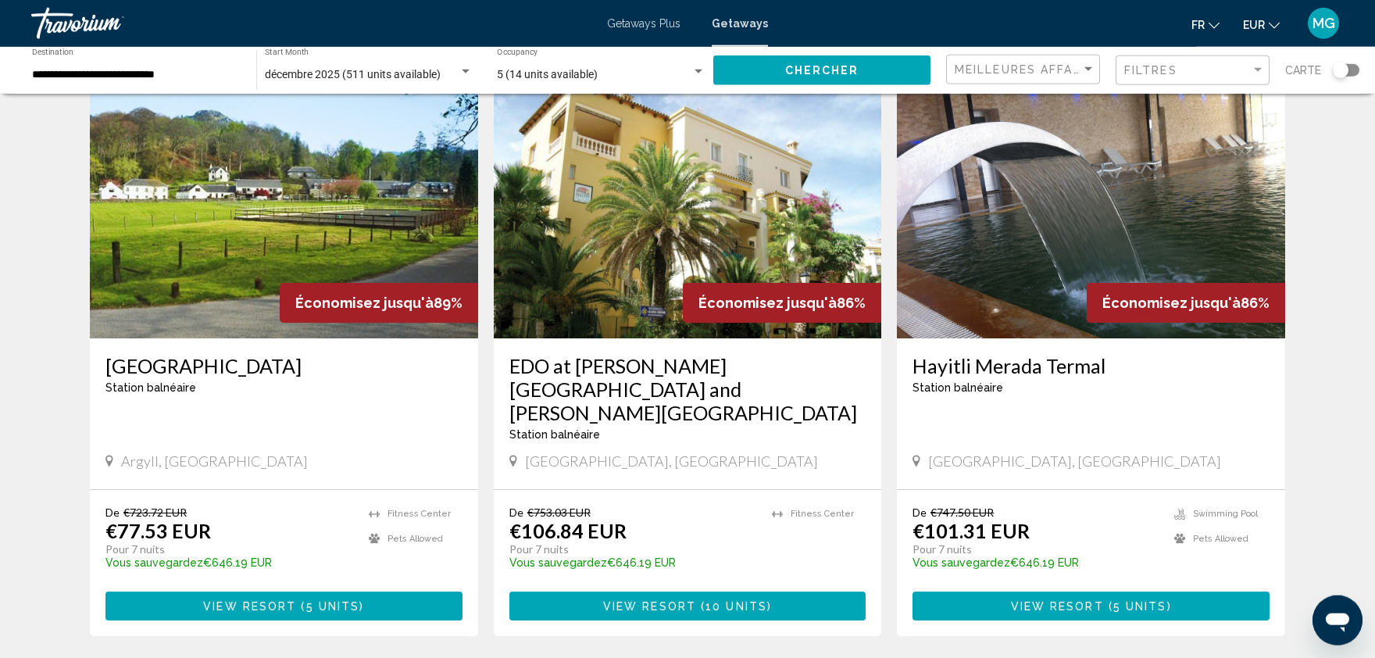
click at [270, 280] on img "Main content" at bounding box center [284, 213] width 388 height 250
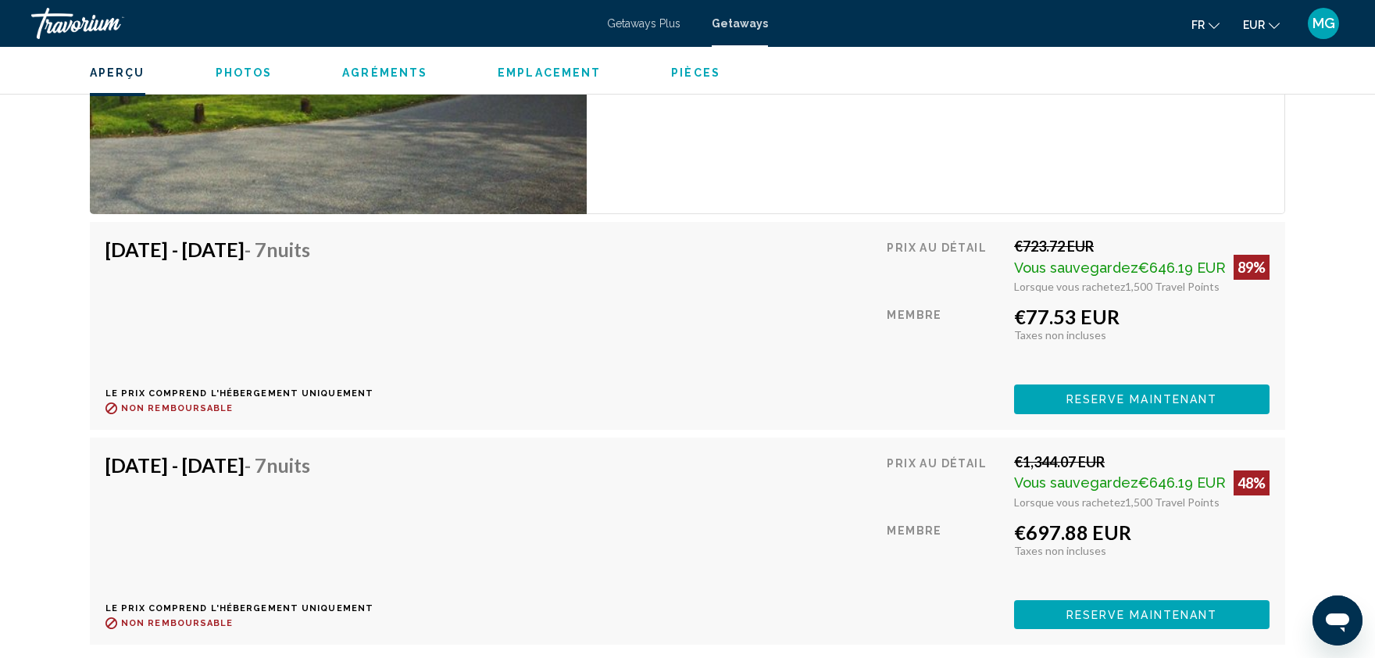
scroll to position [3901, 0]
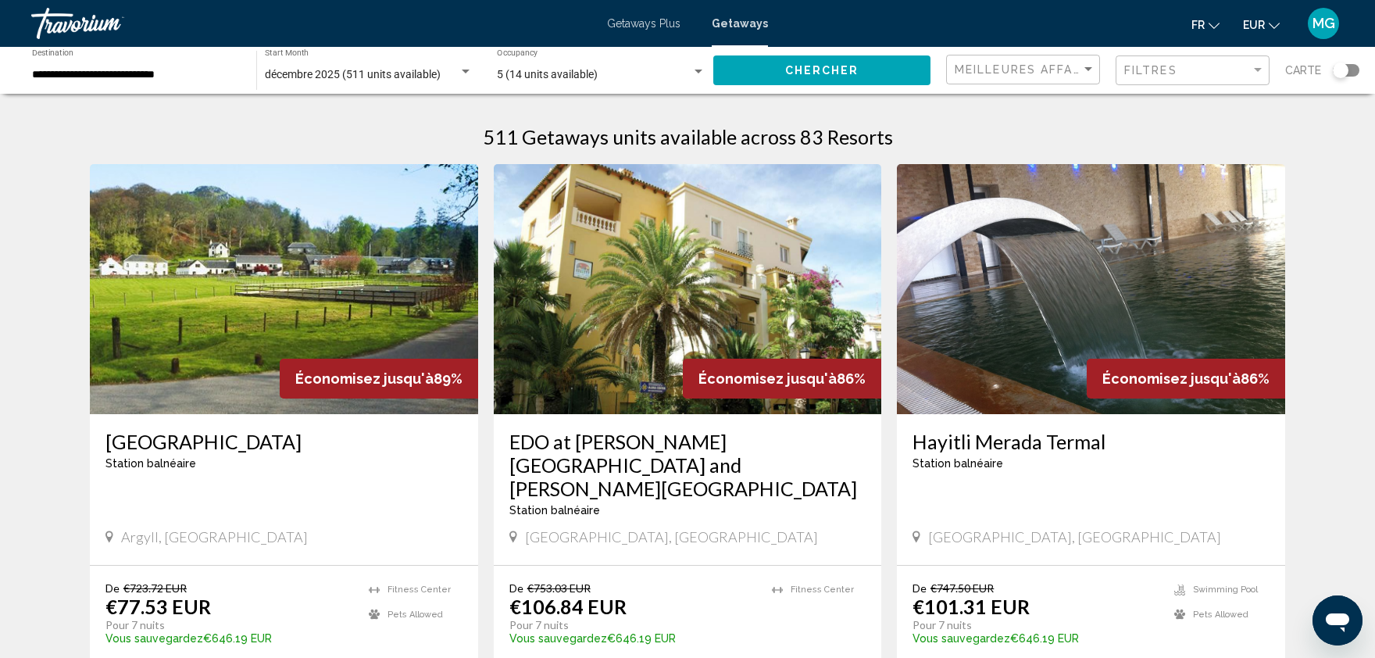
click at [971, 73] on span "Meilleures affaires" at bounding box center [1029, 69] width 148 height 13
click at [1199, 58] on div at bounding box center [687, 329] width 1375 height 658
click at [1171, 72] on span "Filtres" at bounding box center [1150, 70] width 53 height 13
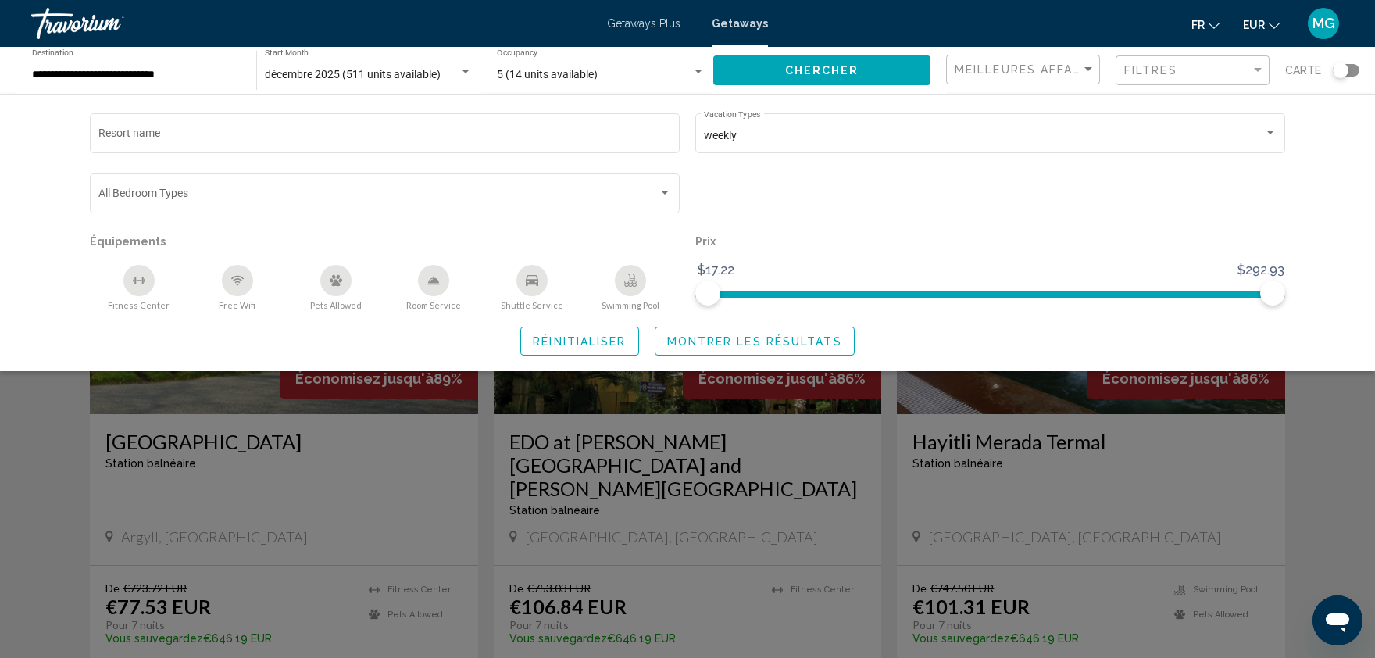
click at [41, 470] on div "Search widget" at bounding box center [687, 446] width 1375 height 424
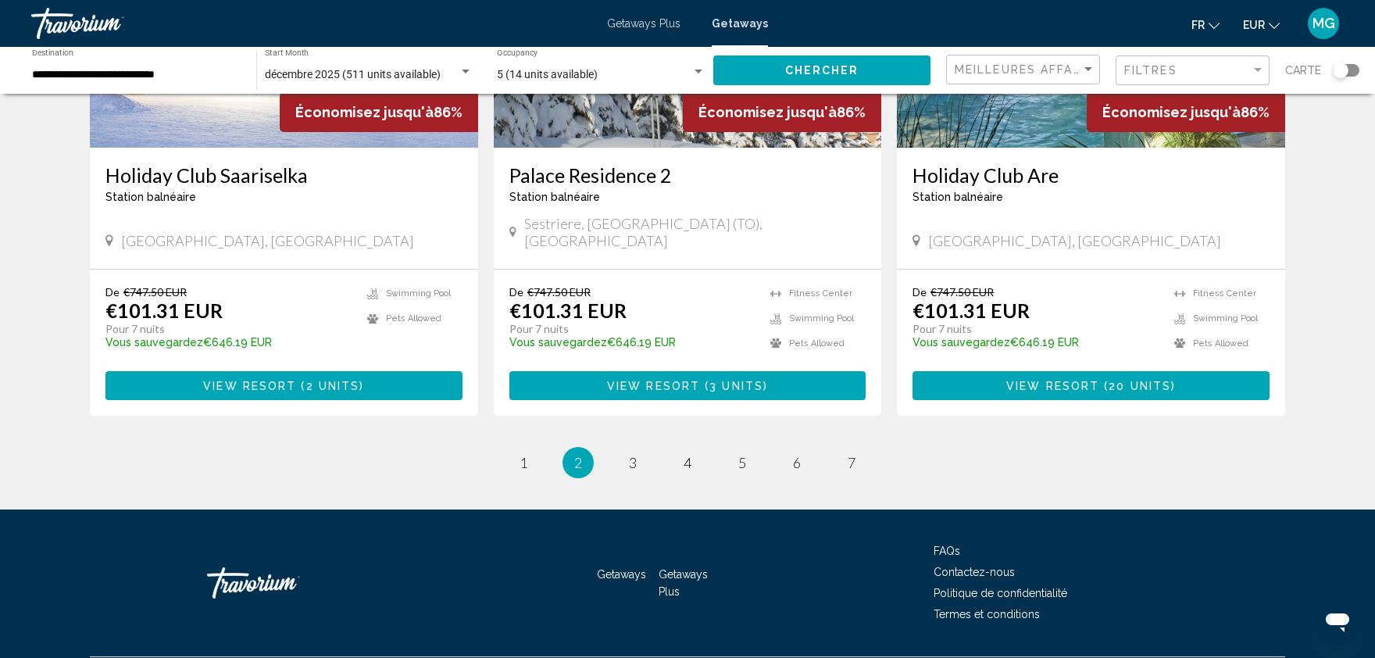
scroll to position [1375, 0]
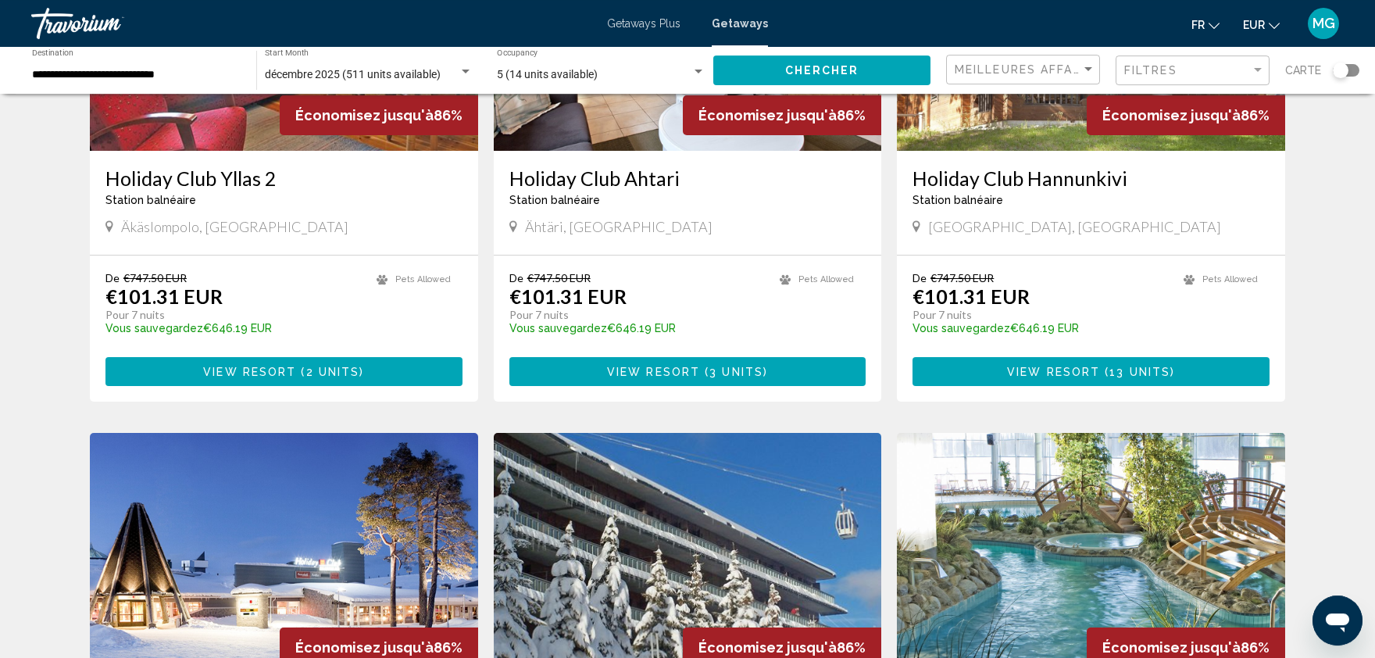
click at [1024, 567] on img "Main content" at bounding box center [1091, 558] width 388 height 250
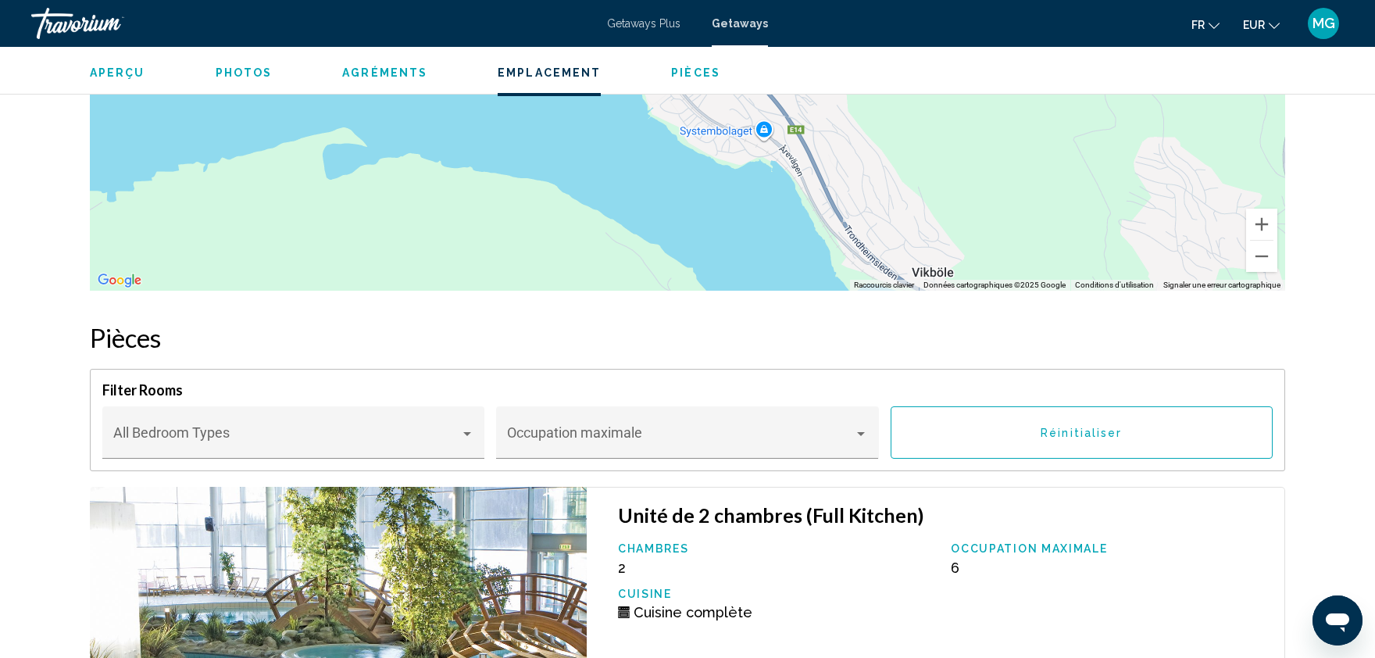
scroll to position [5821, 0]
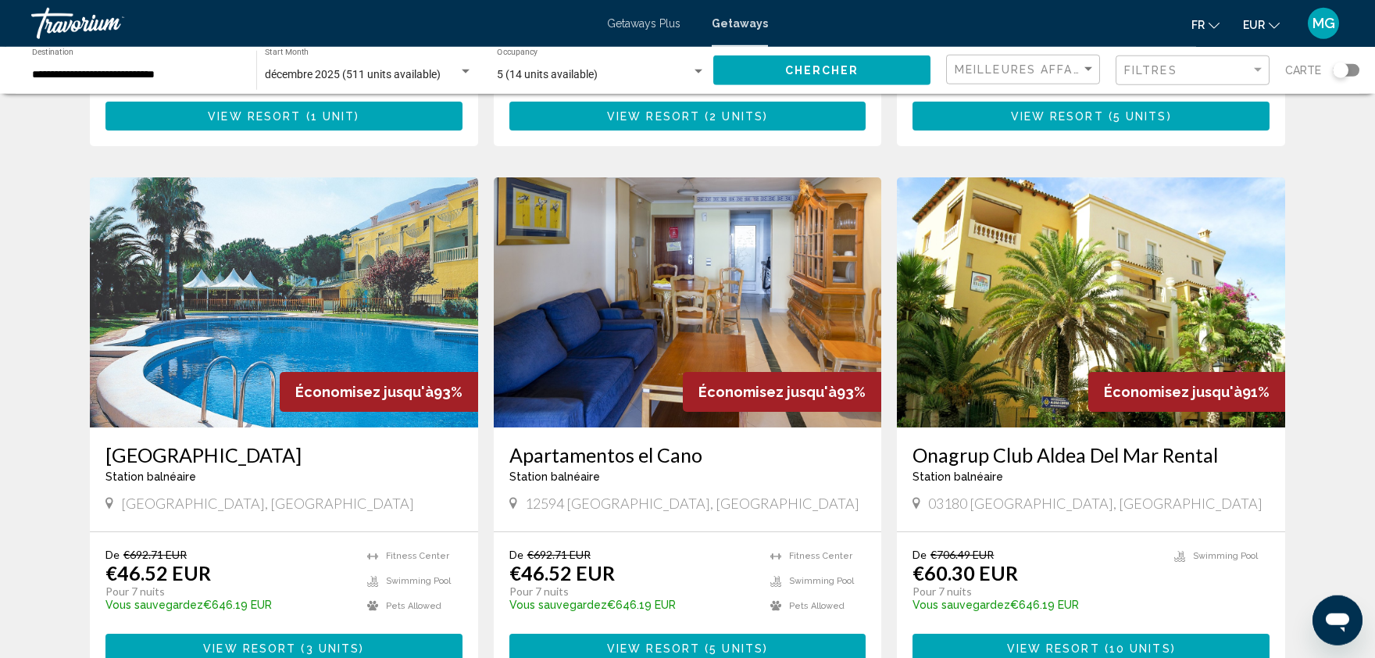
scroll to position [1888, 0]
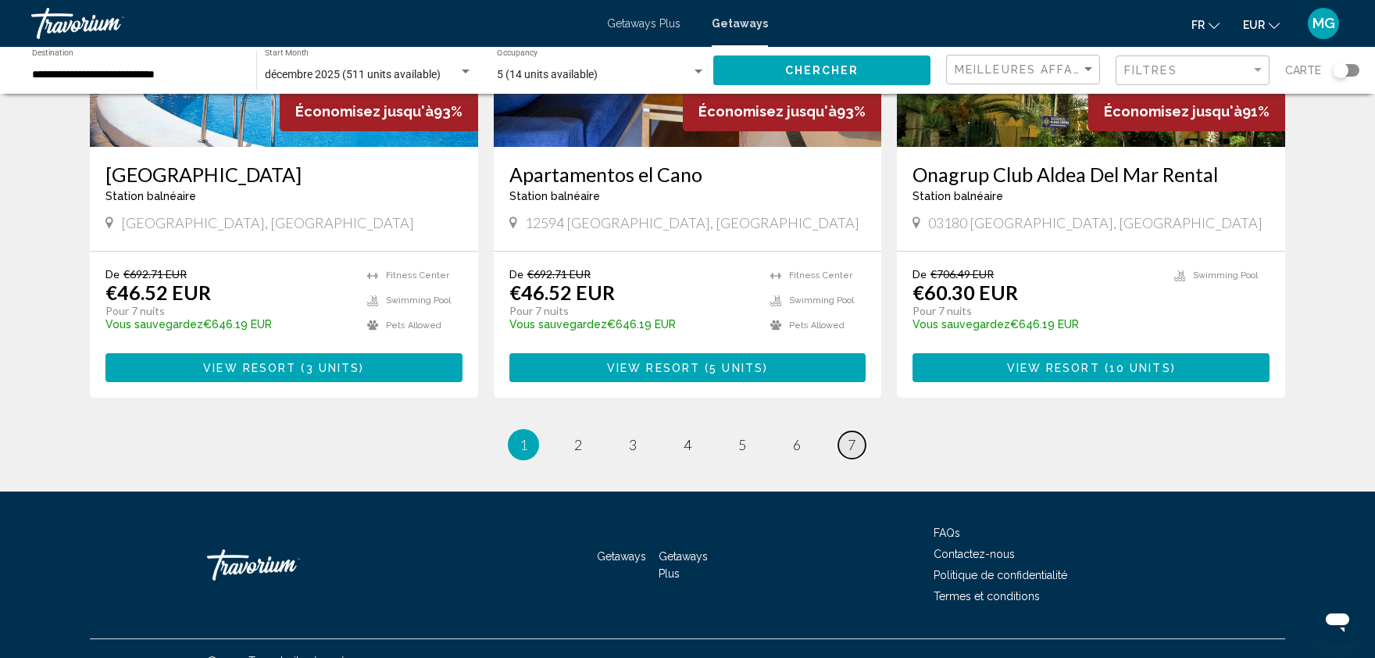
click at [856, 436] on span "7" at bounding box center [852, 444] width 8 height 17
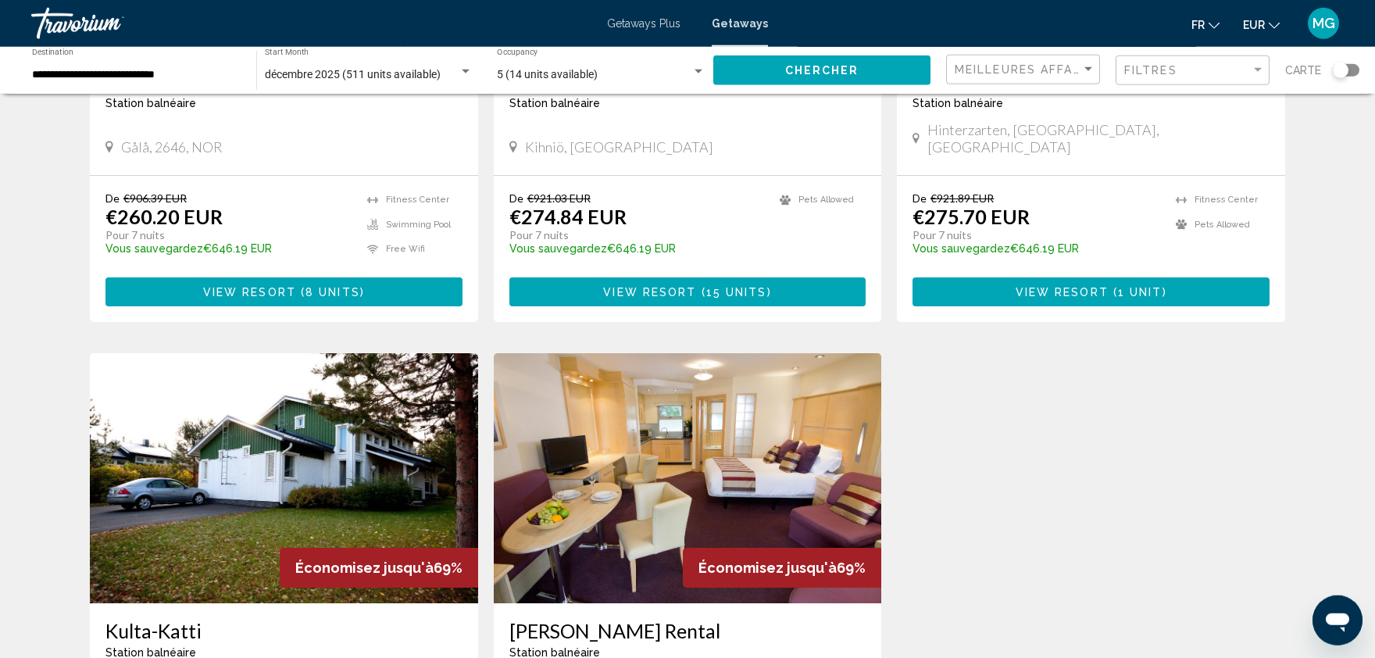
scroll to position [1607, 0]
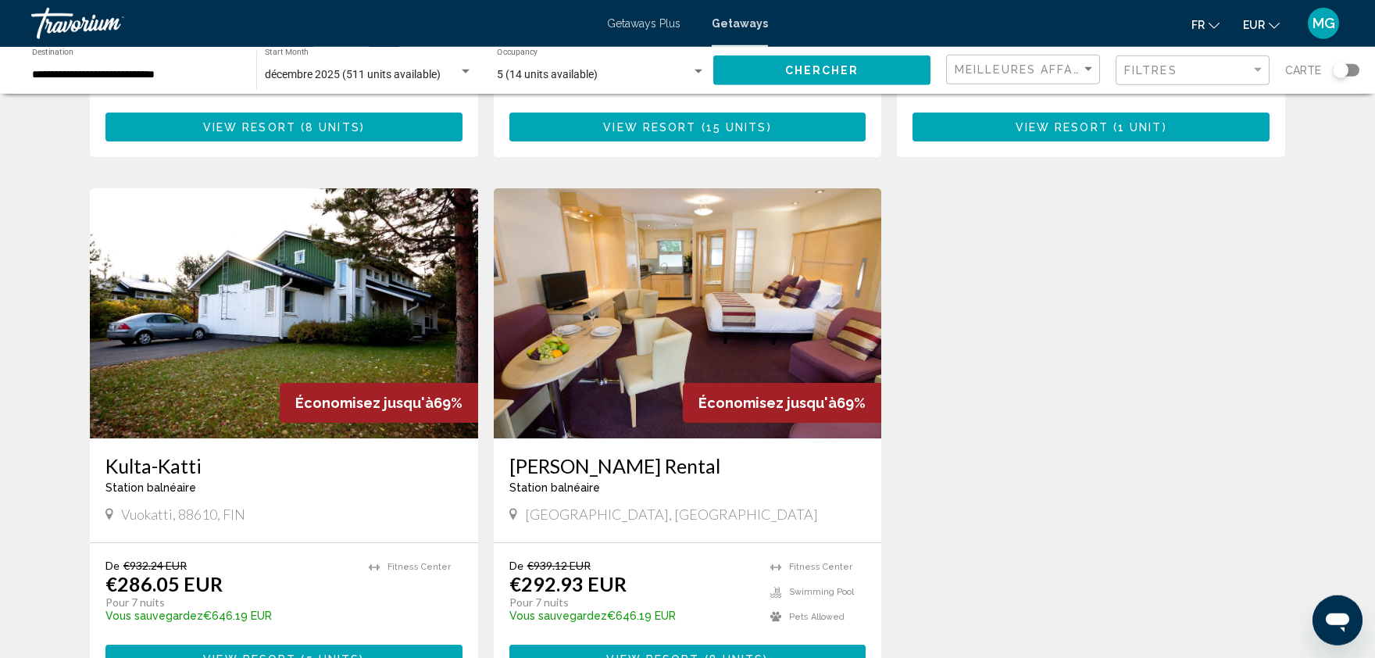
click at [1355, 76] on div "Search widget" at bounding box center [1346, 70] width 27 height 13
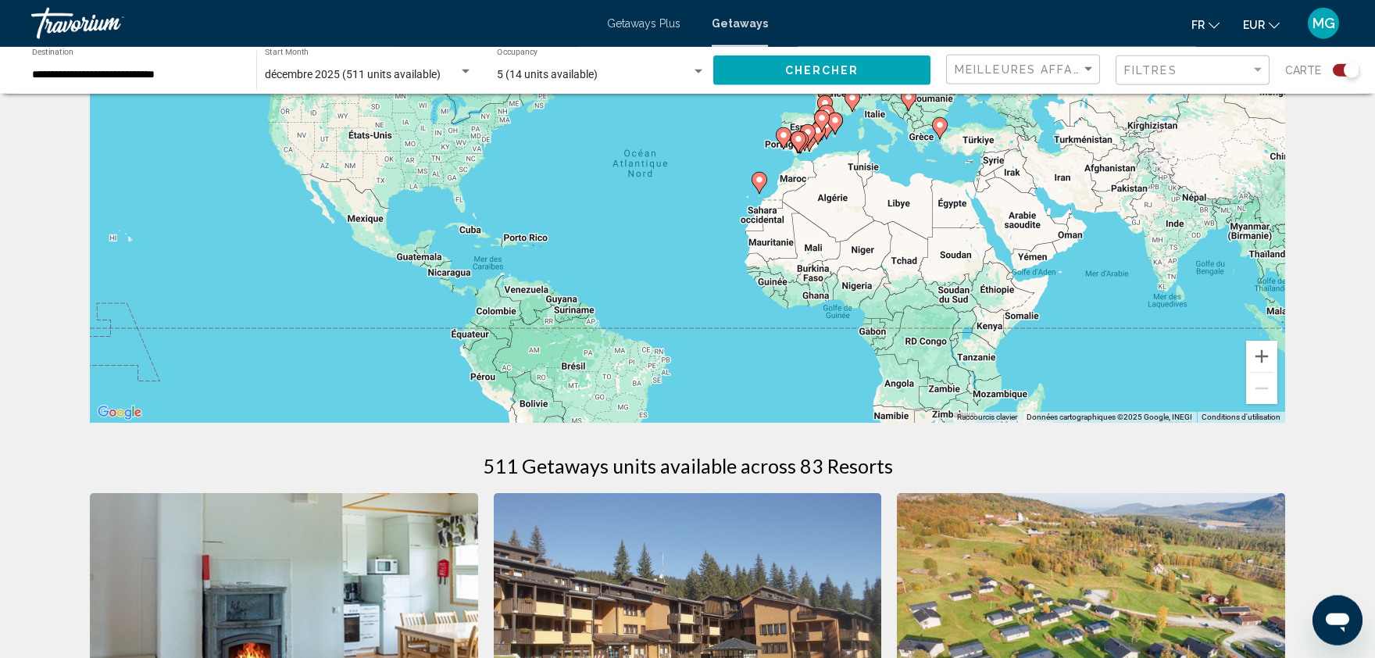
scroll to position [0, 0]
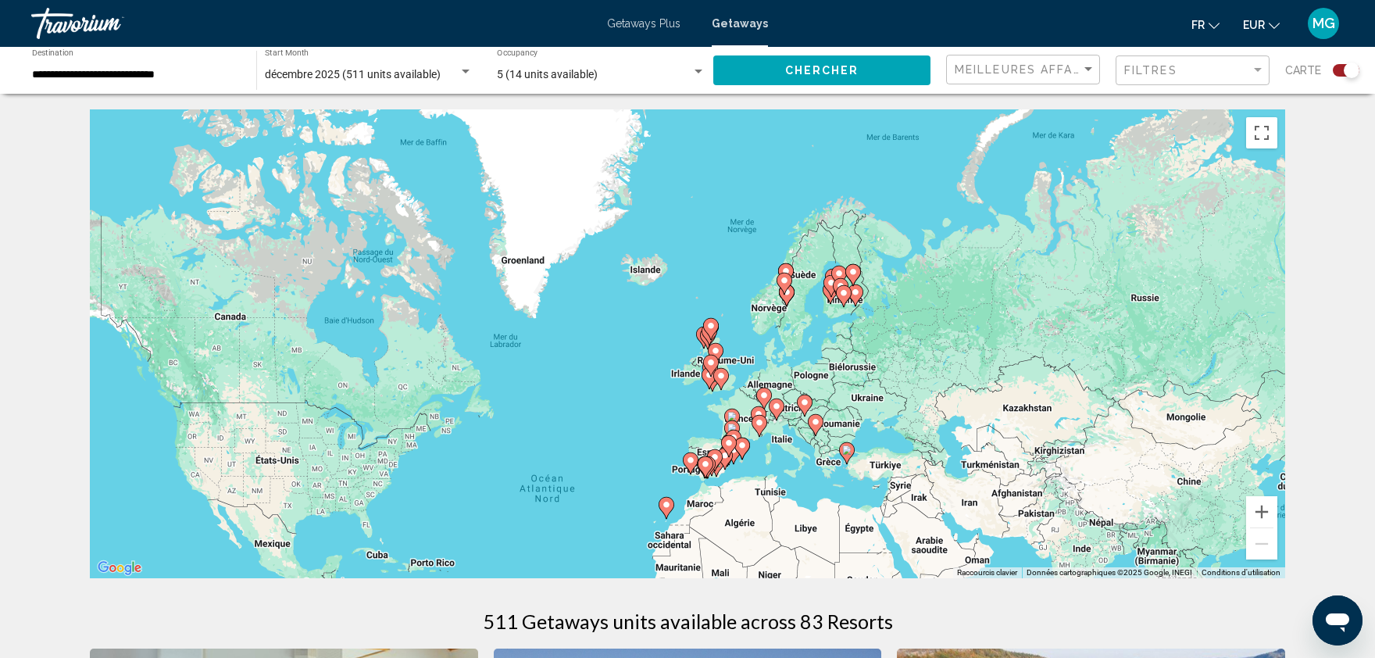
drag, startPoint x: 1067, startPoint y: 233, endPoint x: 965, endPoint y: 409, distance: 203.0
click at [965, 409] on div "Pour activer le glissement avec le clavier, appuyez sur Alt+Entrée. Une fois ce…" at bounding box center [688, 343] width 1196 height 469
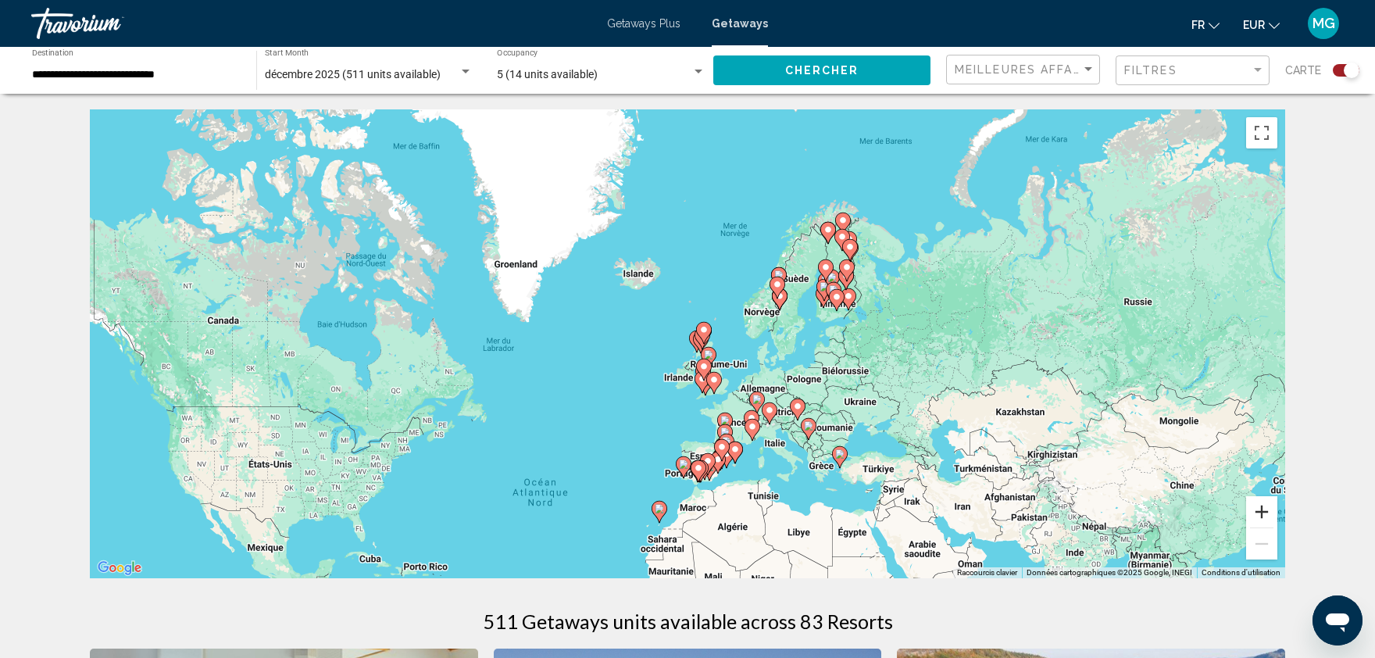
click at [1269, 516] on button "Zoom avant" at bounding box center [1261, 511] width 31 height 31
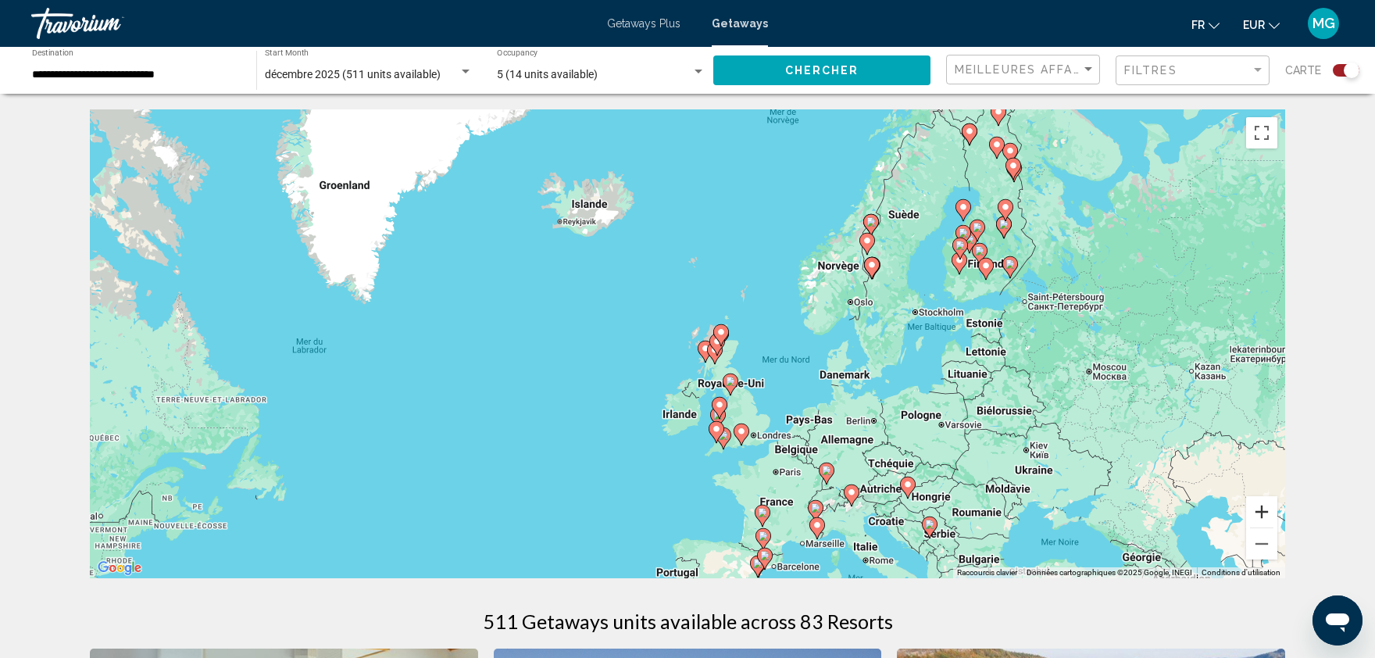
click at [1269, 516] on button "Zoom avant" at bounding box center [1261, 511] width 31 height 31
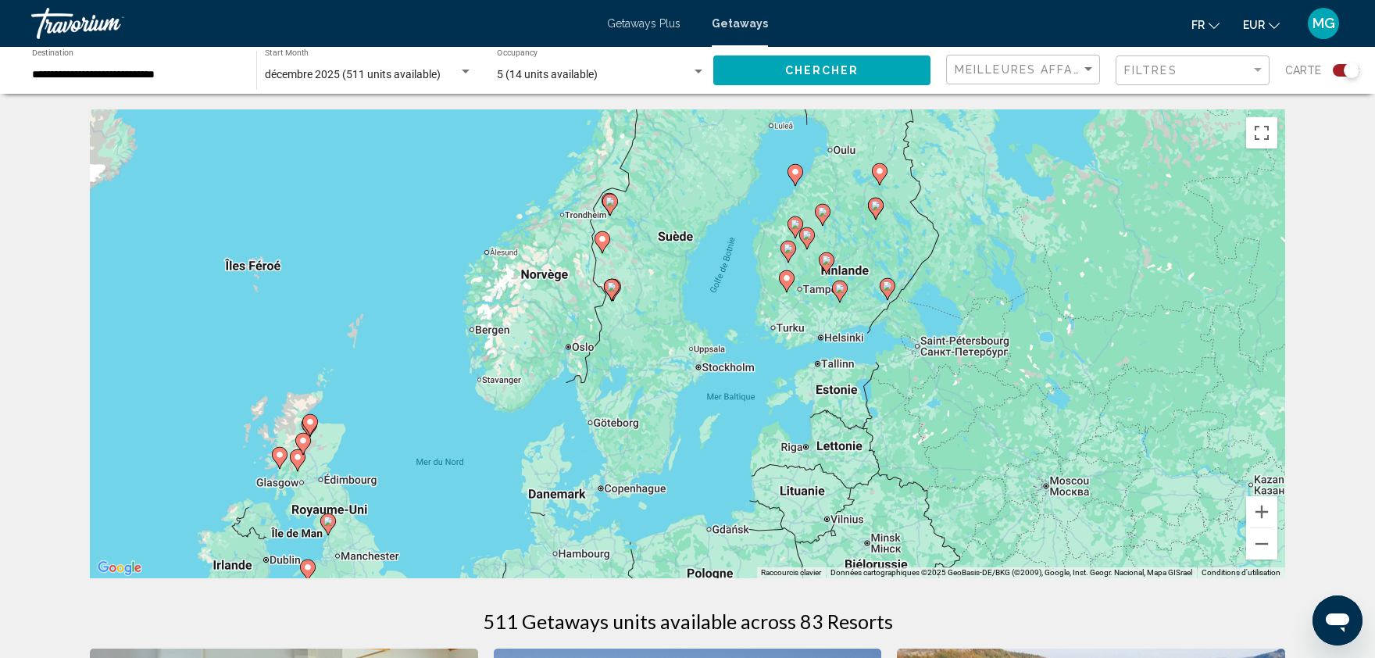
drag, startPoint x: 1206, startPoint y: 393, endPoint x: 756, endPoint y: 485, distance: 459.4
click at [756, 485] on div "Pour activer le glissement avec le clavier, appuyez sur Alt+Entrée. Une fois ce…" at bounding box center [688, 343] width 1196 height 469
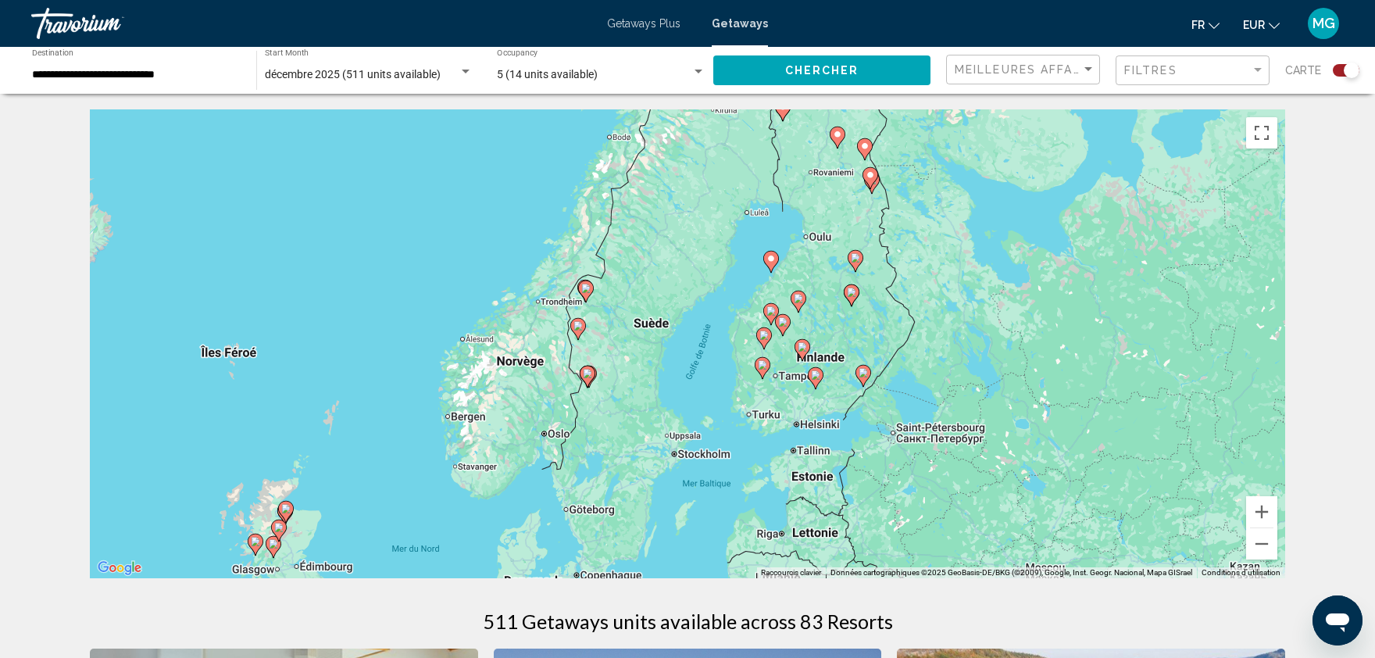
drag, startPoint x: 993, startPoint y: 390, endPoint x: 972, endPoint y: 476, distance: 88.5
click at [972, 476] on div "Pour activer le glissement avec le clavier, appuyez sur Alt+Entrée. Une fois ce…" at bounding box center [688, 343] width 1196 height 469
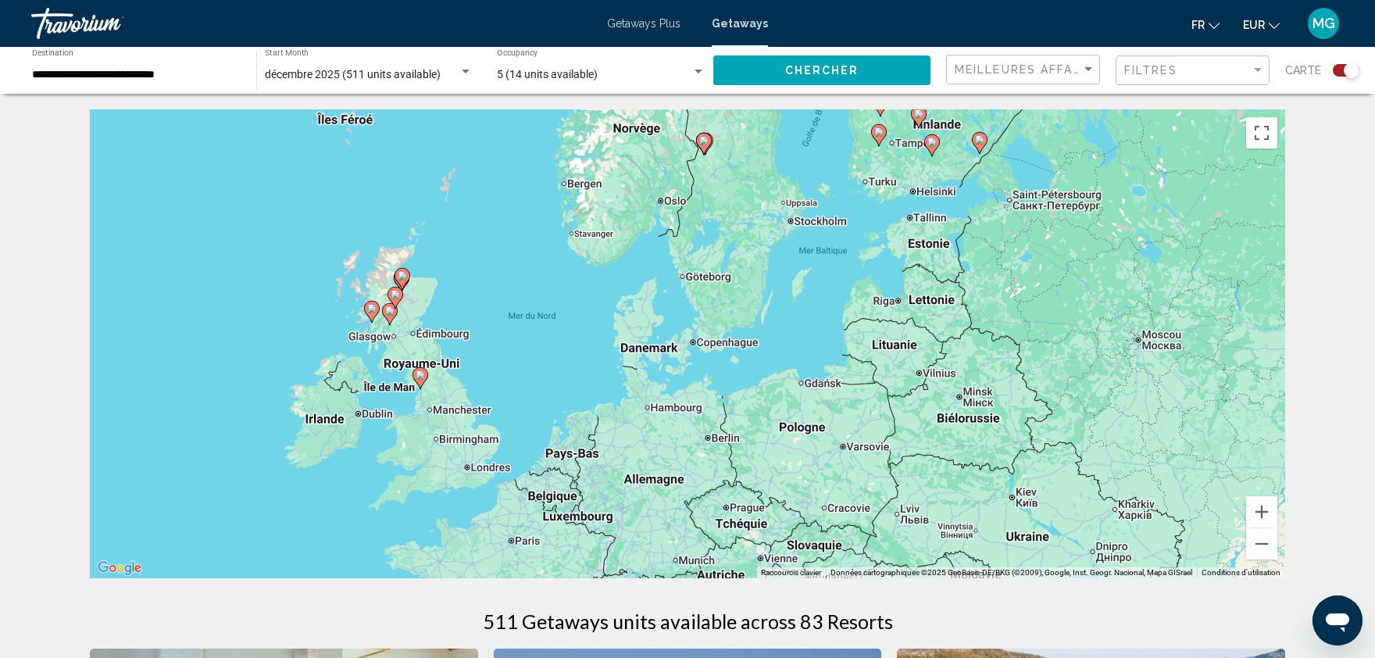
drag, startPoint x: 973, startPoint y: 476, endPoint x: 1088, endPoint y: 228, distance: 273.0
click at [1088, 228] on div "Pour activer le glissement avec le clavier, appuyez sur Alt+Entrée. Une fois ce…" at bounding box center [688, 343] width 1196 height 469
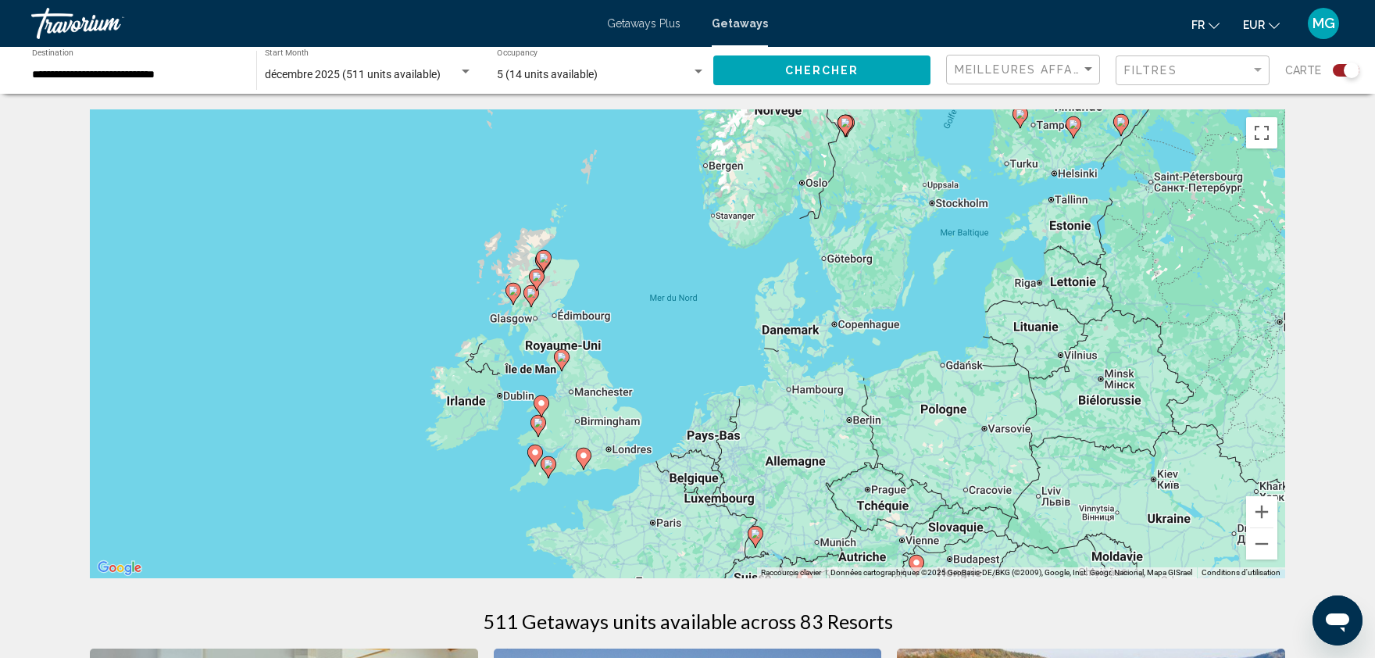
drag, startPoint x: 582, startPoint y: 367, endPoint x: 724, endPoint y: 346, distance: 143.0
click at [724, 346] on div "Pour activer le glissement avec le clavier, appuyez sur Alt+Entrée. Une fois ce…" at bounding box center [688, 343] width 1196 height 469
click at [1267, 509] on button "Zoom avant" at bounding box center [1261, 511] width 31 height 31
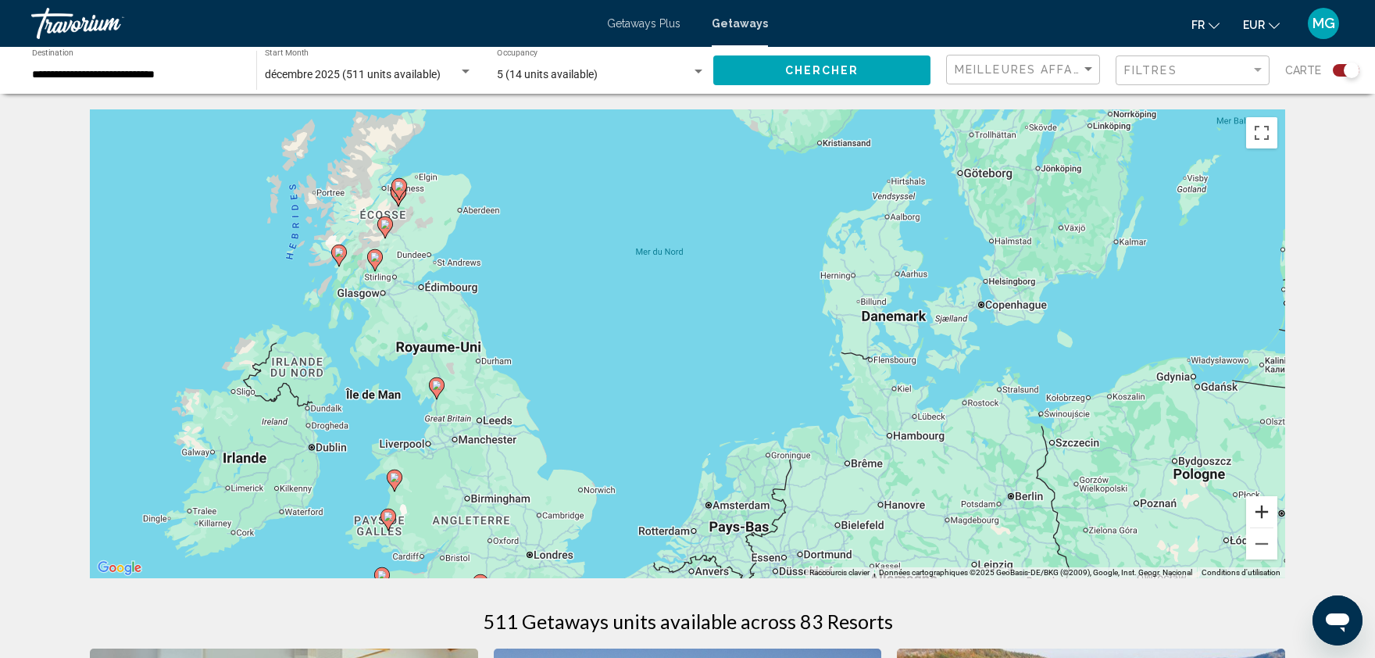
click at [1267, 509] on button "Zoom avant" at bounding box center [1261, 511] width 31 height 31
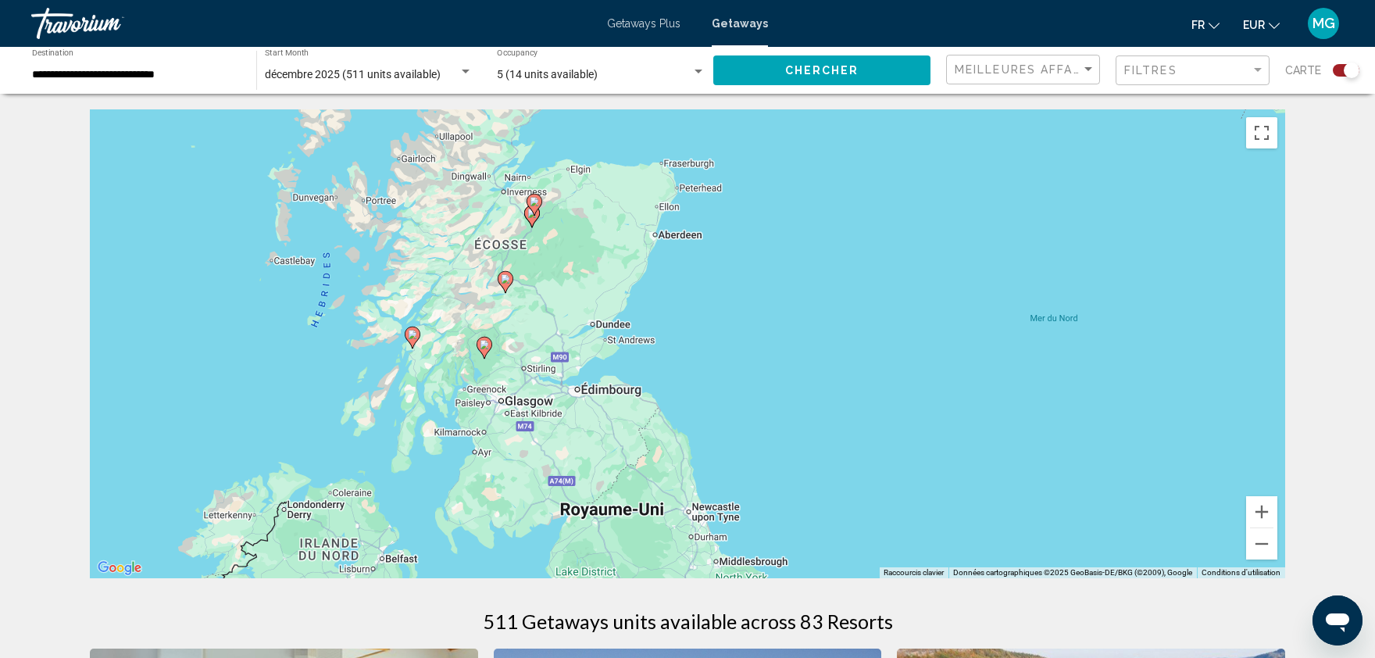
drag, startPoint x: 325, startPoint y: 279, endPoint x: 750, endPoint y: 438, distance: 453.7
click at [750, 438] on div "Pour activer le glissement avec le clavier, appuyez sur Alt+Entrée. Une fois ce…" at bounding box center [688, 343] width 1196 height 469
click at [489, 340] on icon "Main content" at bounding box center [484, 348] width 14 height 20
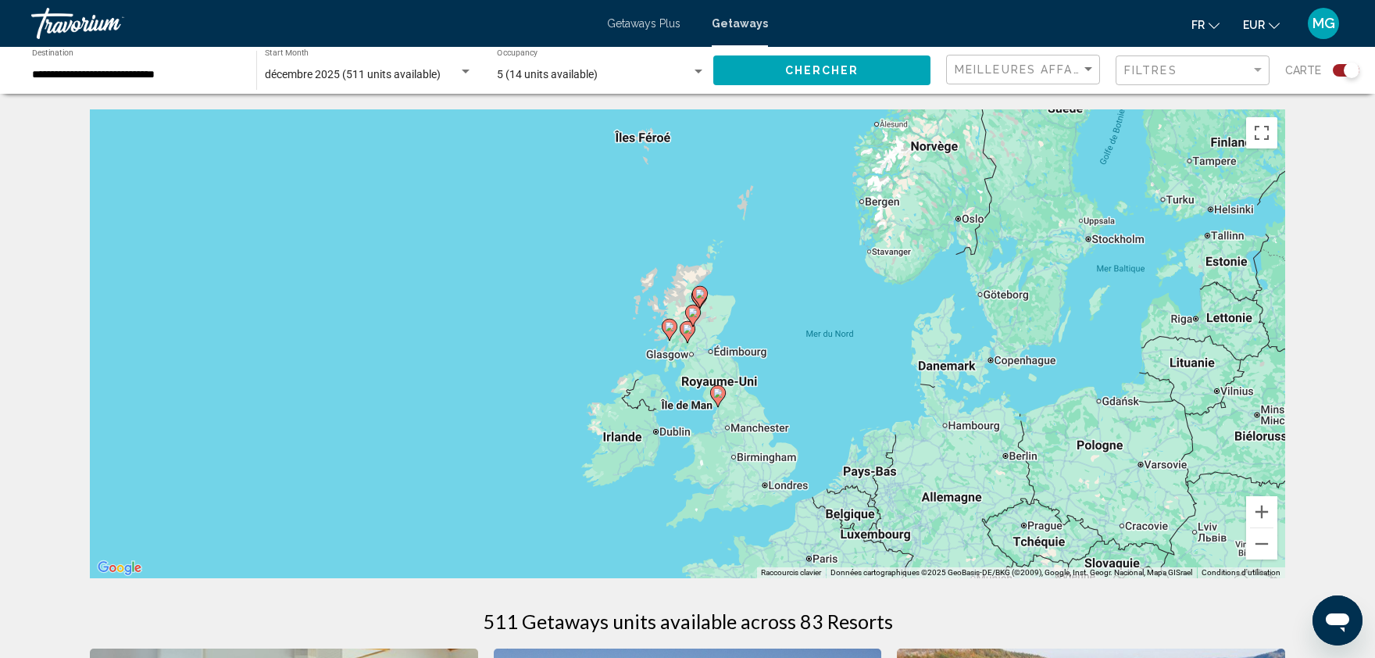
click at [687, 331] on image "Main content" at bounding box center [687, 328] width 9 height 9
type input "**********"
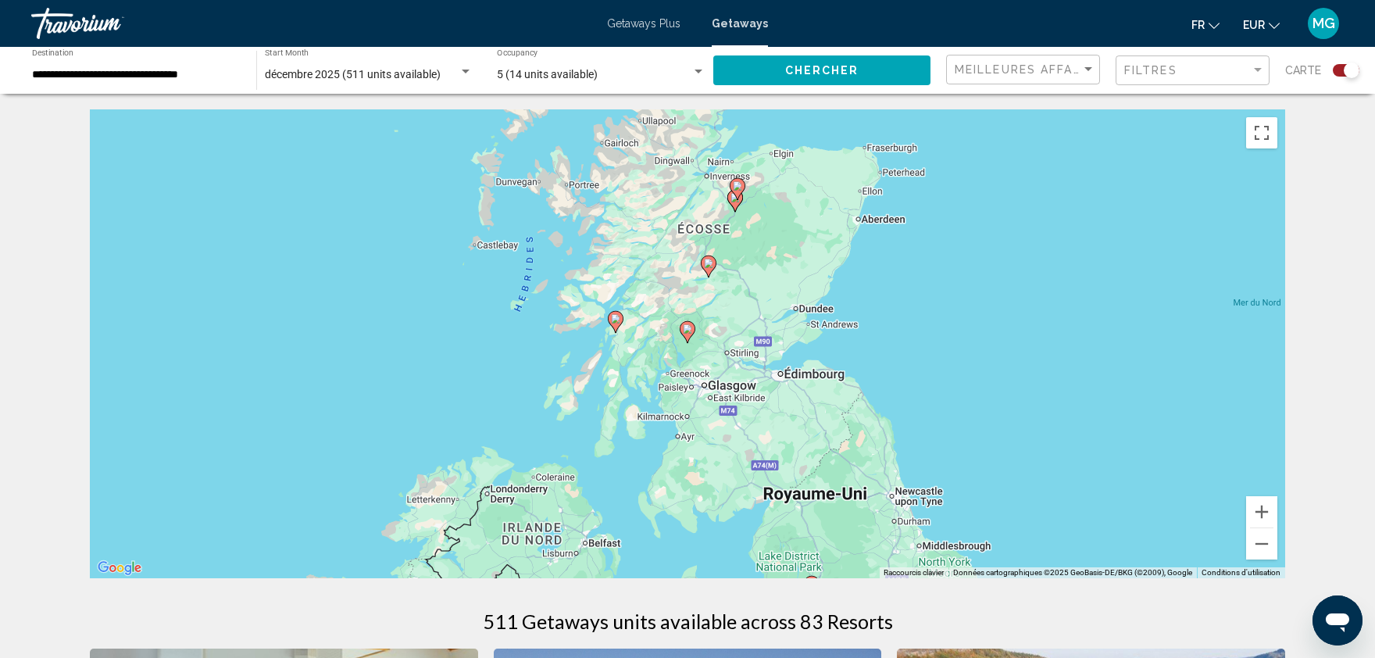
click at [687, 331] on image "Main content" at bounding box center [687, 328] width 9 height 9
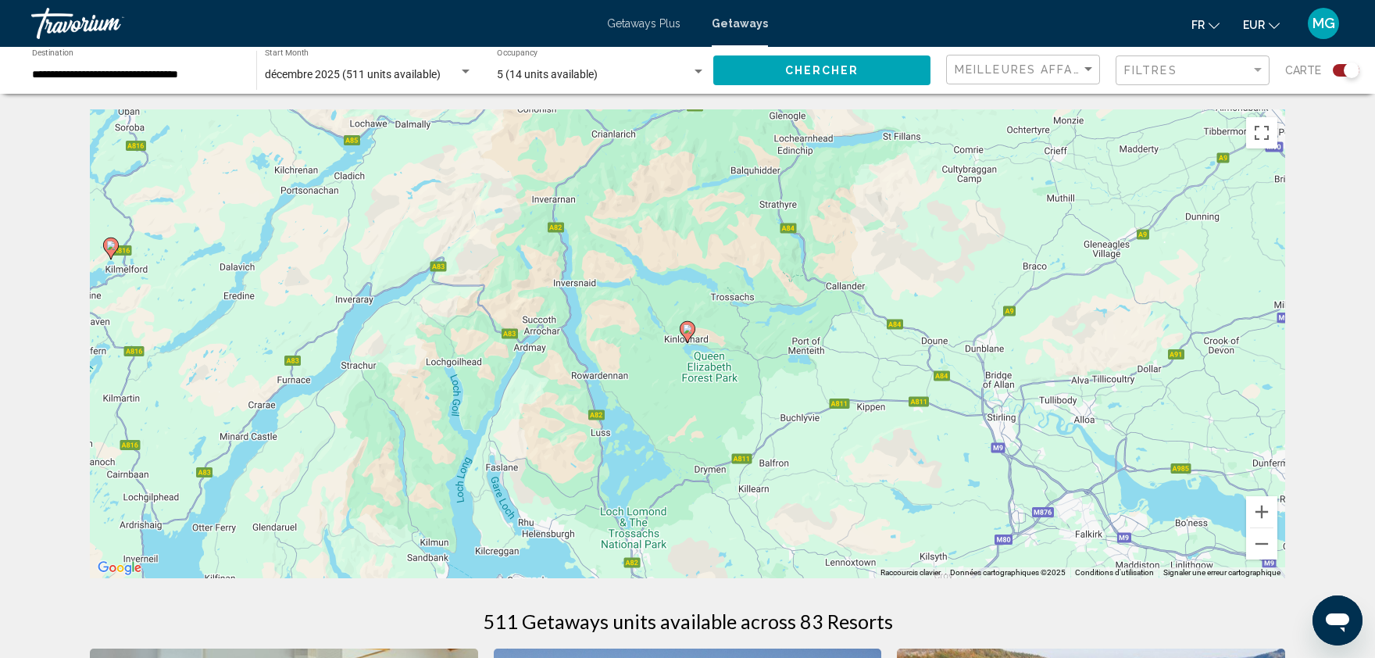
click at [692, 331] on image "Main content" at bounding box center [687, 328] width 9 height 9
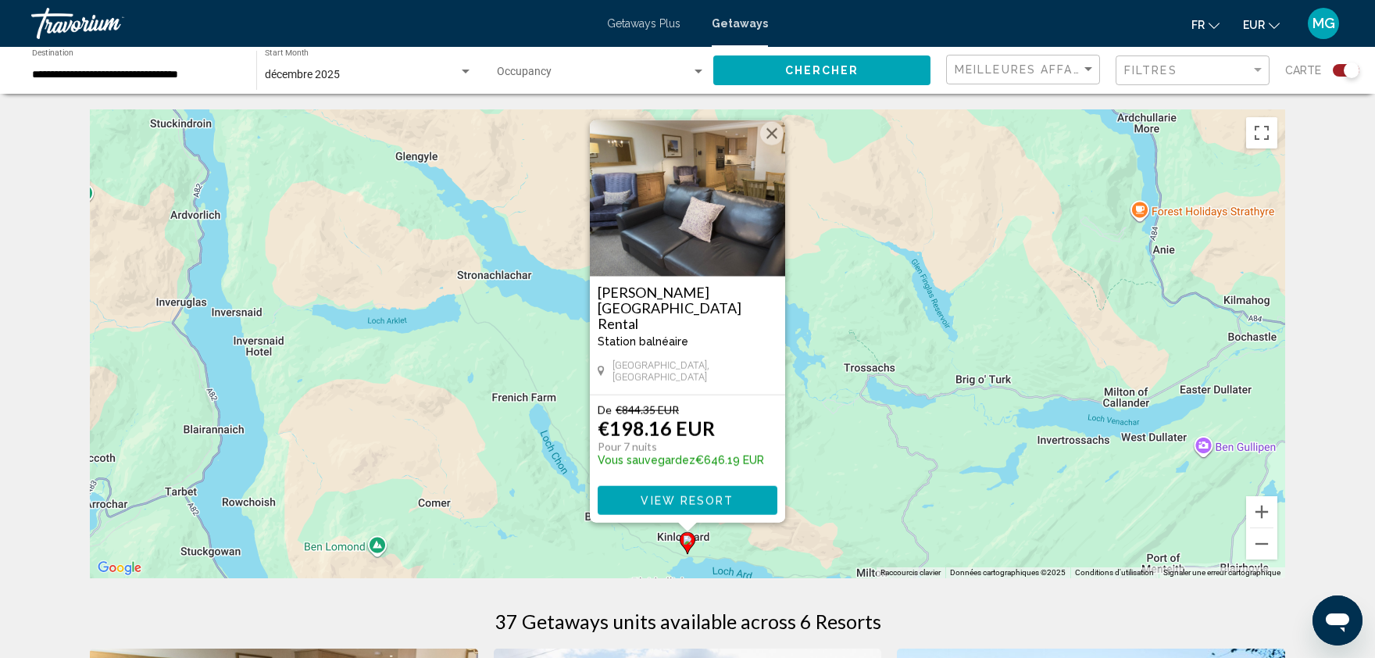
click at [758, 206] on img "Main content" at bounding box center [687, 198] width 195 height 156
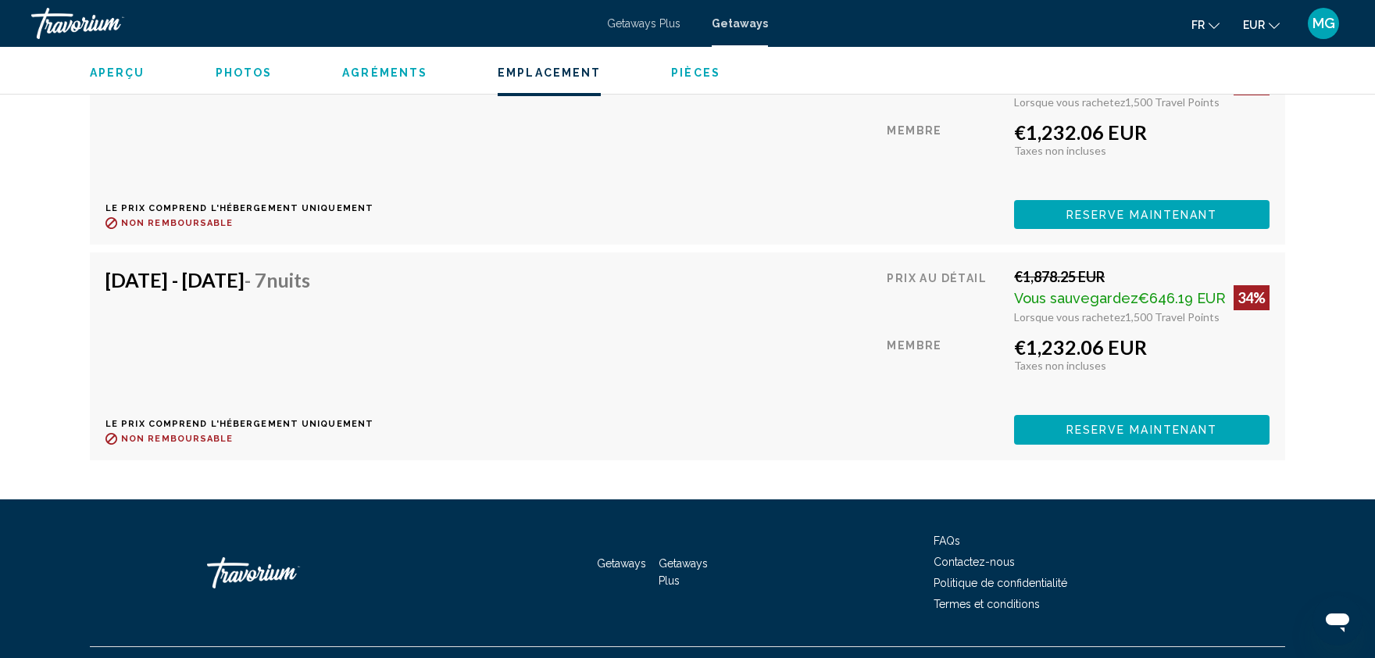
scroll to position [2825, 0]
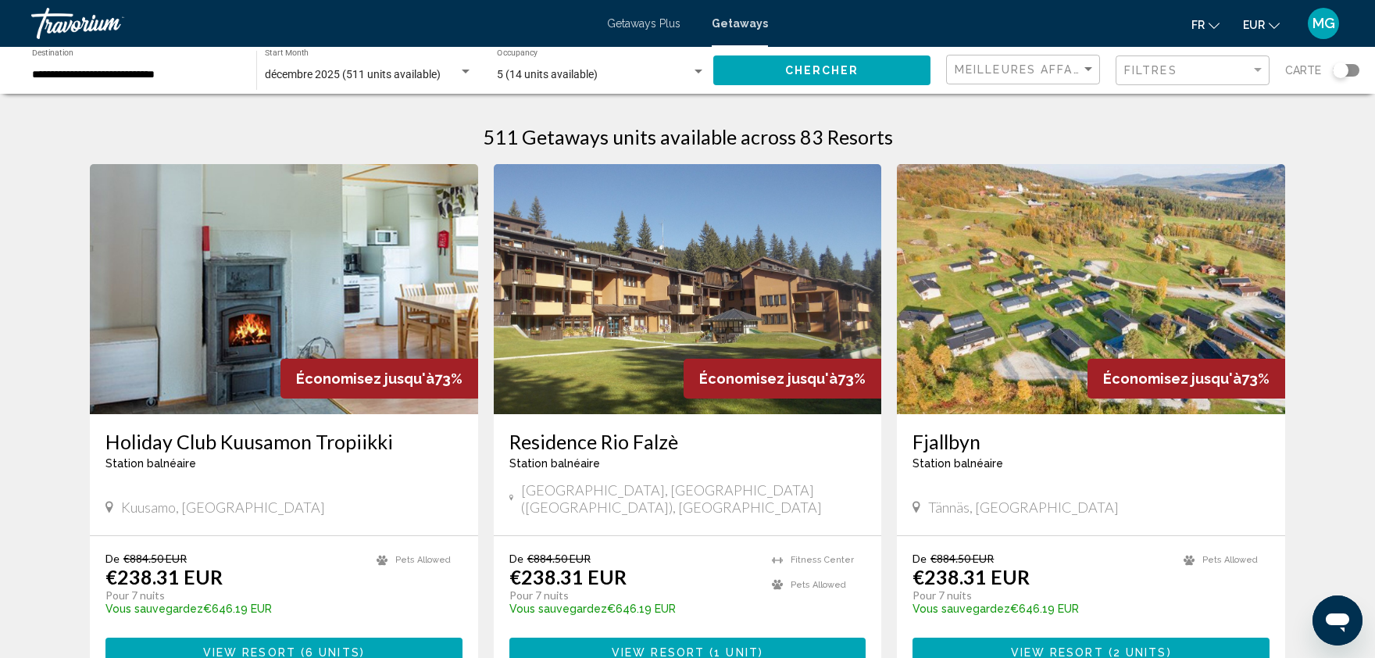
click at [627, 27] on span "Getaways Plus" at bounding box center [643, 23] width 73 height 13
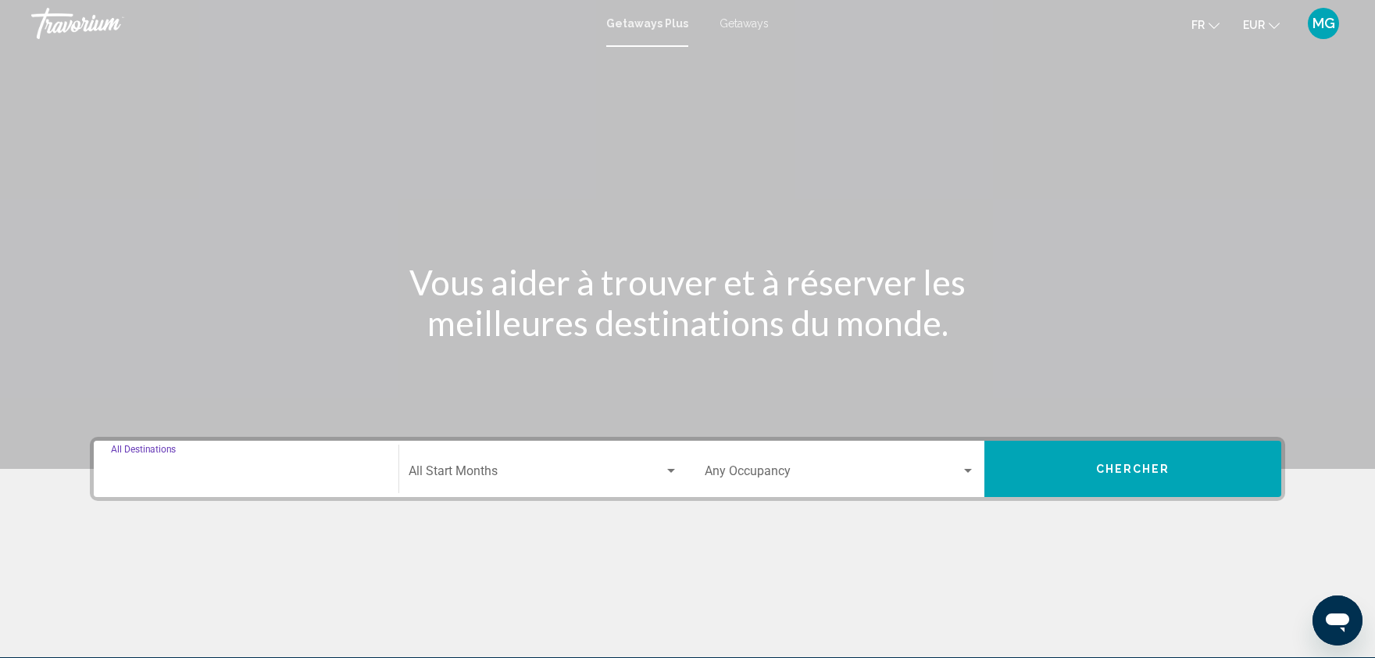
click at [221, 472] on input "Destination All Destinations" at bounding box center [246, 474] width 270 height 14
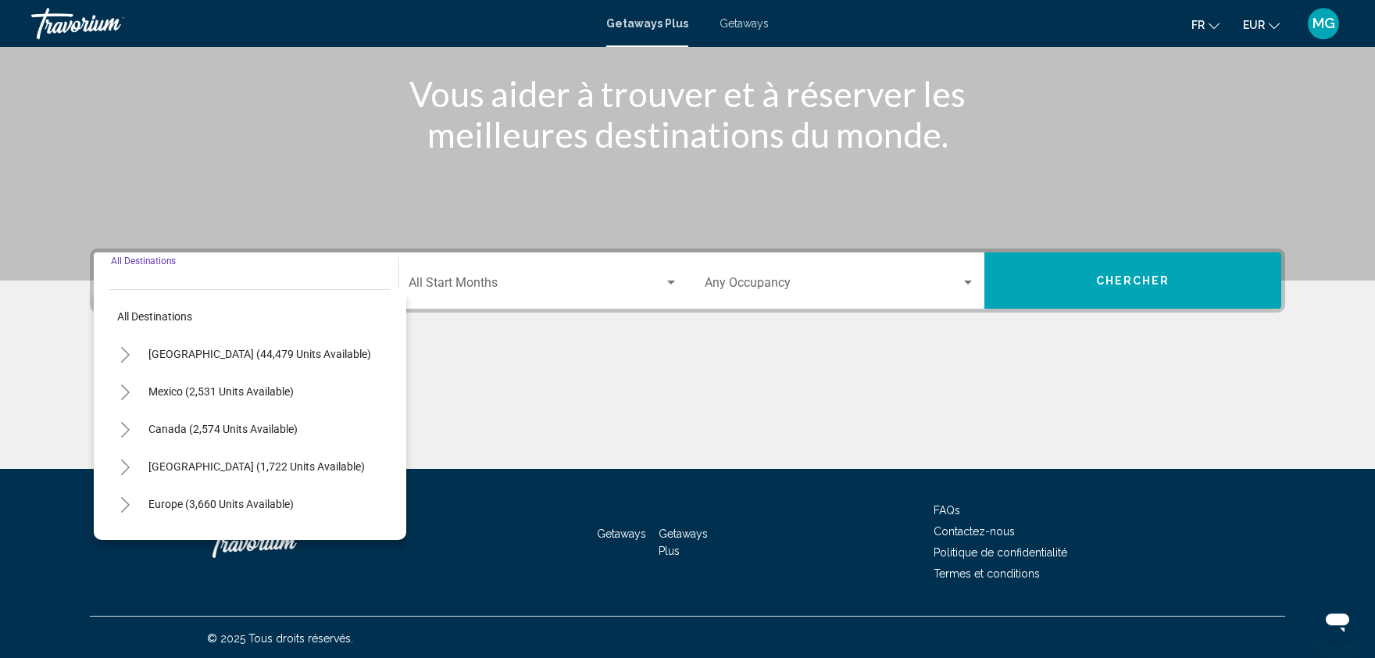
scroll to position [189, 0]
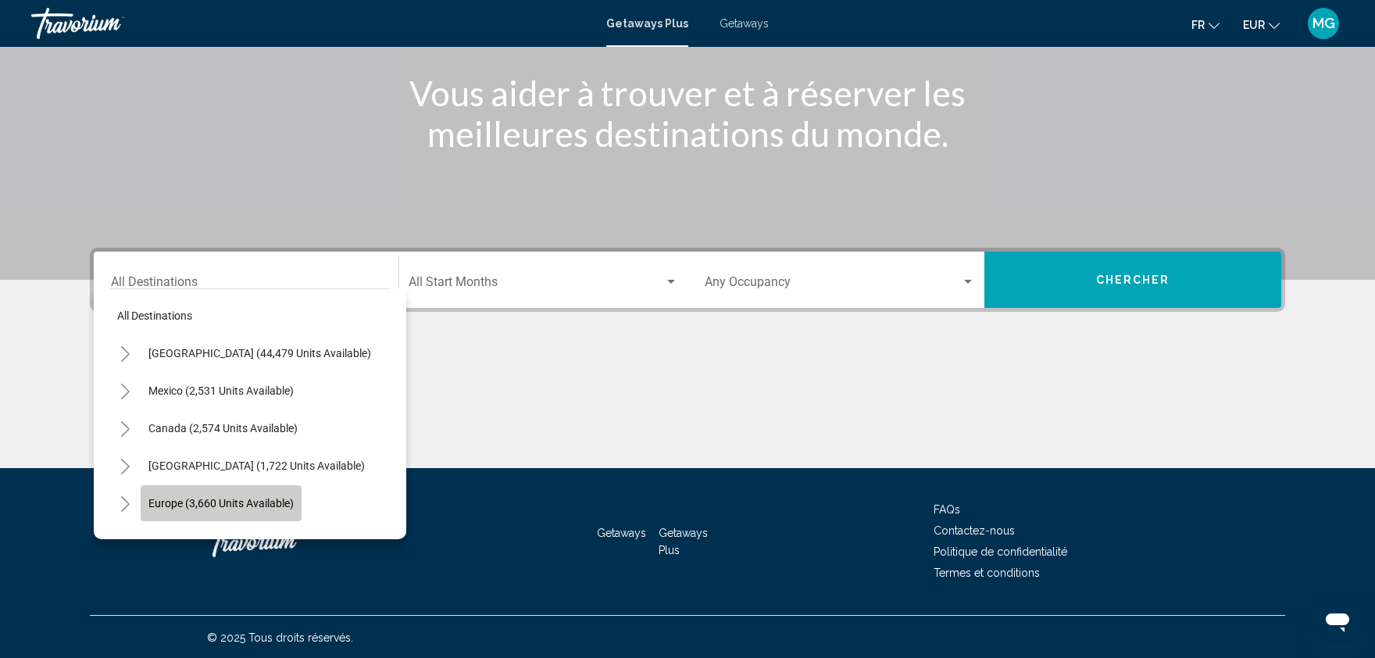
click at [200, 495] on button "Europe (3,660 units available)" at bounding box center [221, 503] width 161 height 36
type input "**********"
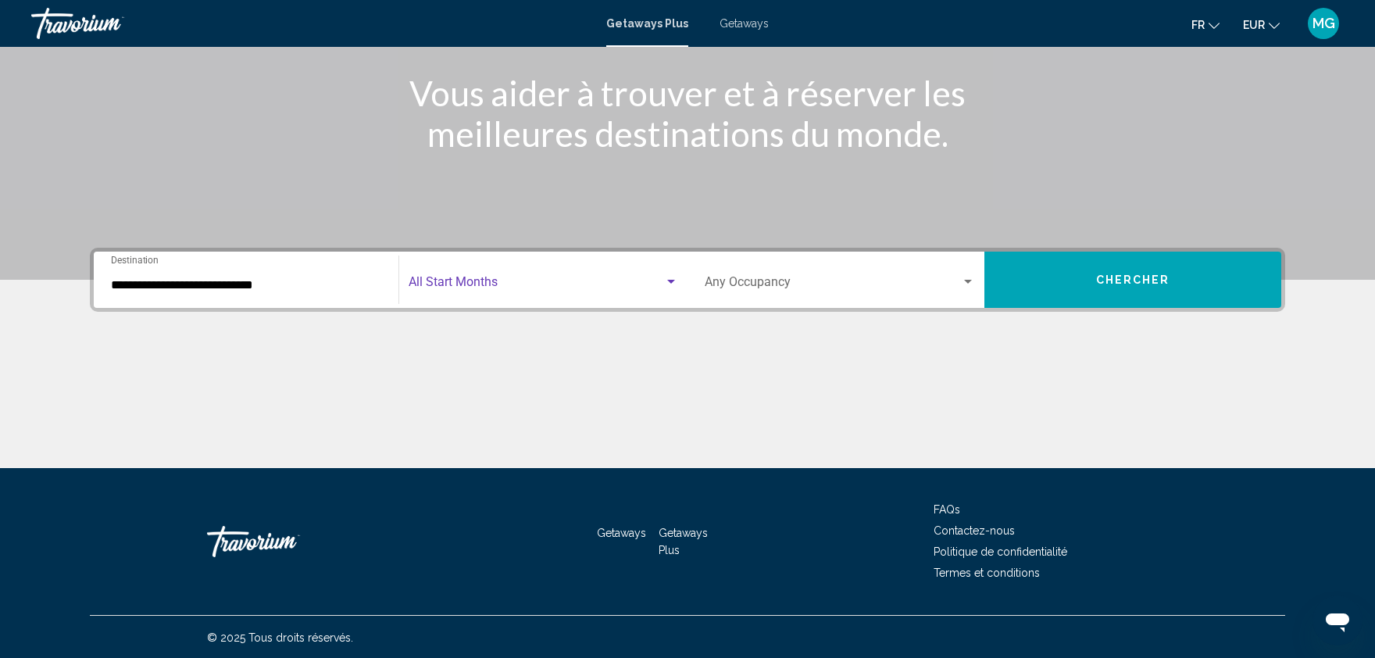
click at [431, 278] on span "Search widget" at bounding box center [537, 285] width 256 height 14
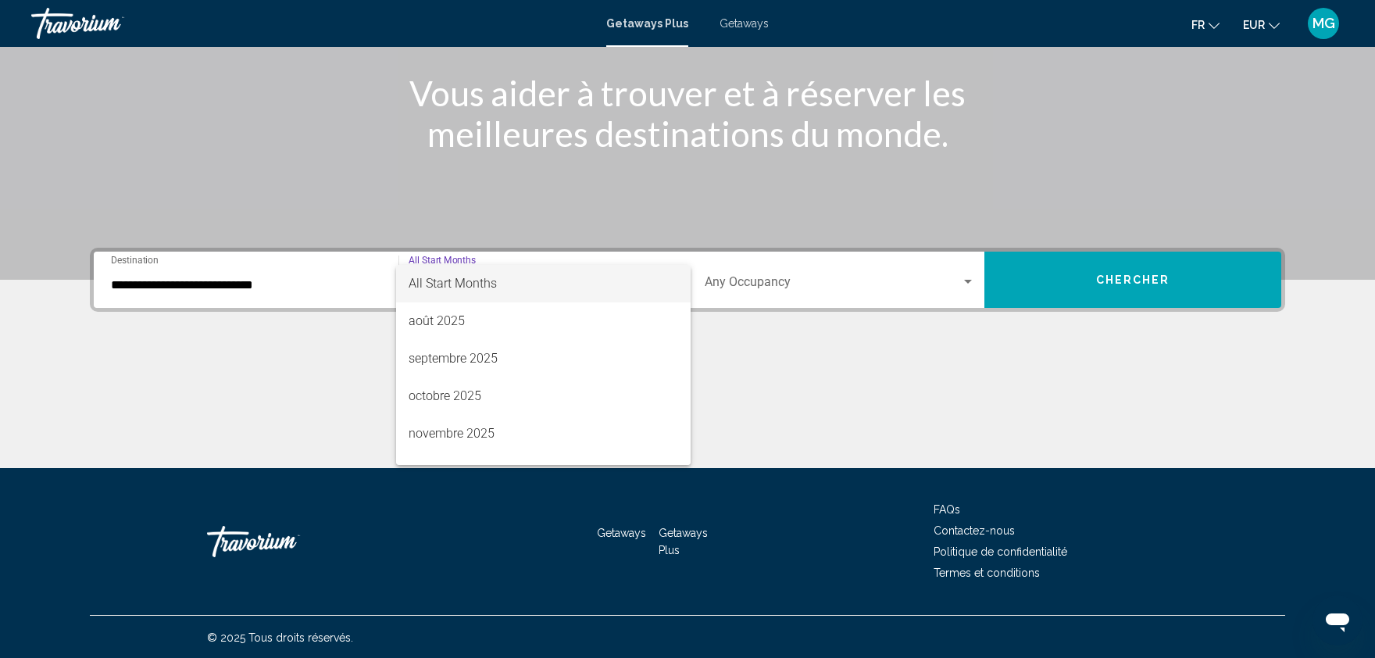
scroll to position [180, 0]
click at [506, 295] on span "décembre 2025" at bounding box center [544, 292] width 270 height 38
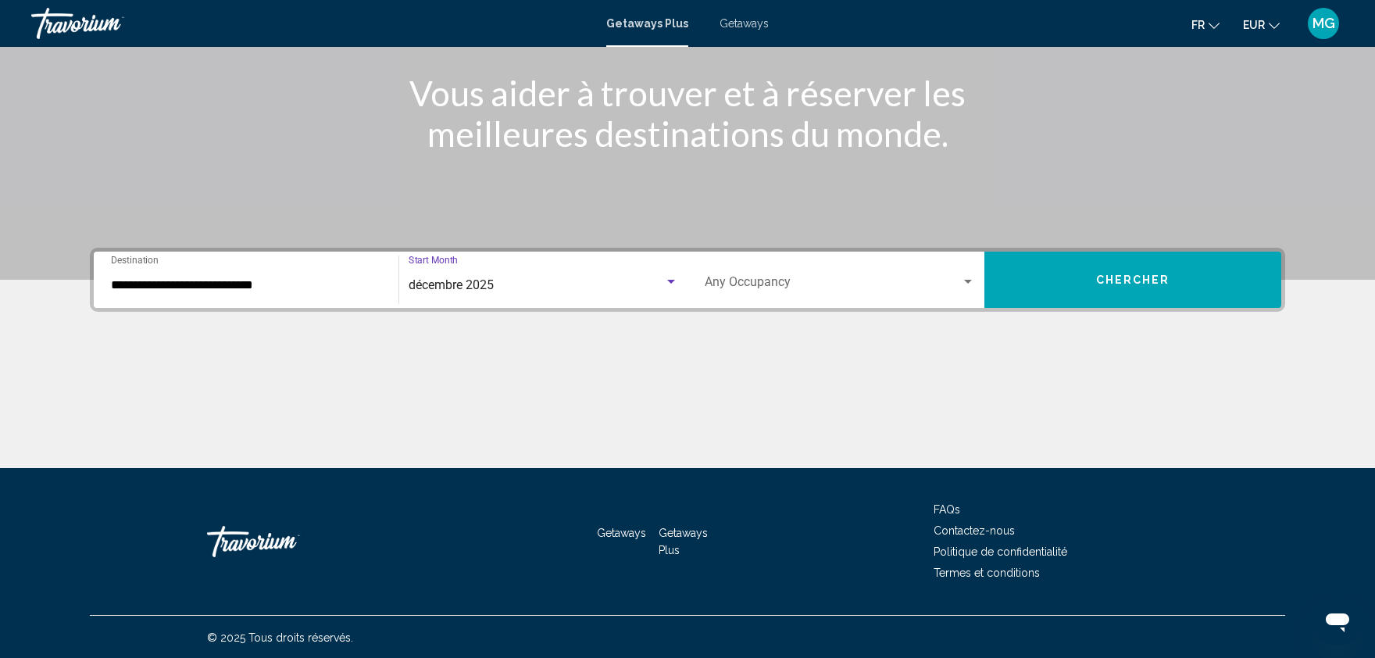
click at [757, 293] on div "Occupancy Any Occupancy" at bounding box center [840, 280] width 270 height 49
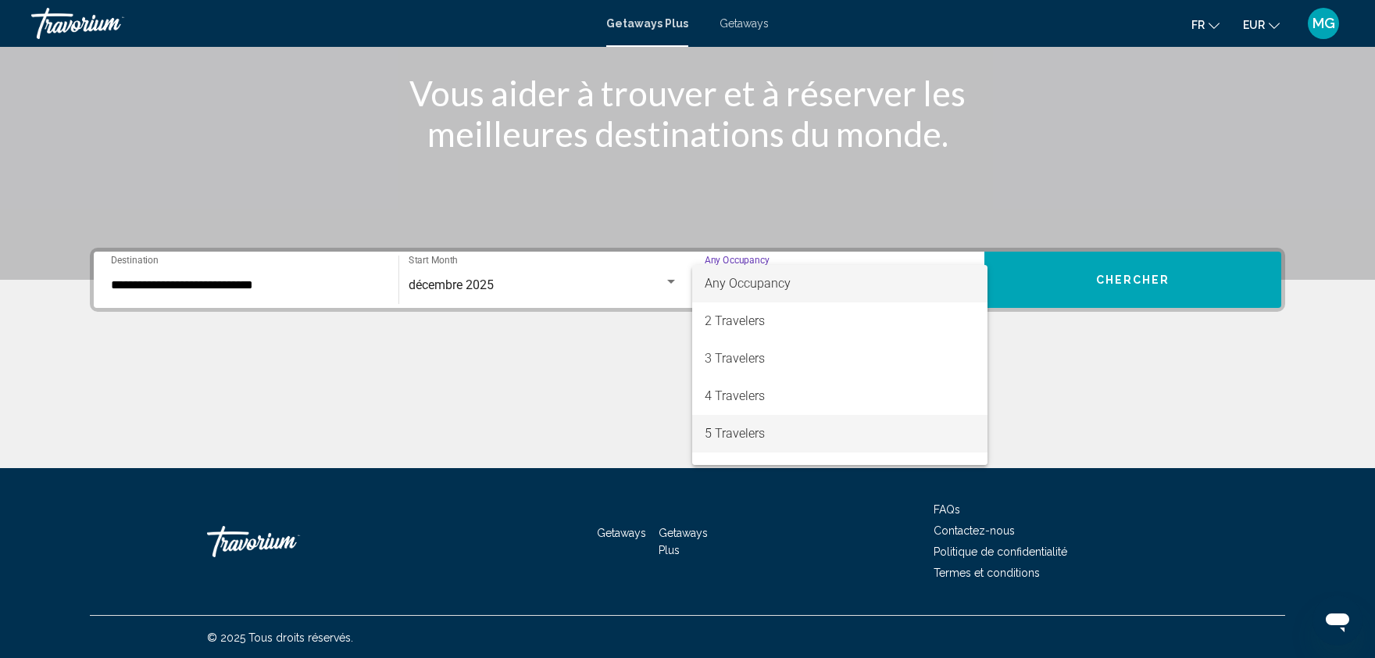
click at [743, 437] on span "5 Travelers" at bounding box center [840, 434] width 270 height 38
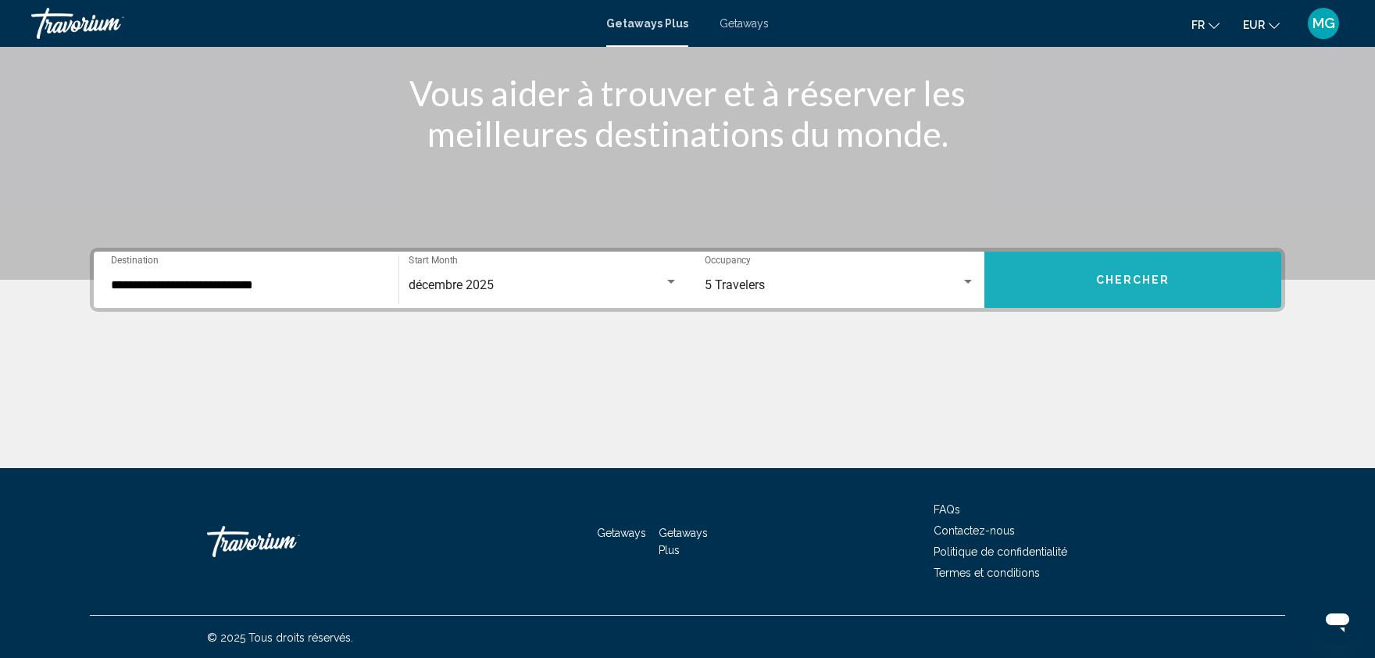
click at [1115, 288] on button "Chercher" at bounding box center [1133, 280] width 297 height 56
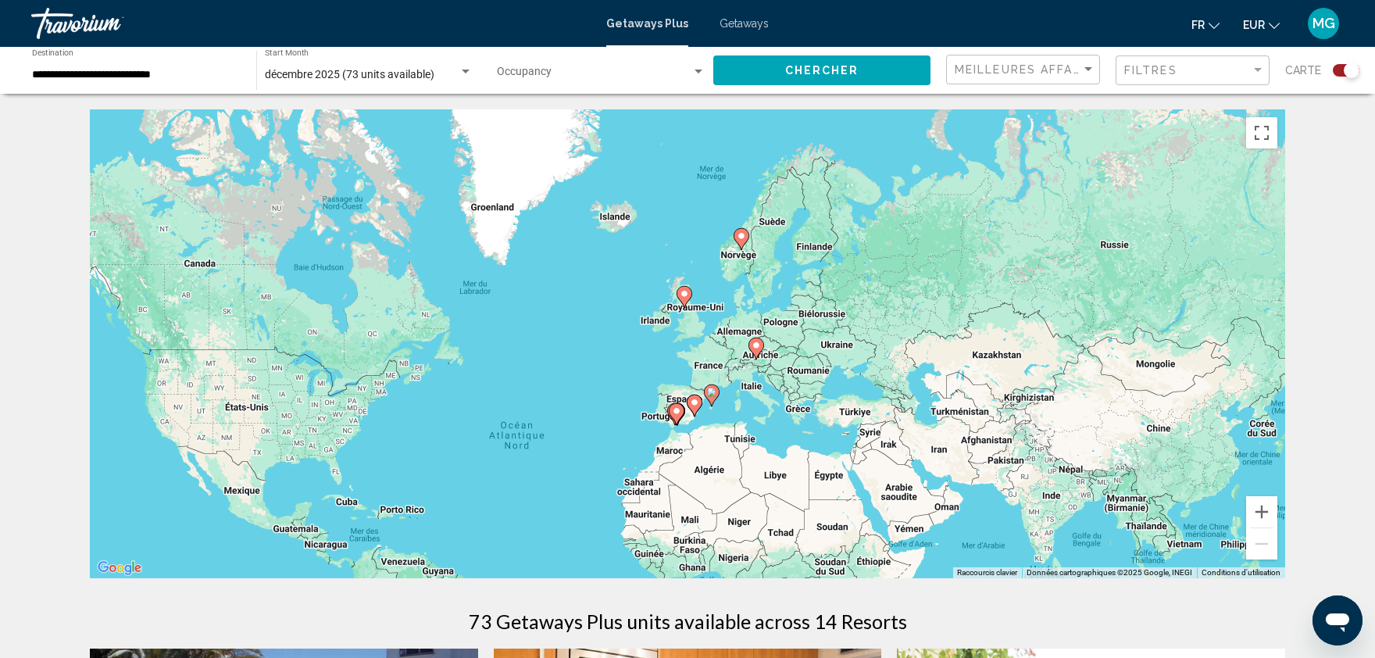
drag, startPoint x: 1101, startPoint y: 326, endPoint x: 976, endPoint y: 443, distance: 171.4
click at [976, 443] on div "Pour activer le glissement avec le clavier, appuyez sur Alt+Entrée. Une fois ce…" at bounding box center [688, 343] width 1196 height 469
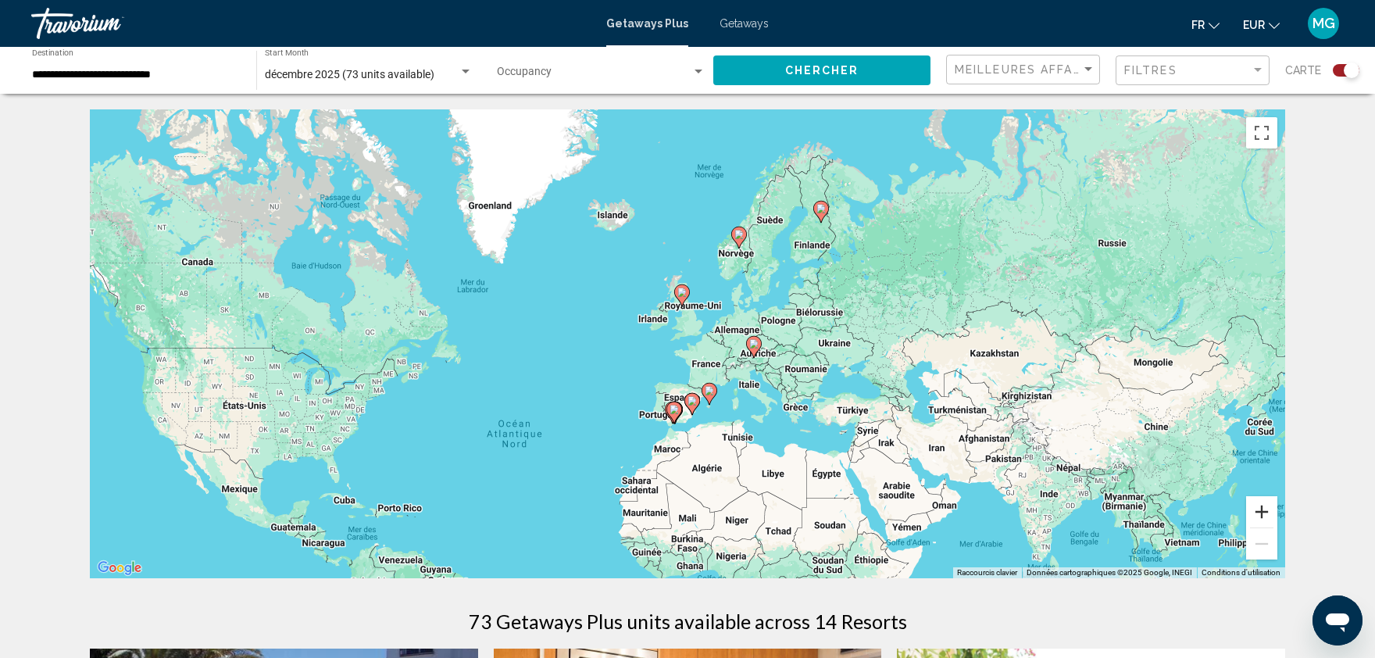
click at [1264, 513] on button "Zoom avant" at bounding box center [1261, 511] width 31 height 31
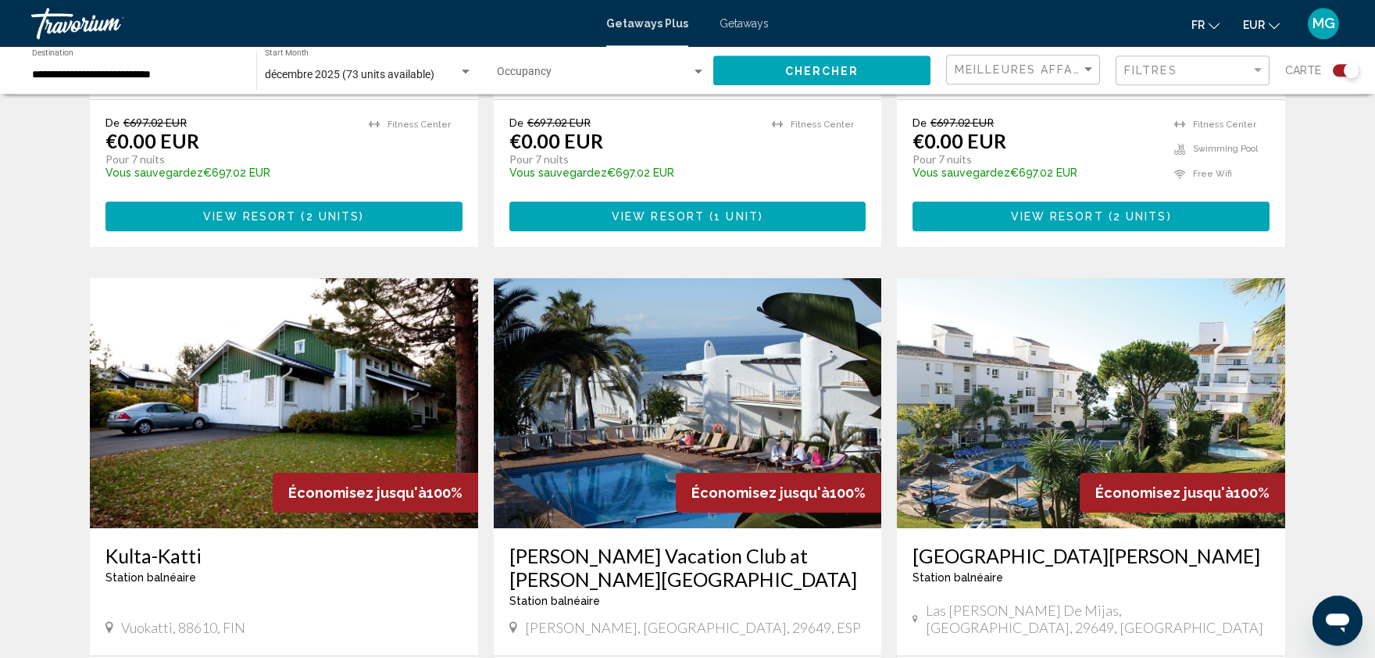
scroll to position [1520, 0]
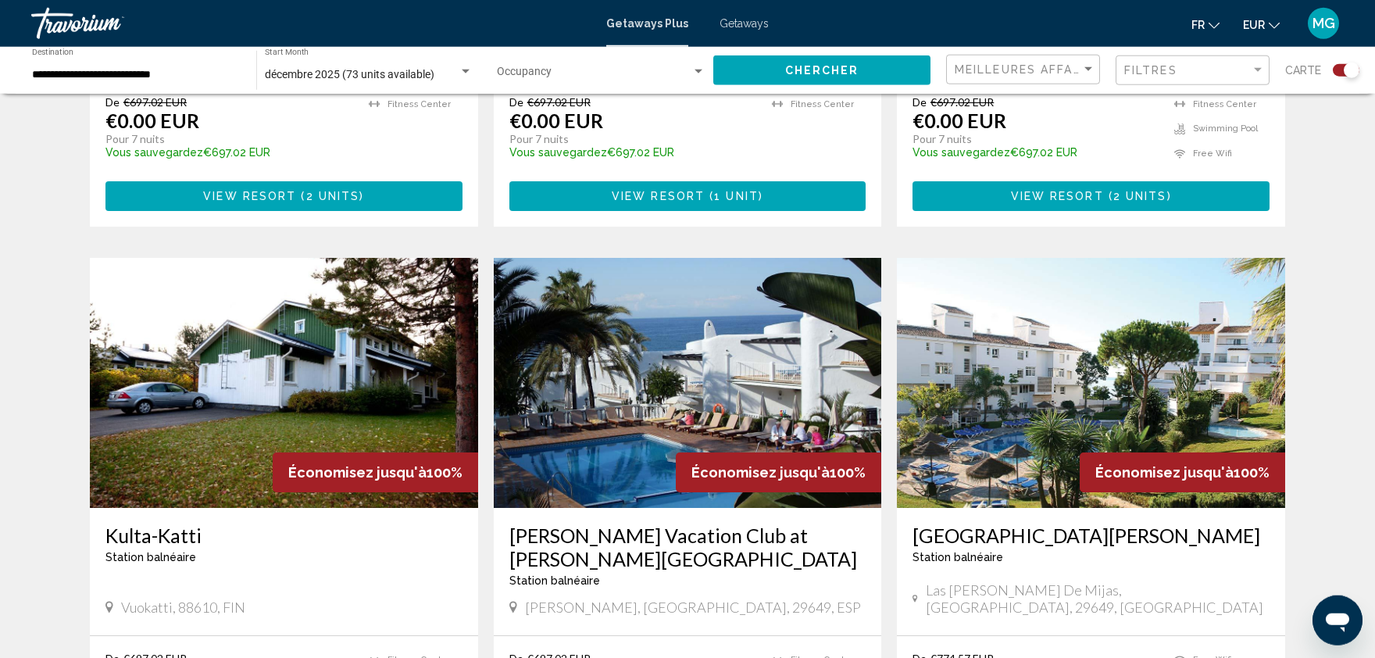
drag, startPoint x: 1350, startPoint y: 366, endPoint x: 1343, endPoint y: 426, distance: 60.6
click at [1343, 426] on div "← Déplacement vers la gauche → Déplacement vers la droite ↑ Déplacement vers le…" at bounding box center [687, 7] width 1375 height 2834
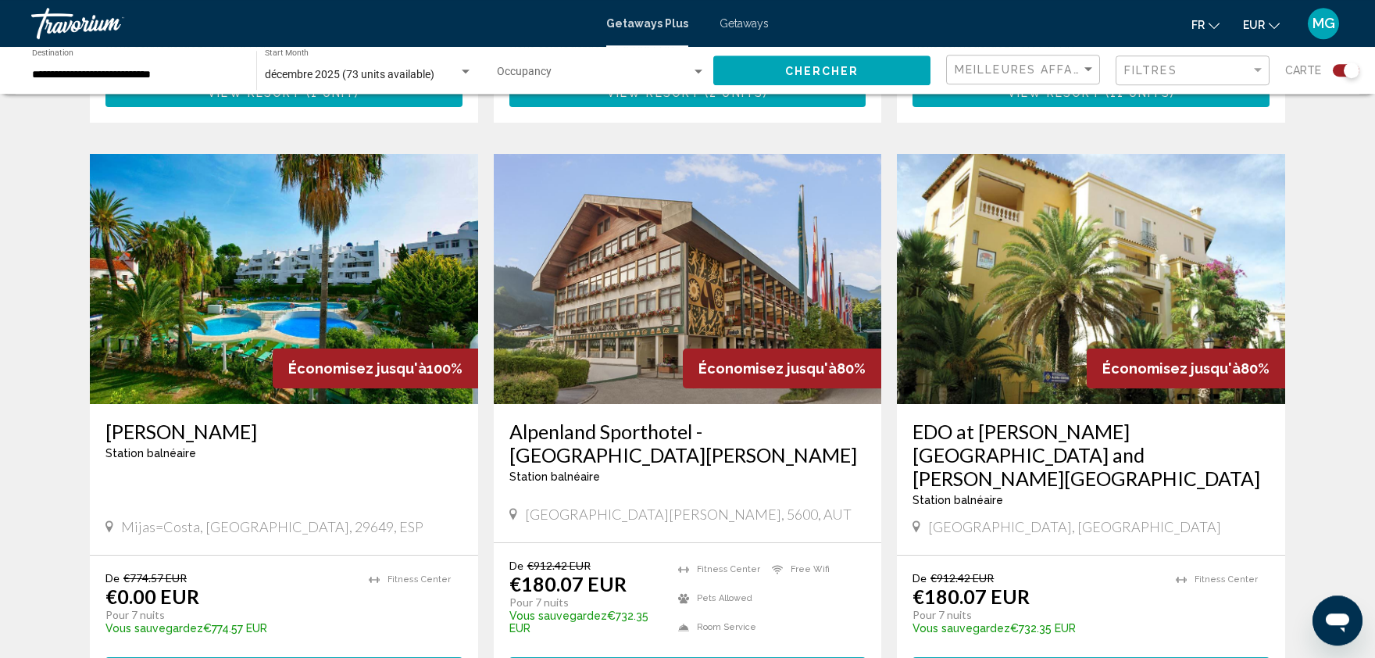
scroll to position [2175, 0]
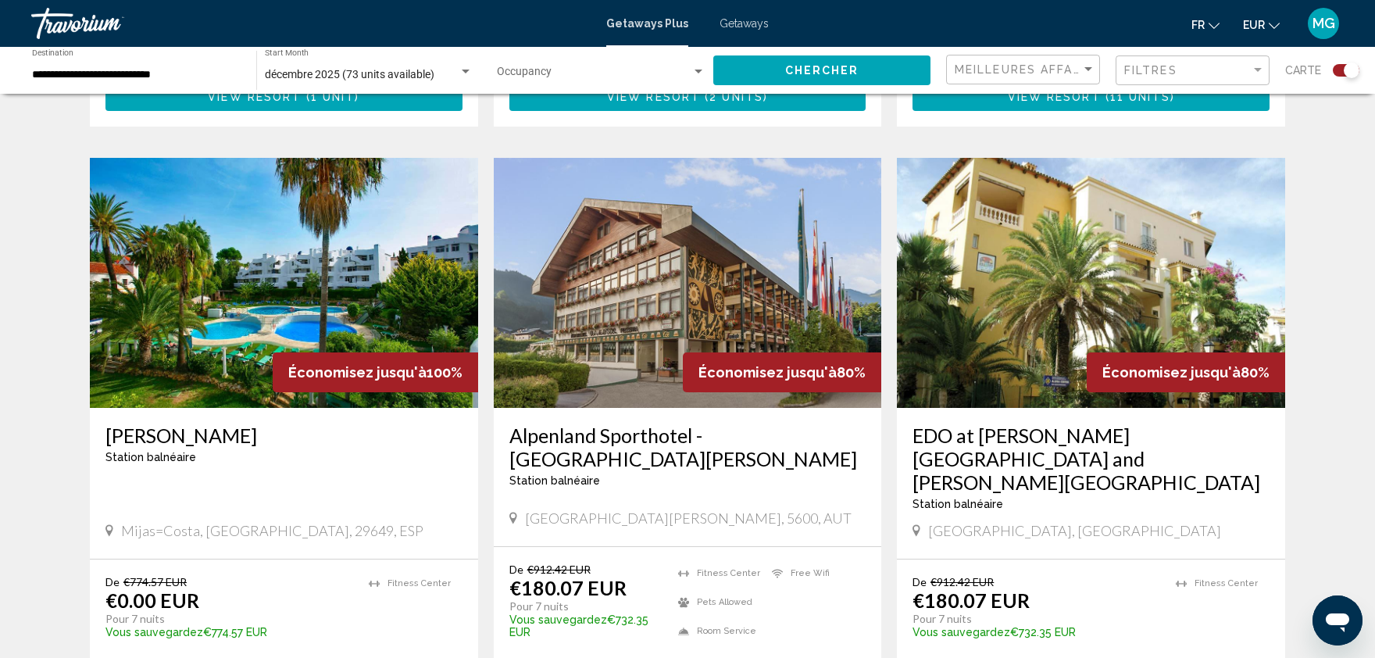
click at [597, 287] on img "Main content" at bounding box center [688, 283] width 388 height 250
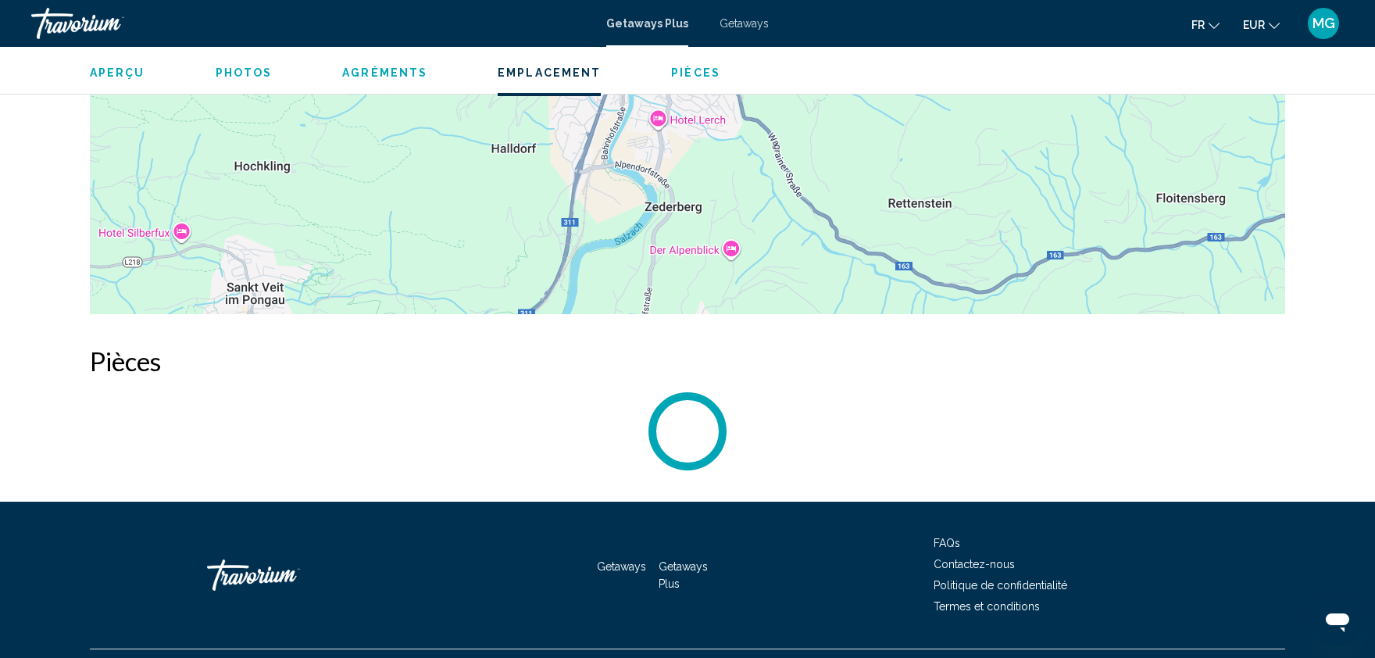
scroll to position [2738, 0]
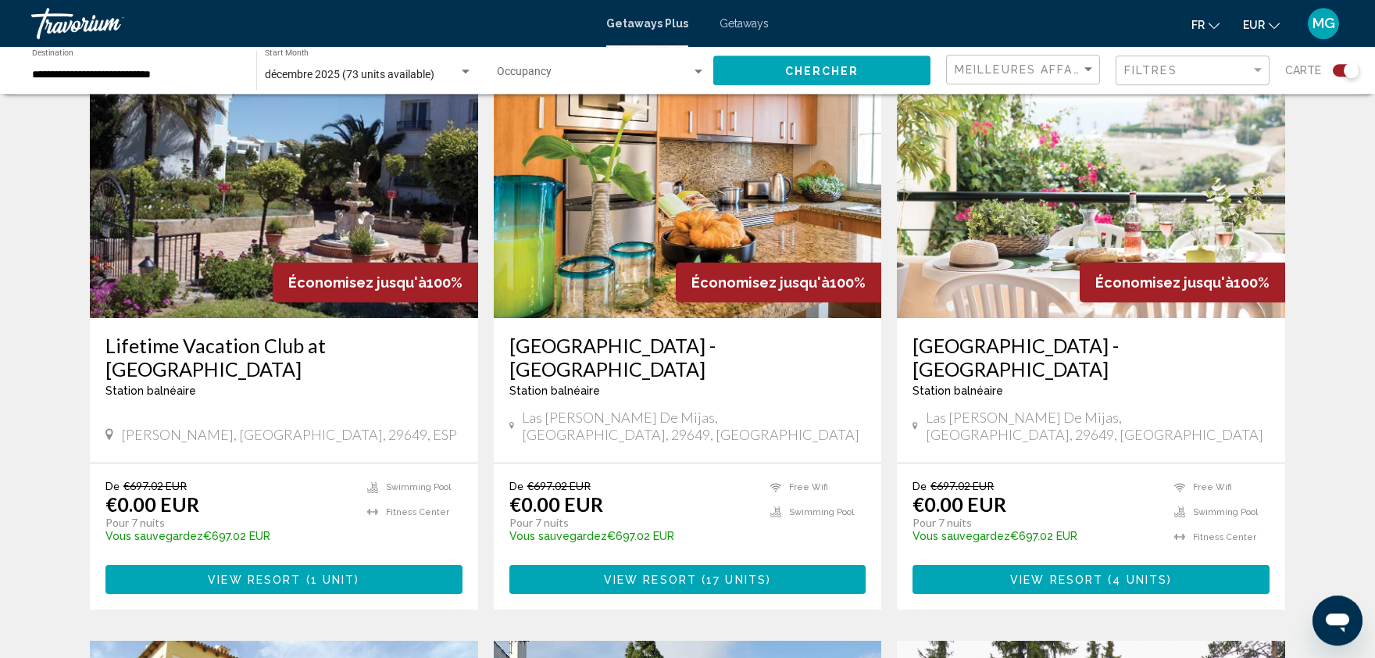
scroll to position [598, 0]
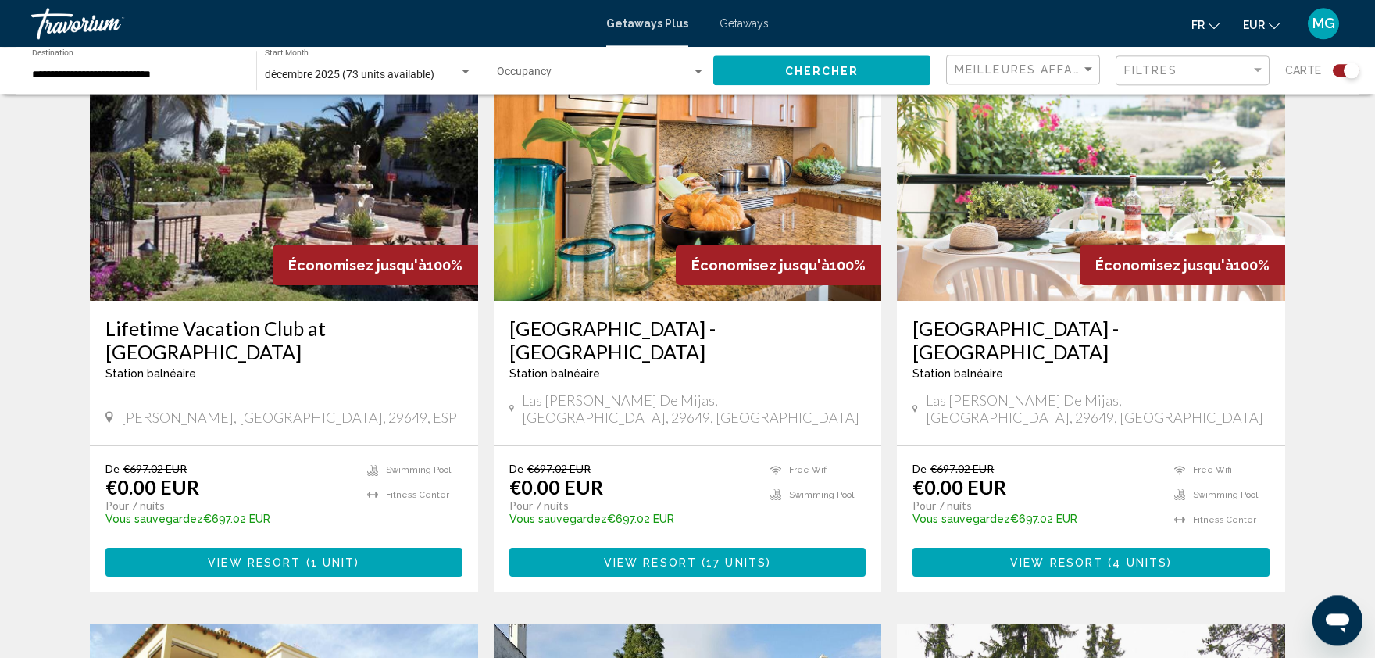
click at [354, 174] on img "Main content" at bounding box center [284, 176] width 388 height 250
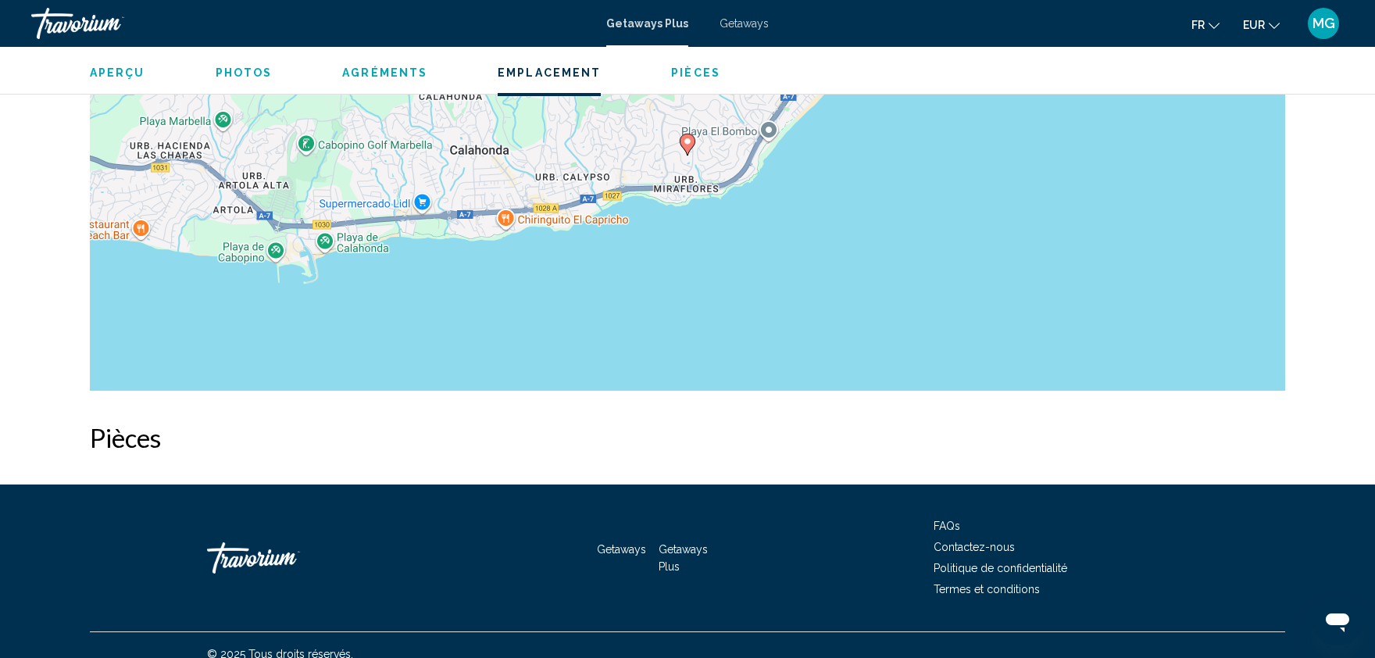
scroll to position [2511, 0]
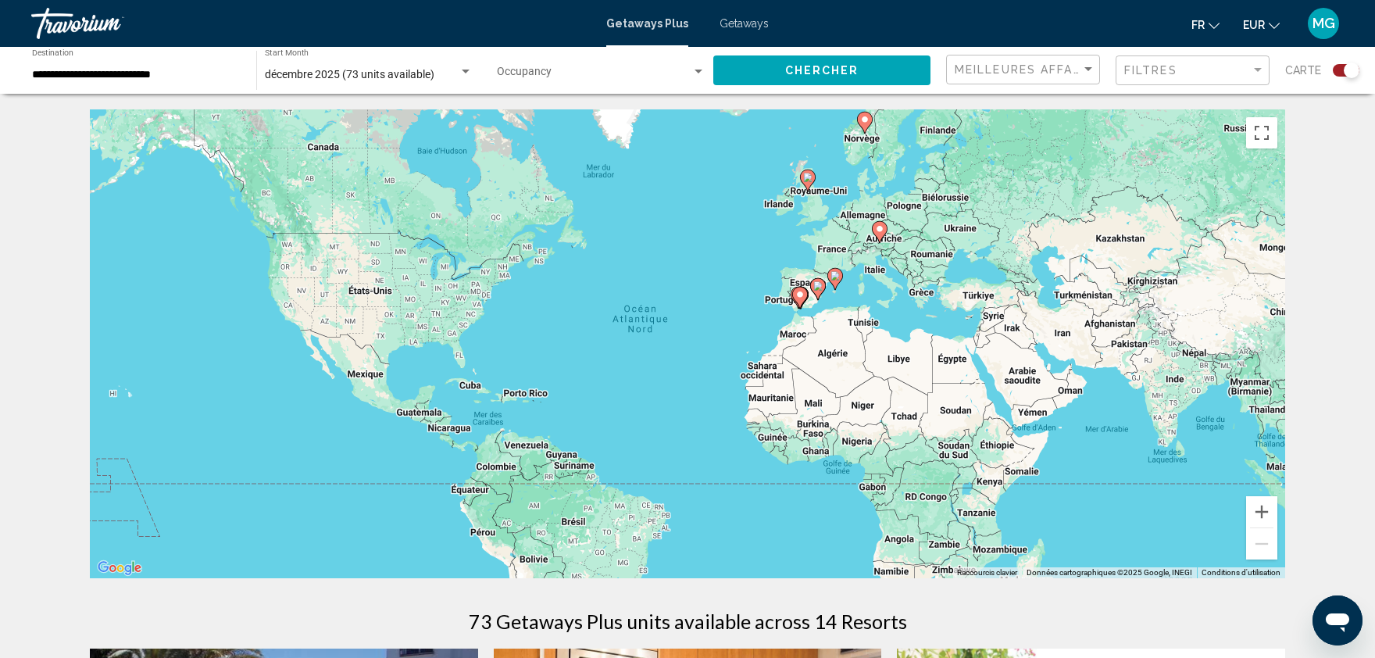
click at [1354, 73] on div "Search widget" at bounding box center [1352, 71] width 16 height 16
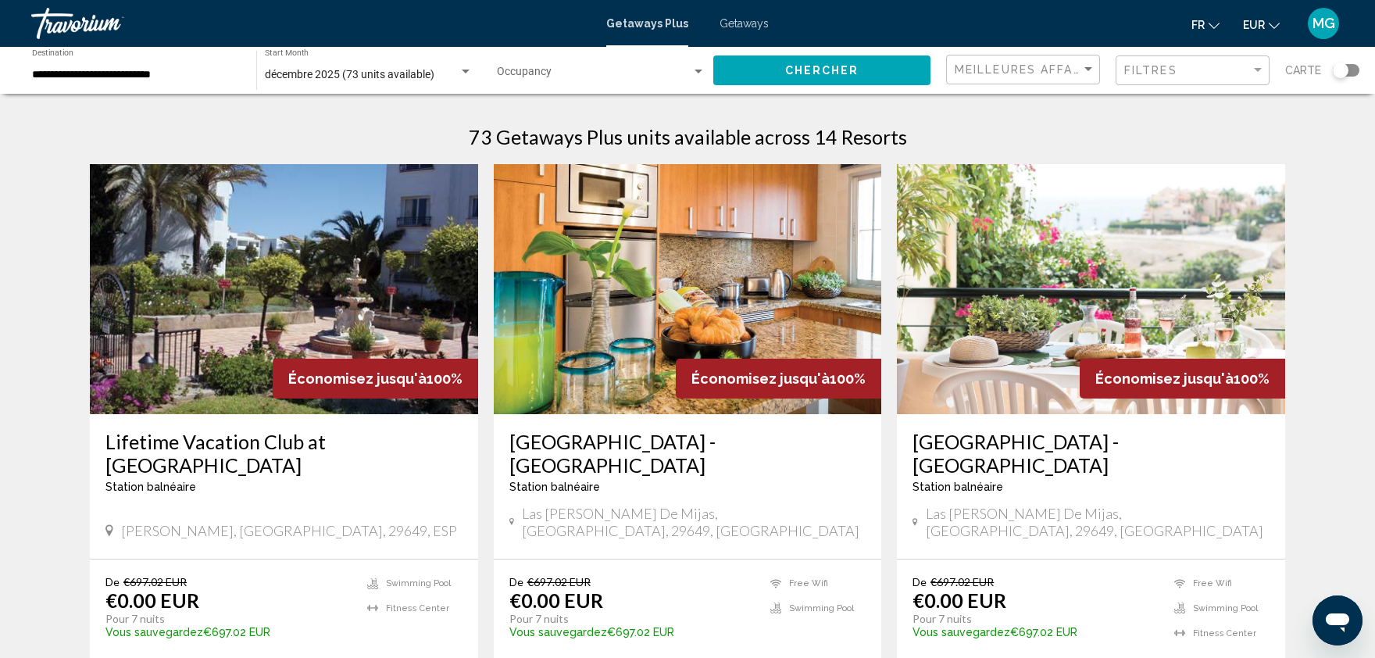
click at [677, 266] on img "Main content" at bounding box center [688, 289] width 388 height 250
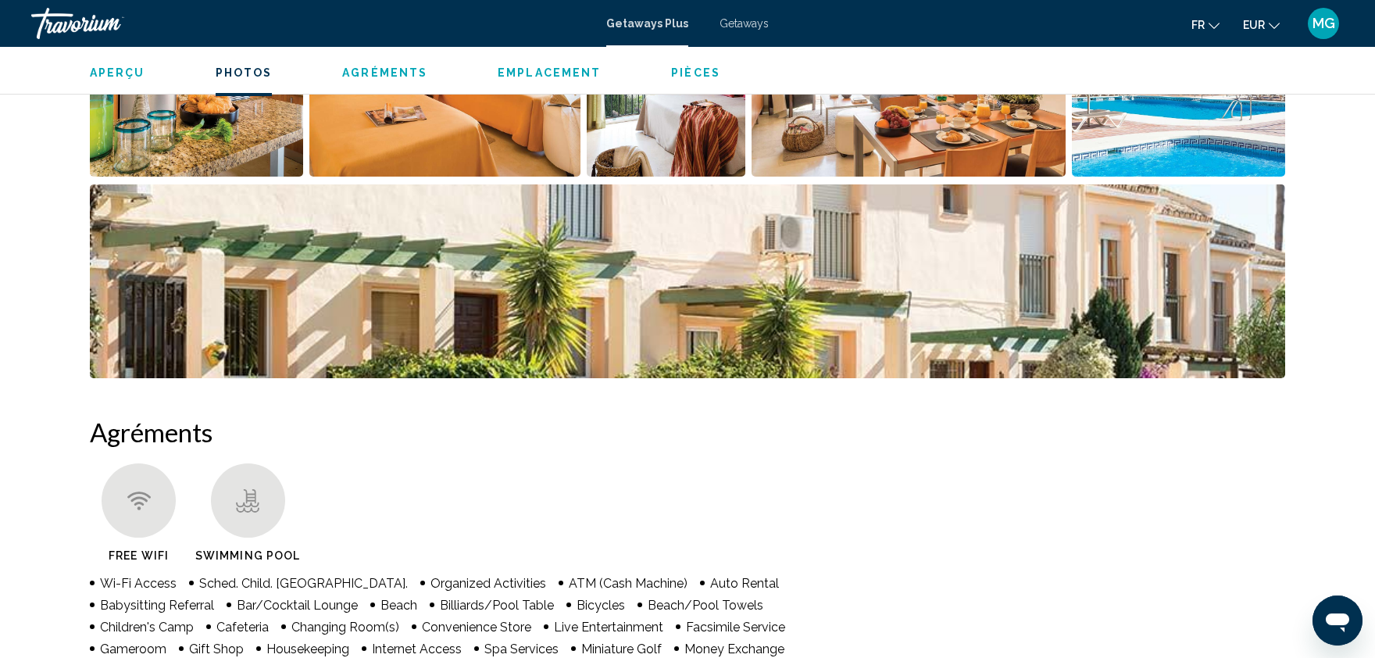
scroll to position [484, 0]
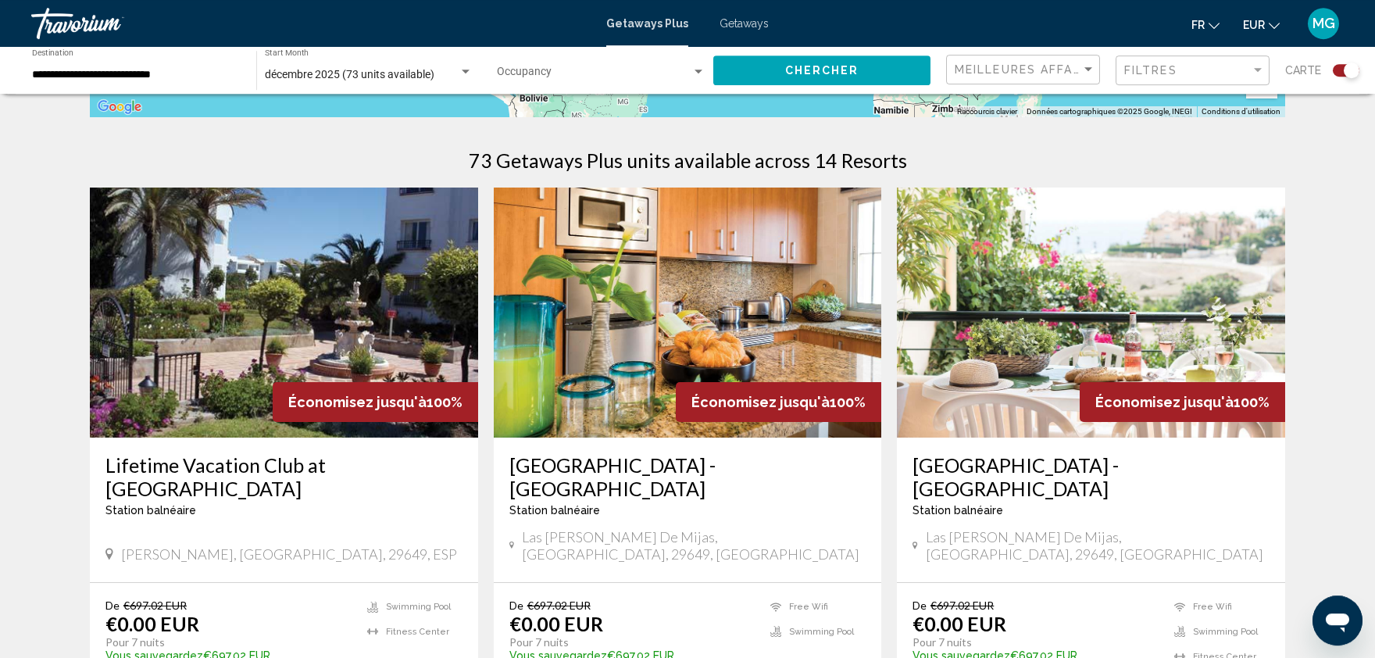
scroll to position [464, 0]
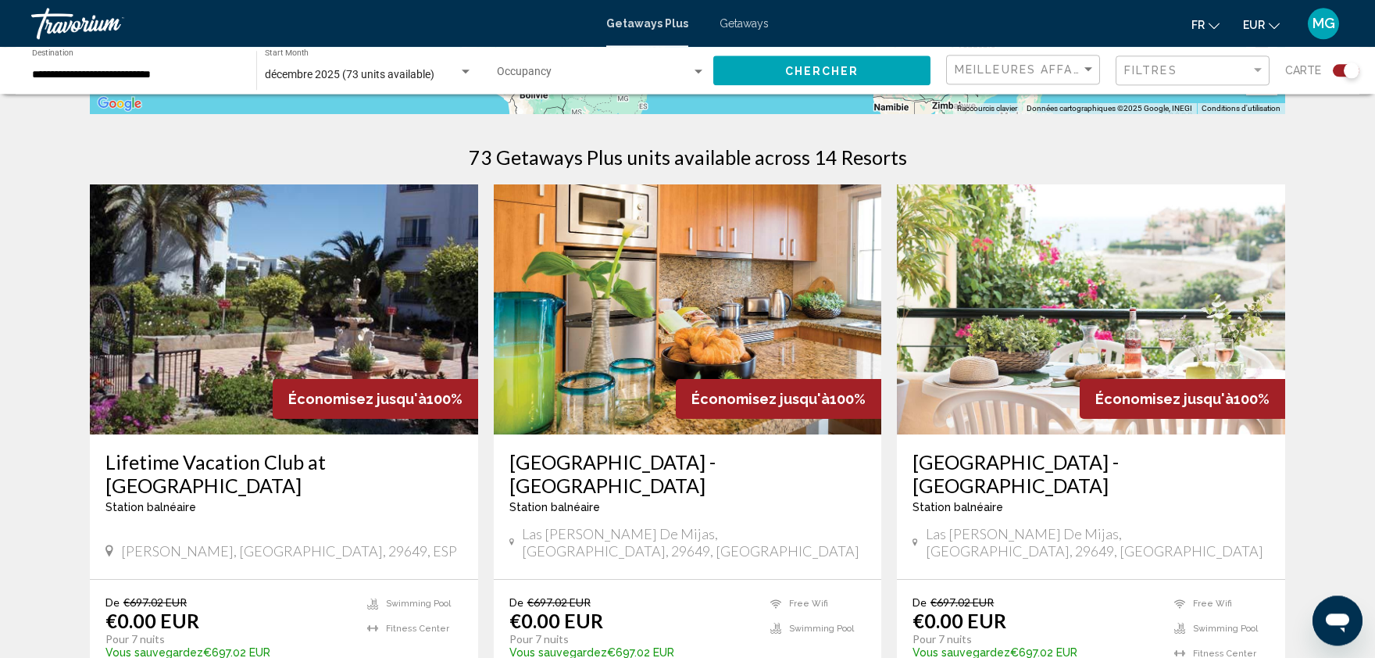
click at [1066, 309] on img "Main content" at bounding box center [1091, 309] width 388 height 250
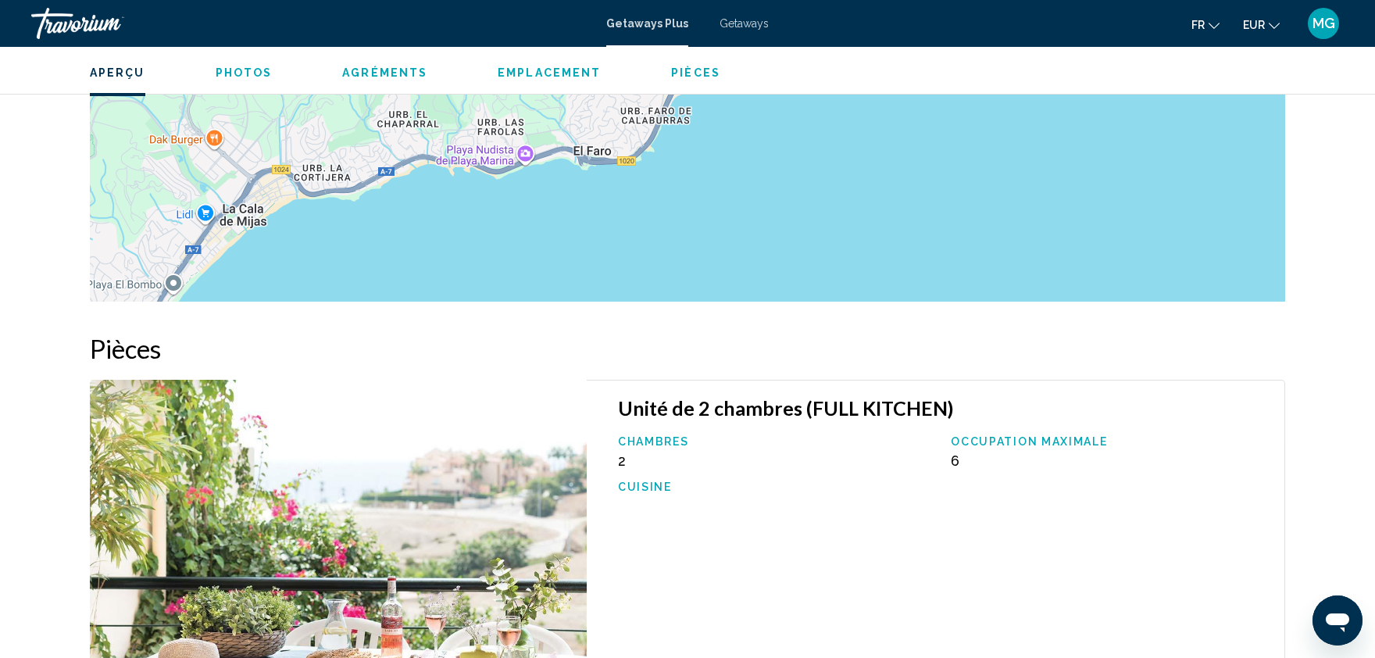
scroll to position [3089, 0]
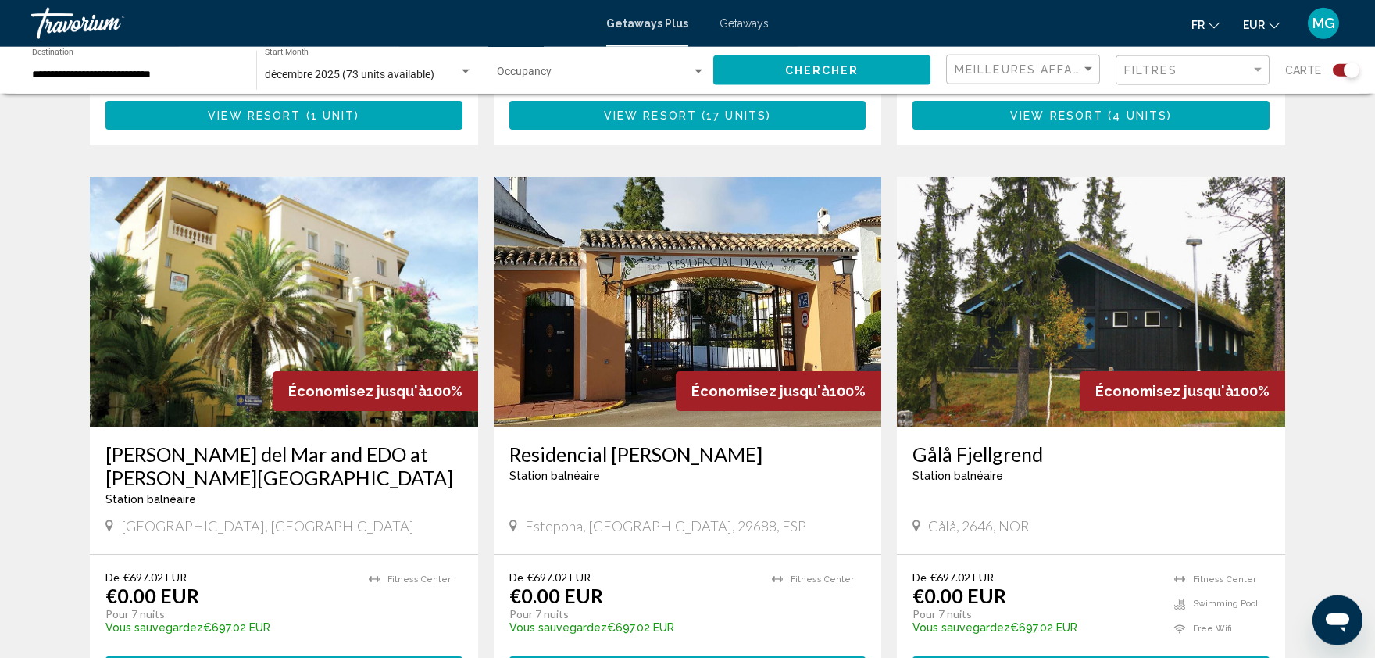
scroll to position [1049, 0]
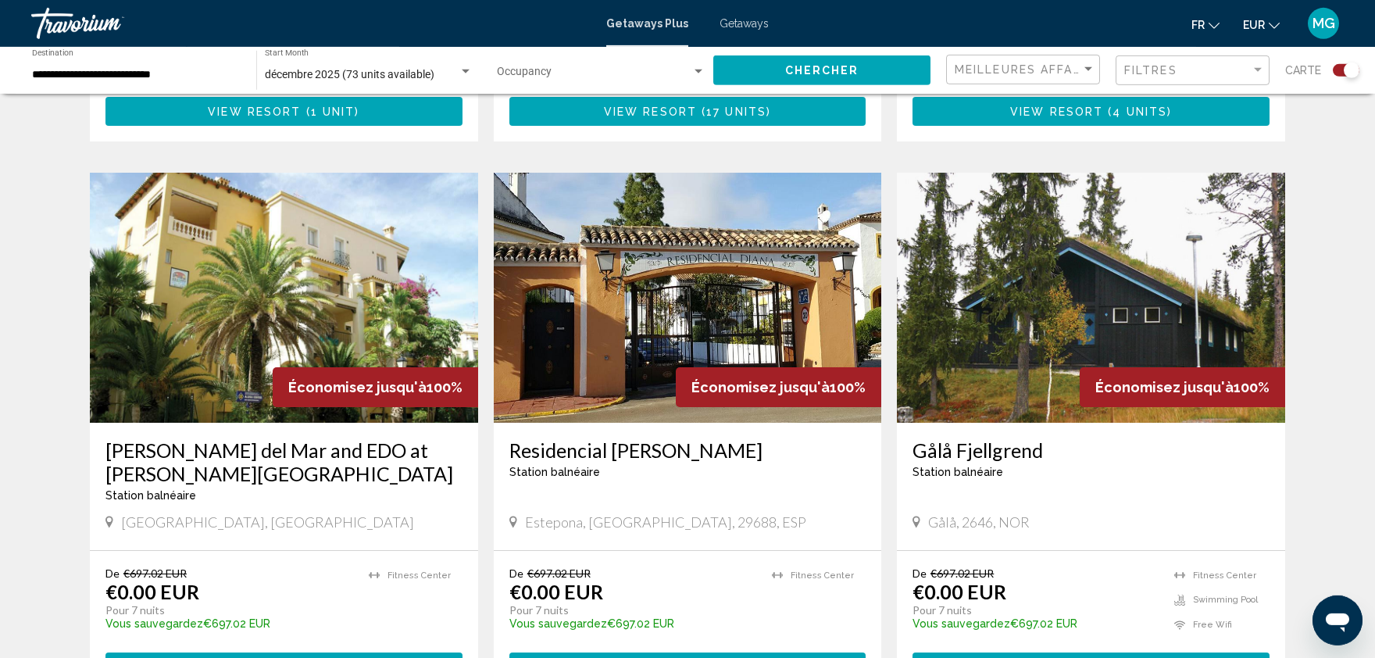
click at [638, 248] on img "Main content" at bounding box center [688, 298] width 388 height 250
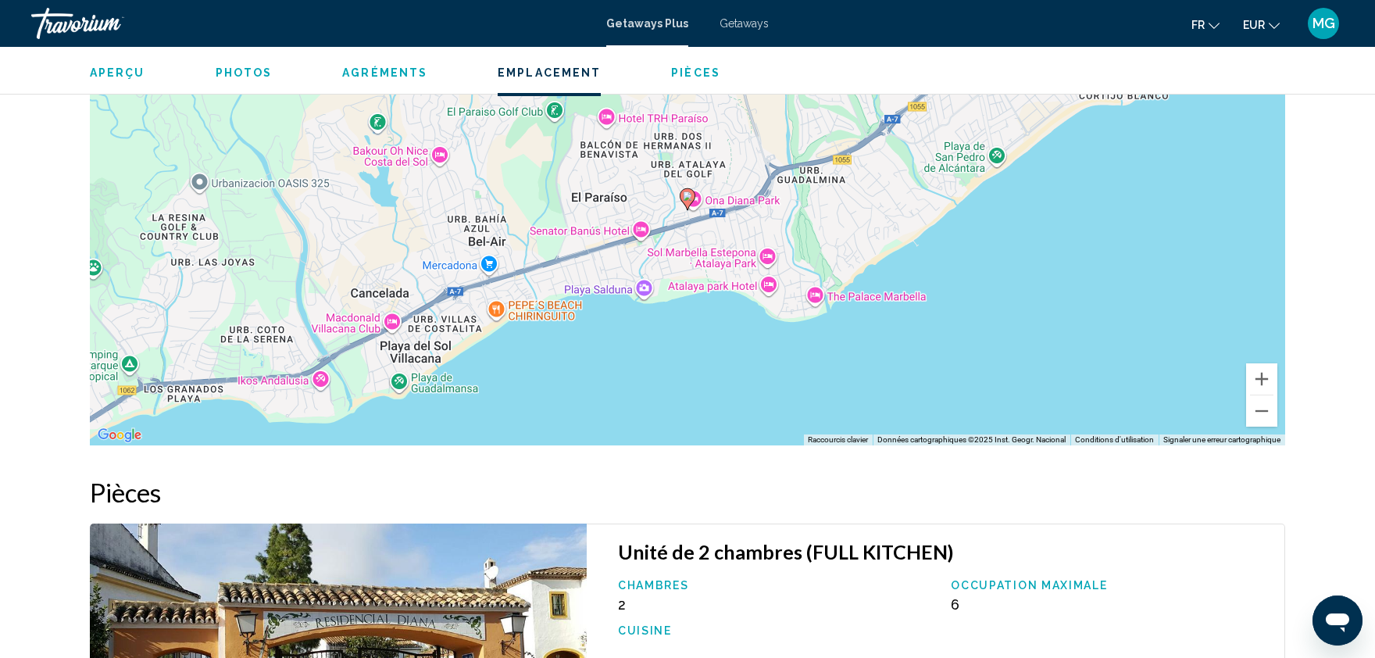
scroll to position [1986, 0]
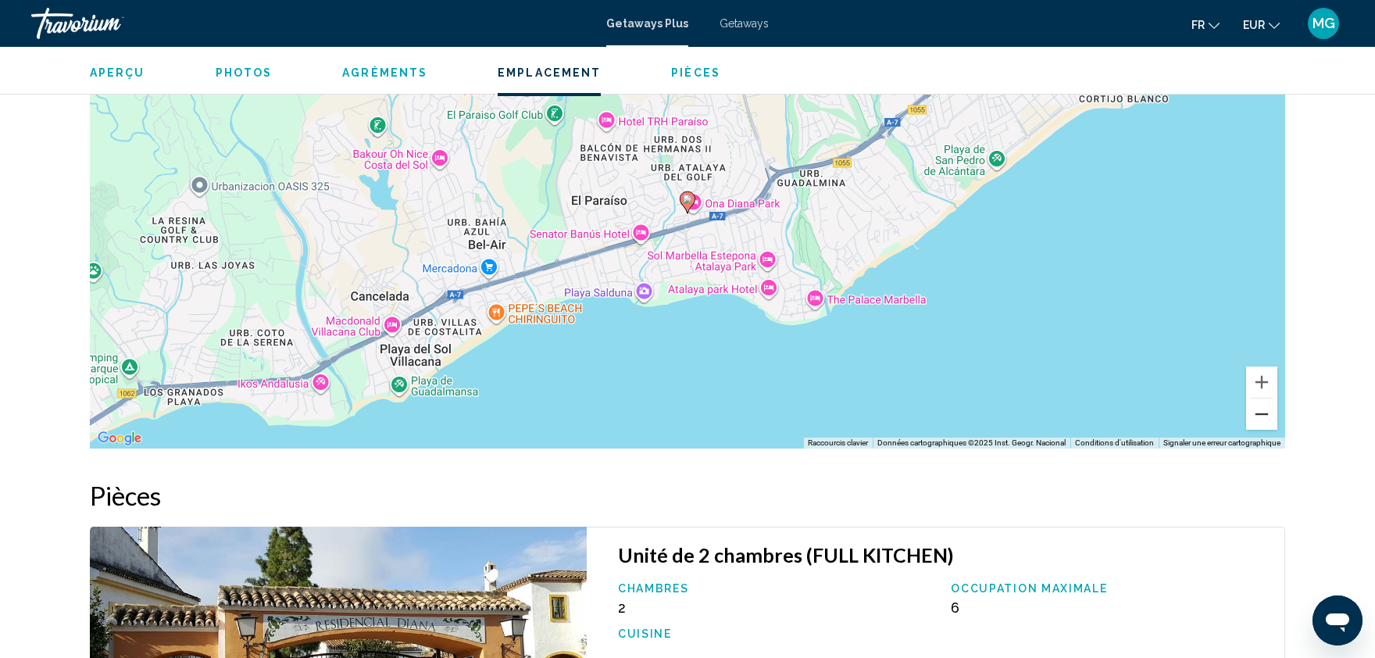
click at [1264, 399] on button "Zoom arrière" at bounding box center [1261, 414] width 31 height 31
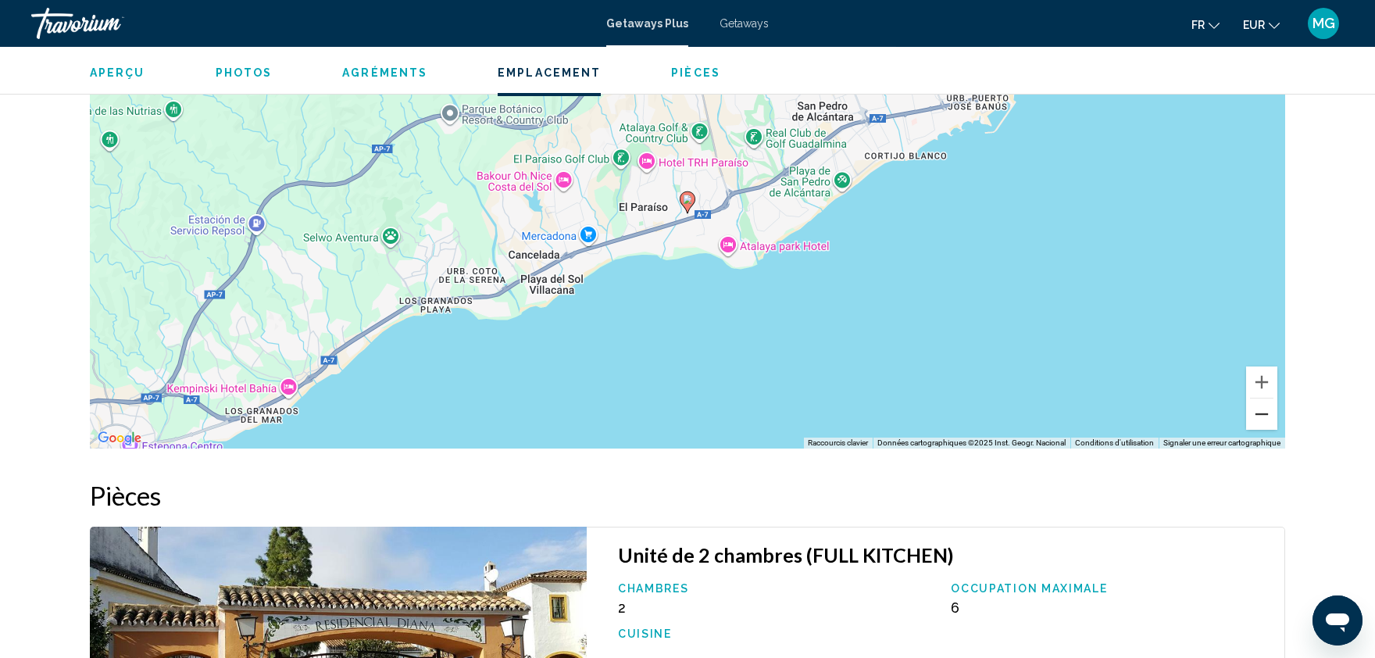
click at [1264, 399] on button "Zoom arrière" at bounding box center [1261, 414] width 31 height 31
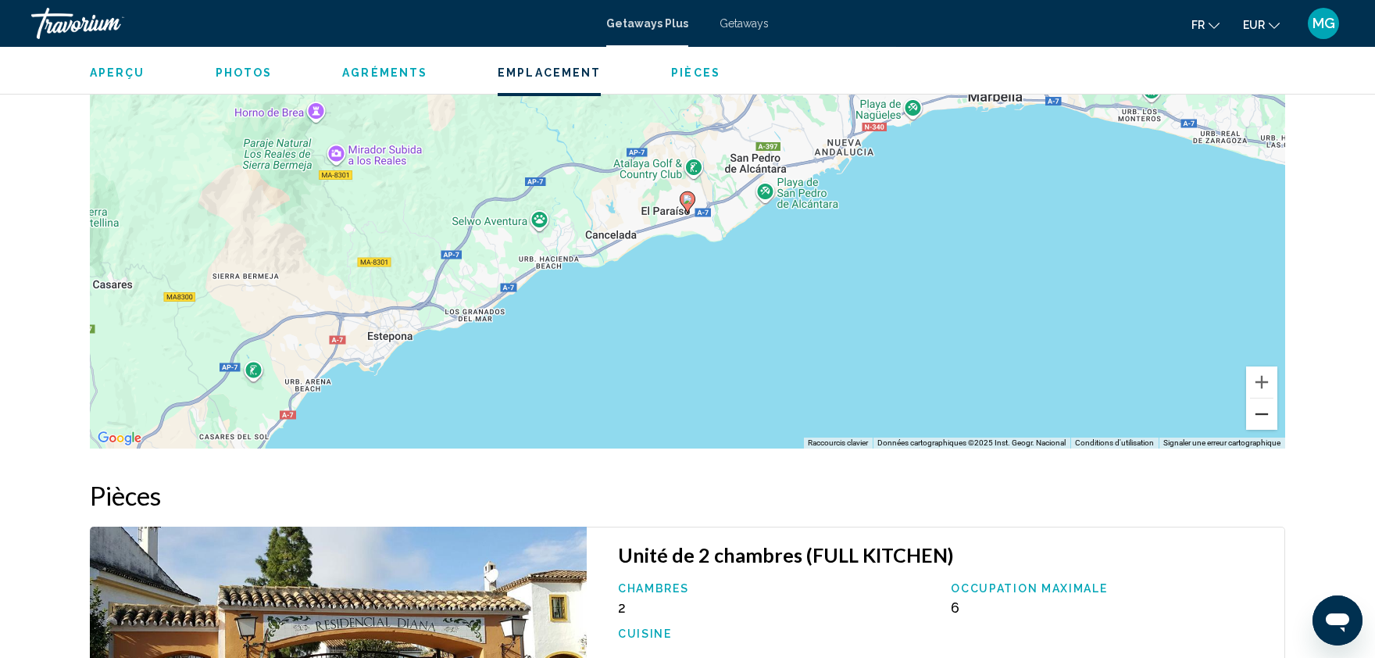
click at [1264, 399] on button "Zoom arrière" at bounding box center [1261, 414] width 31 height 31
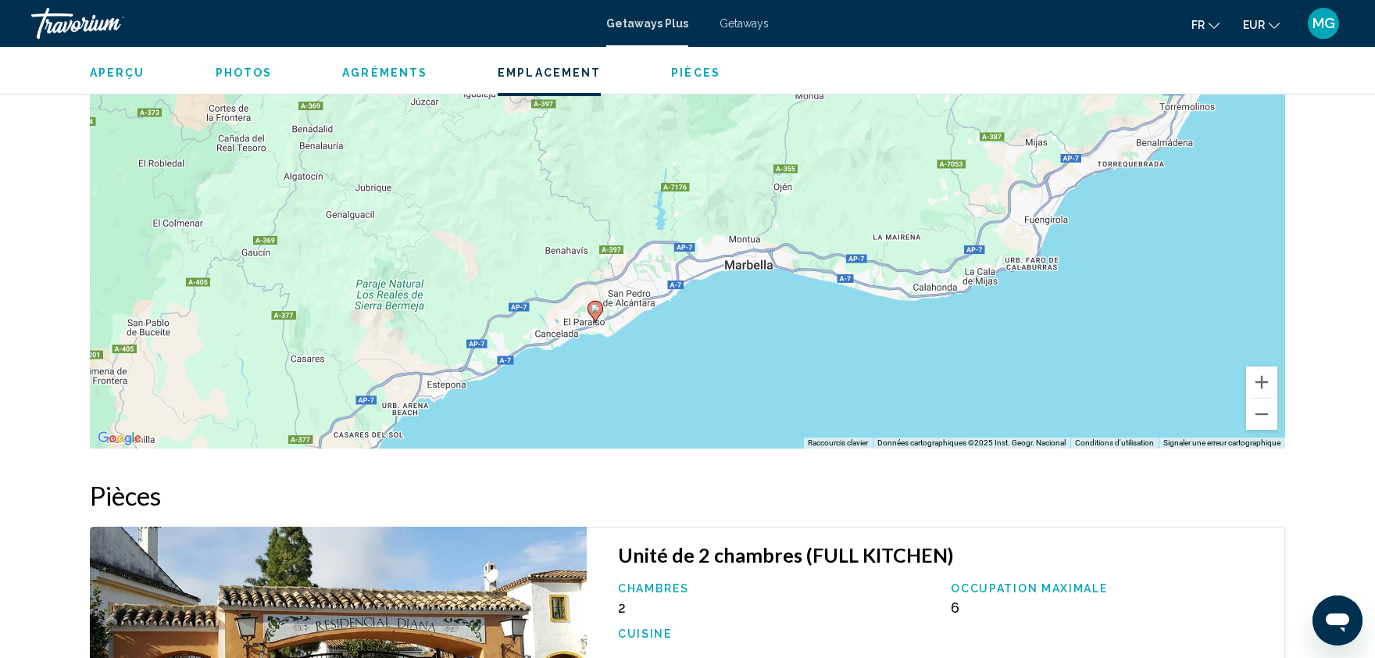
drag, startPoint x: 1057, startPoint y: 250, endPoint x: 961, endPoint y: 366, distance: 150.4
click at [961, 366] on div "Pour activer le glissement avec le clavier, appuyez sur Alt+Entrée. Une fois ce…" at bounding box center [688, 214] width 1196 height 469
click at [1263, 399] on button "Zoom arrière" at bounding box center [1261, 414] width 31 height 31
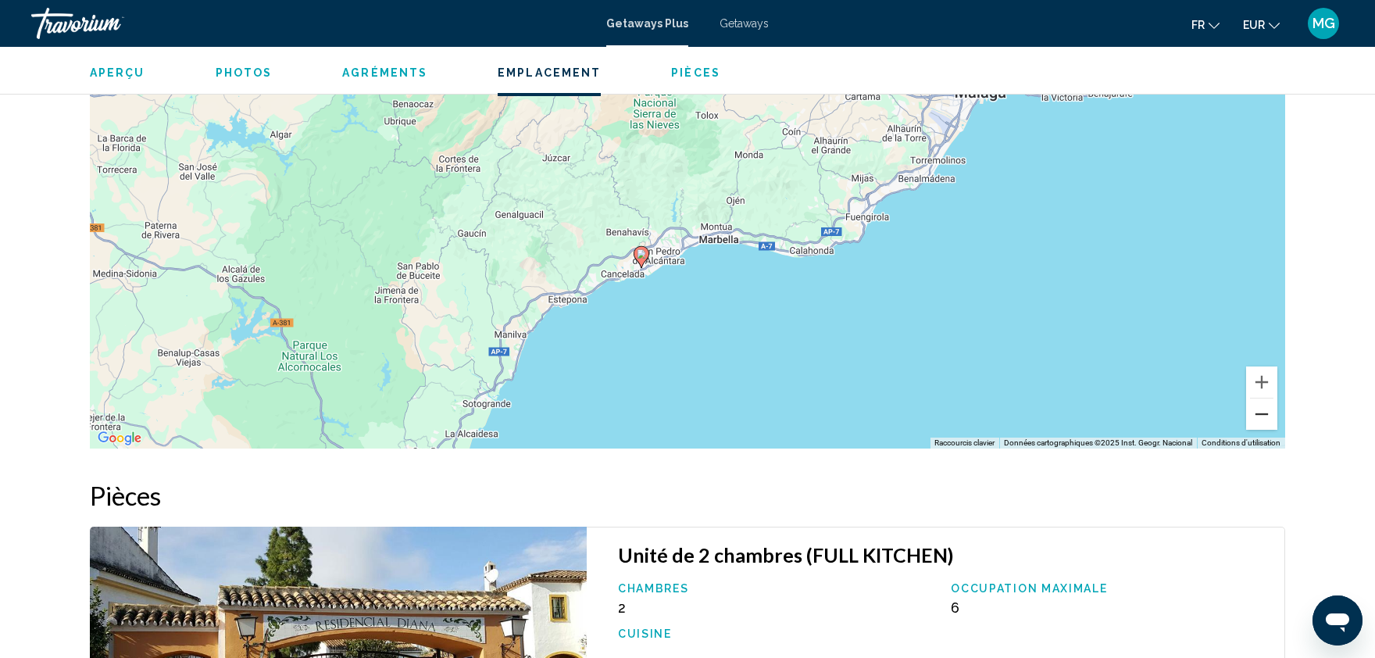
click at [1263, 399] on button "Zoom arrière" at bounding box center [1261, 414] width 31 height 31
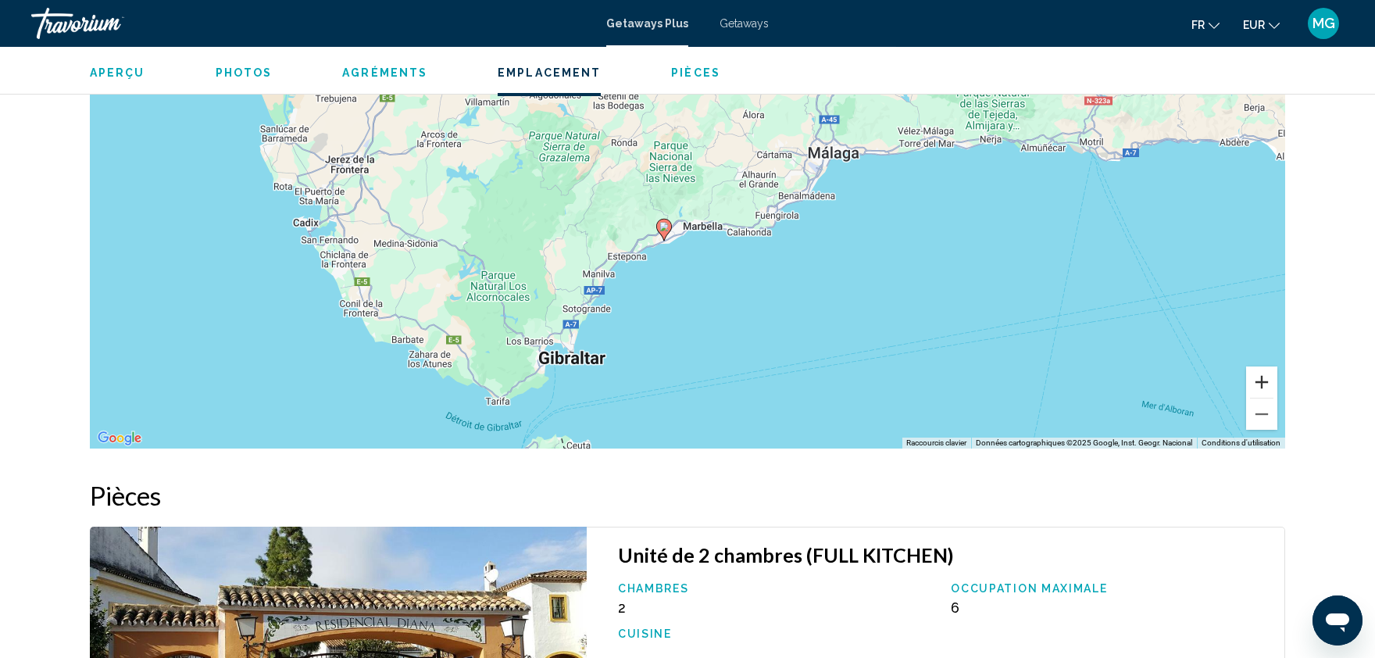
click at [1264, 366] on button "Zoom avant" at bounding box center [1261, 381] width 31 height 31
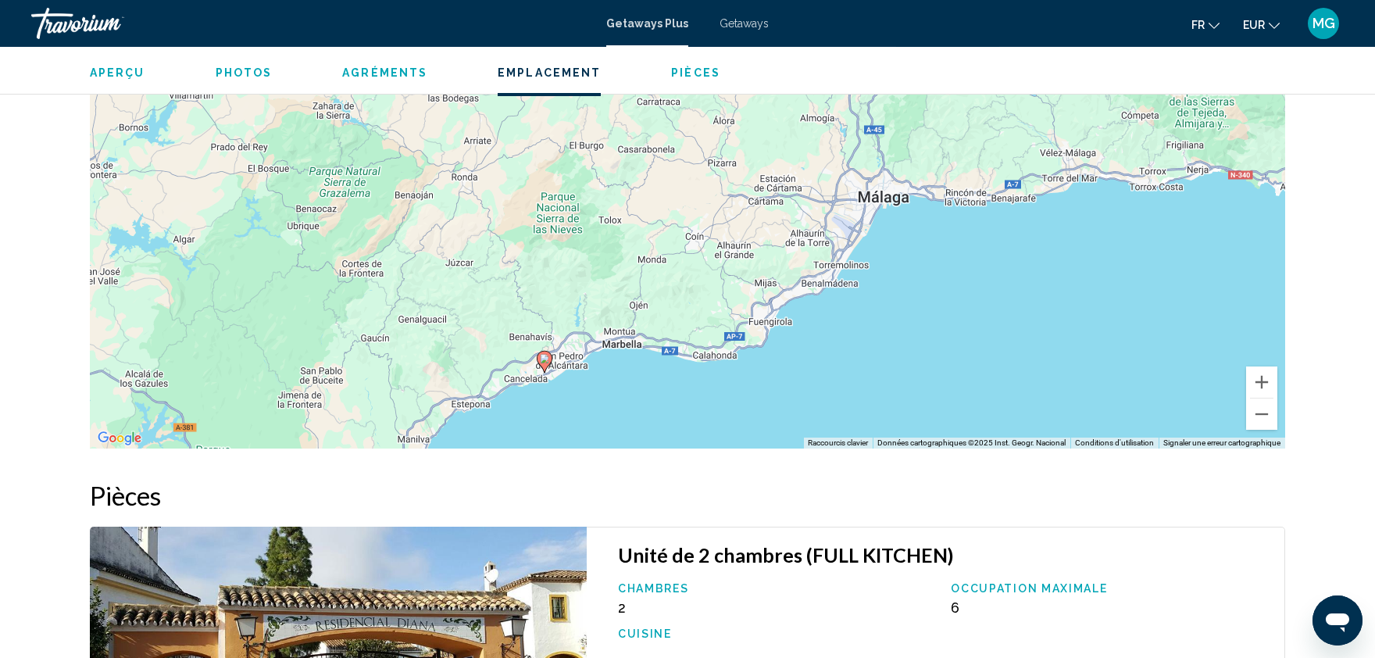
drag, startPoint x: 1095, startPoint y: 178, endPoint x: 996, endPoint y: 287, distance: 146.6
click at [996, 287] on div "Pour activer le glissement avec le clavier, appuyez sur Alt+Entrée. Une fois ce…" at bounding box center [688, 214] width 1196 height 469
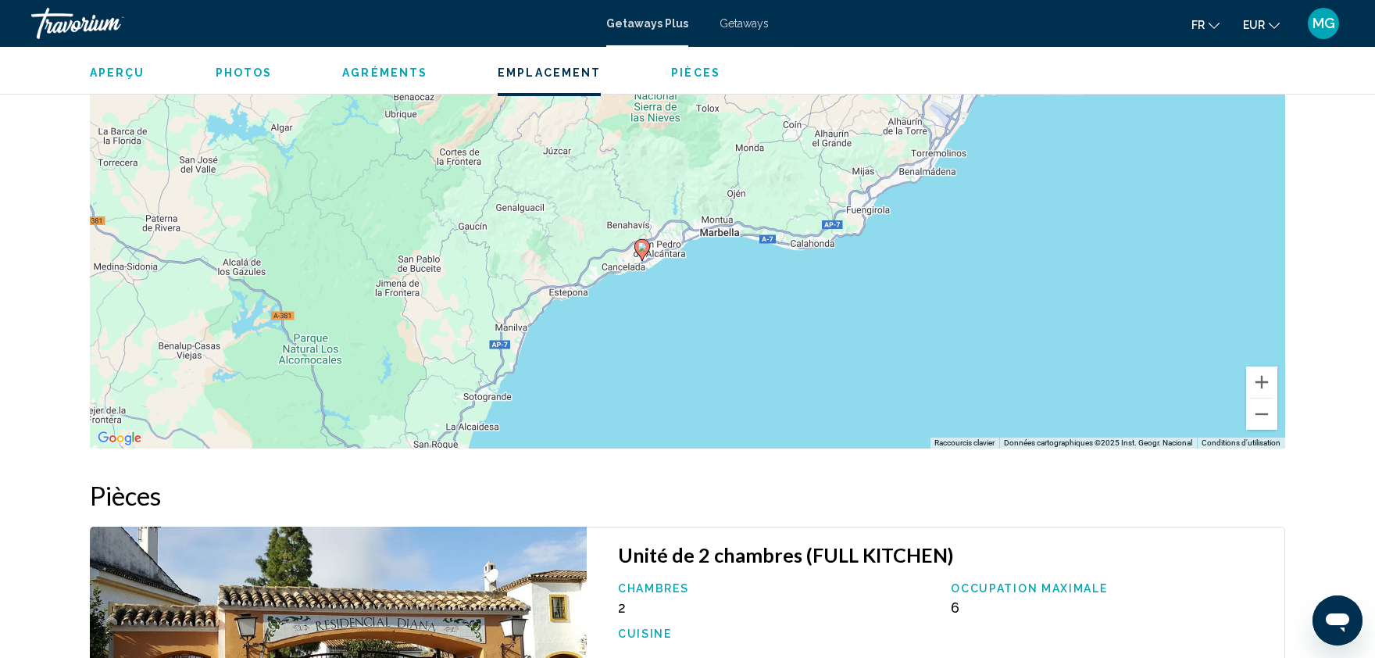
drag, startPoint x: 892, startPoint y: 331, endPoint x: 990, endPoint y: 217, distance: 150.2
click at [990, 217] on div "Pour activer le glissement avec le clavier, appuyez sur Alt+Entrée. Une fois ce…" at bounding box center [688, 214] width 1196 height 469
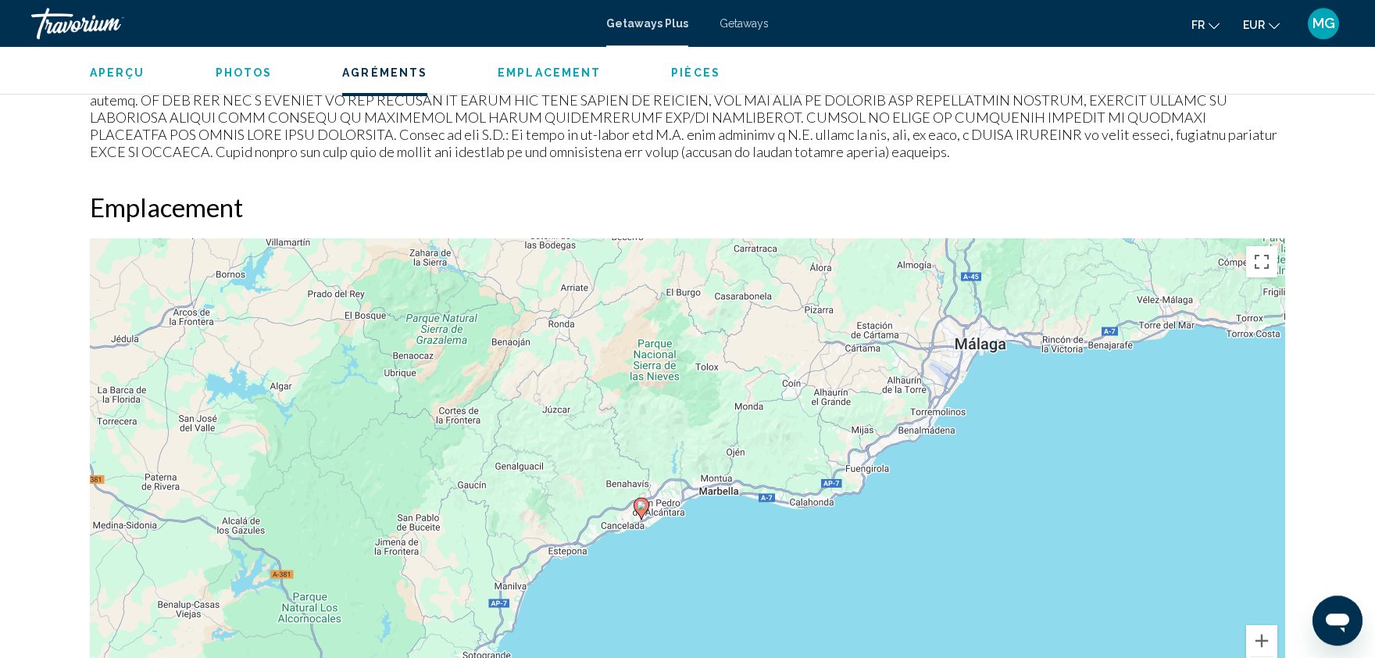
scroll to position [1719, 0]
